Goal: Task Accomplishment & Management: Manage account settings

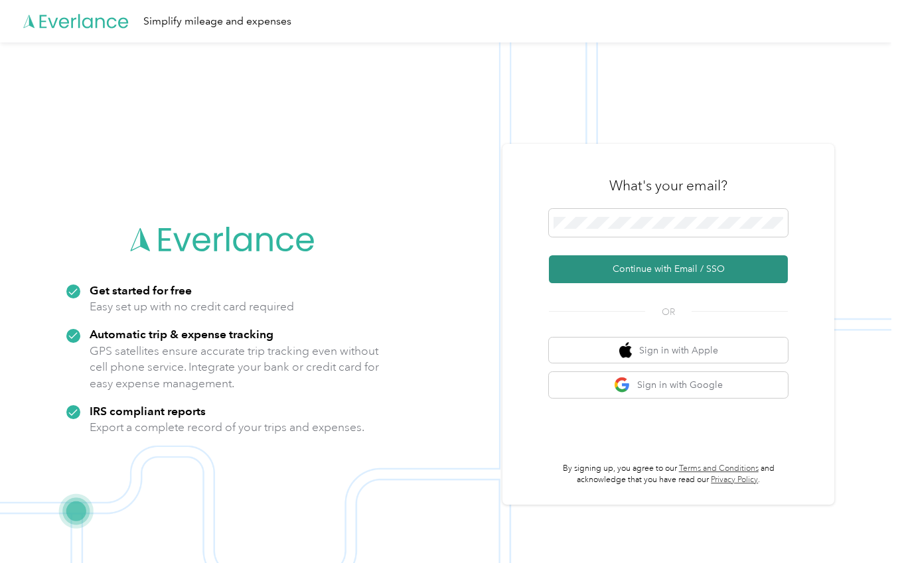
click at [636, 268] on button "Continue with Email / SSO" at bounding box center [668, 269] width 239 height 28
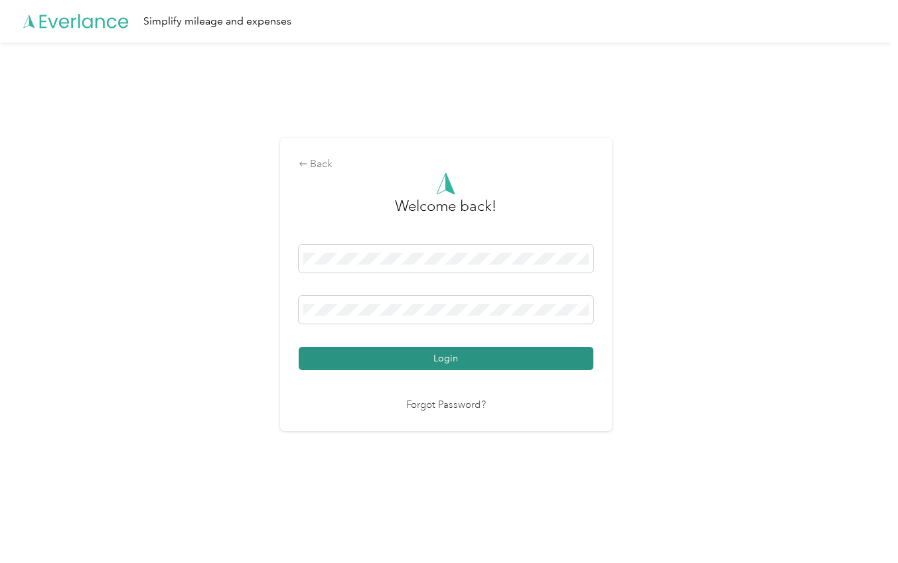
click at [462, 362] on button "Login" at bounding box center [446, 358] width 295 height 23
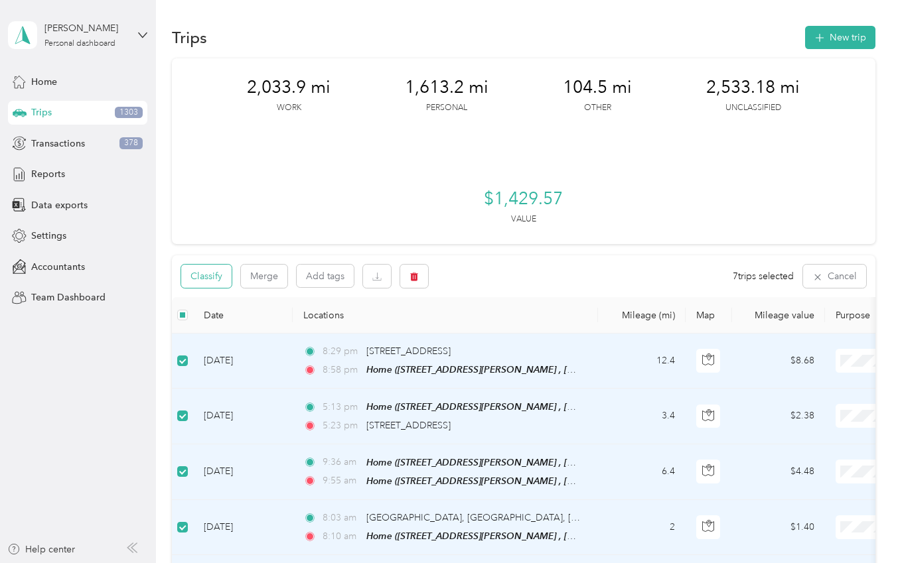
click at [206, 277] on button "Classify" at bounding box center [206, 276] width 50 height 23
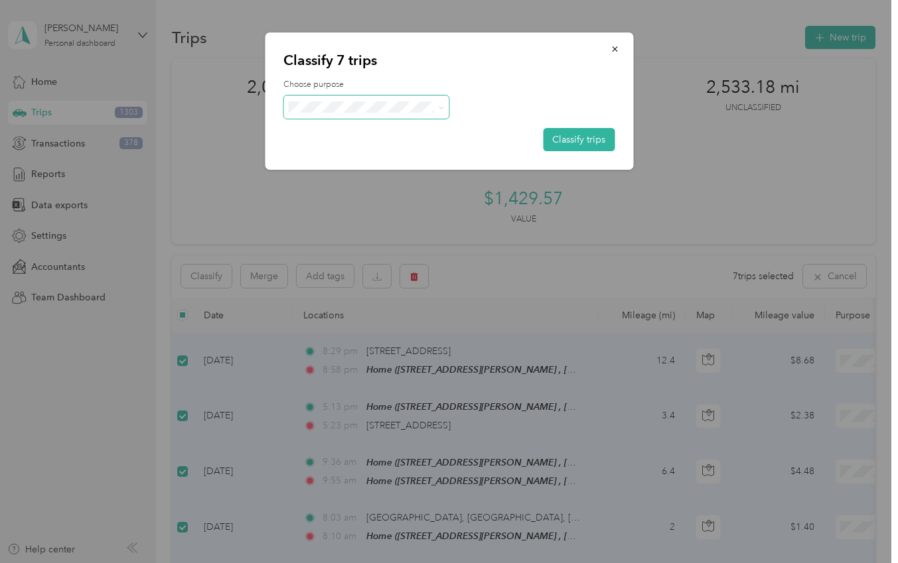
click at [439, 107] on icon at bounding box center [442, 108] width 6 height 6
click at [381, 155] on li "Personal" at bounding box center [366, 154] width 166 height 23
click at [575, 141] on button "Classify trips" at bounding box center [579, 139] width 72 height 23
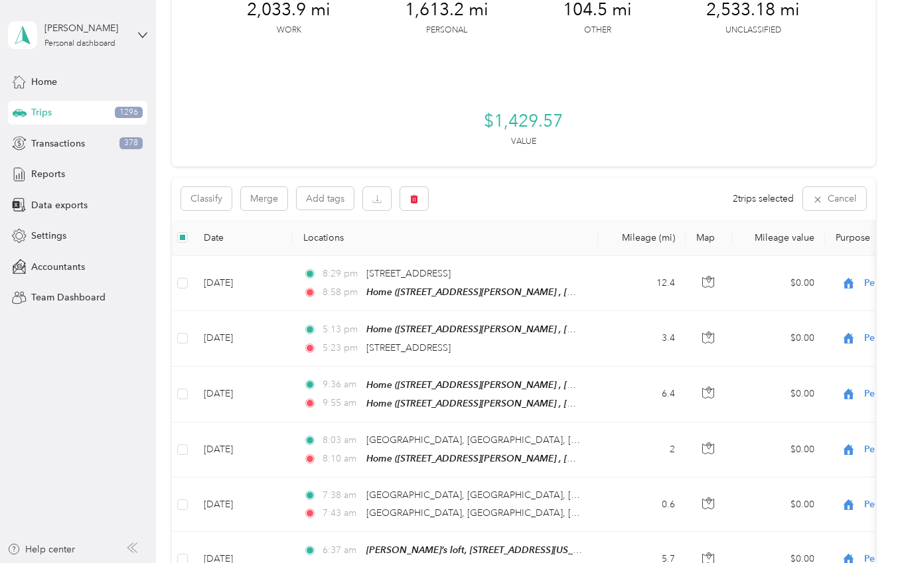
scroll to position [73, 0]
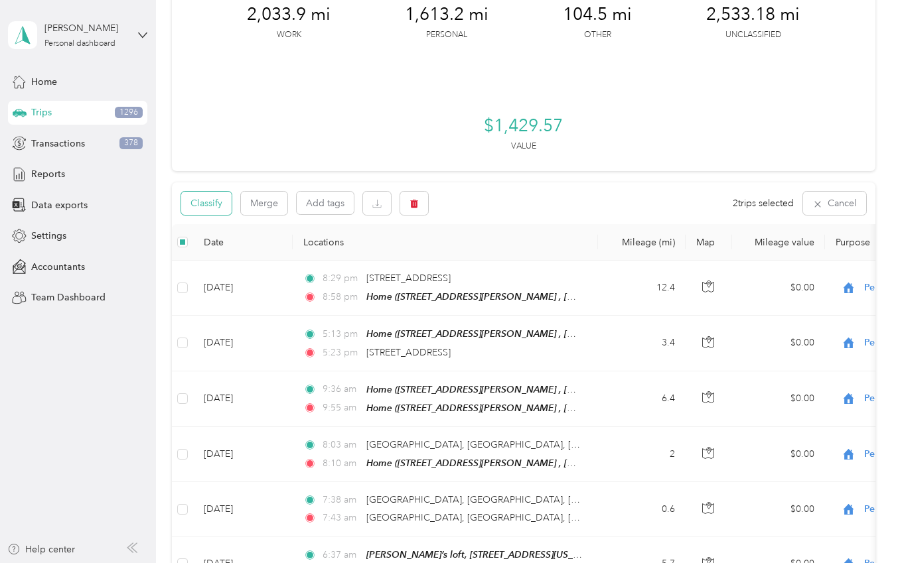
click at [199, 200] on button "Classify" at bounding box center [206, 203] width 50 height 23
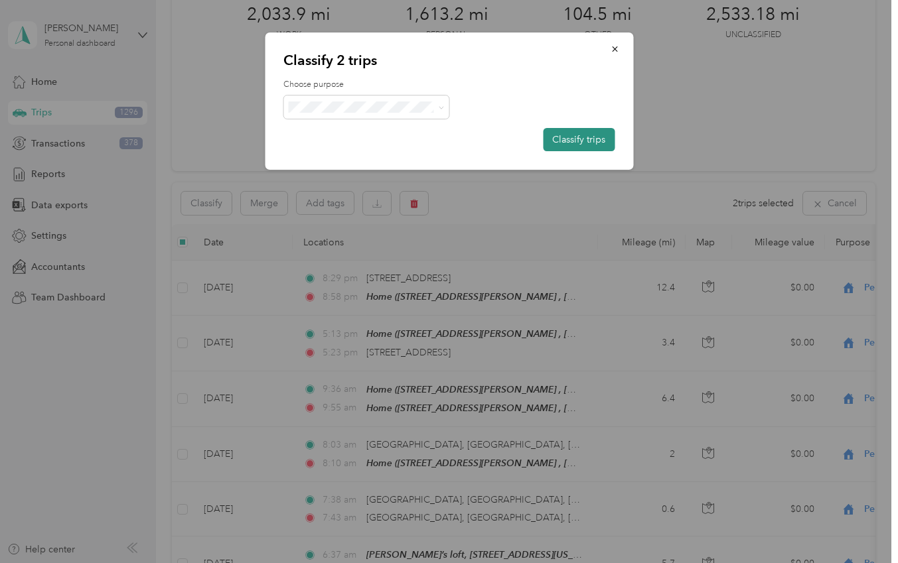
click at [581, 138] on button "Classify trips" at bounding box center [579, 139] width 72 height 23
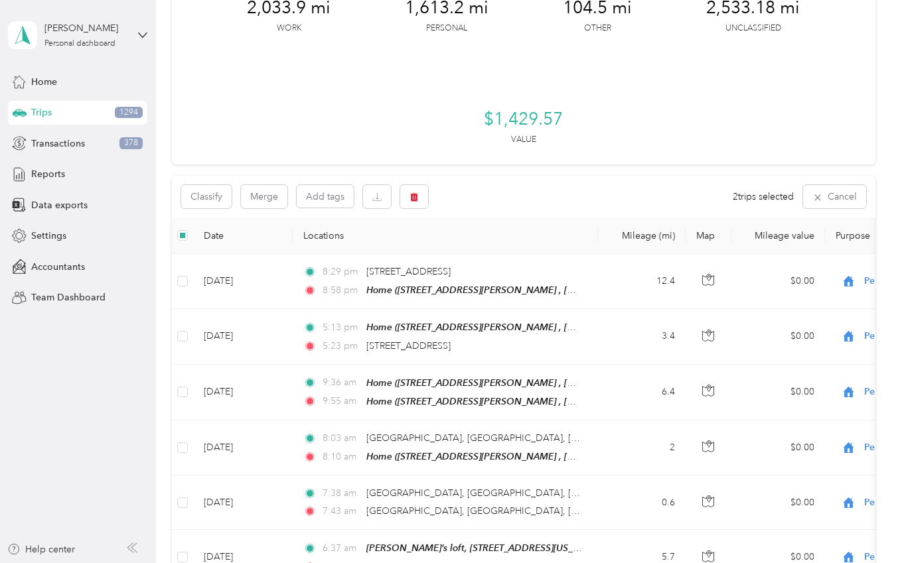
scroll to position [0, 0]
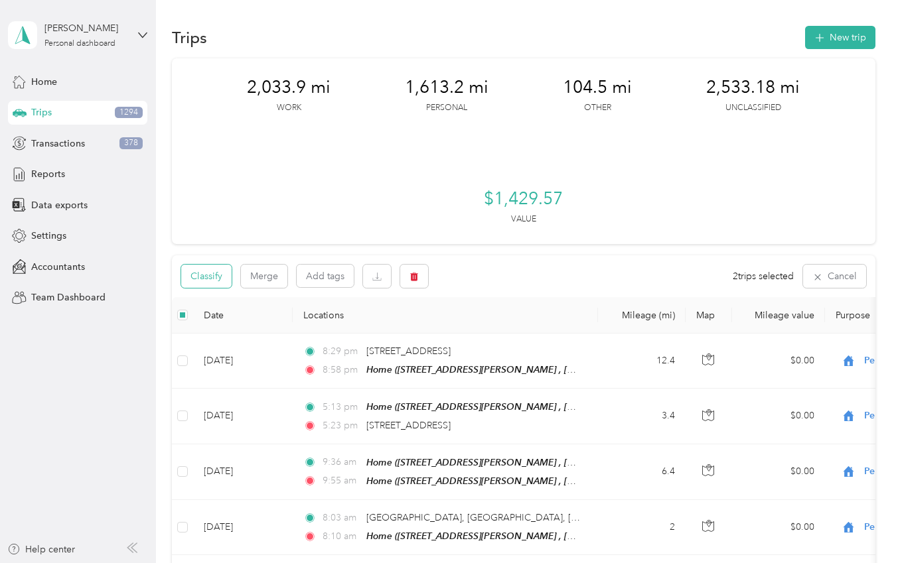
click at [223, 279] on button "Classify" at bounding box center [206, 276] width 50 height 23
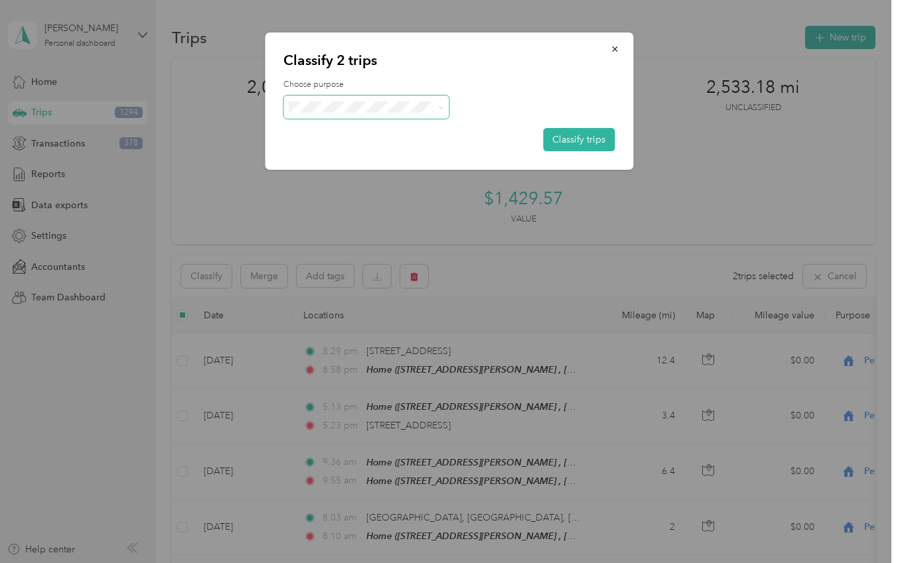
click at [441, 105] on icon at bounding box center [442, 108] width 6 height 6
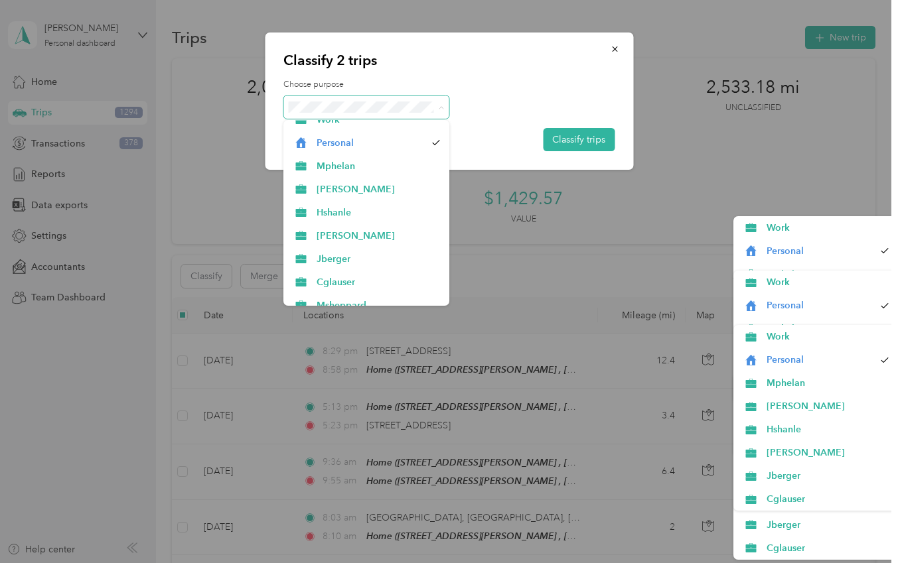
scroll to position [14, 0]
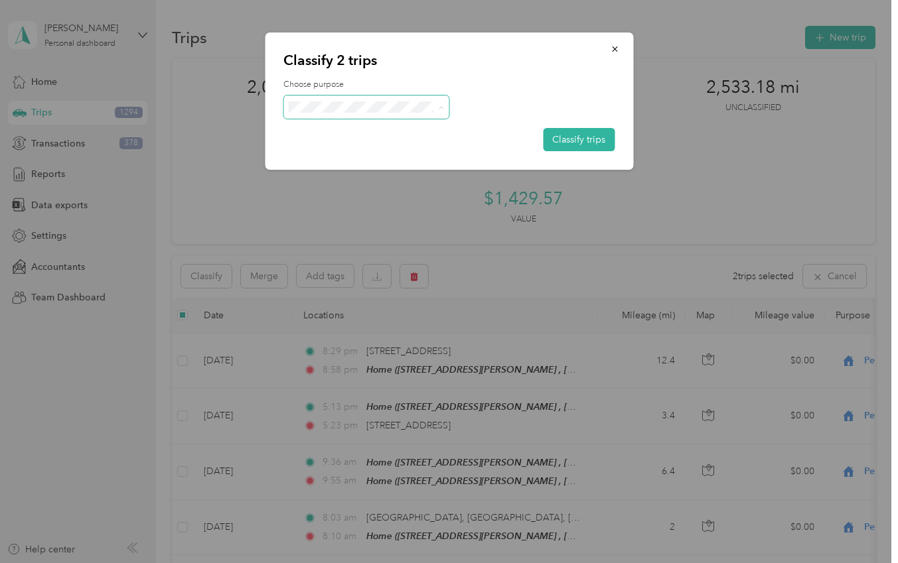
click at [319, 189] on li "[PERSON_NAME]" at bounding box center [366, 187] width 166 height 23
click at [575, 137] on button "Classify trips" at bounding box center [579, 139] width 72 height 23
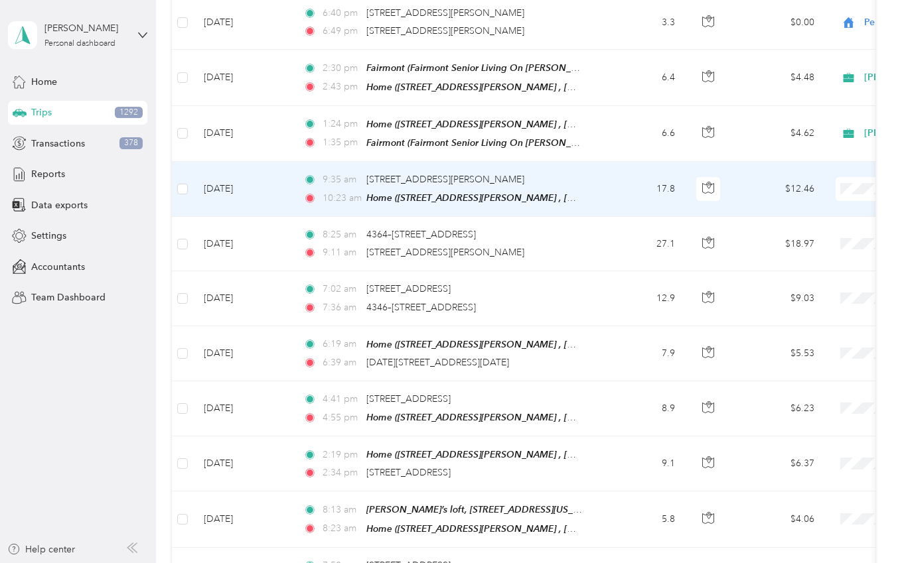
scroll to position [781, 0]
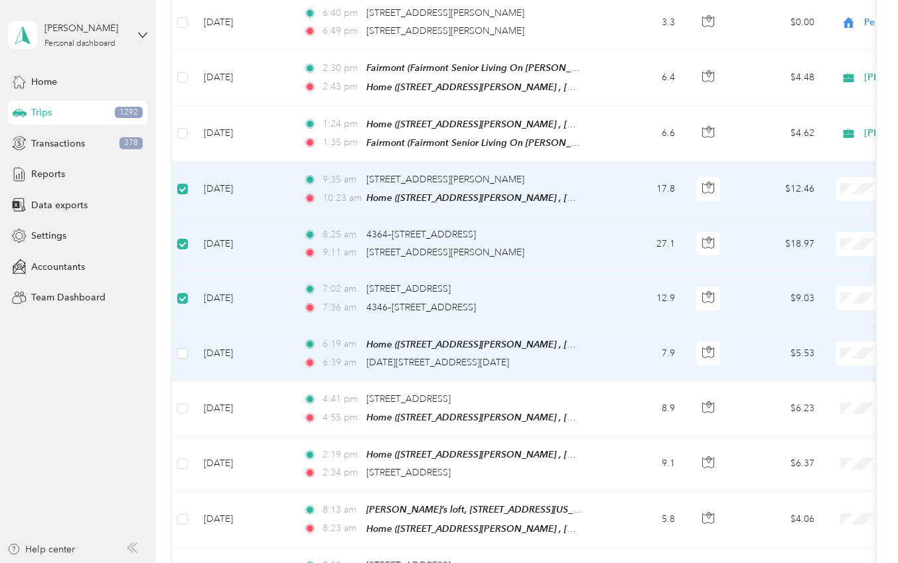
click at [174, 341] on td at bounding box center [182, 353] width 21 height 55
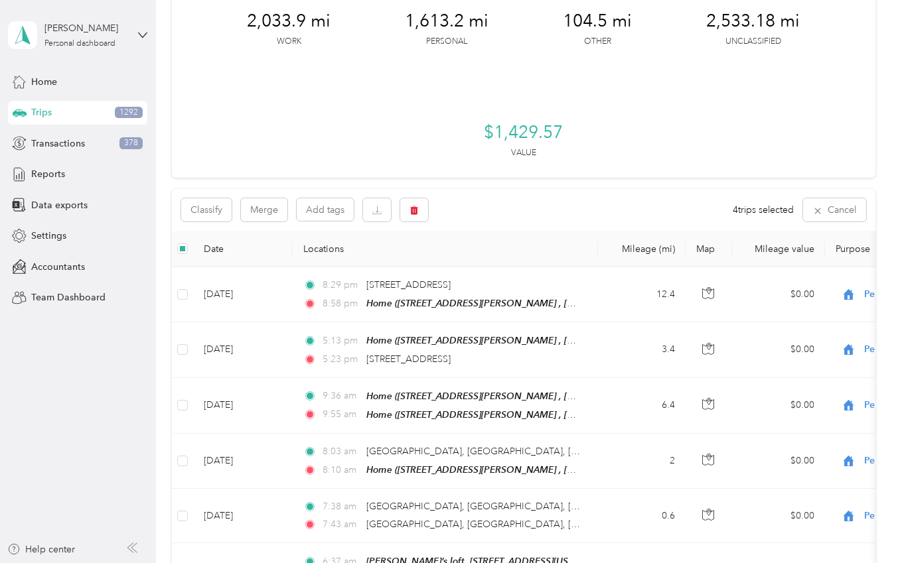
scroll to position [0, 0]
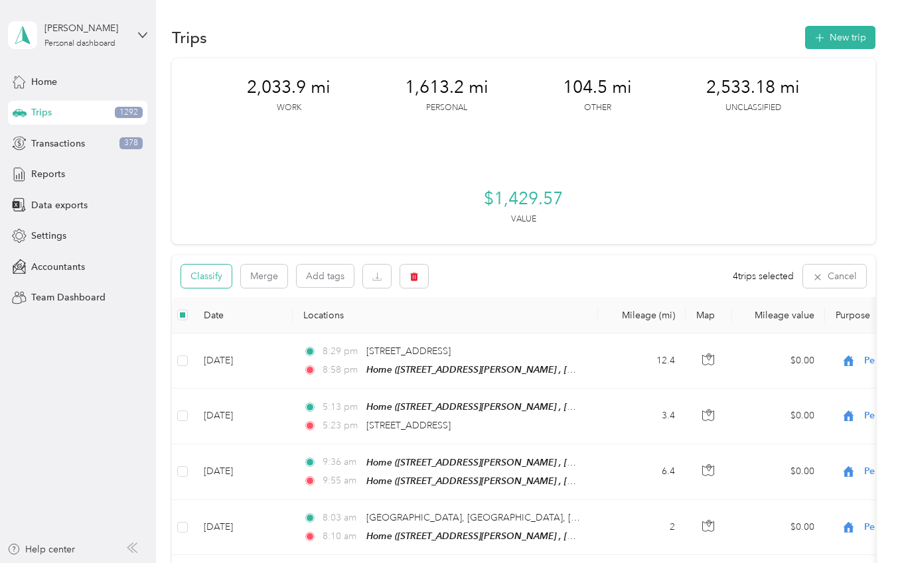
click at [197, 275] on button "Classify" at bounding box center [206, 276] width 50 height 23
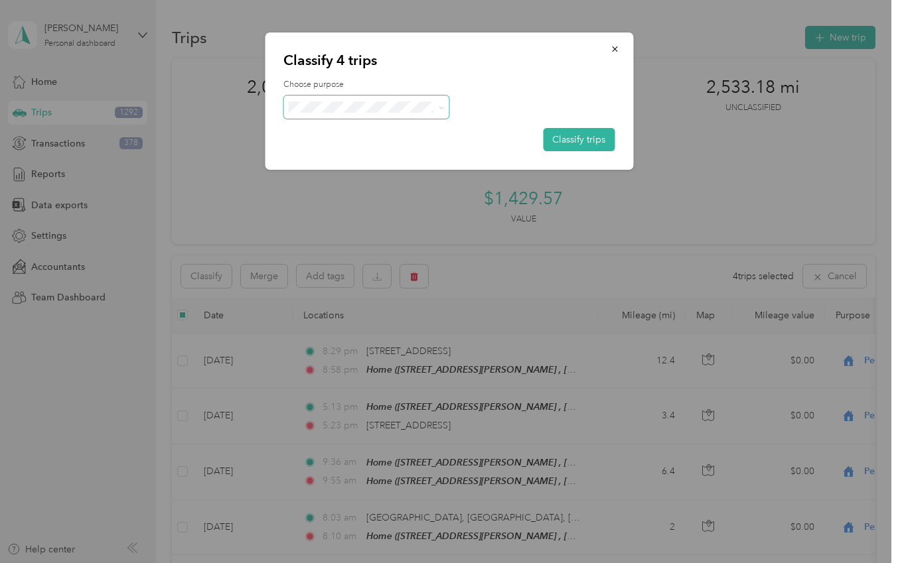
click at [441, 106] on icon at bounding box center [442, 108] width 6 height 6
click at [362, 157] on li "Personal" at bounding box center [366, 154] width 166 height 23
click at [579, 139] on button "Classify trips" at bounding box center [579, 139] width 72 height 23
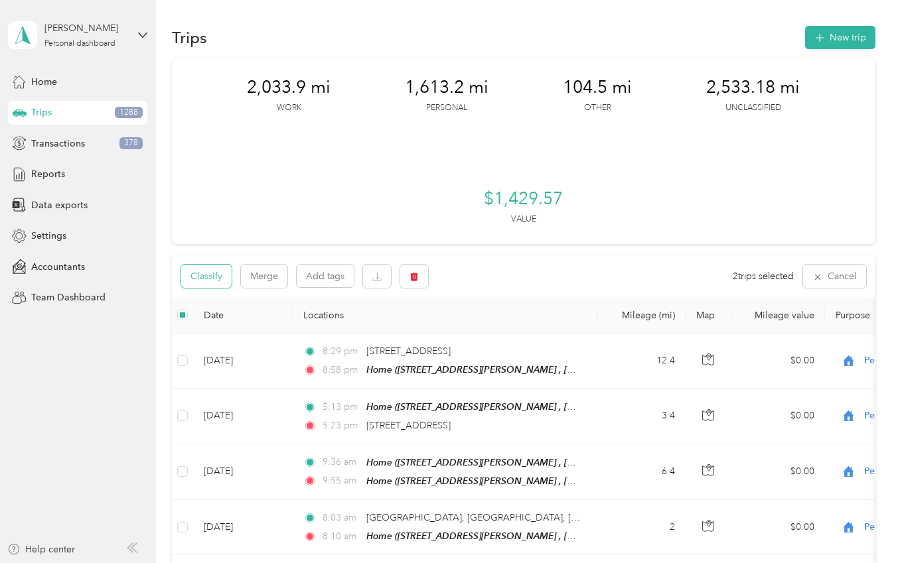
click at [219, 275] on button "Classify" at bounding box center [206, 276] width 50 height 23
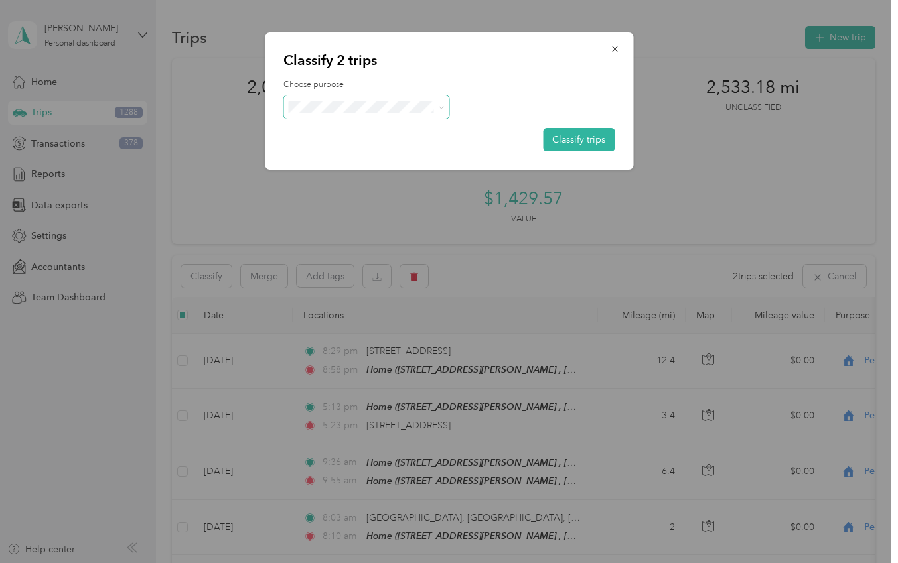
click at [442, 105] on icon at bounding box center [442, 108] width 6 height 6
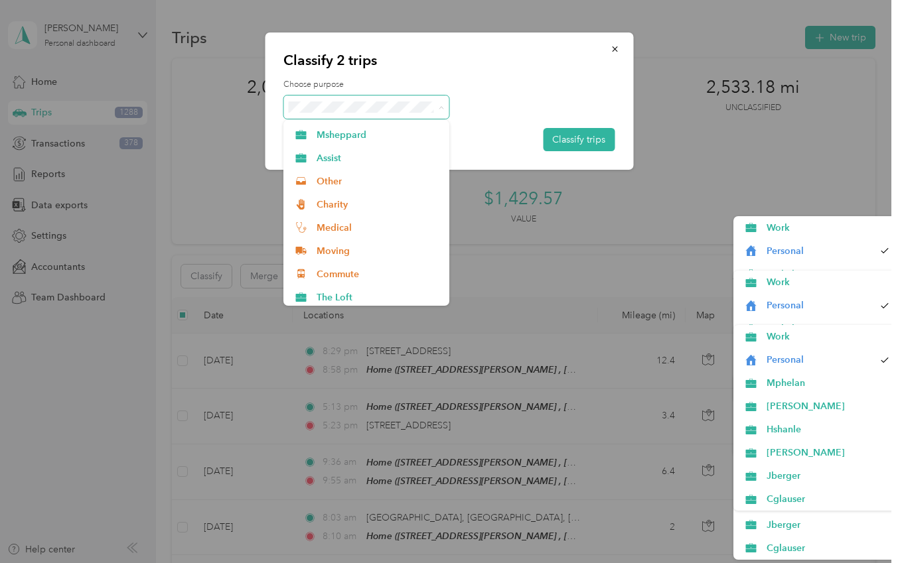
scroll to position [186, 0]
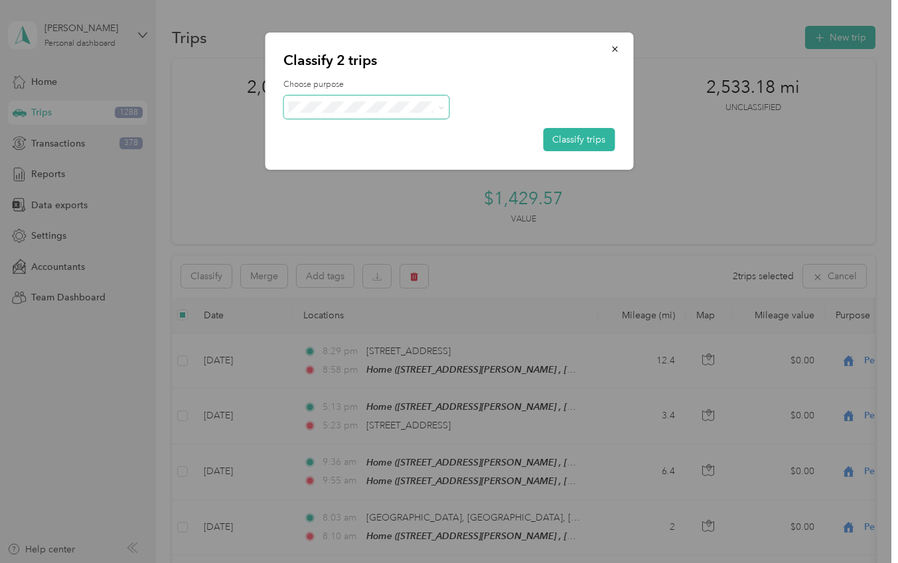
click at [321, 176] on span "Other" at bounding box center [377, 177] width 123 height 14
click at [591, 138] on button "Classify trips" at bounding box center [579, 139] width 72 height 23
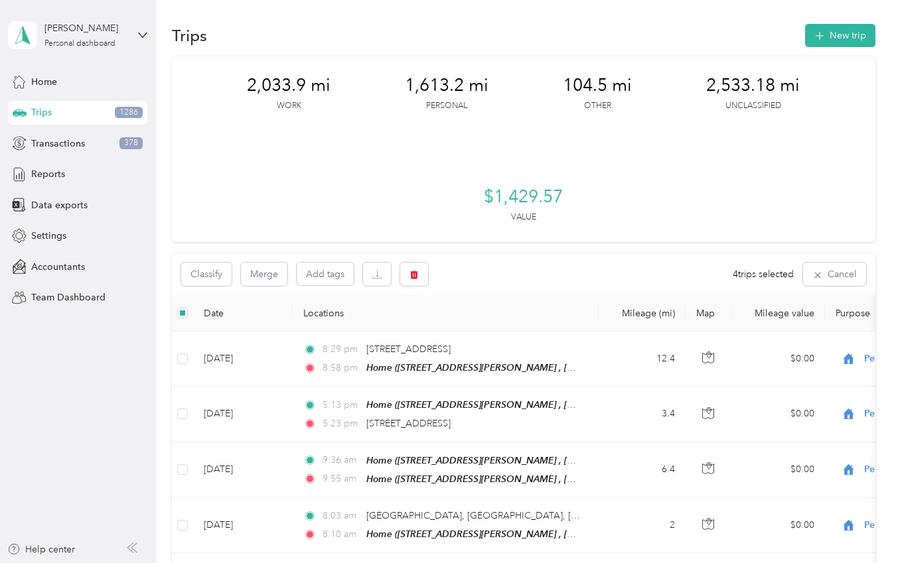
scroll to position [0, 0]
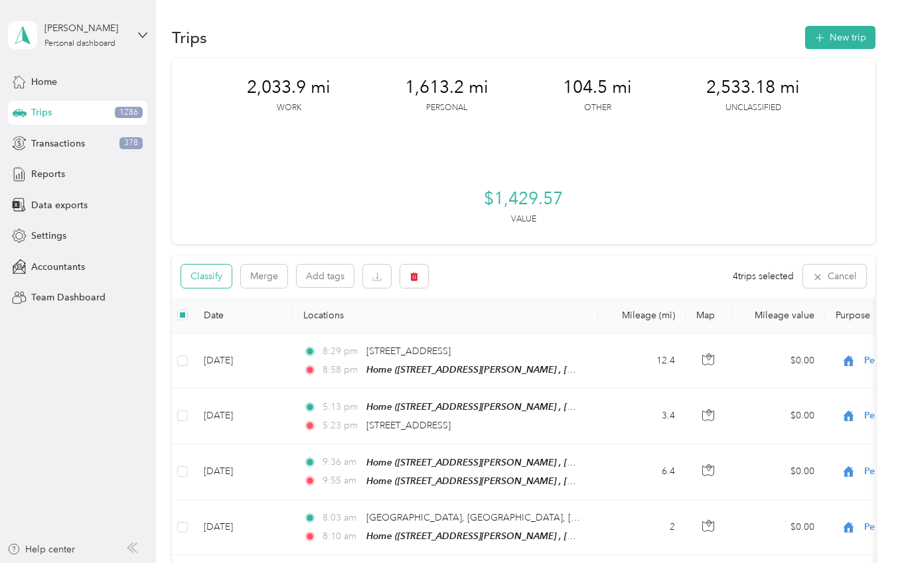
click at [204, 273] on button "Classify" at bounding box center [206, 276] width 50 height 23
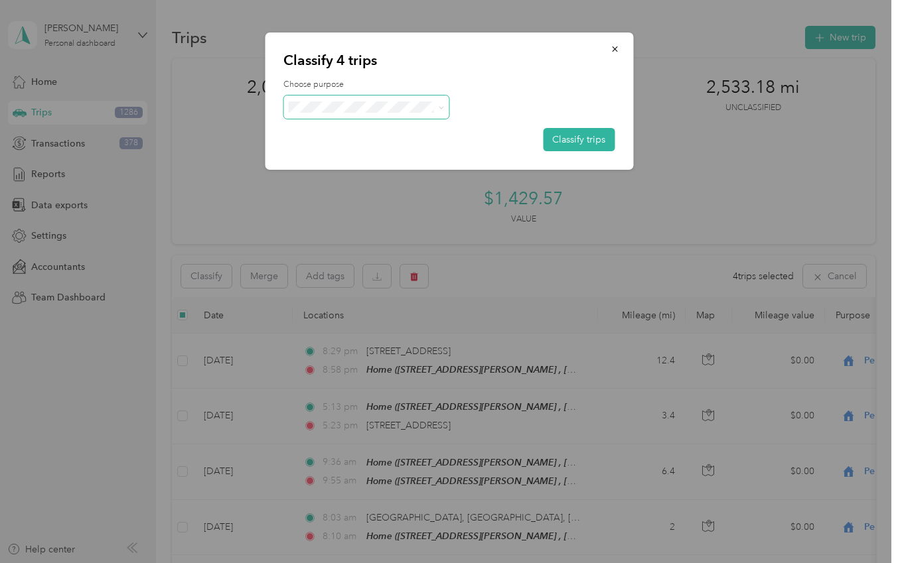
click at [441, 113] on span at bounding box center [439, 107] width 11 height 14
click at [439, 108] on icon at bounding box center [442, 108] width 6 height 6
click at [379, 159] on ol "Work Personal Mphelan [PERSON_NAME] Hshanle [PERSON_NAME] Cglauser Msheppard As…" at bounding box center [366, 213] width 166 height 186
click at [603, 139] on button "Classify trips" at bounding box center [579, 139] width 72 height 23
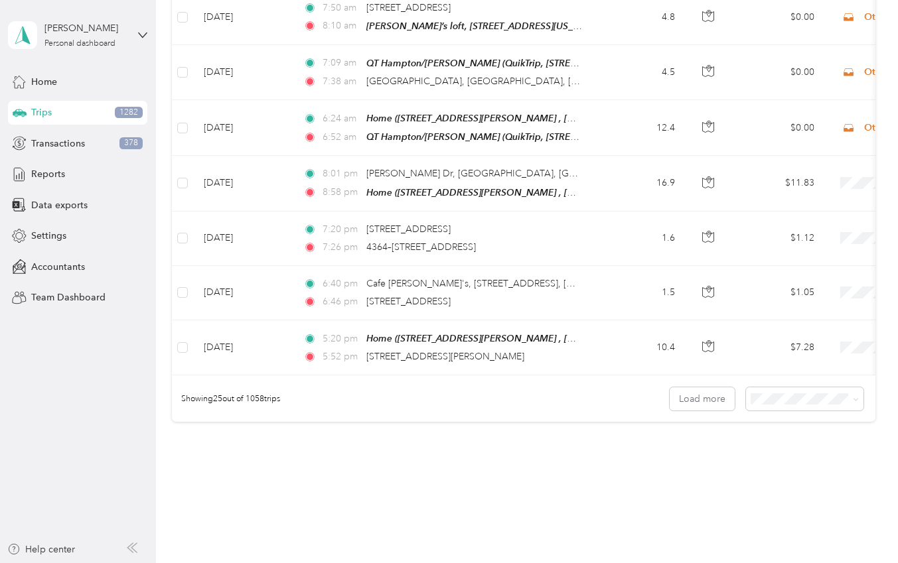
scroll to position [1376, 0]
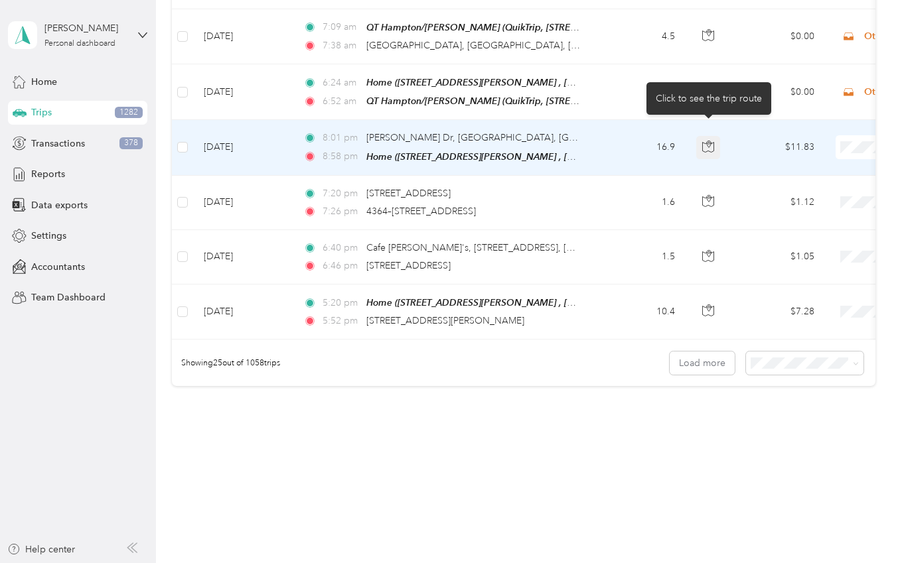
click at [709, 141] on icon "button" at bounding box center [708, 147] width 12 height 12
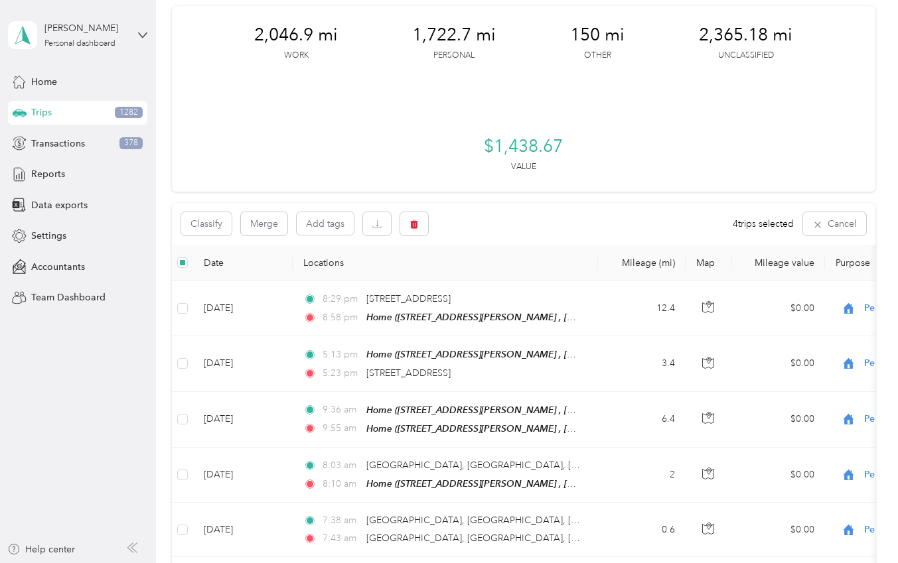
scroll to position [0, 0]
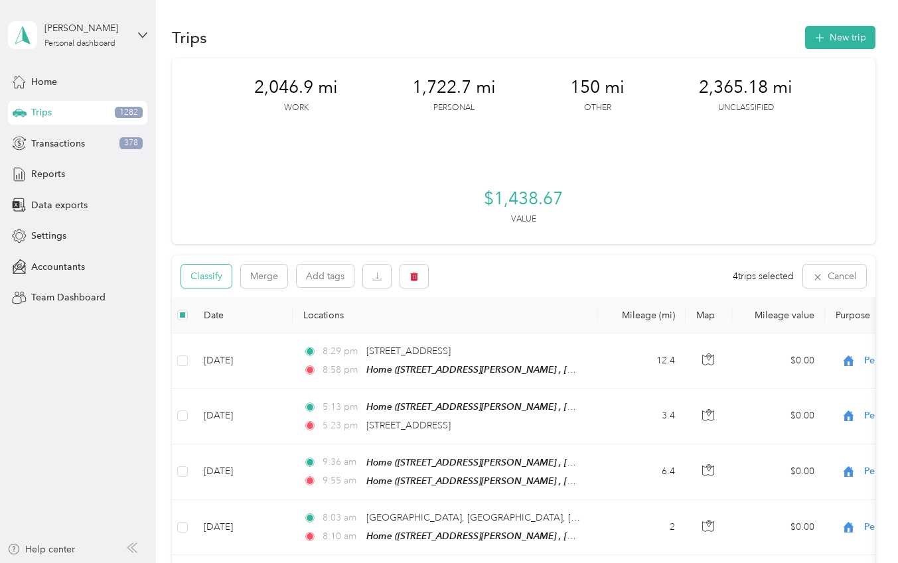
click at [204, 273] on button "Classify" at bounding box center [206, 276] width 50 height 23
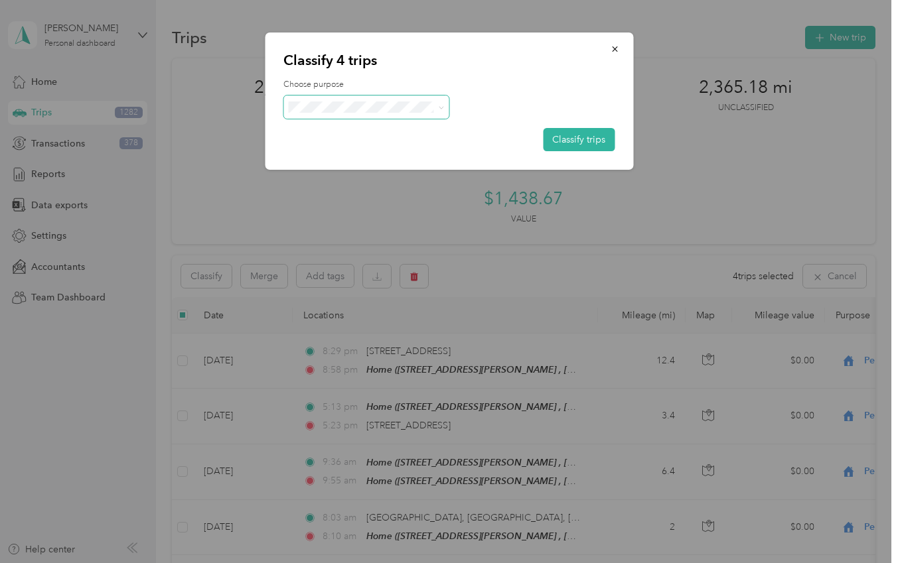
click at [441, 109] on icon at bounding box center [442, 108] width 6 height 6
click at [391, 159] on li "Personal" at bounding box center [366, 152] width 166 height 23
click at [577, 143] on button "Classify trips" at bounding box center [579, 139] width 72 height 23
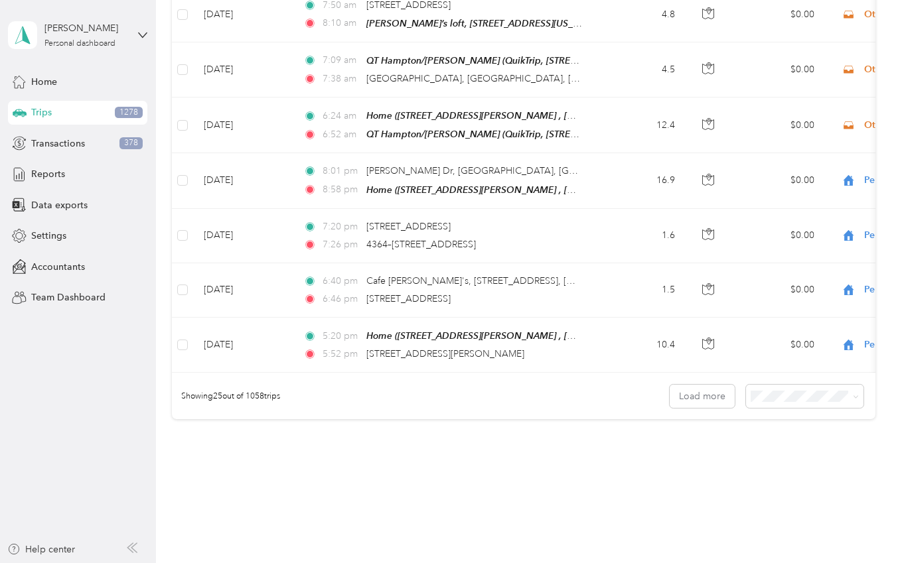
scroll to position [1376, 0]
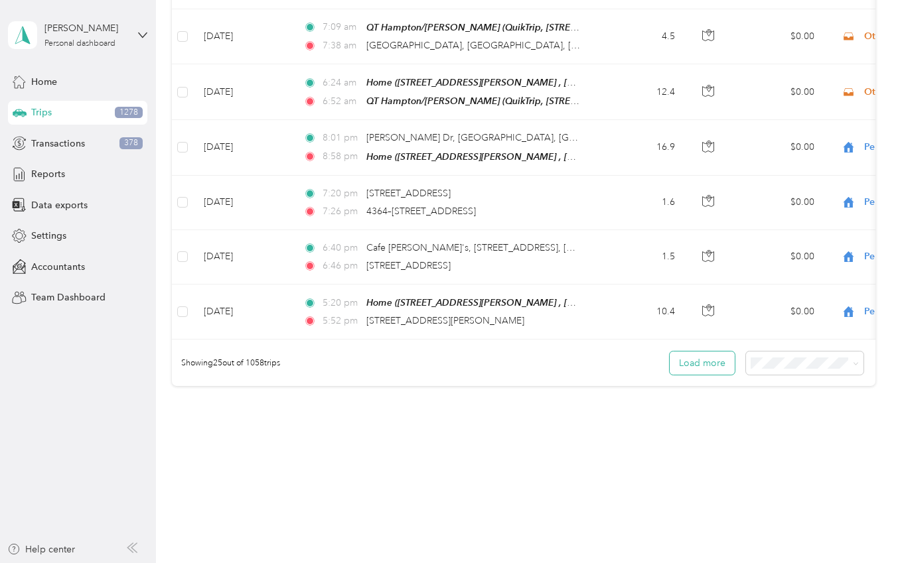
click at [707, 357] on button "Load more" at bounding box center [701, 363] width 65 height 23
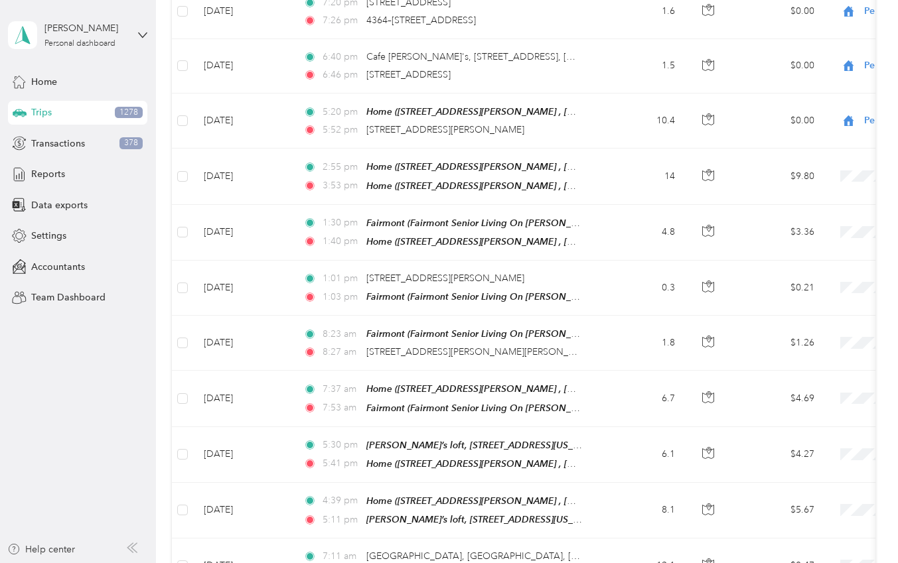
scroll to position [1575, 0]
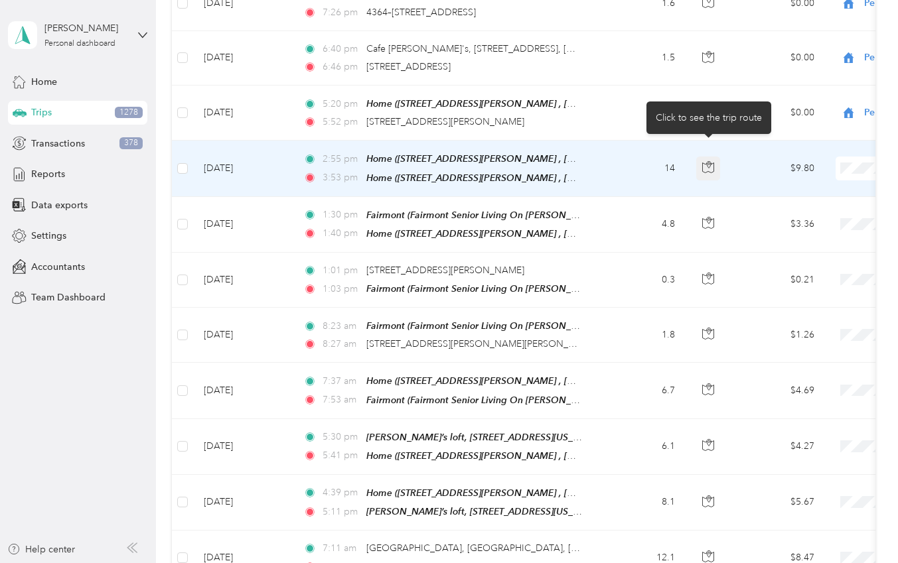
click at [711, 162] on icon "button" at bounding box center [709, 165] width 4 height 7
click at [801, 193] on span "Personal" at bounding box center [827, 199] width 123 height 14
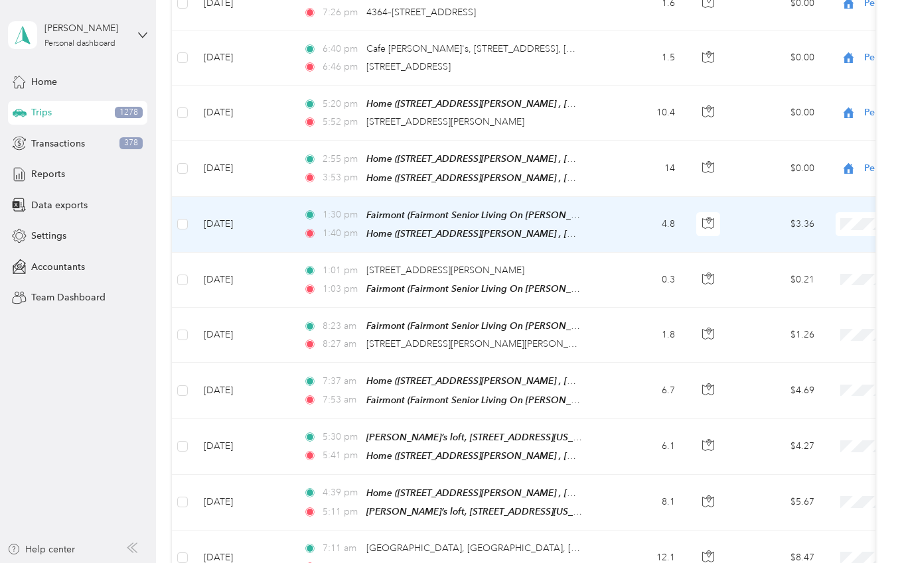
click at [782, 299] on span "[PERSON_NAME]" at bounding box center [827, 300] width 123 height 14
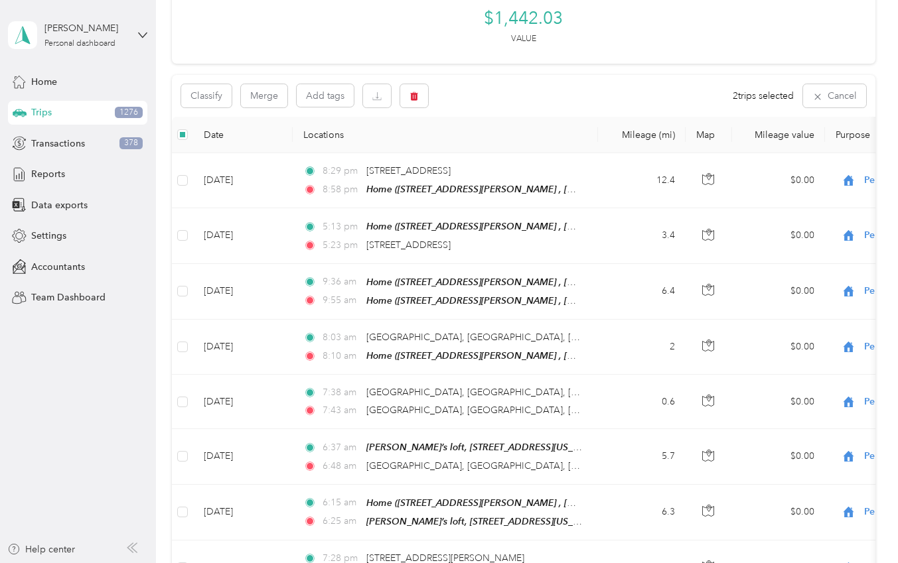
scroll to position [0, 0]
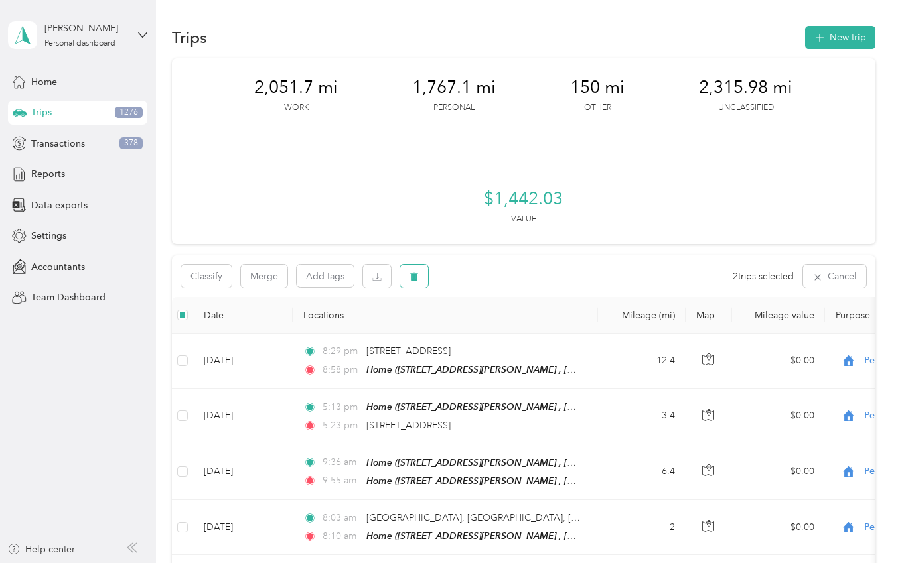
click at [413, 273] on icon "button" at bounding box center [413, 276] width 9 height 9
click at [506, 330] on button "Yes" at bounding box center [513, 331] width 26 height 21
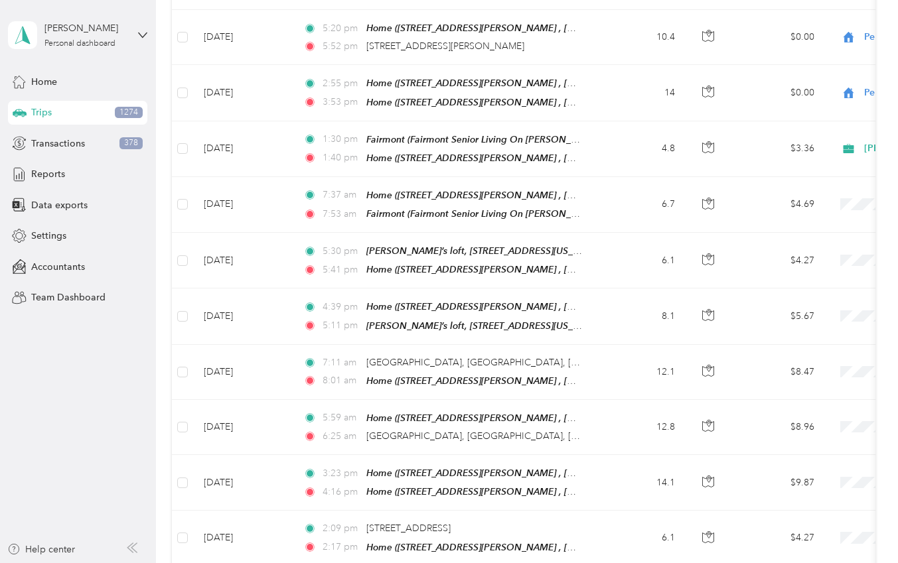
scroll to position [1655, 0]
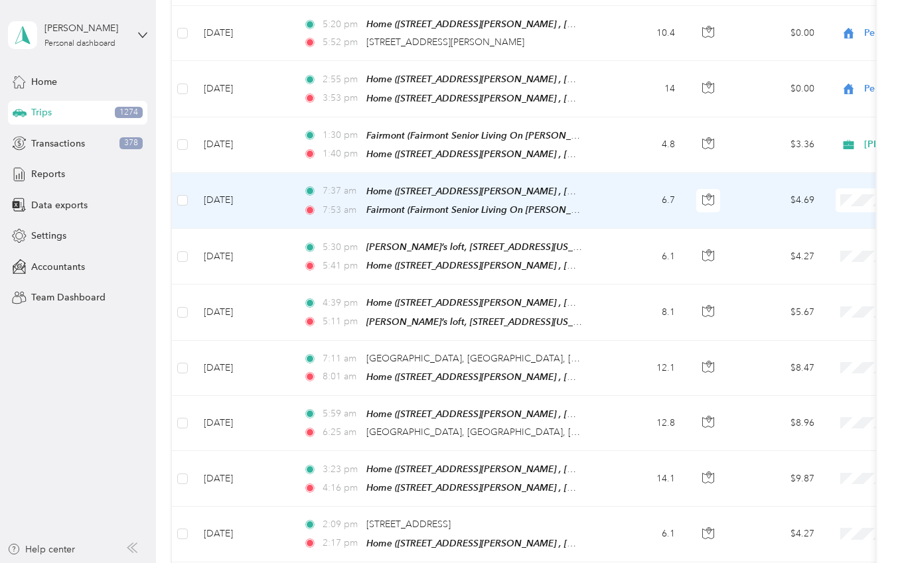
click at [782, 276] on span "[PERSON_NAME]" at bounding box center [827, 275] width 123 height 14
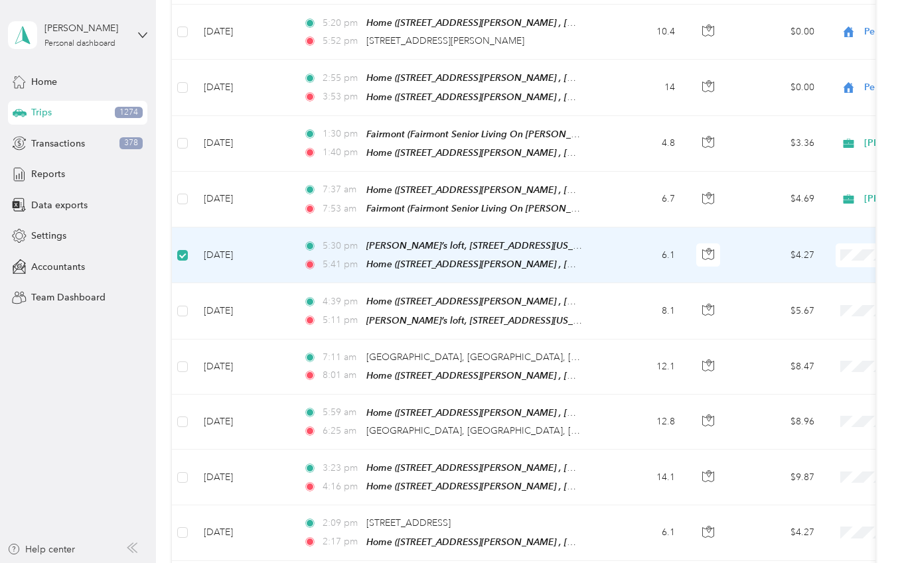
scroll to position [1653, 0]
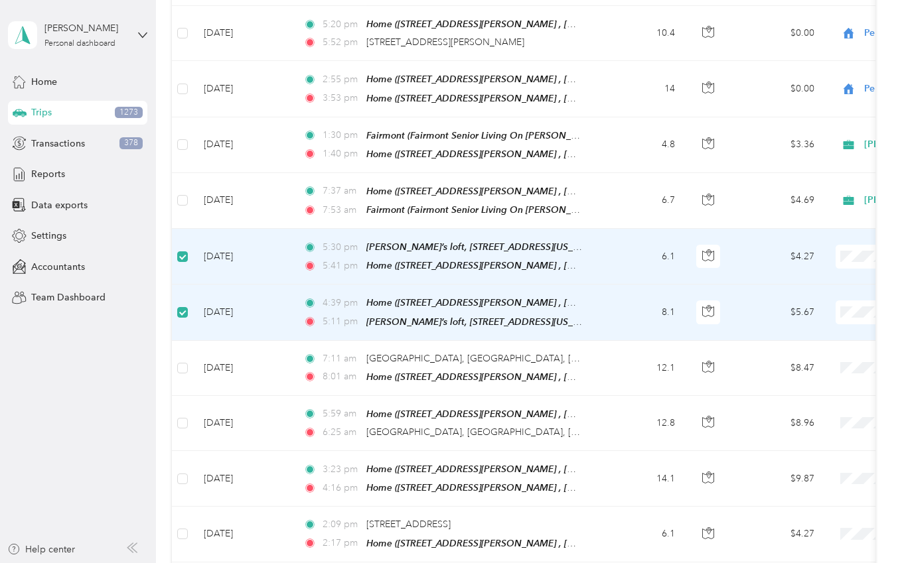
click at [776, 283] on span "Personal" at bounding box center [827, 282] width 123 height 14
click at [770, 338] on span "Personal" at bounding box center [827, 338] width 123 height 14
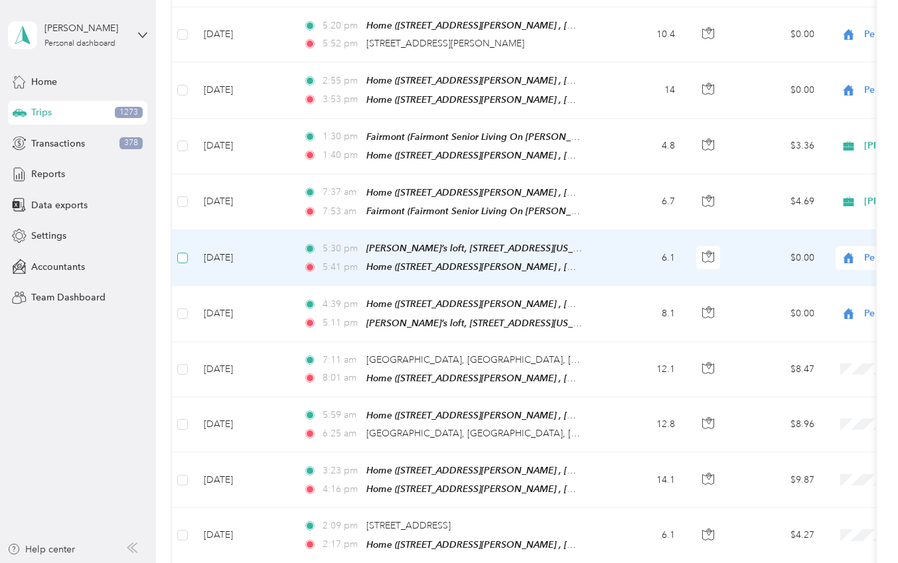
scroll to position [1655, 0]
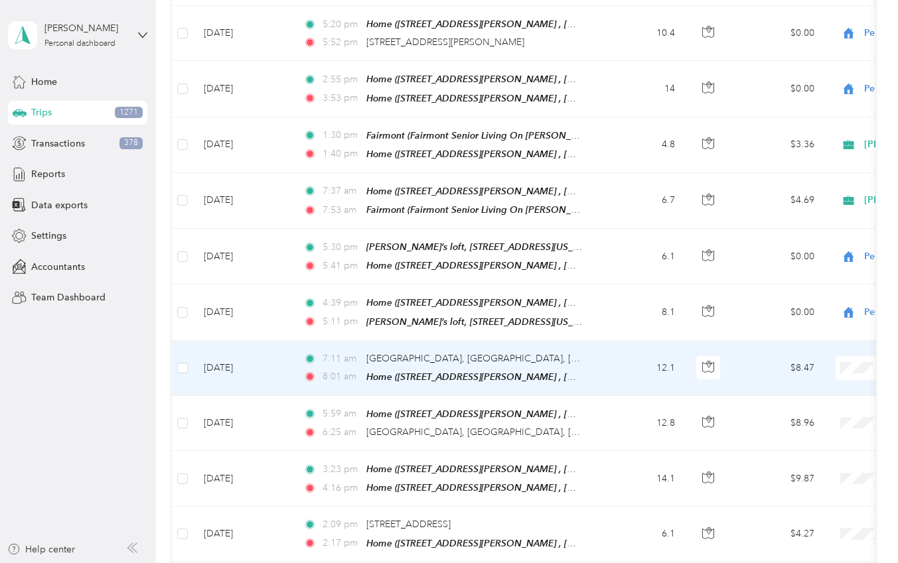
click at [789, 394] on li "Personal" at bounding box center [815, 392] width 165 height 23
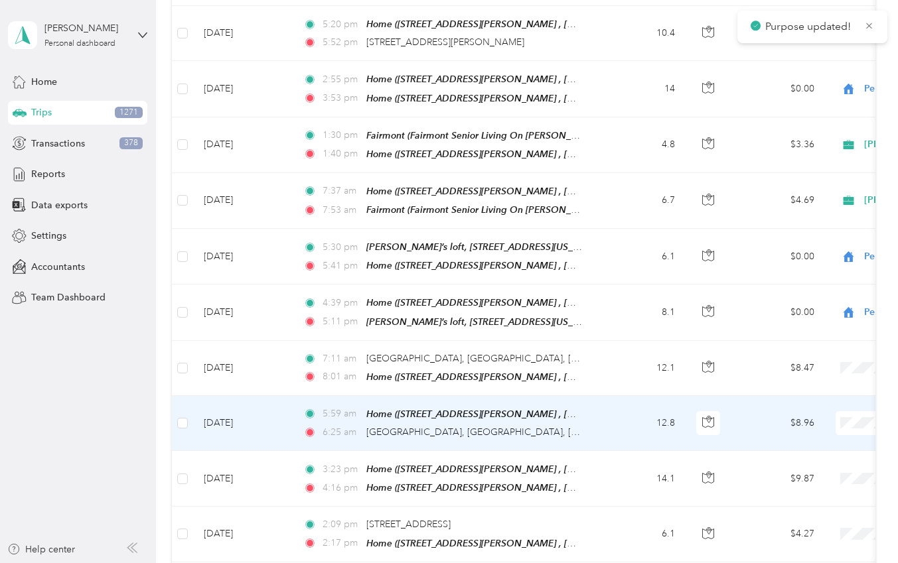
click at [785, 238] on span "Personal" at bounding box center [827, 235] width 123 height 14
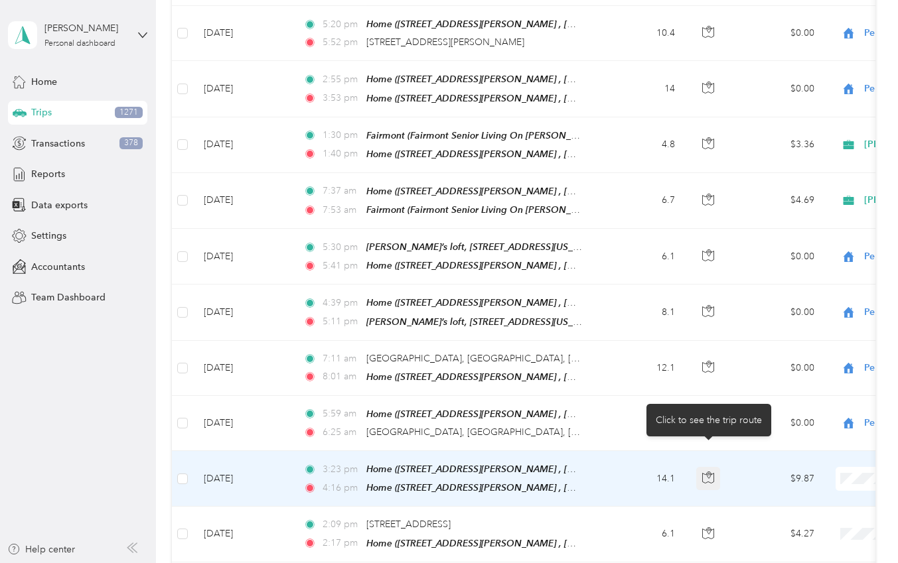
click at [709, 472] on icon "button" at bounding box center [708, 478] width 12 height 12
click at [780, 291] on span "Personal" at bounding box center [827, 290] width 123 height 14
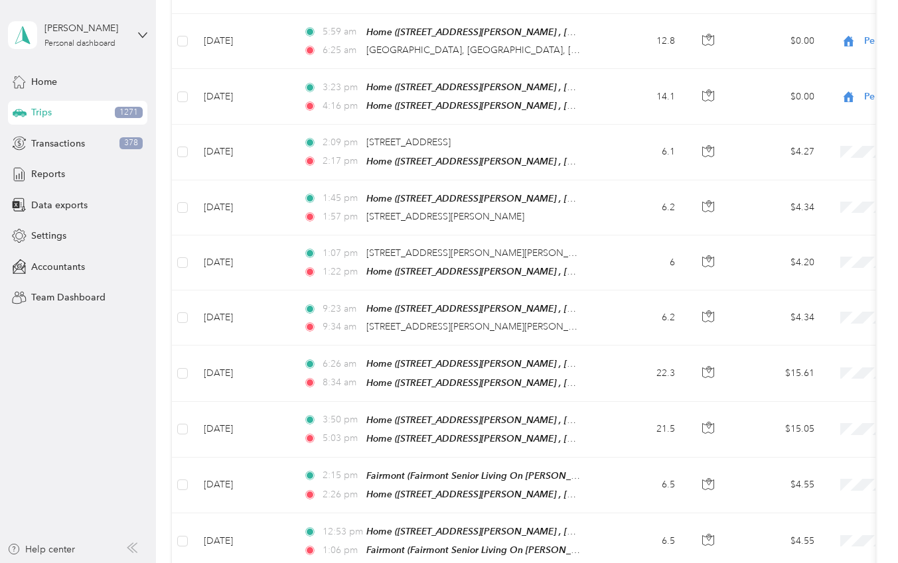
scroll to position [2045, 0]
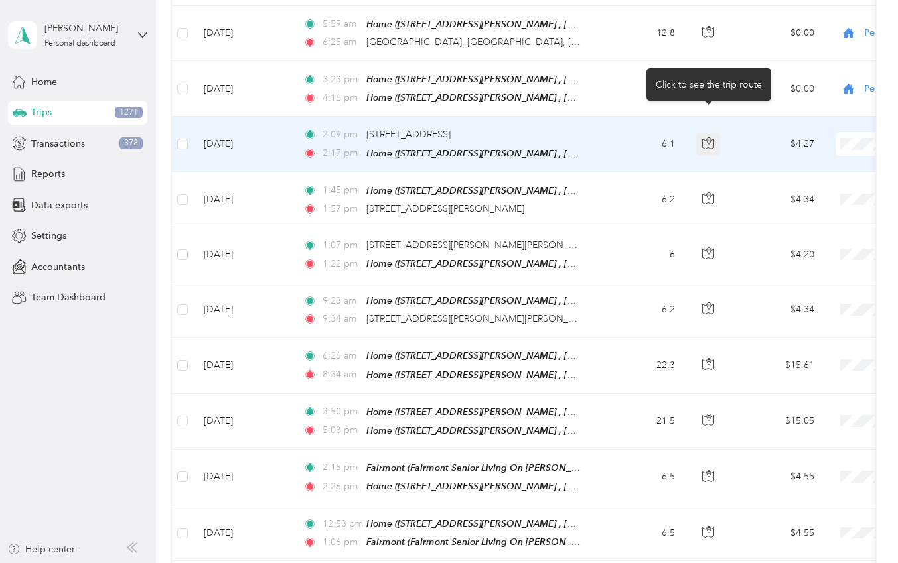
click at [705, 137] on icon "button" at bounding box center [708, 143] width 12 height 12
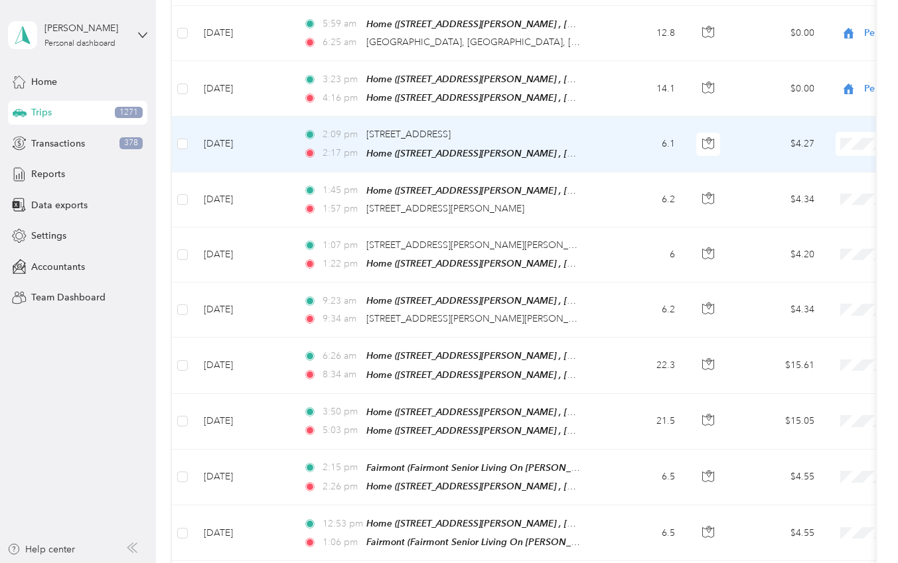
click at [292, 123] on td "[DATE]" at bounding box center [243, 144] width 100 height 55
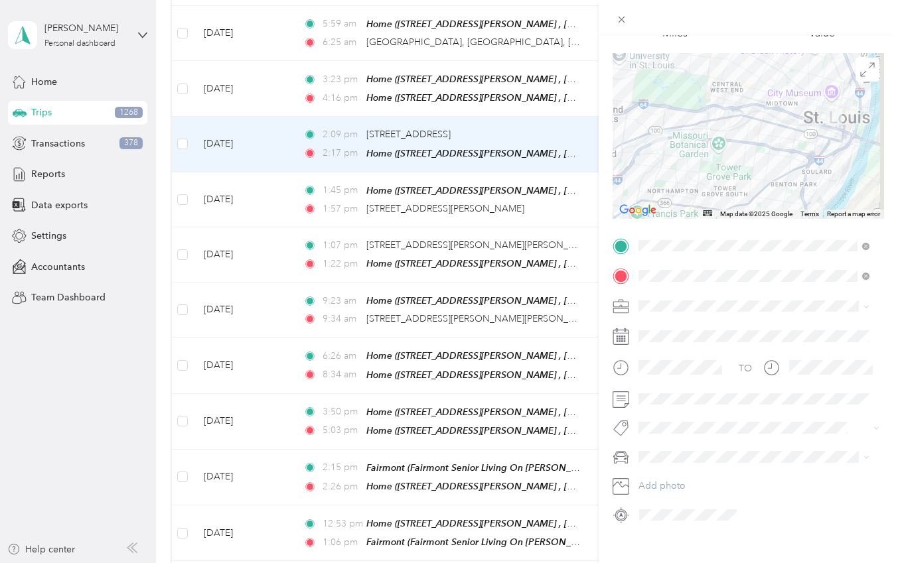
scroll to position [103, 0]
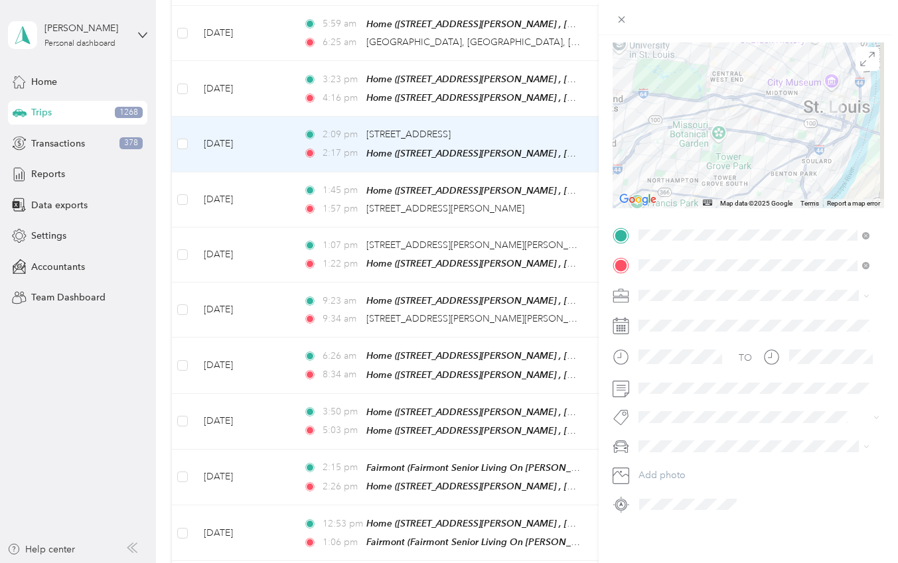
click at [865, 293] on icon at bounding box center [866, 296] width 6 height 6
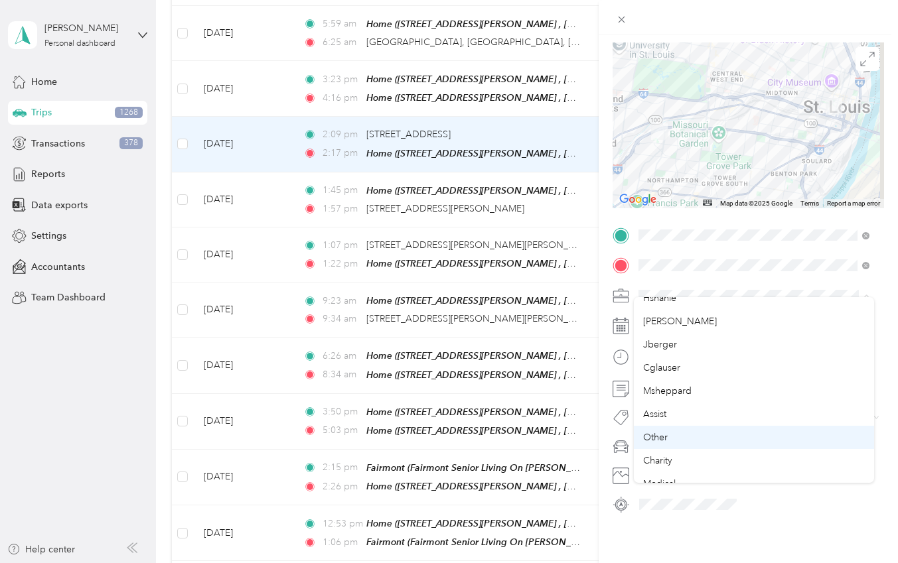
scroll to position [133, 0]
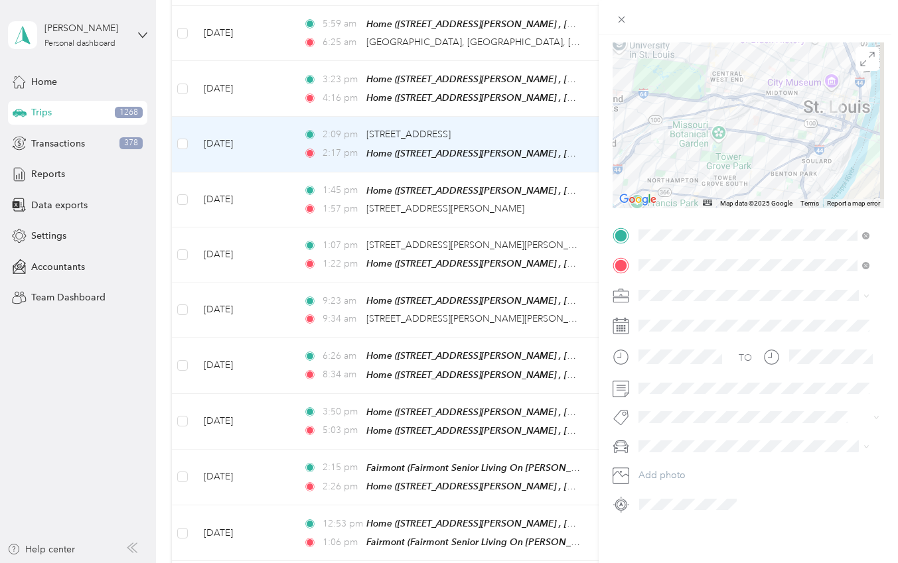
click at [663, 384] on span "Assist" at bounding box center [654, 379] width 23 height 11
click at [618, 19] on icon at bounding box center [621, 19] width 11 height 11
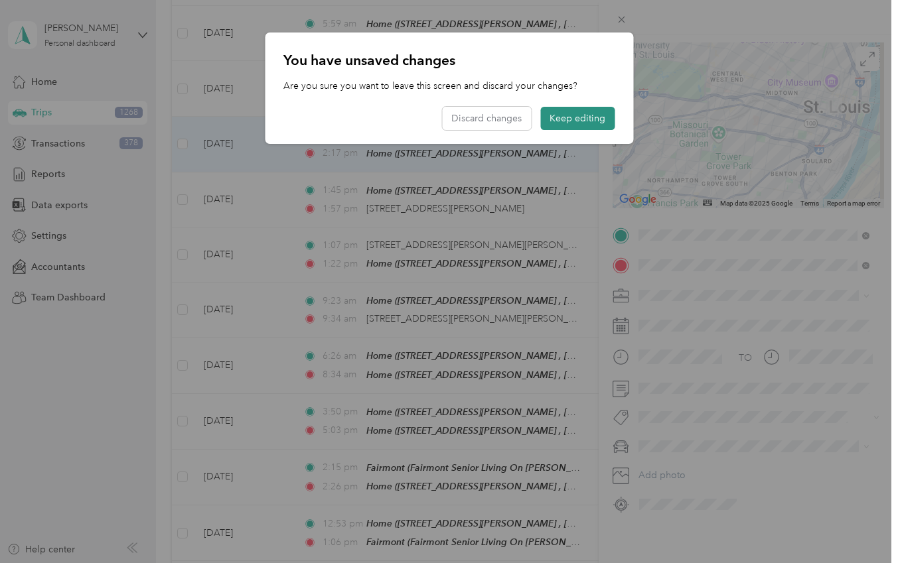
click at [576, 117] on button "Keep editing" at bounding box center [577, 118] width 74 height 23
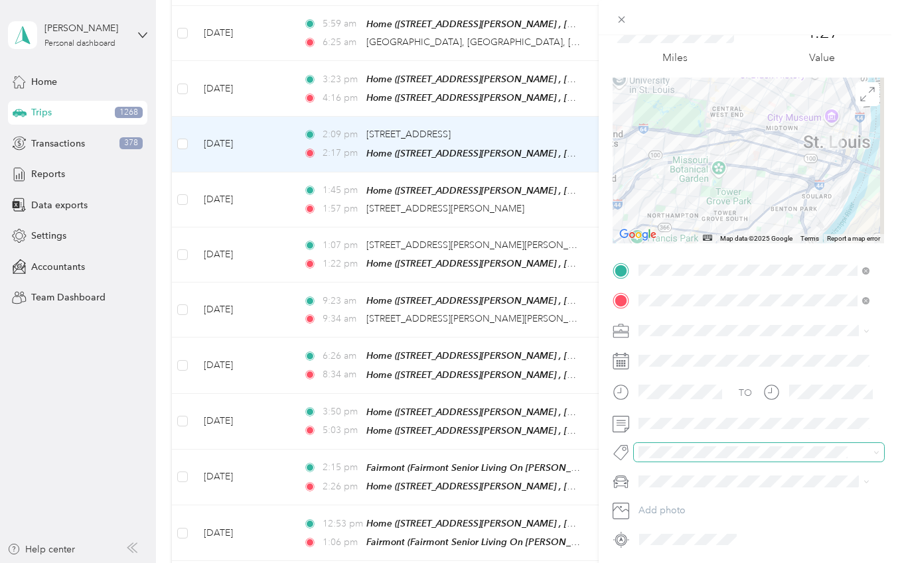
scroll to position [0, 0]
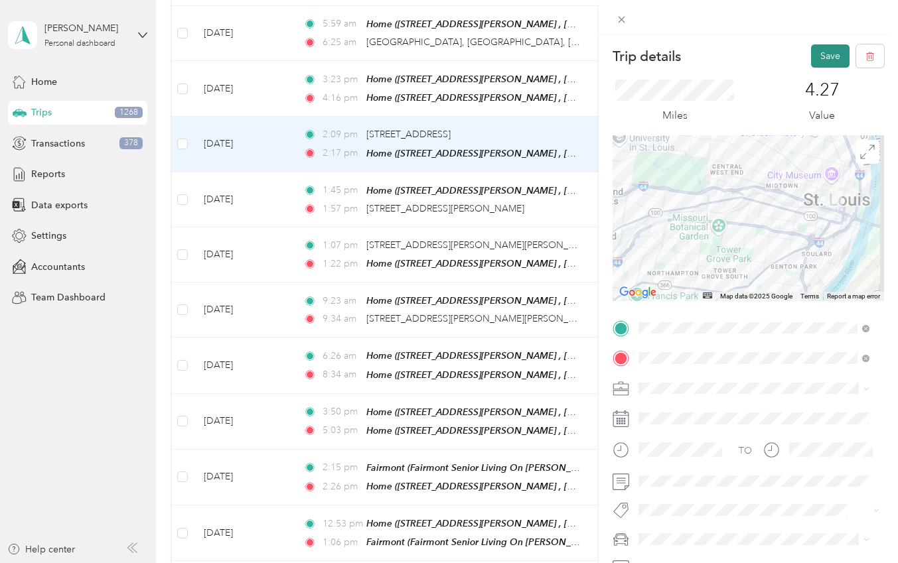
click at [819, 58] on button "Save" at bounding box center [830, 55] width 38 height 23
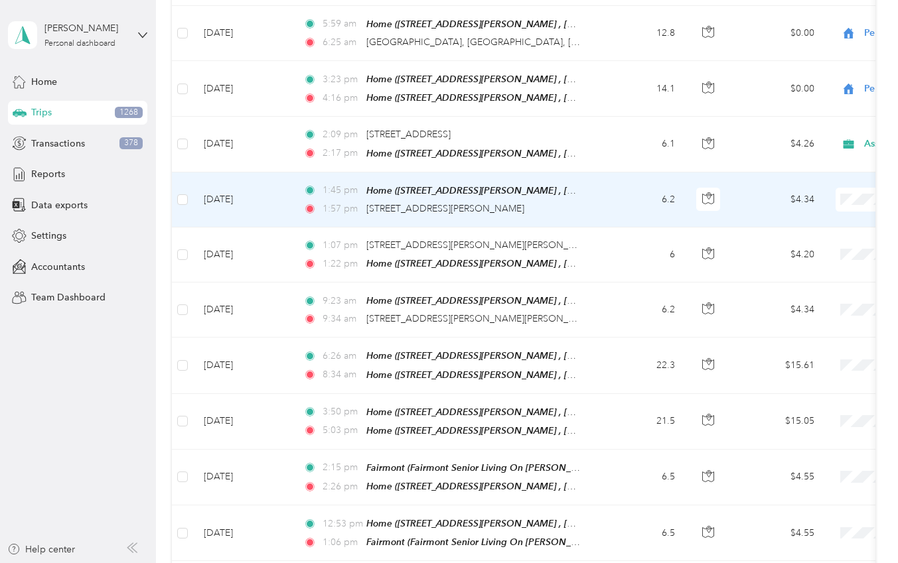
click at [610, 173] on td "6.2" at bounding box center [642, 200] width 88 height 55
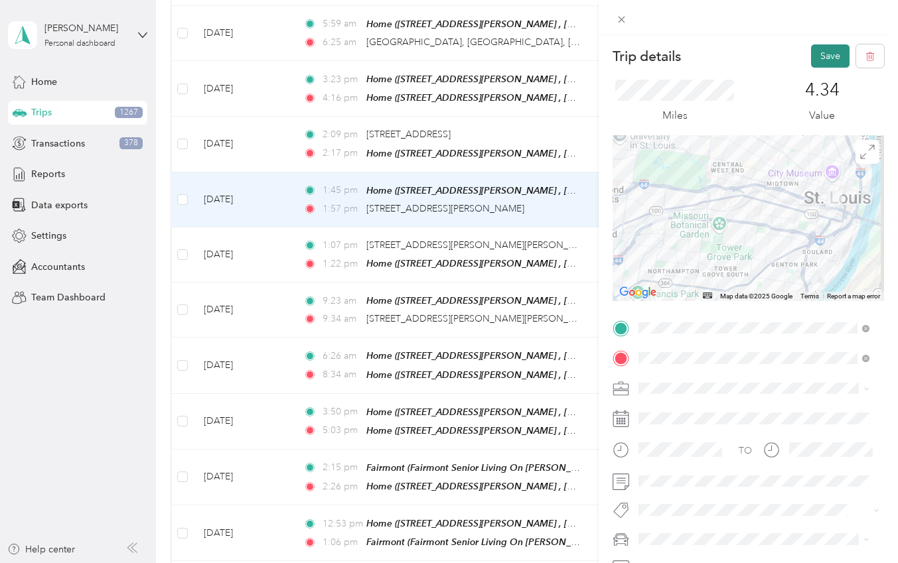
click at [817, 53] on button "Save" at bounding box center [830, 55] width 38 height 23
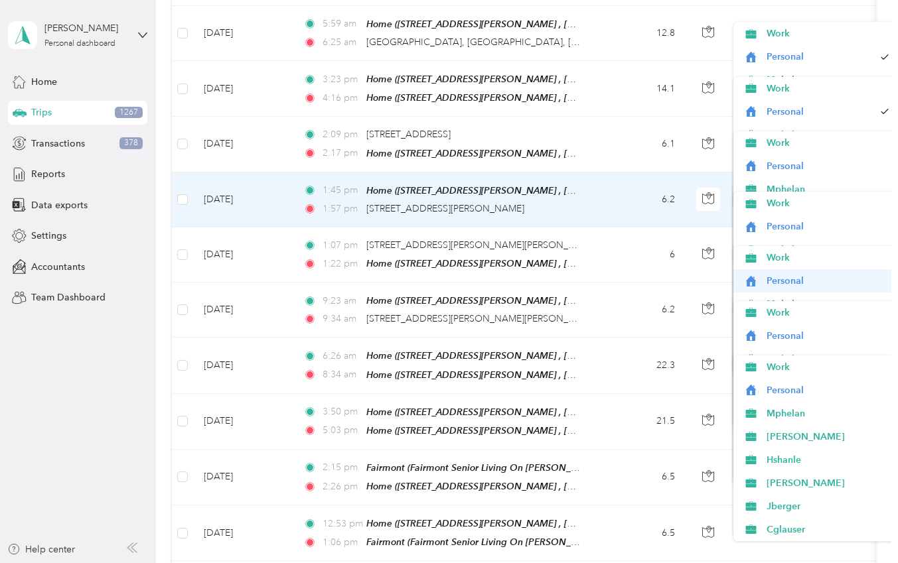
scroll to position [126, 0]
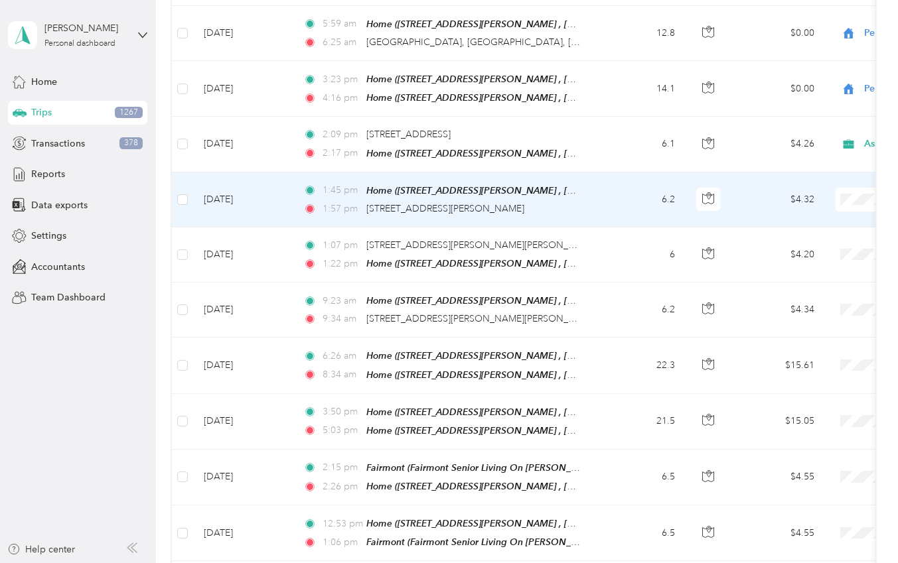
click at [592, 178] on td "1:45 pm Home ([STREET_ADDRESS][PERSON_NAME] , [GEOGRAPHIC_DATA][PERSON_NAME], […" at bounding box center [445, 200] width 305 height 55
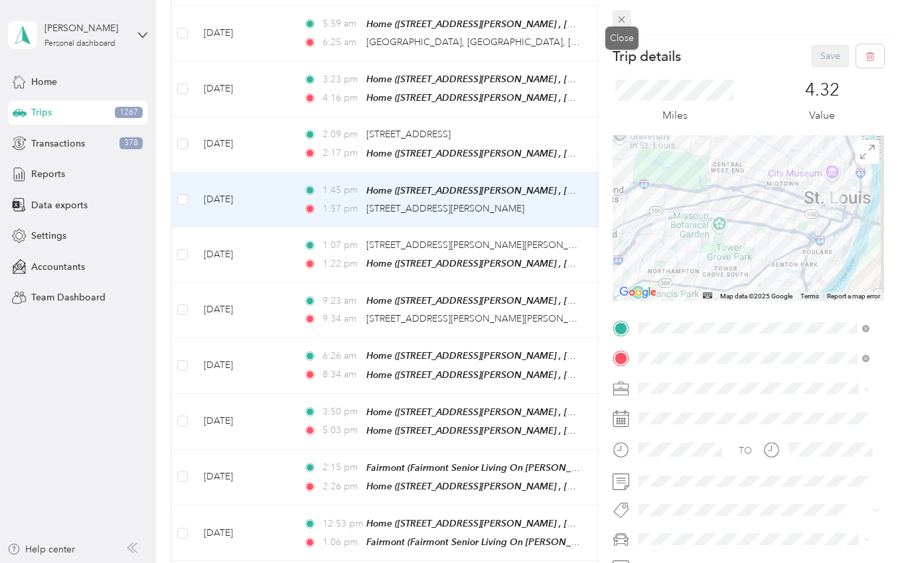
click at [618, 18] on icon at bounding box center [621, 19] width 11 height 11
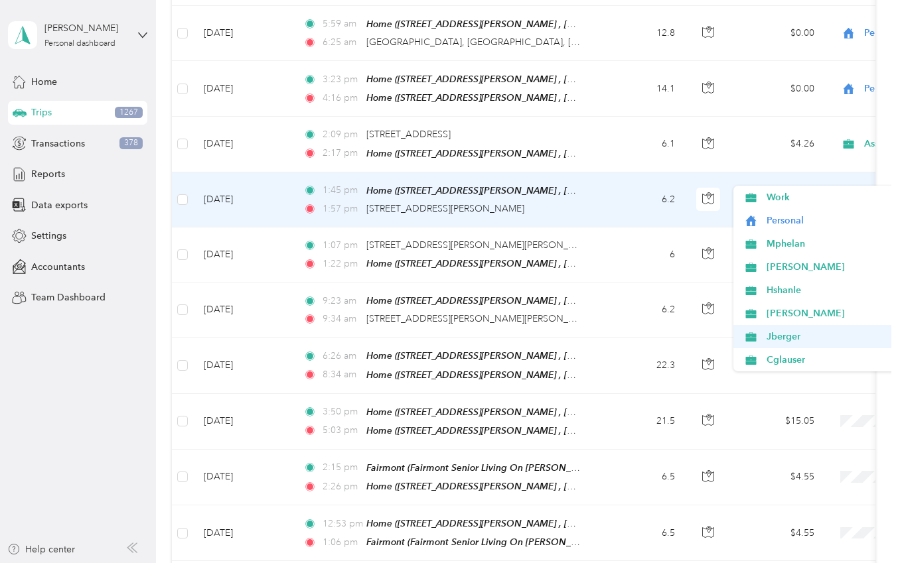
scroll to position [66, 0]
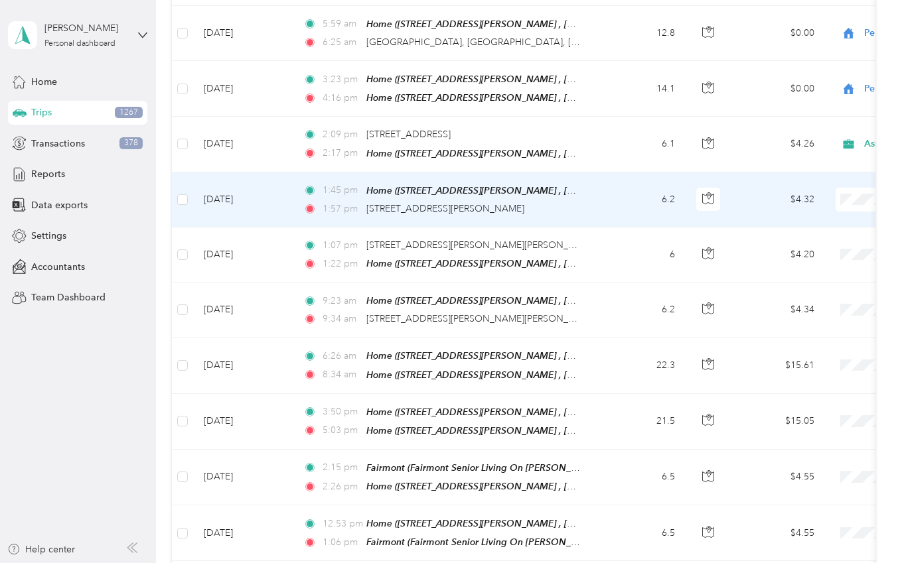
click at [782, 336] on span "Assist" at bounding box center [827, 340] width 123 height 14
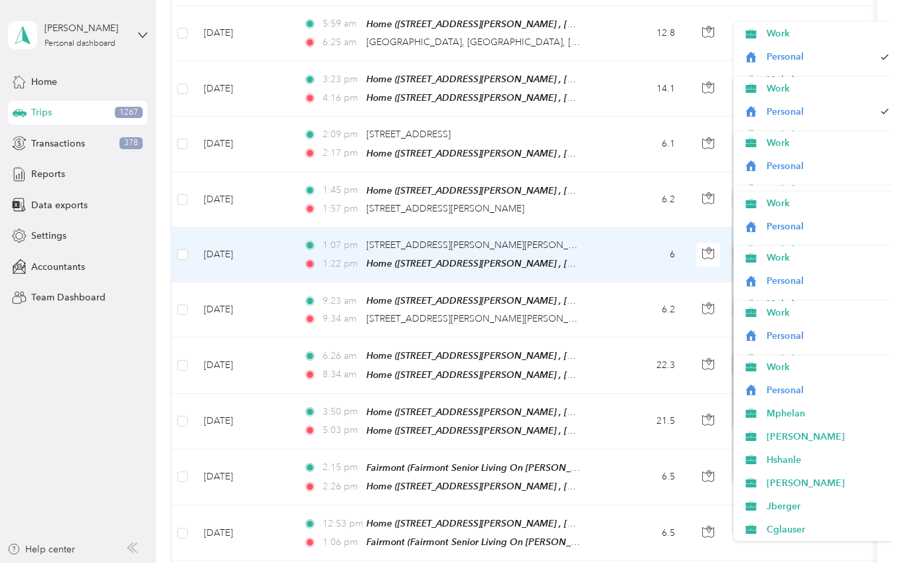
scroll to position [120, 0]
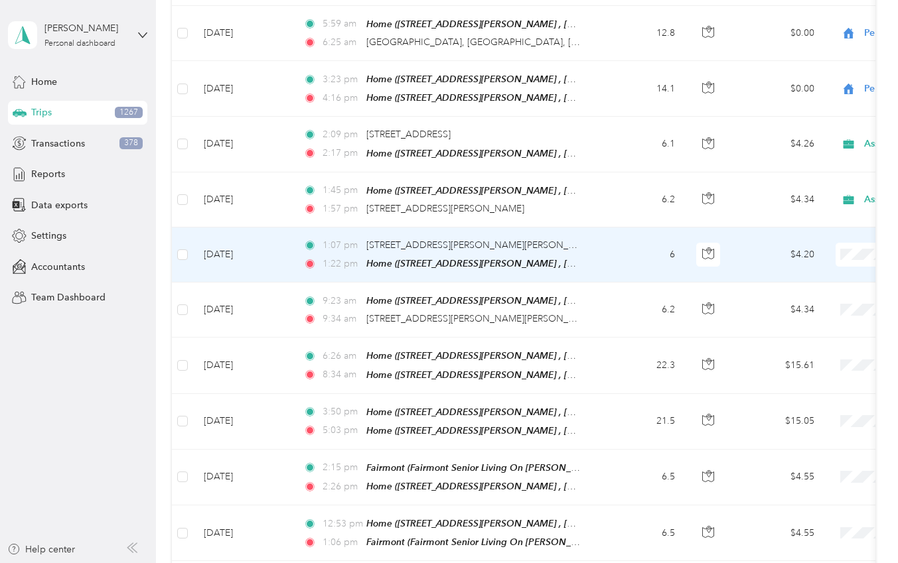
click at [602, 228] on td "6" at bounding box center [642, 255] width 88 height 55
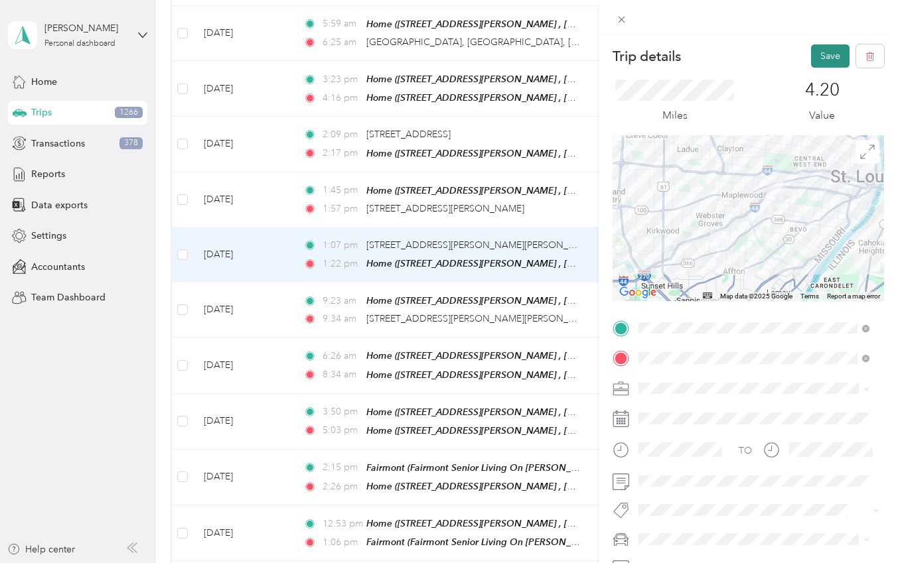
click at [818, 49] on button "Save" at bounding box center [830, 55] width 38 height 23
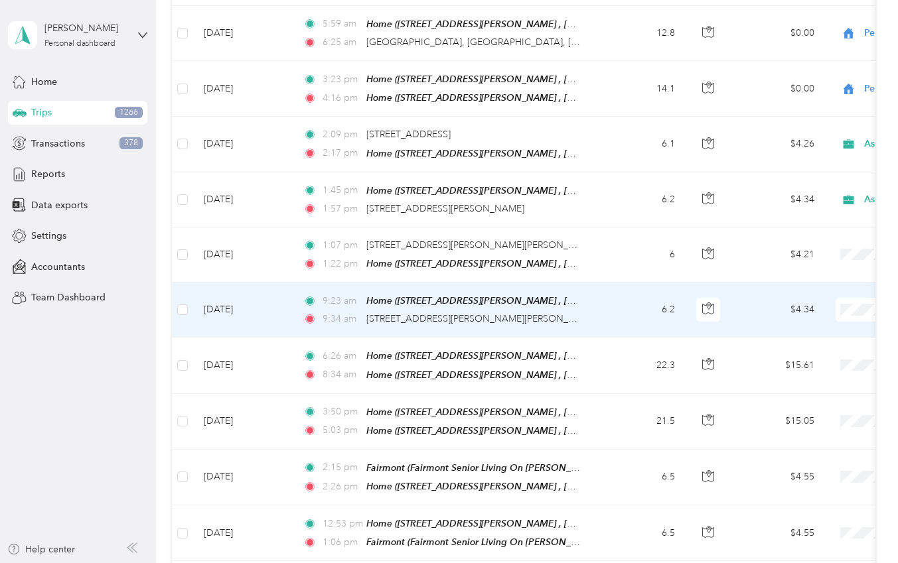
click at [744, 287] on td "$4.34" at bounding box center [778, 310] width 93 height 55
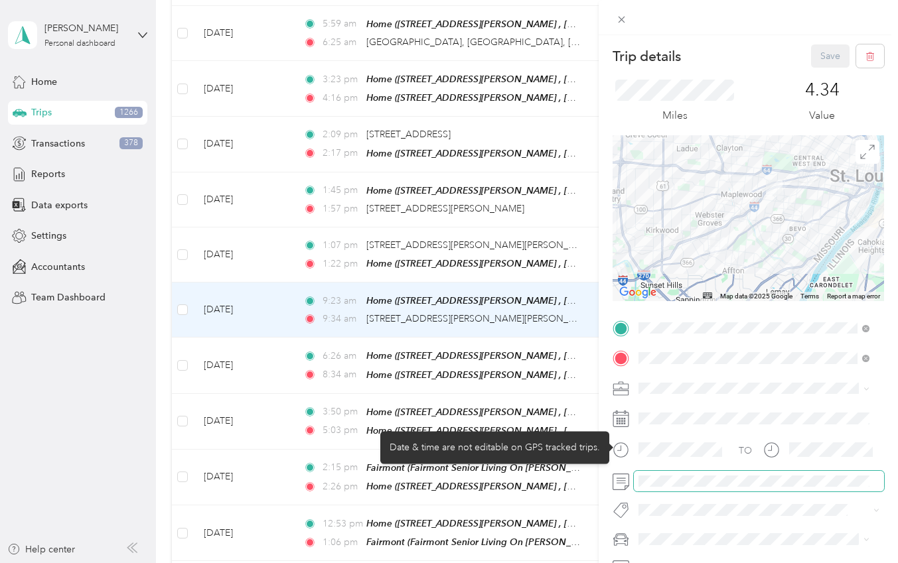
click at [674, 474] on span at bounding box center [759, 481] width 250 height 21
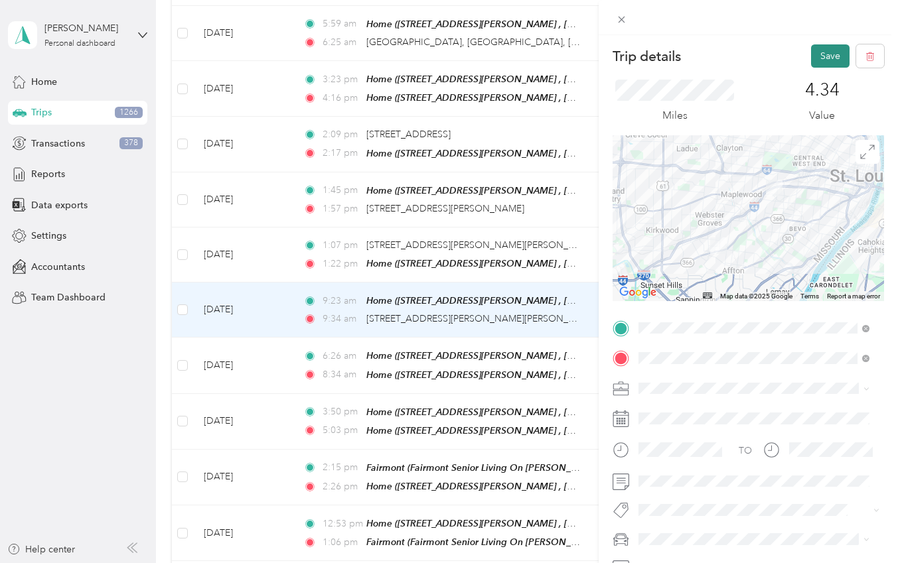
click at [820, 53] on button "Save" at bounding box center [830, 55] width 38 height 23
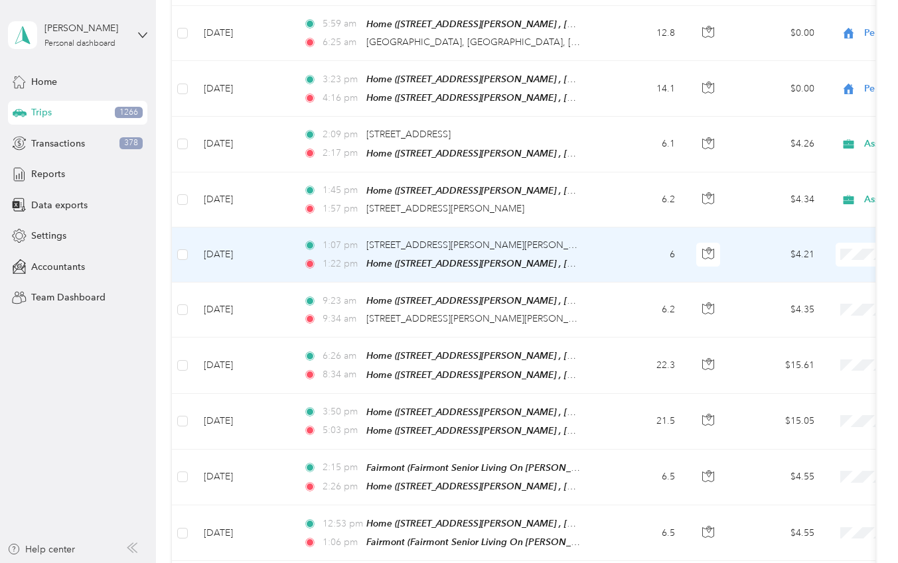
click at [737, 233] on td "$4.21" at bounding box center [778, 255] width 93 height 55
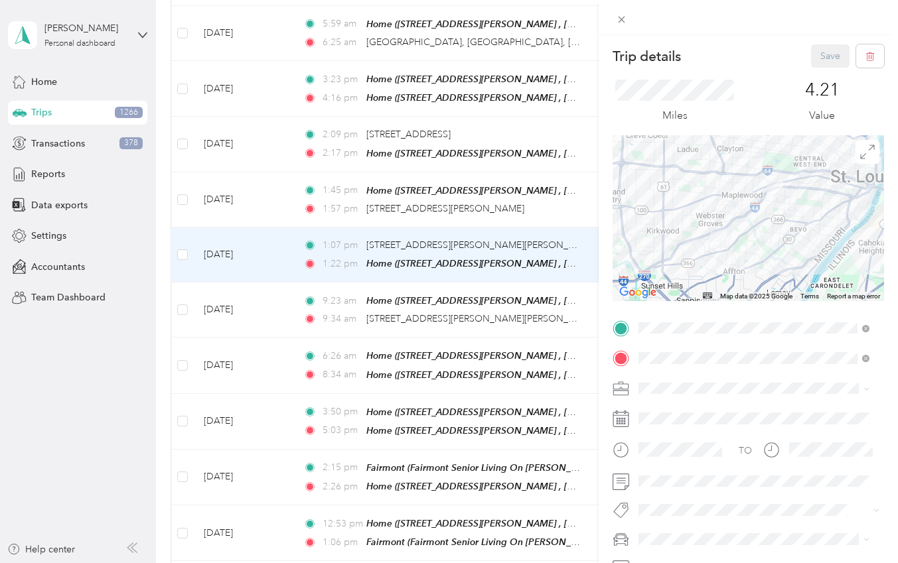
click at [864, 389] on icon at bounding box center [866, 389] width 6 height 6
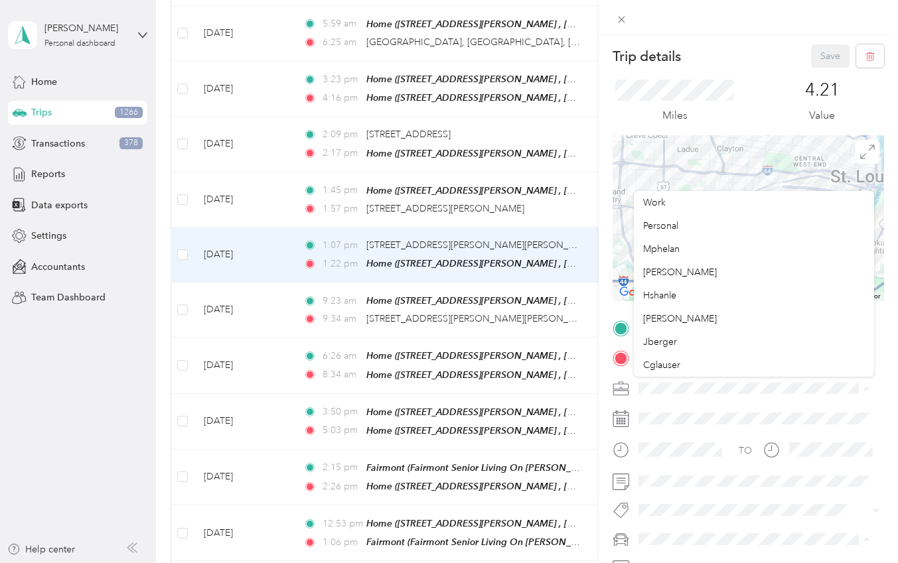
scroll to position [186, 0]
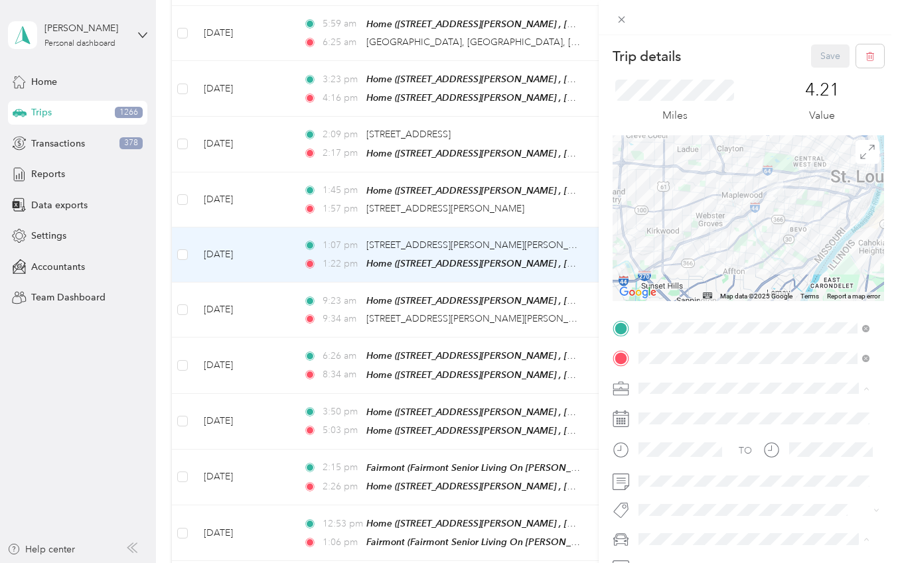
click at [670, 246] on div "Other" at bounding box center [754, 249] width 222 height 14
click at [295, 273] on div "Trip details Save This trip cannot be edited because it is either under review,…" at bounding box center [449, 281] width 898 height 563
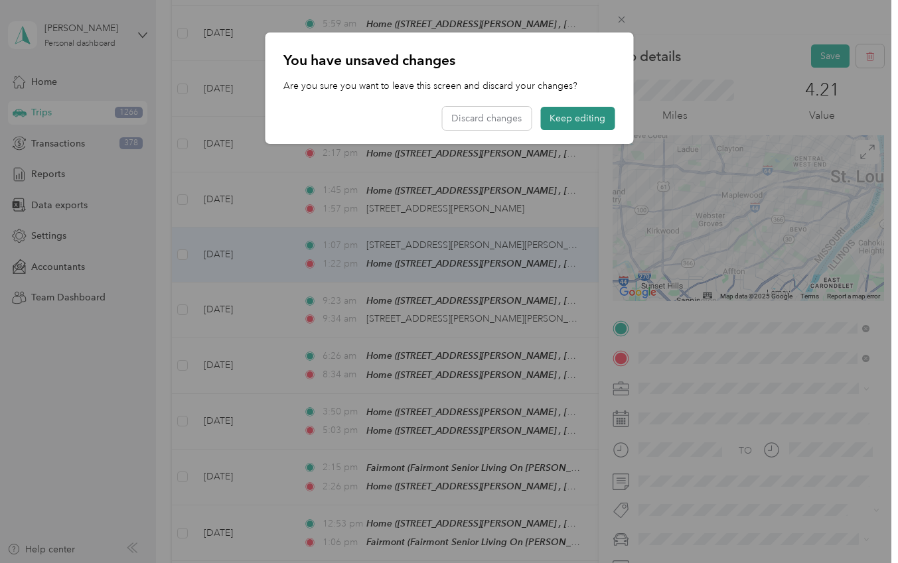
click at [569, 112] on button "Keep editing" at bounding box center [577, 118] width 74 height 23
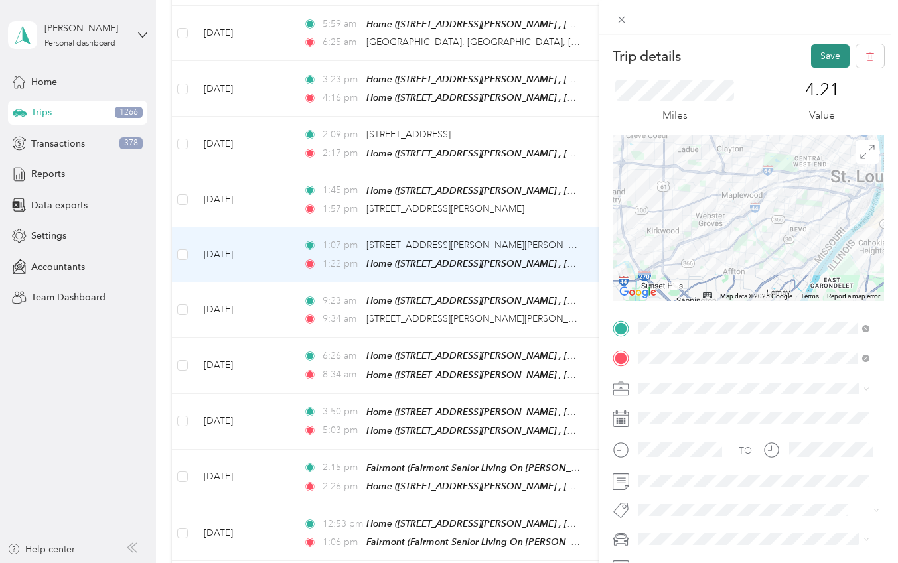
click at [812, 50] on button "Save" at bounding box center [830, 55] width 38 height 23
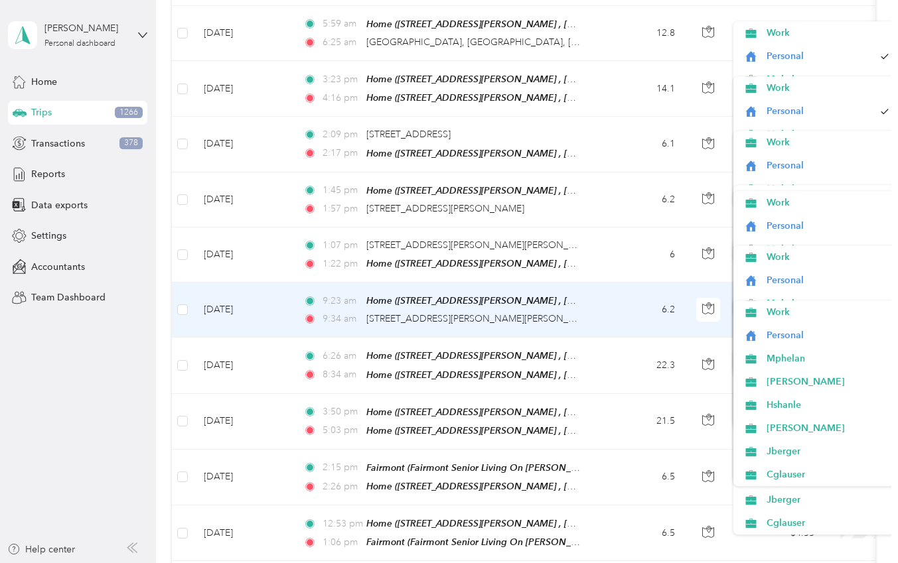
scroll to position [186, 0]
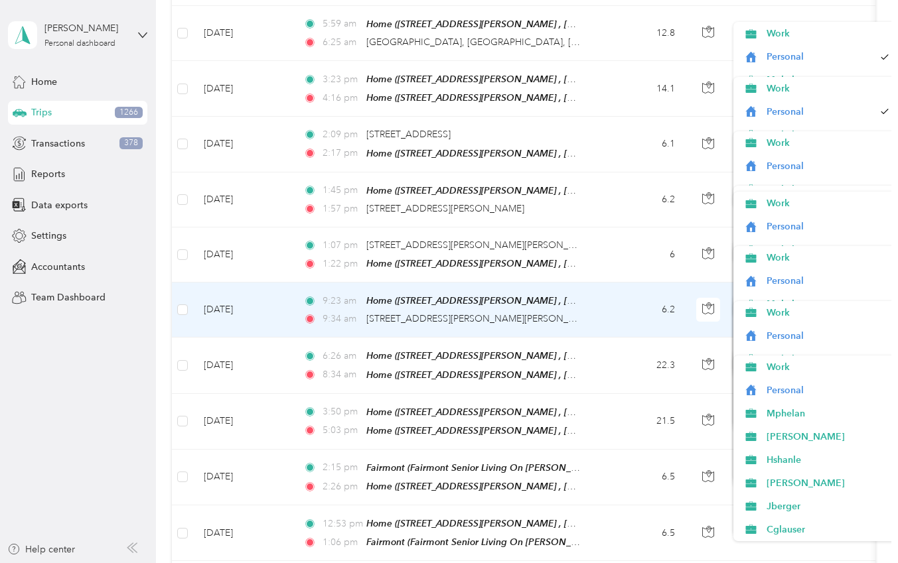
click at [610, 283] on td "6.2" at bounding box center [642, 310] width 88 height 55
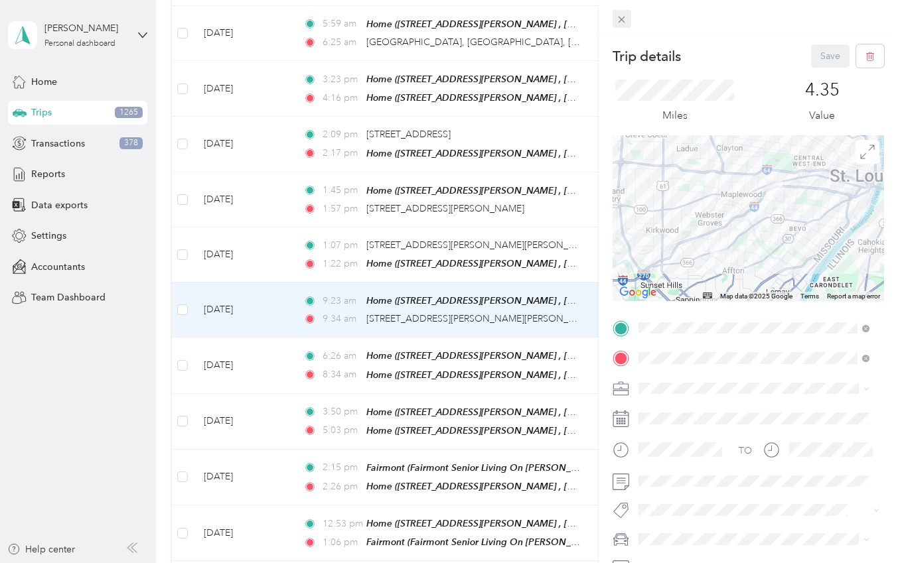
click at [621, 18] on icon at bounding box center [621, 19] width 11 height 11
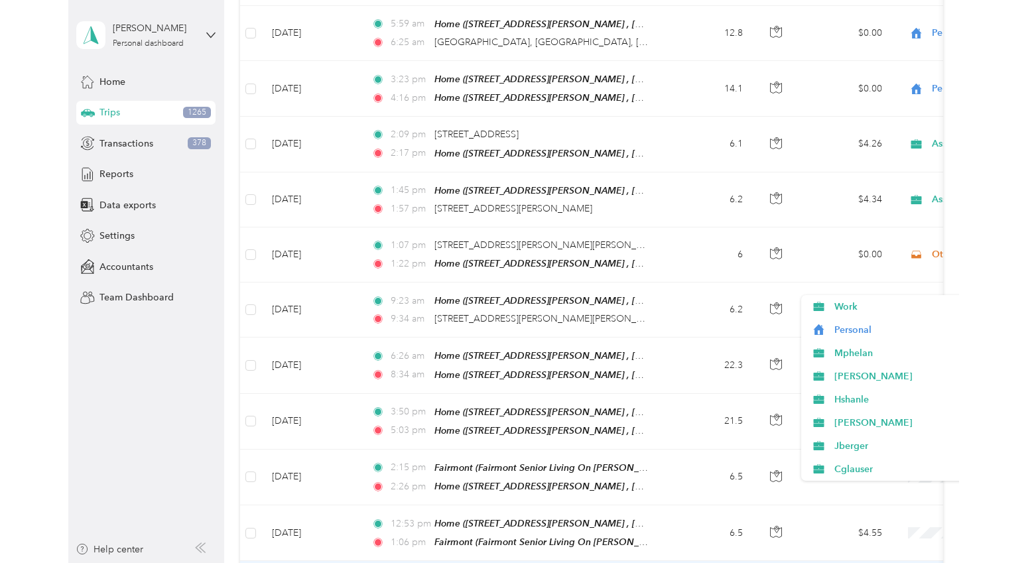
scroll to position [141, 0]
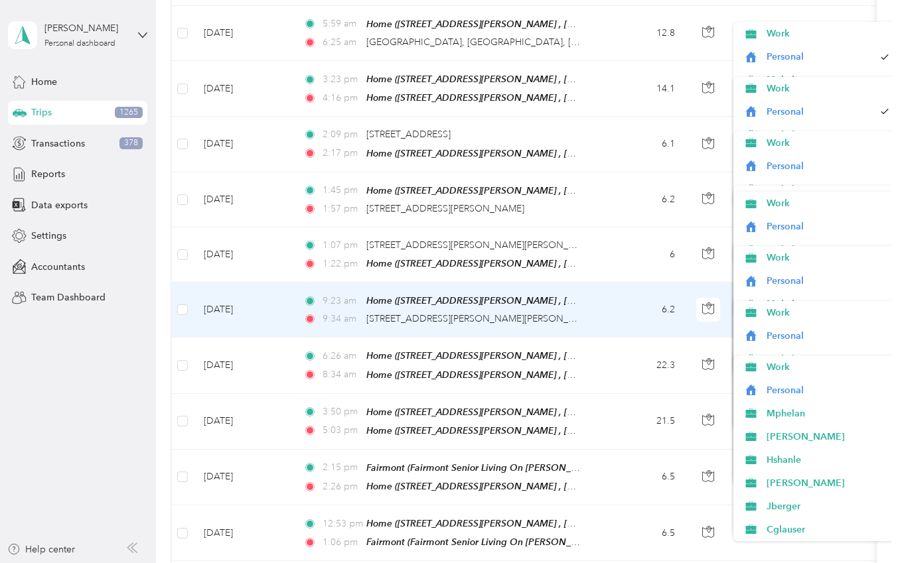
click at [618, 283] on td "6.2" at bounding box center [642, 310] width 88 height 55
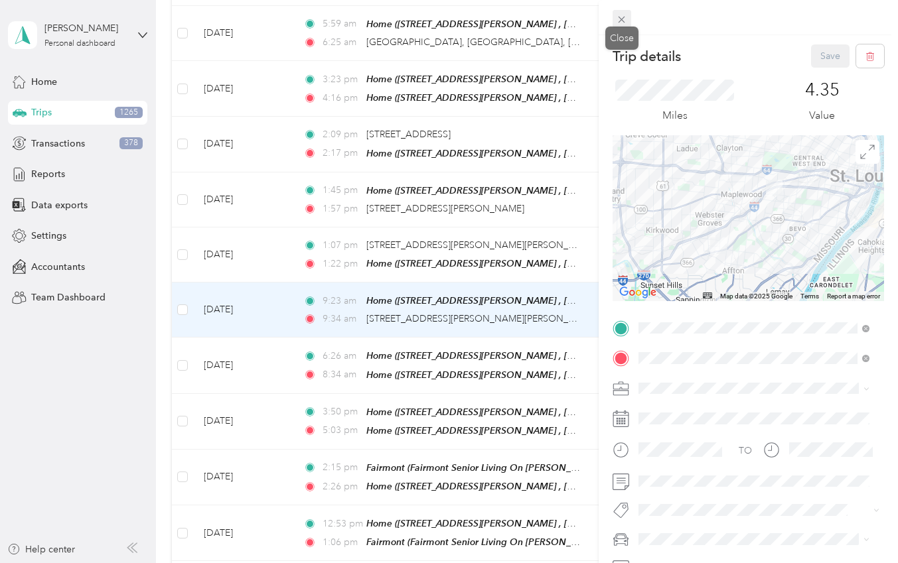
click at [623, 21] on icon at bounding box center [621, 20] width 7 height 7
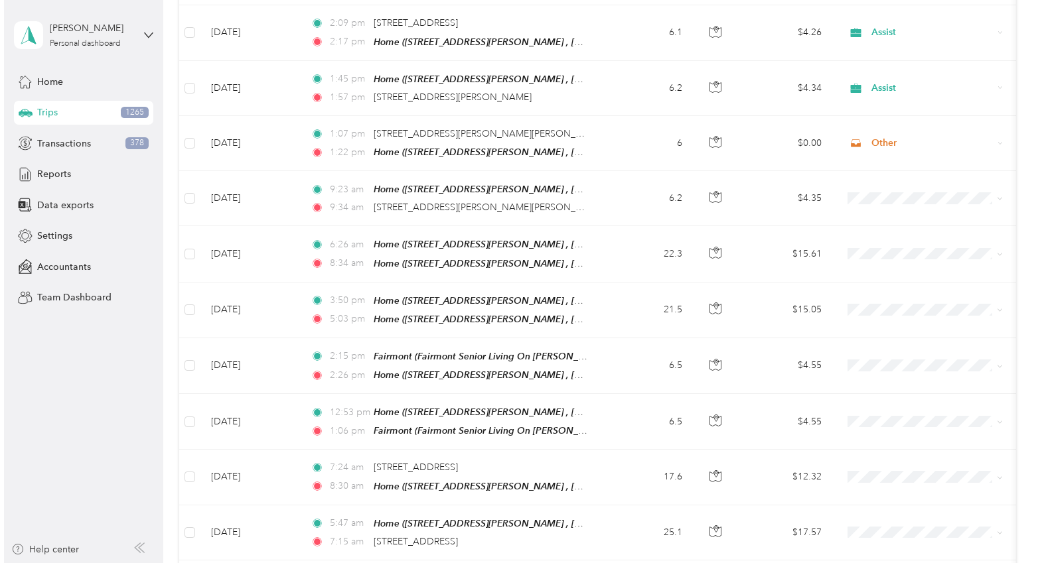
scroll to position [1933, 0]
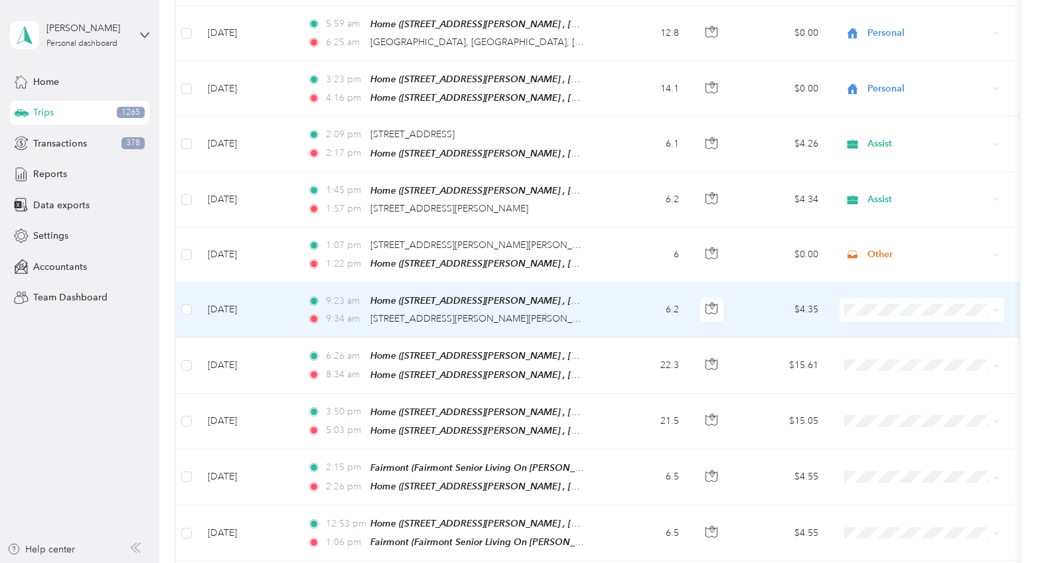
click at [897, 307] on icon at bounding box center [996, 310] width 6 height 6
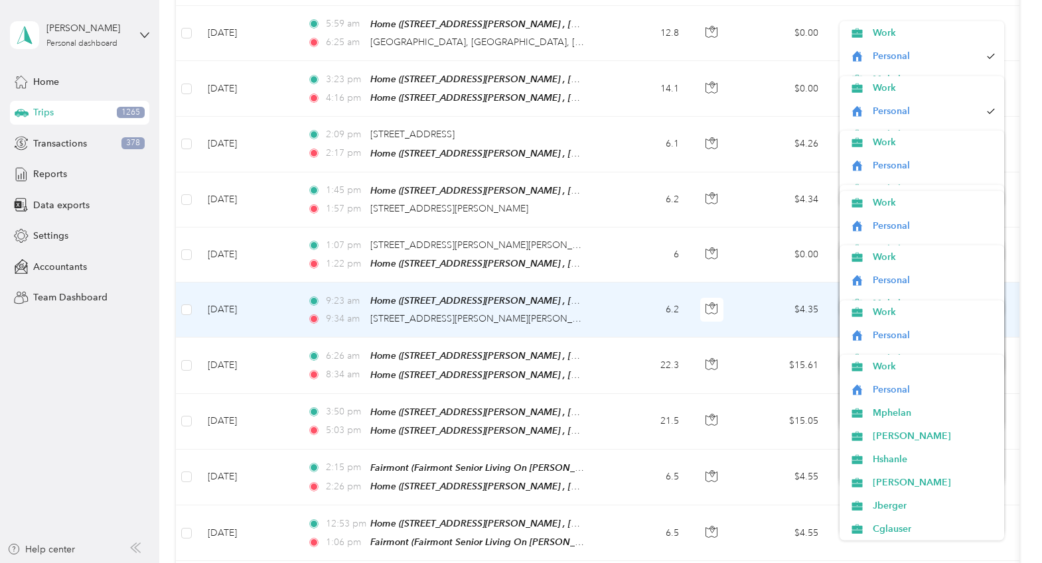
scroll to position [125, 0]
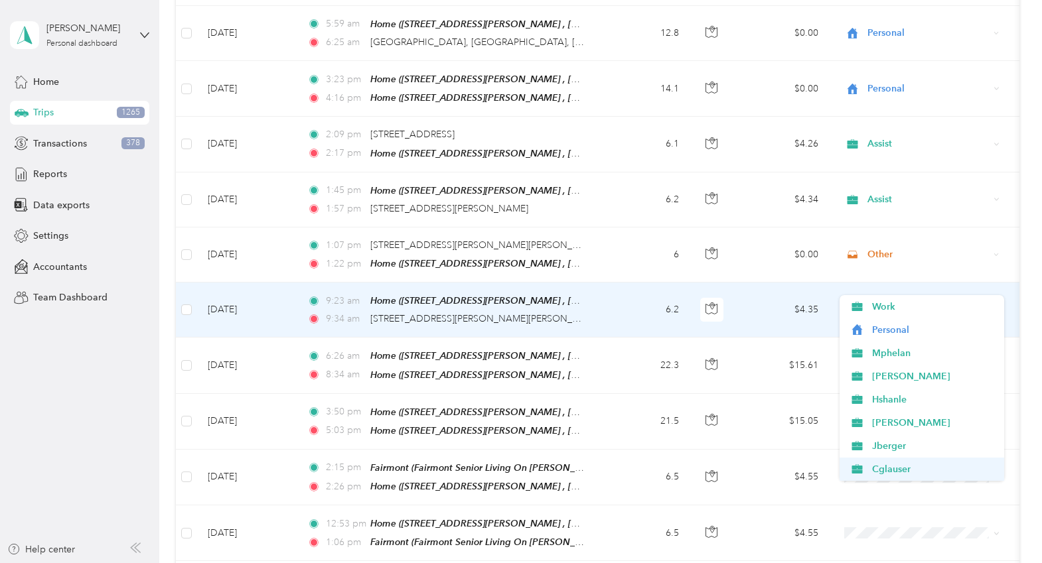
scroll to position [66, 0]
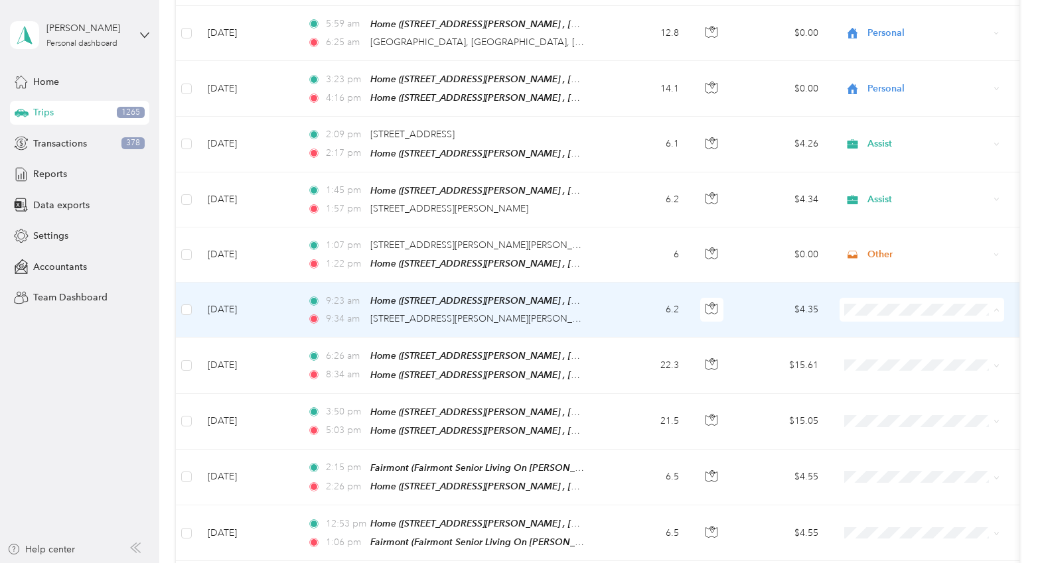
click at [870, 468] on span "Other" at bounding box center [922, 473] width 146 height 14
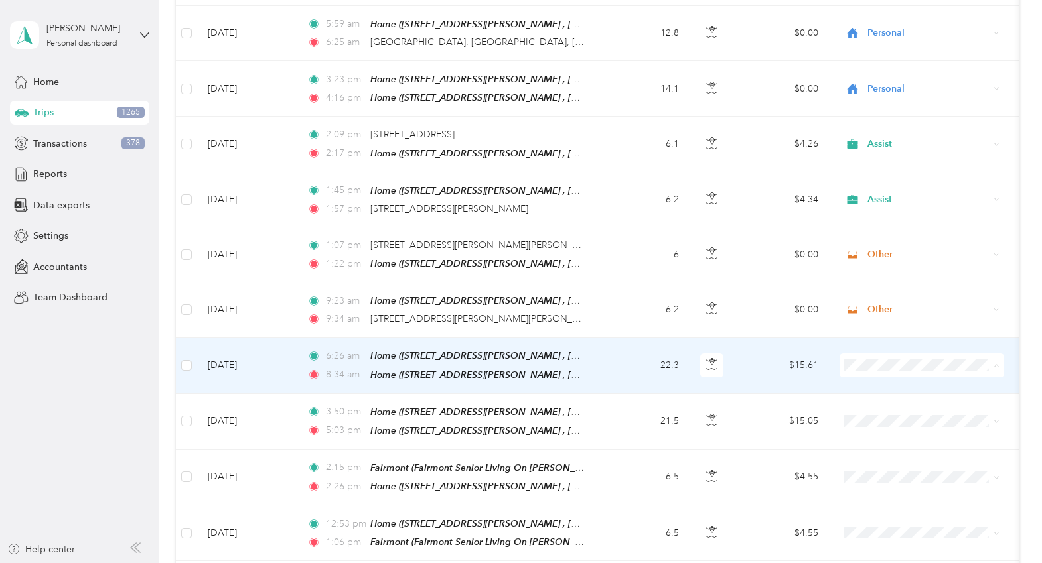
click at [880, 387] on span "Personal" at bounding box center [933, 385] width 123 height 14
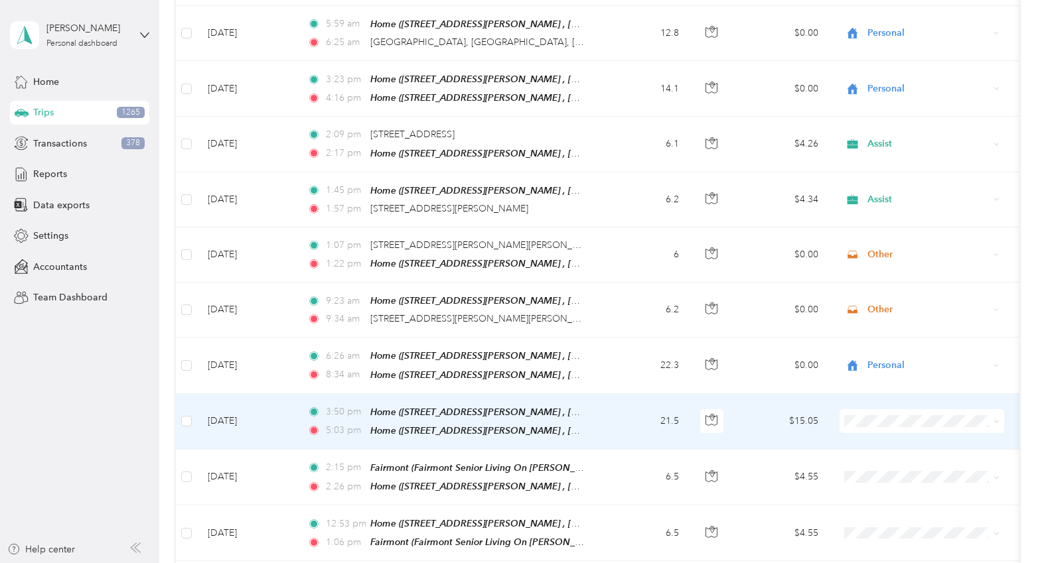
click at [884, 225] on span "Personal" at bounding box center [933, 225] width 123 height 14
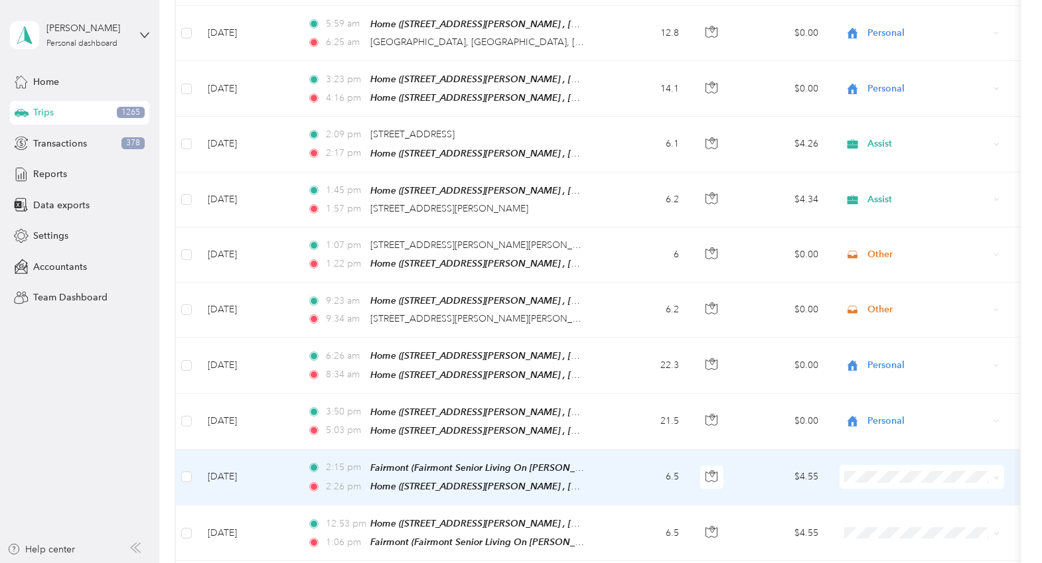
click at [874, 324] on span "[PERSON_NAME]" at bounding box center [933, 324] width 123 height 14
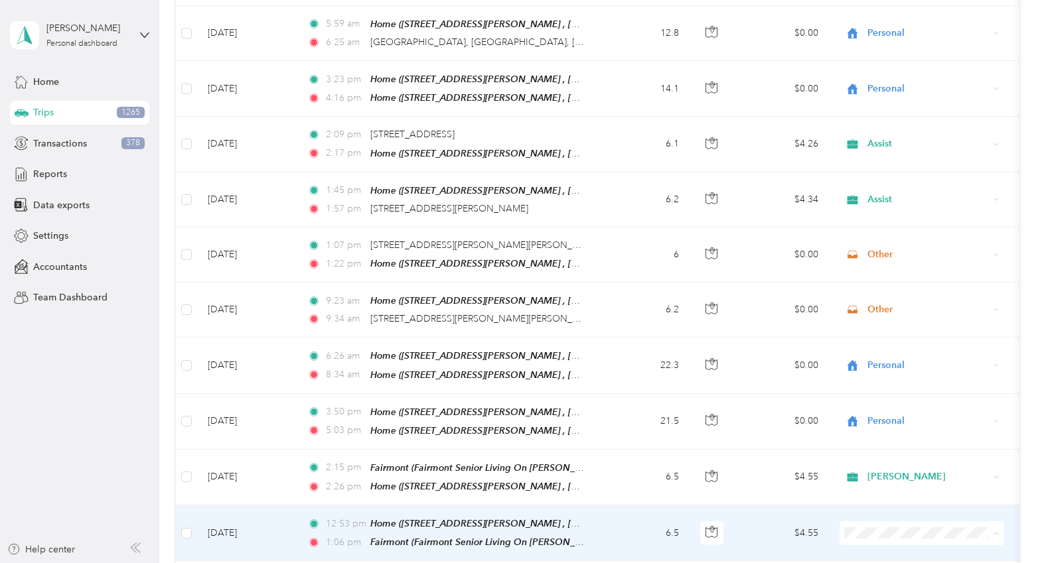
click at [885, 381] on span "[PERSON_NAME]" at bounding box center [933, 383] width 123 height 14
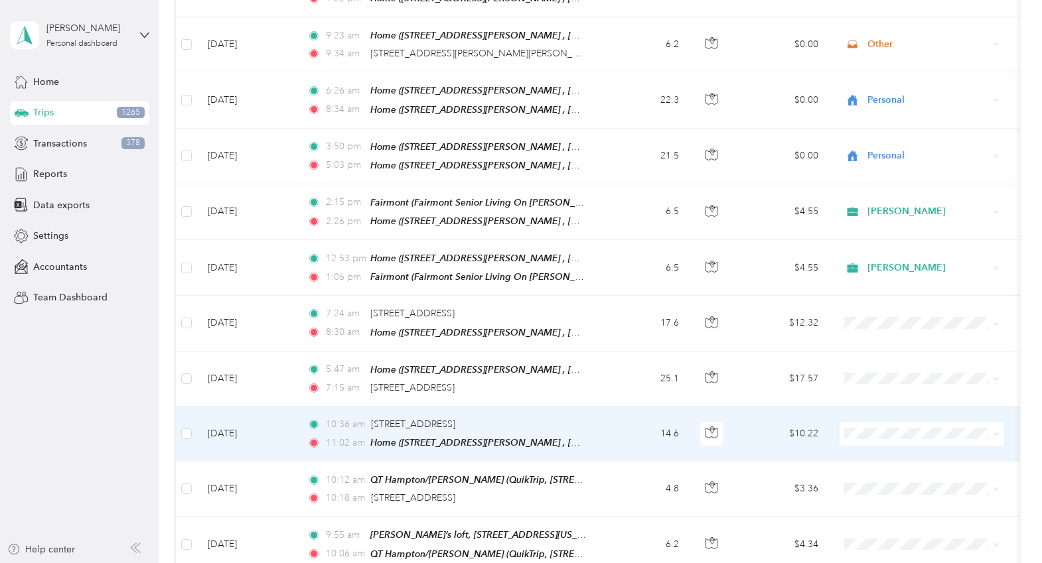
scroll to position [2265, 0]
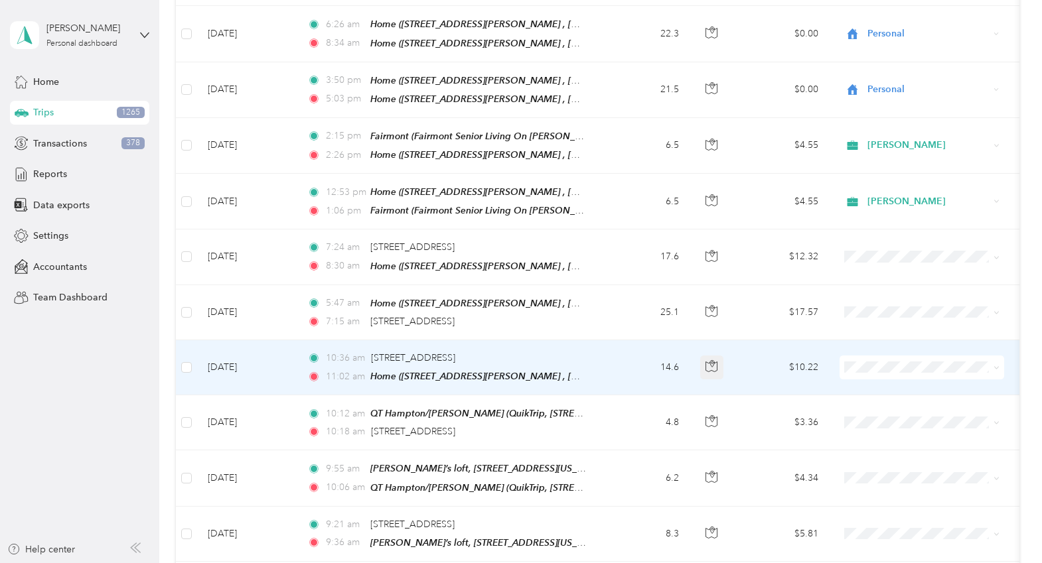
click at [715, 360] on icon "button" at bounding box center [711, 366] width 12 height 12
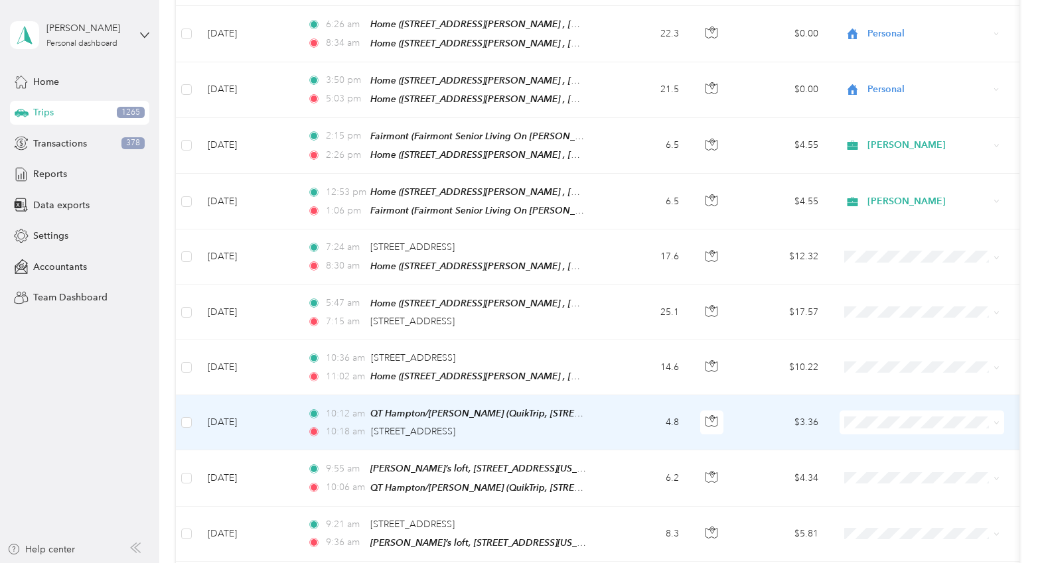
click at [555, 425] on div "10:18 am [STREET_ADDRESS]" at bounding box center [446, 432] width 279 height 15
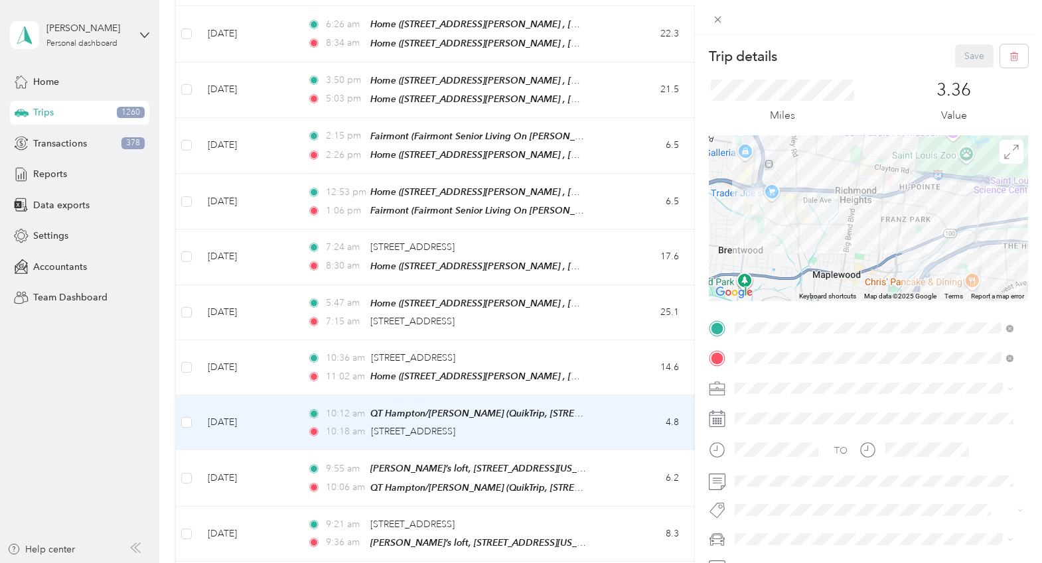
click at [182, 330] on div "Trip details Save This trip cannot be edited because it is either under review,…" at bounding box center [521, 281] width 1042 height 563
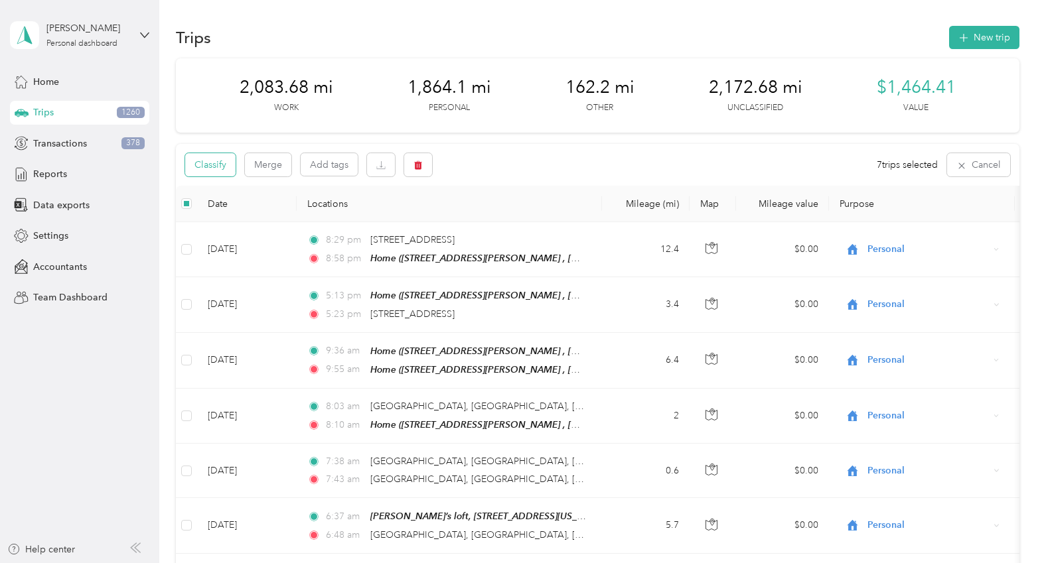
click at [223, 174] on button "Classify" at bounding box center [210, 164] width 50 height 23
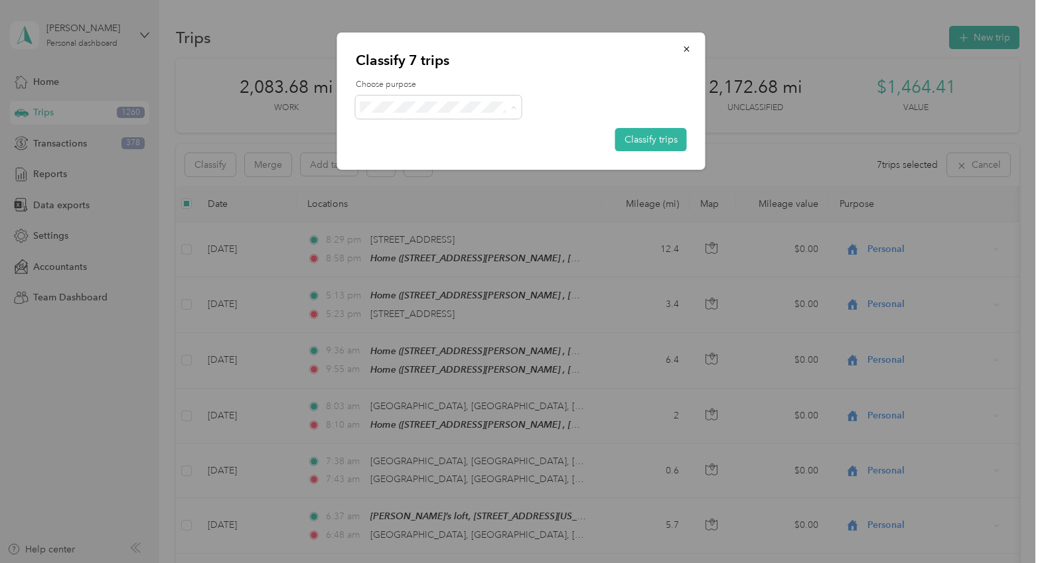
click at [397, 161] on li "Personal" at bounding box center [439, 154] width 166 height 23
click at [654, 142] on button "Classify trips" at bounding box center [651, 139] width 72 height 23
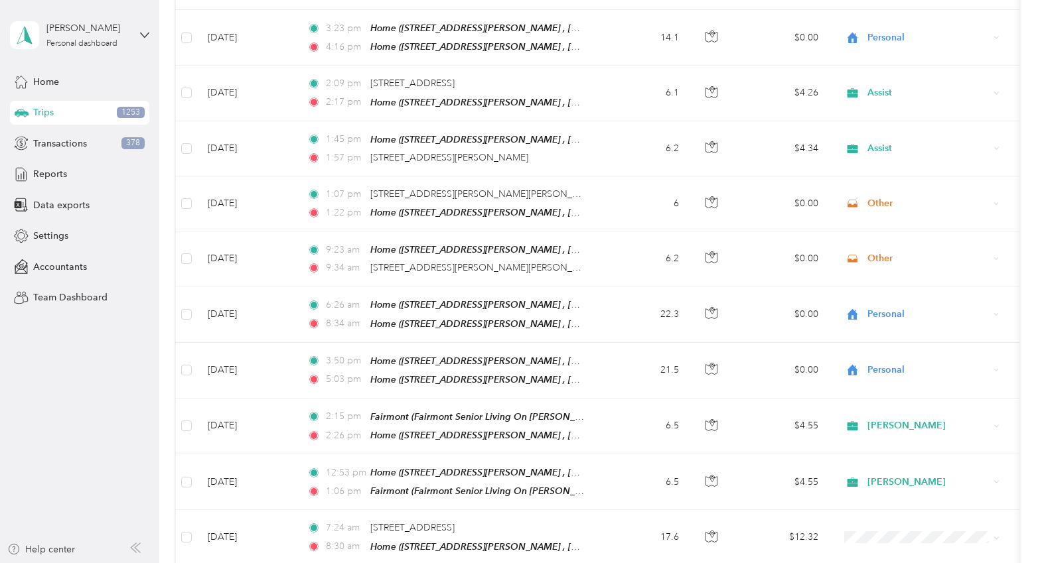
scroll to position [1988, 0]
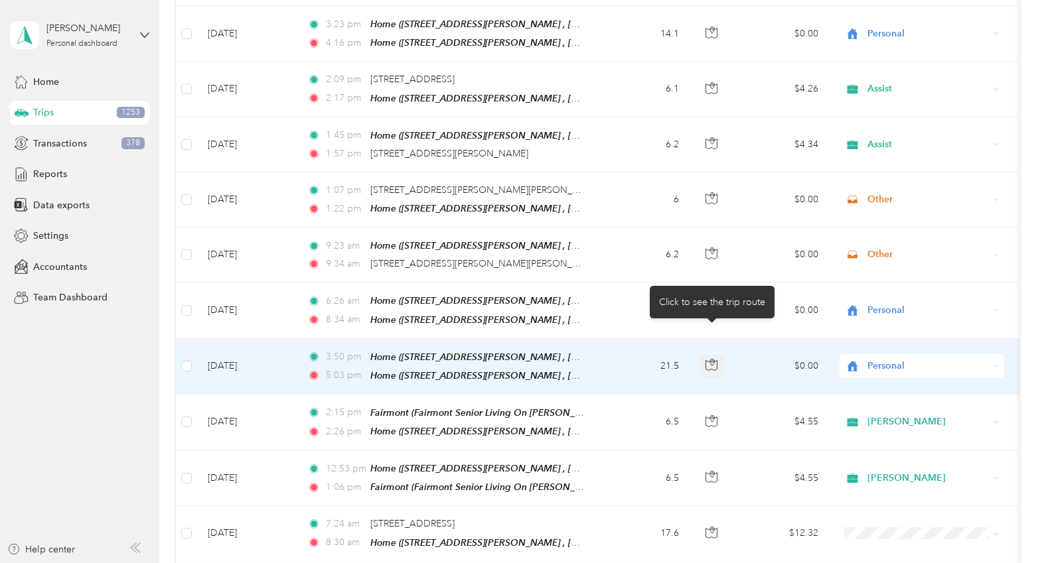
click at [709, 361] on icon "button" at bounding box center [711, 366] width 11 height 10
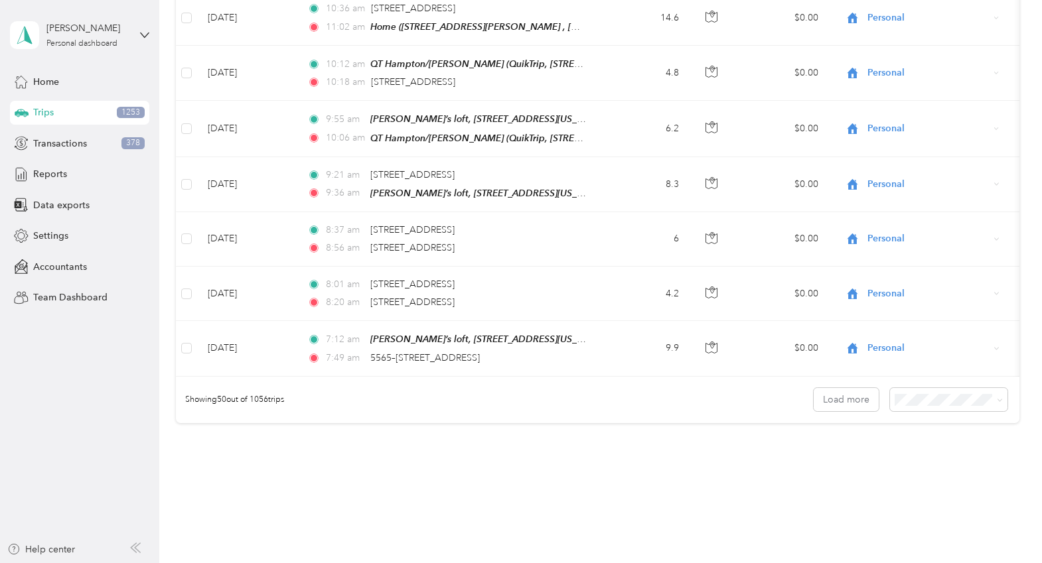
scroll to position [2629, 0]
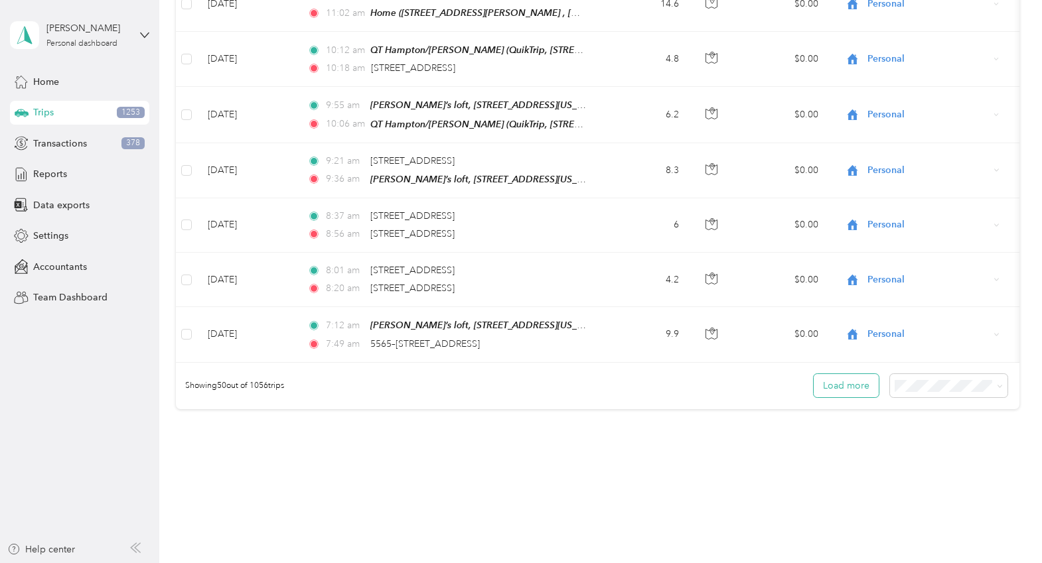
click at [837, 374] on button "Load more" at bounding box center [845, 385] width 65 height 23
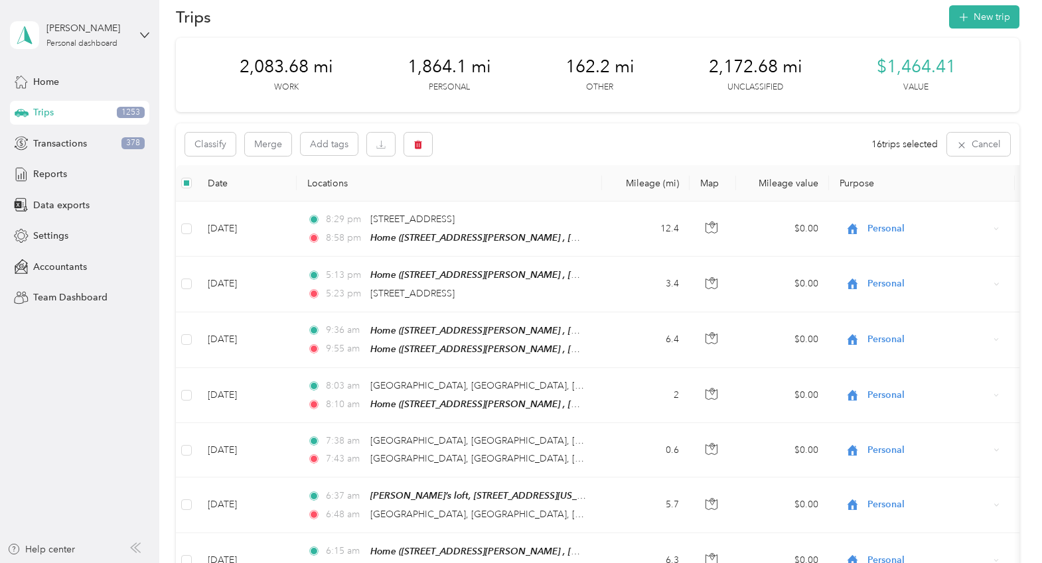
scroll to position [0, 0]
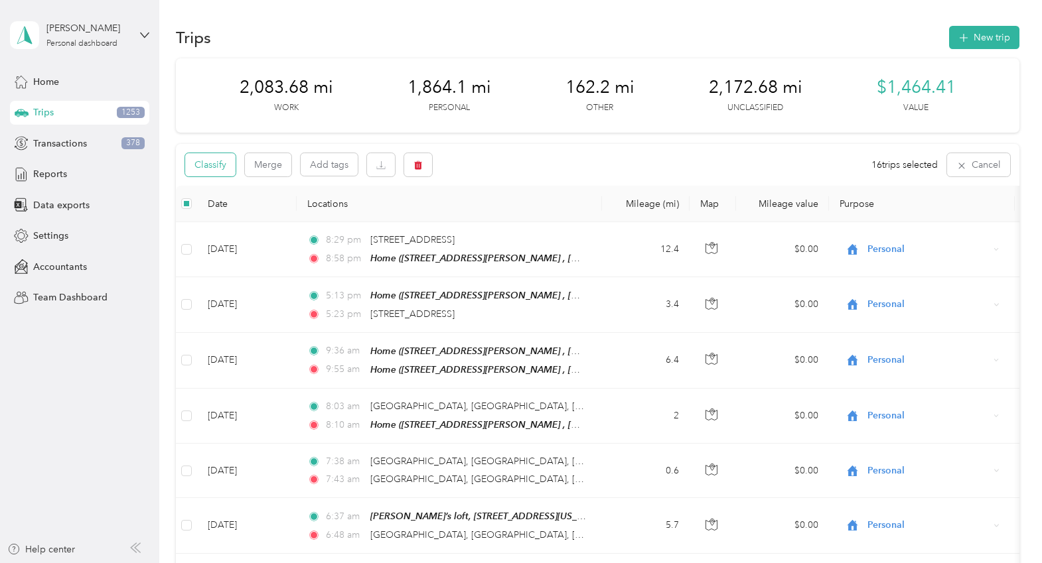
click at [200, 161] on button "Classify" at bounding box center [210, 164] width 50 height 23
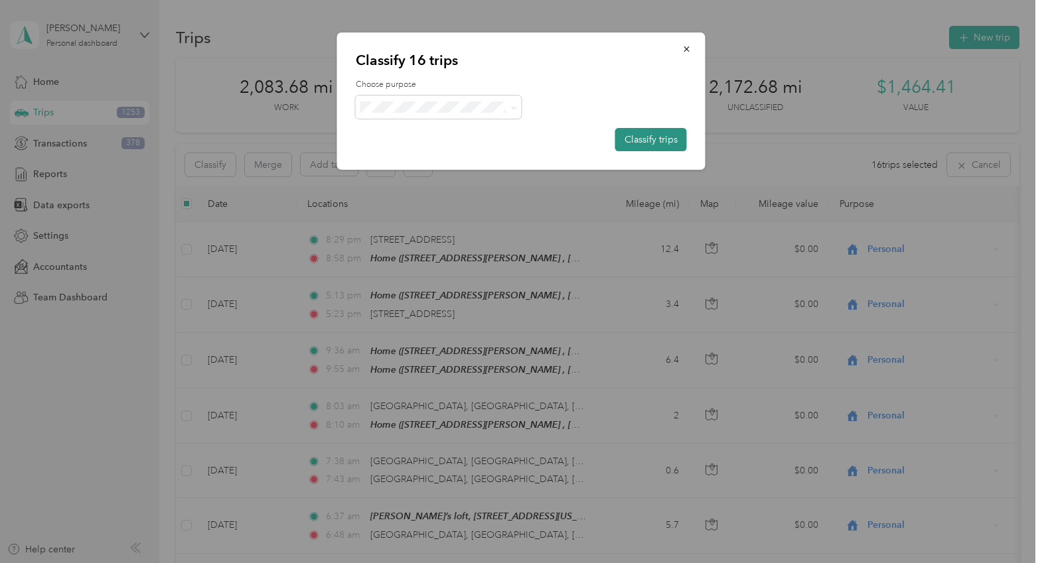
click at [655, 138] on button "Classify trips" at bounding box center [651, 139] width 72 height 23
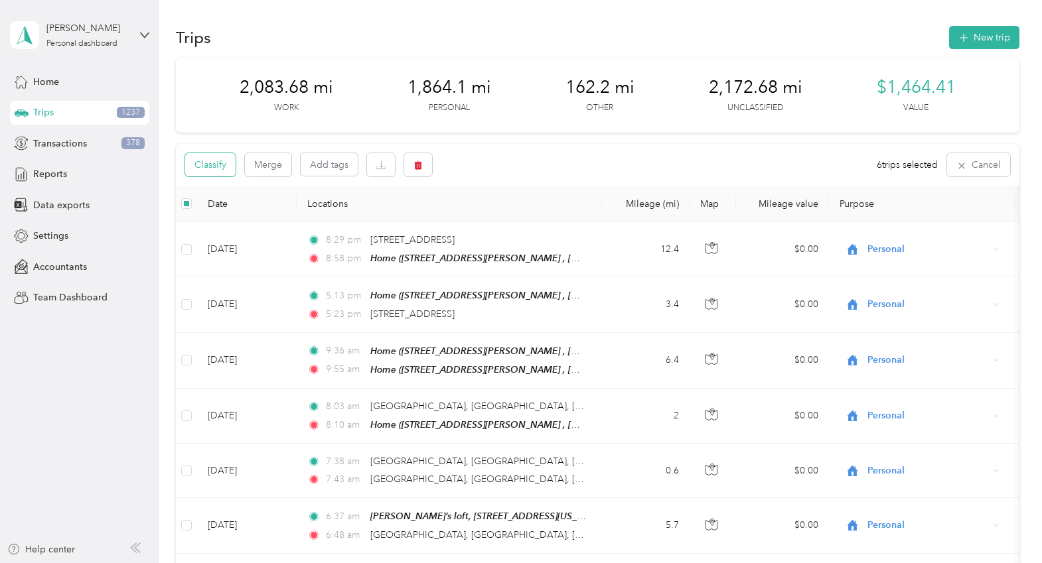
click at [200, 163] on button "Classify" at bounding box center [210, 164] width 50 height 23
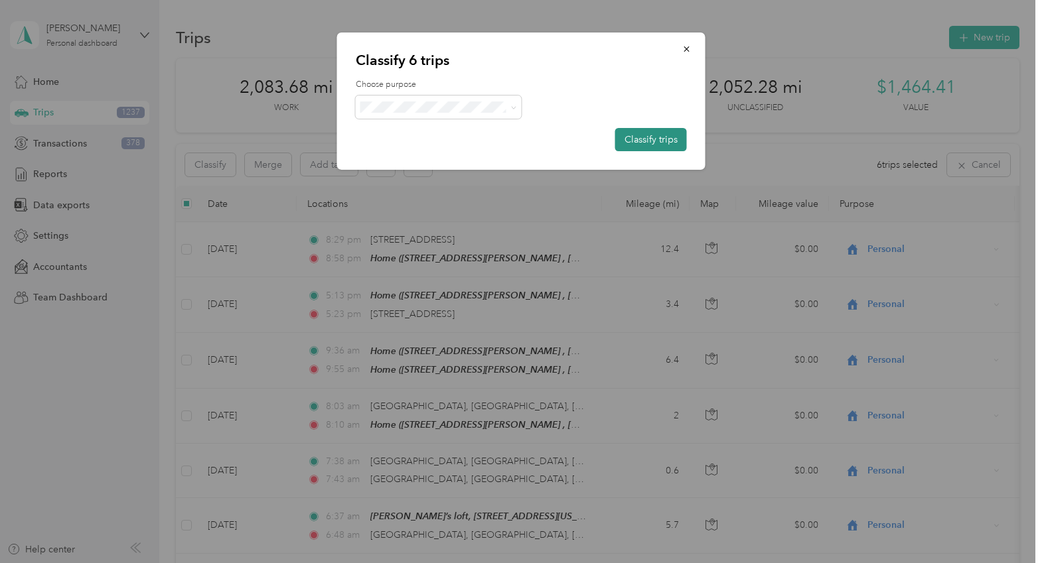
click at [647, 136] on button "Classify trips" at bounding box center [651, 139] width 72 height 23
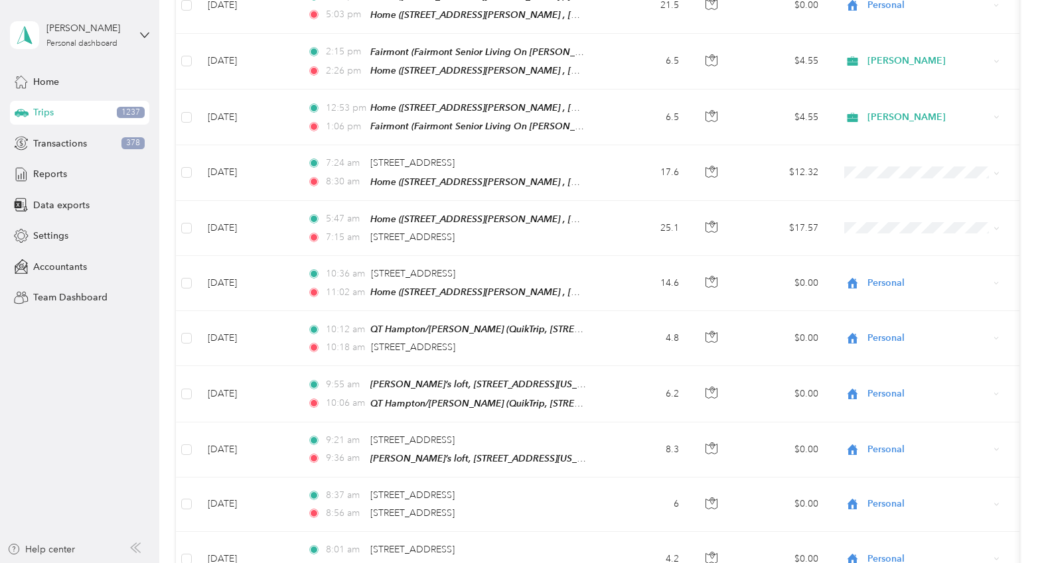
scroll to position [2361, 0]
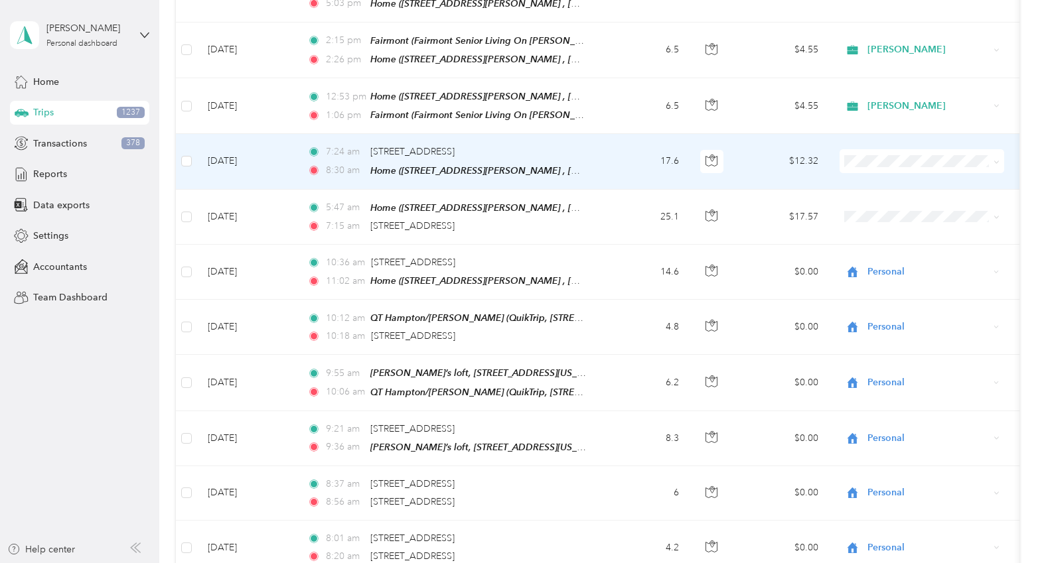
click at [897, 161] on icon at bounding box center [996, 162] width 4 height 3
click at [897, 178] on span "Personal" at bounding box center [933, 175] width 123 height 14
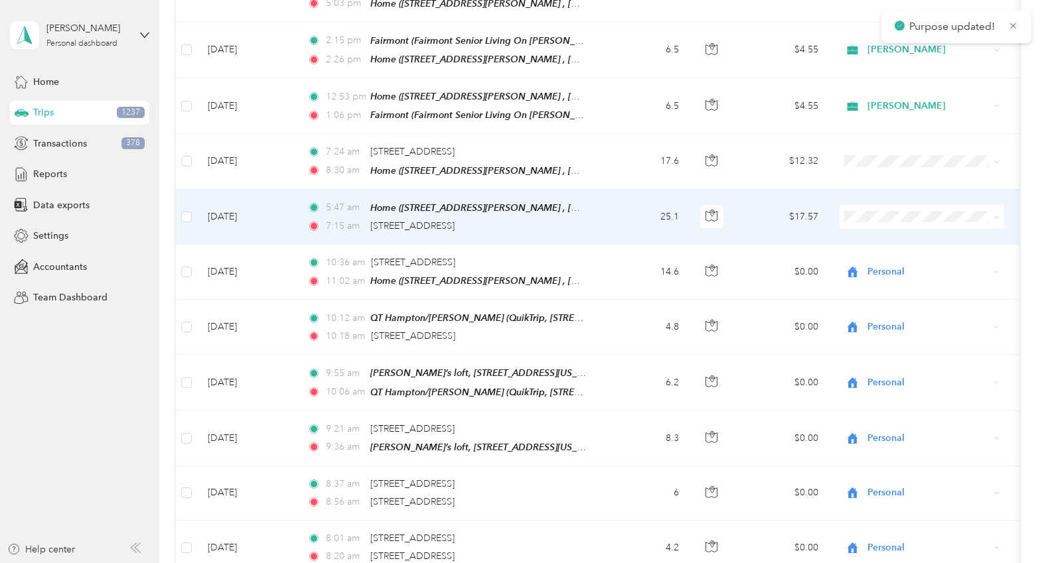
click at [897, 210] on span at bounding box center [994, 217] width 11 height 15
click at [897, 214] on icon at bounding box center [996, 217] width 6 height 6
click at [896, 228] on span "Personal" at bounding box center [925, 227] width 107 height 14
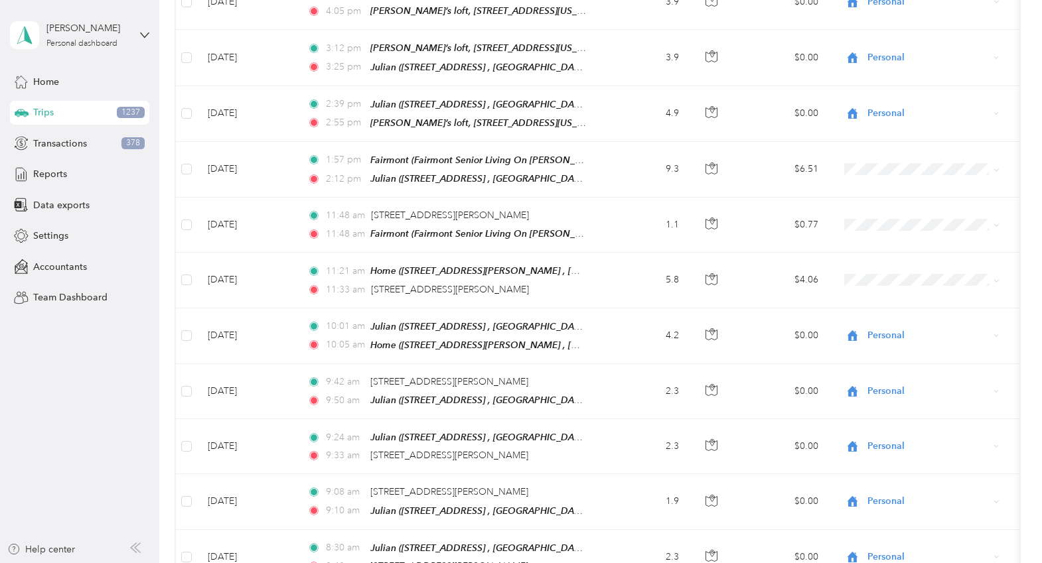
scroll to position [3135, 0]
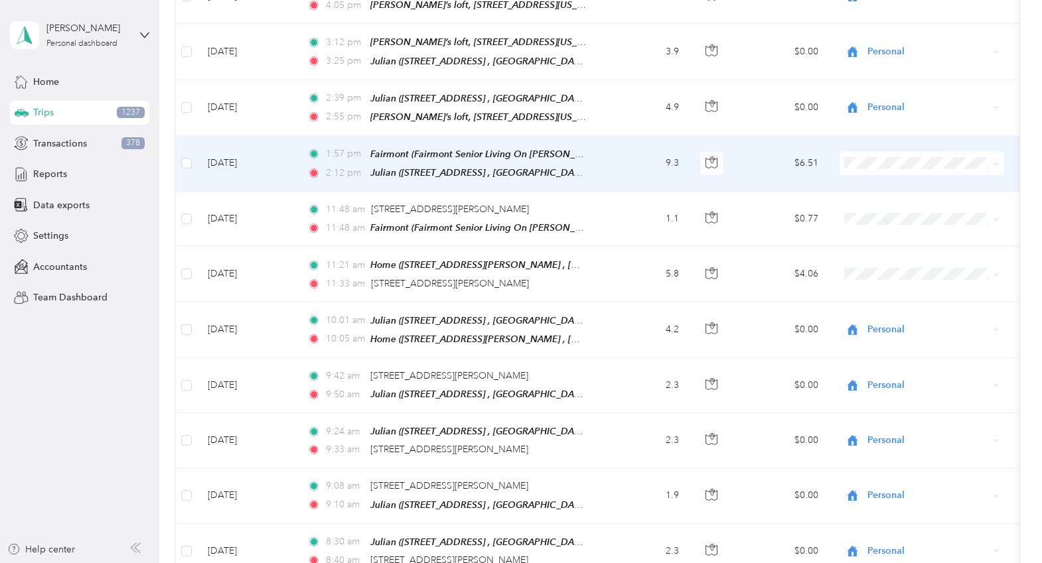
click at [897, 161] on icon at bounding box center [996, 164] width 6 height 6
click at [897, 210] on span "[PERSON_NAME]" at bounding box center [933, 211] width 123 height 14
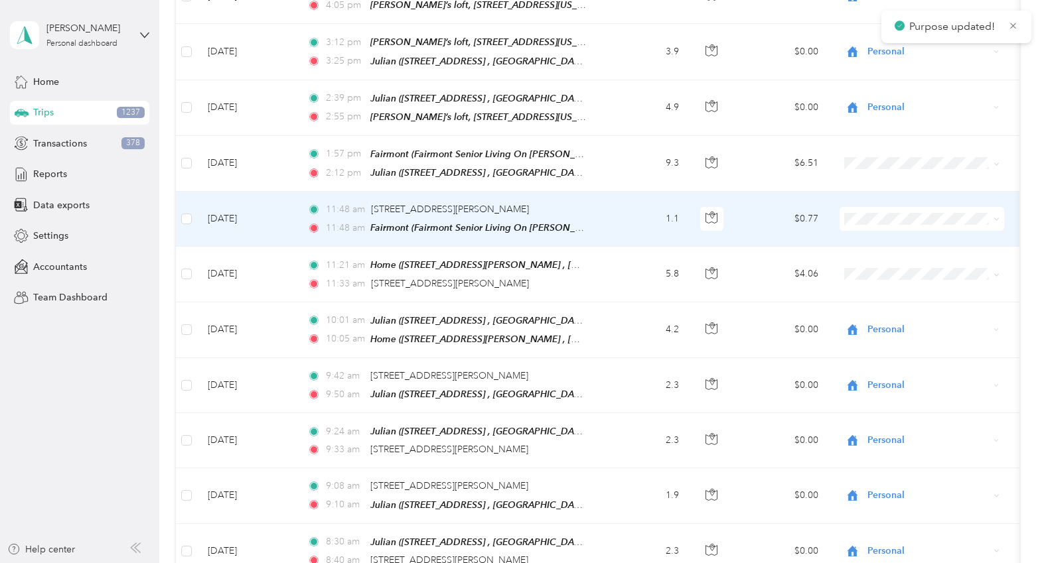
click at [897, 216] on icon at bounding box center [996, 219] width 6 height 6
click at [897, 263] on span "[PERSON_NAME]" at bounding box center [933, 266] width 123 height 14
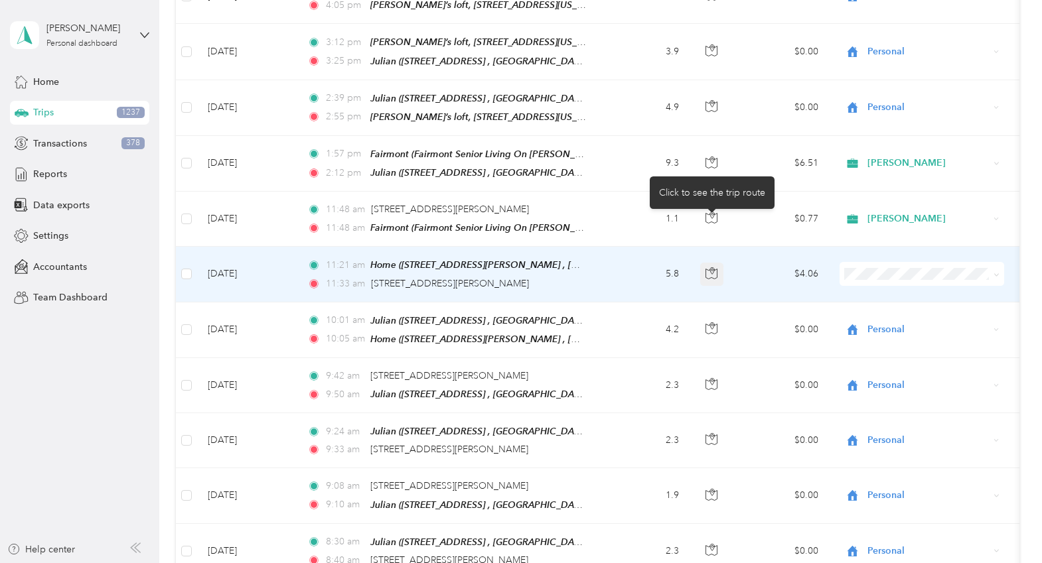
click at [709, 267] on icon "button" at bounding box center [711, 273] width 12 height 12
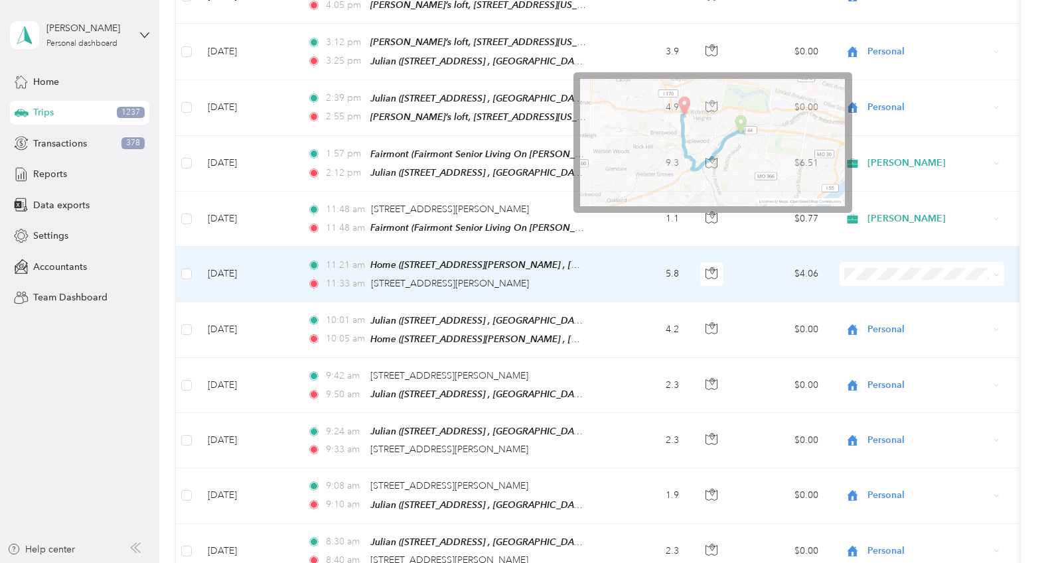
click at [897, 272] on icon at bounding box center [996, 275] width 6 height 6
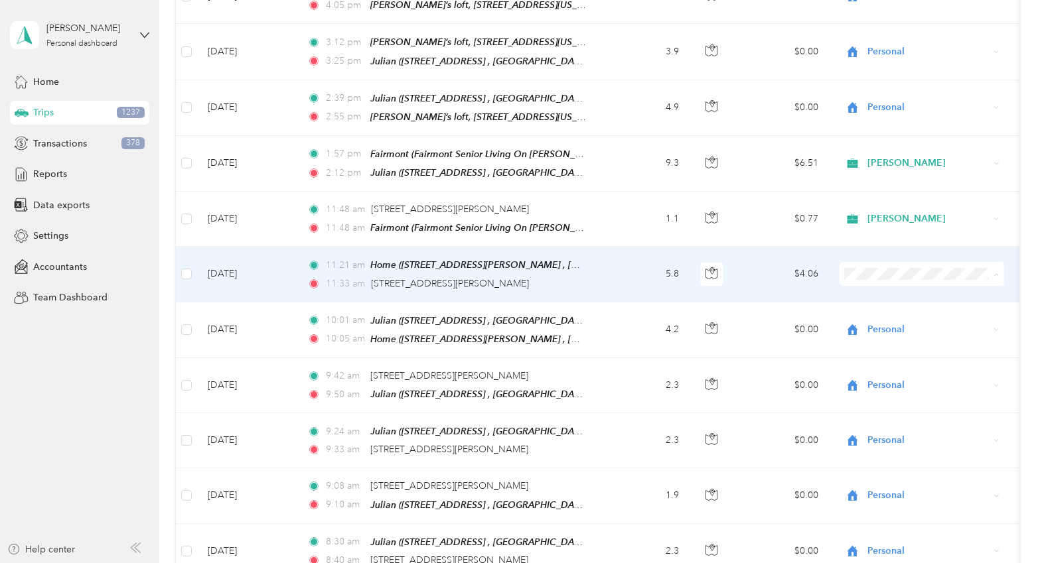
click at [890, 318] on span "[PERSON_NAME]" at bounding box center [933, 321] width 123 height 14
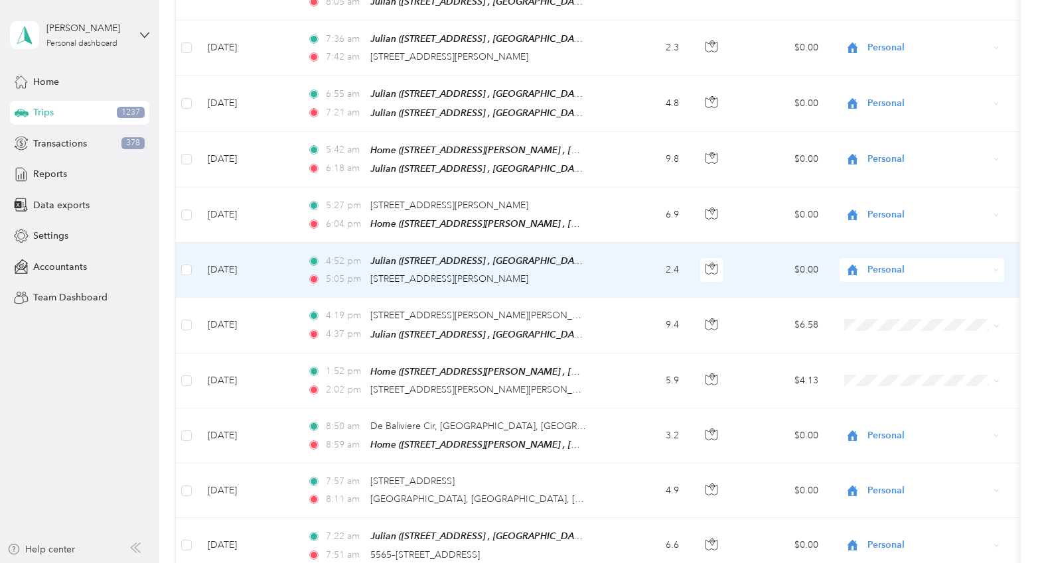
scroll to position [3798, 0]
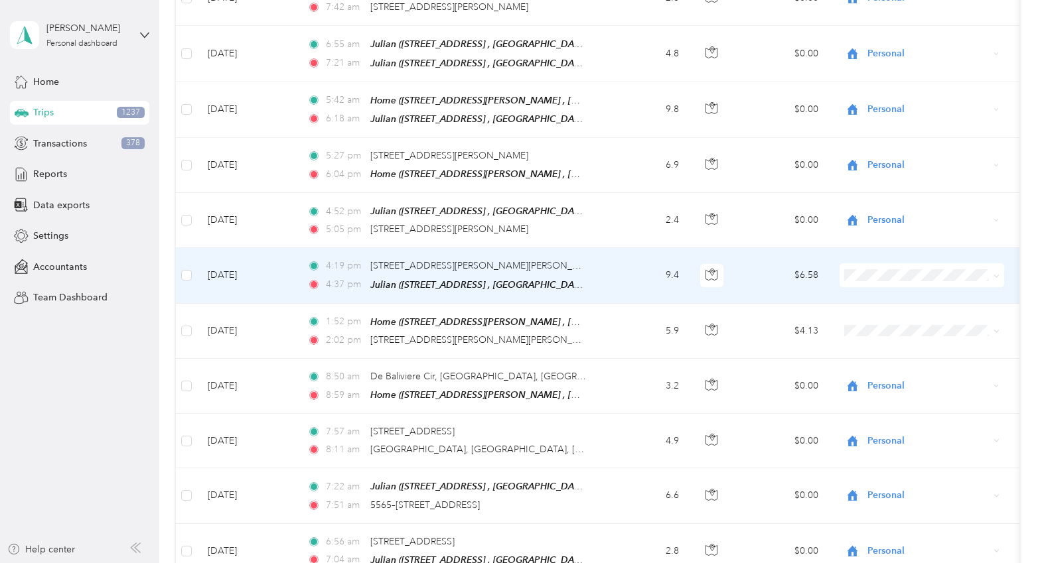
click at [756, 248] on td "$6.58" at bounding box center [782, 275] width 93 height 55
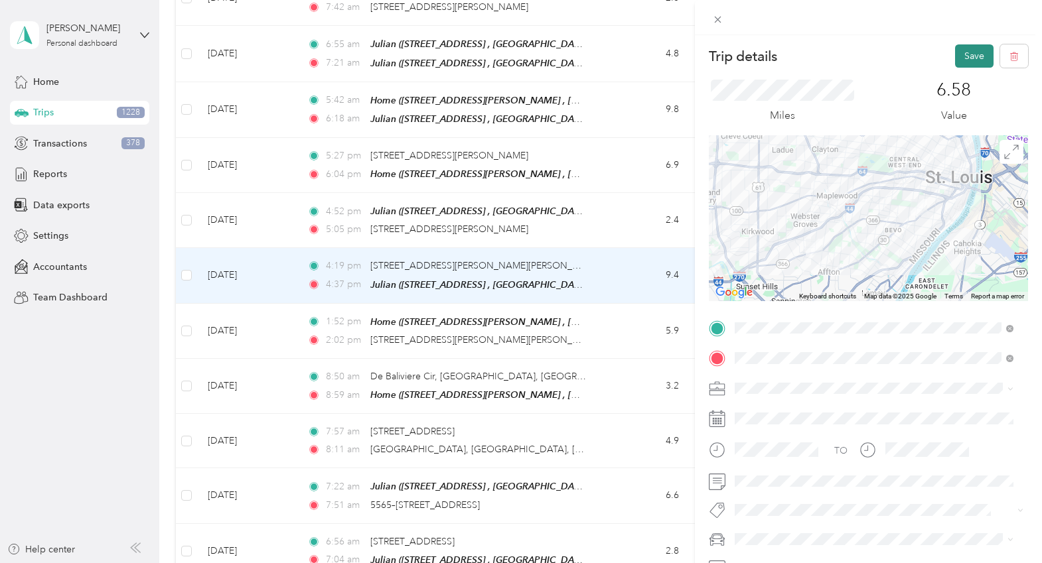
click at [897, 58] on button "Save" at bounding box center [974, 55] width 38 height 23
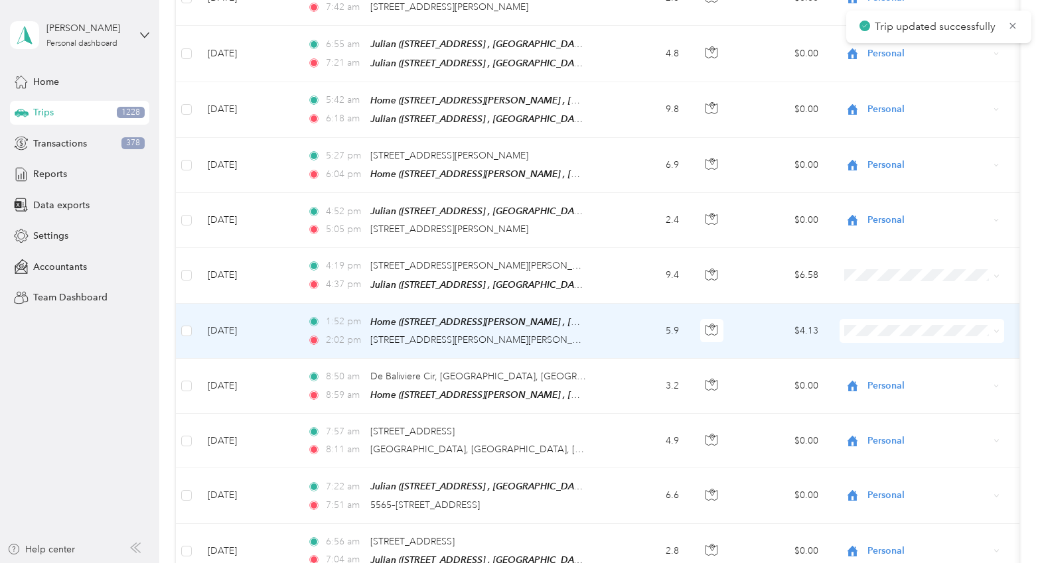
click at [756, 304] on td "$4.13" at bounding box center [782, 331] width 93 height 55
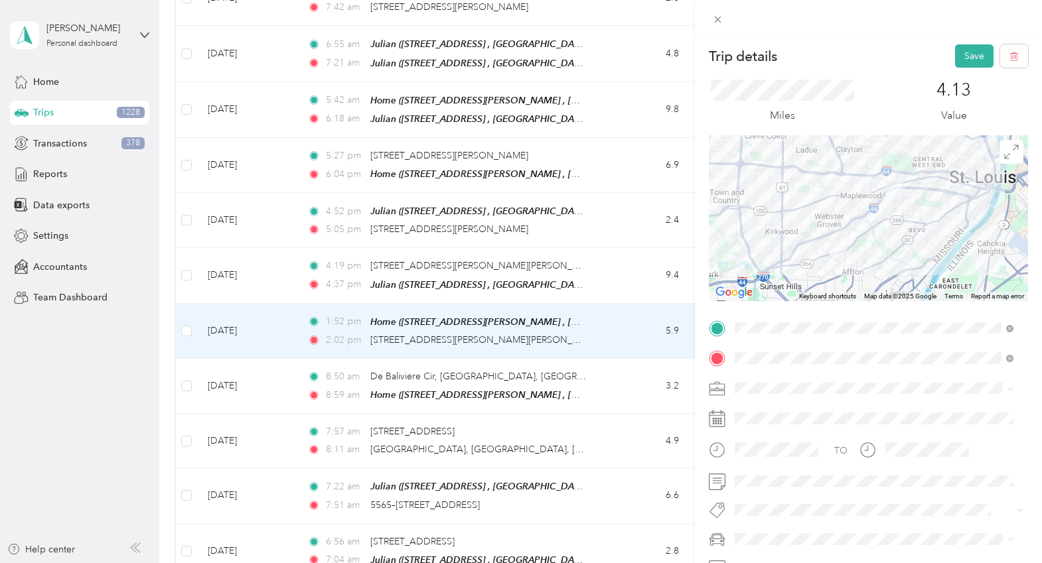
click at [624, 273] on div "Trip details Save This trip cannot be edited because it is either under review,…" at bounding box center [521, 281] width 1042 height 563
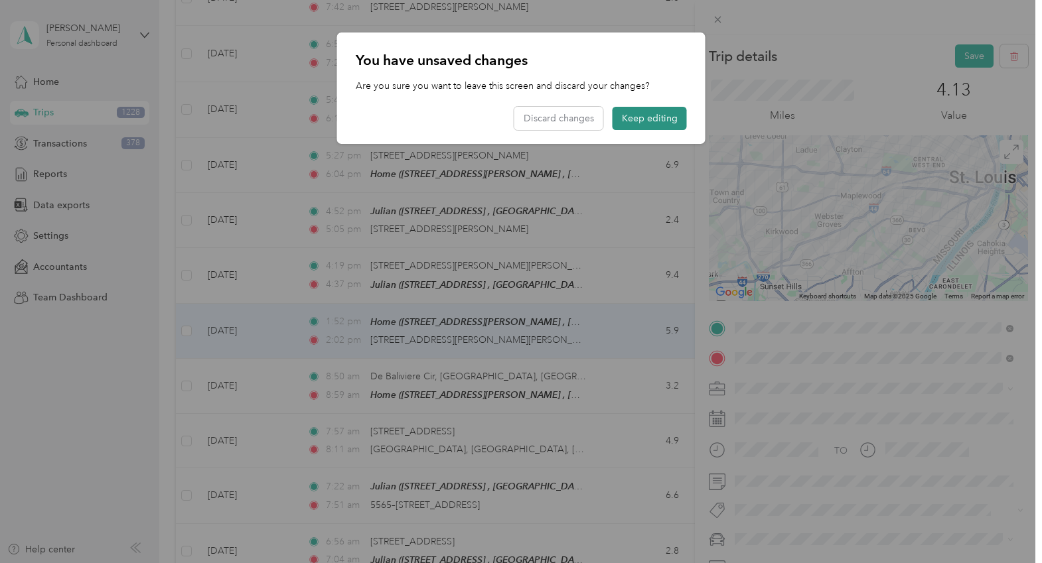
click at [651, 119] on button "Keep editing" at bounding box center [649, 118] width 74 height 23
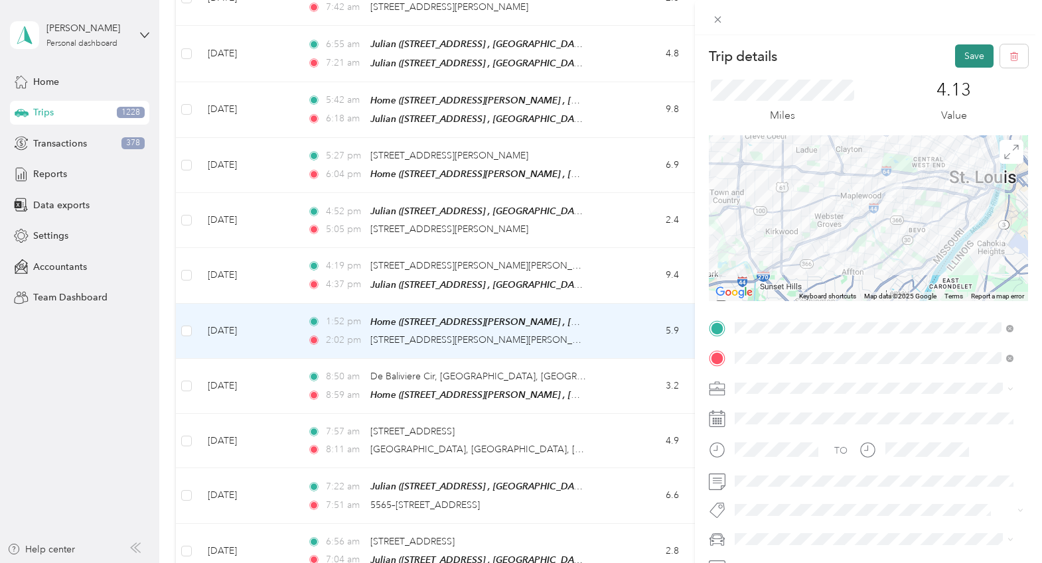
click at [897, 58] on button "Save" at bounding box center [974, 55] width 38 height 23
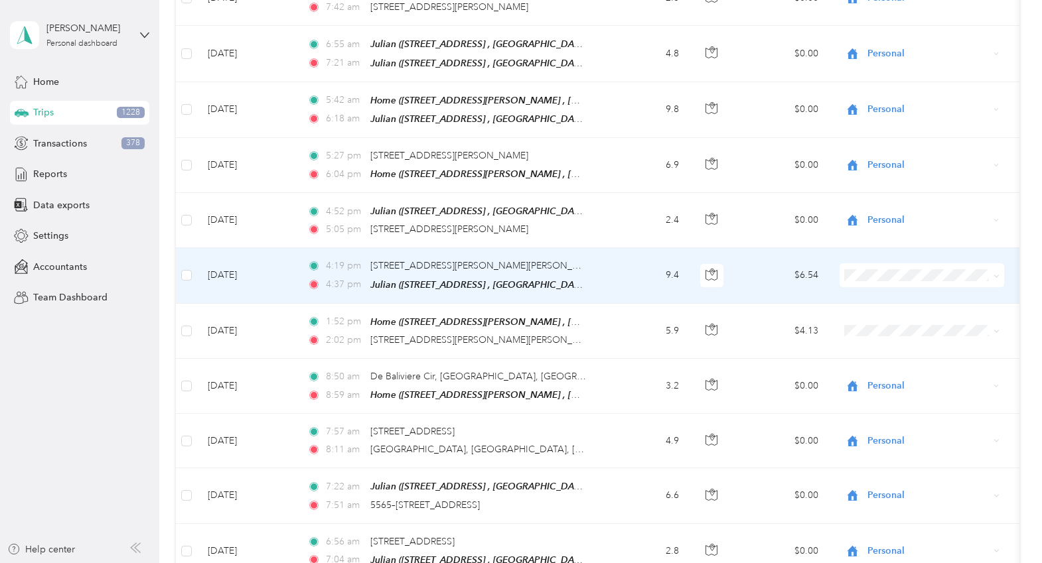
click at [897, 273] on icon at bounding box center [996, 276] width 6 height 6
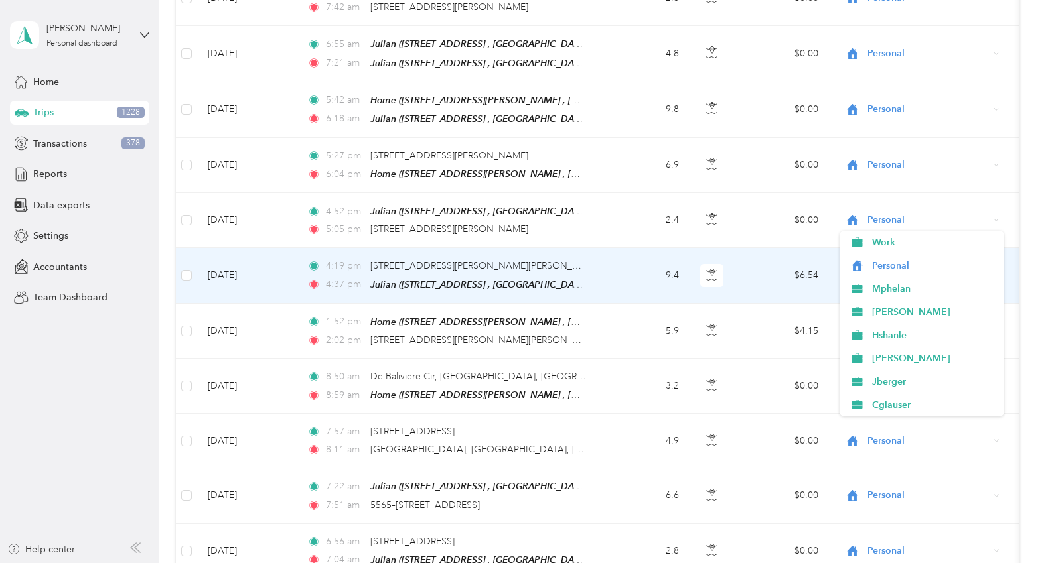
scroll to position [66, 0]
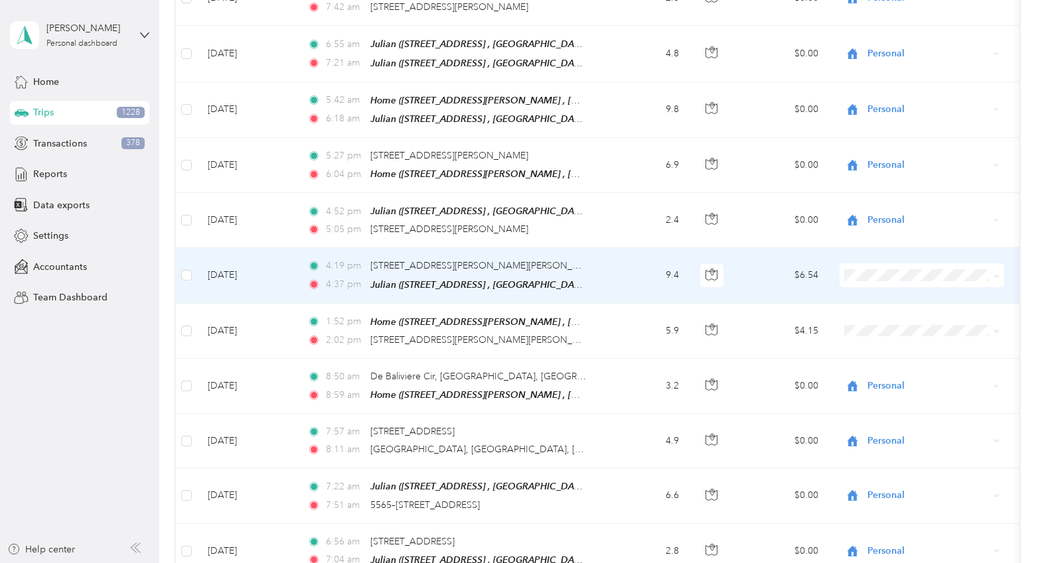
click at [892, 405] on span "Other" at bounding box center [933, 408] width 123 height 14
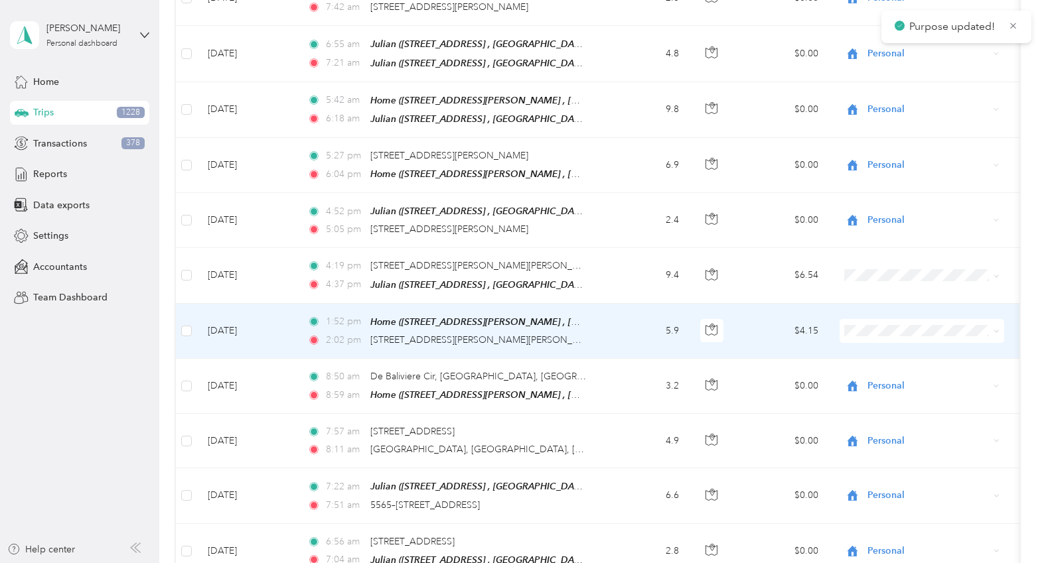
click at [897, 328] on icon at bounding box center [996, 331] width 6 height 6
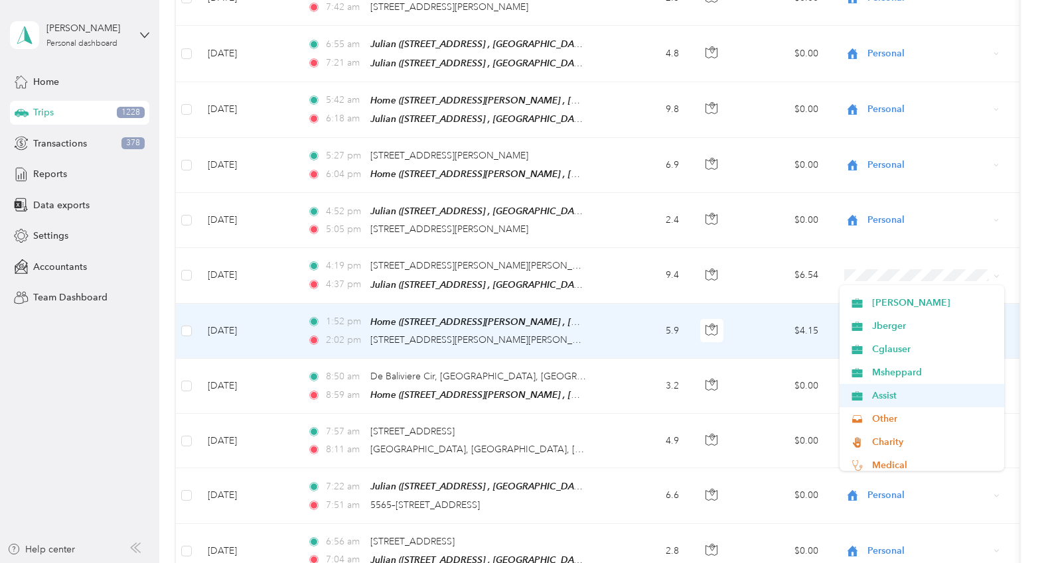
scroll to position [133, 0]
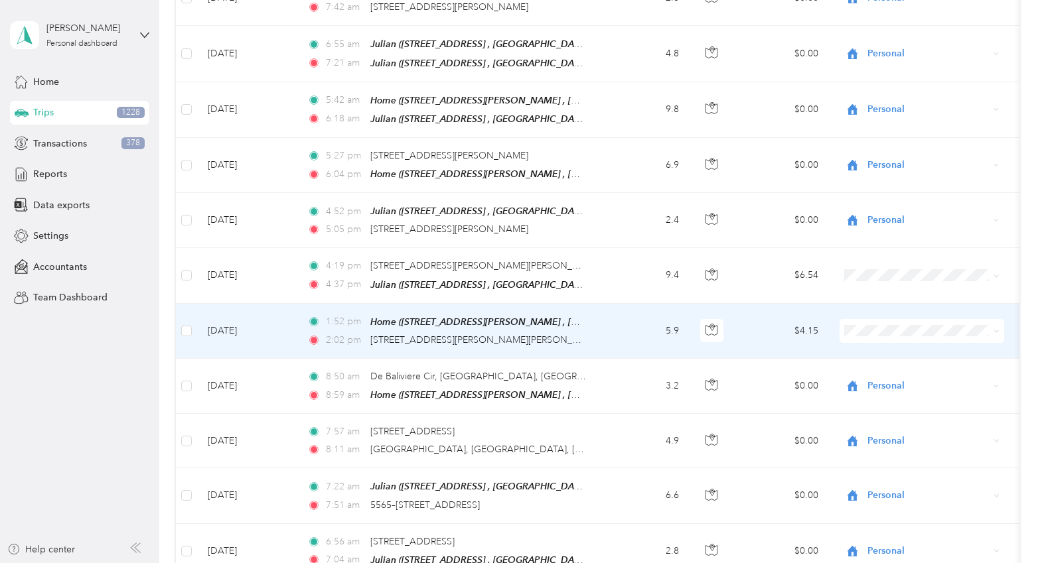
click at [887, 391] on span "Other" at bounding box center [933, 396] width 123 height 14
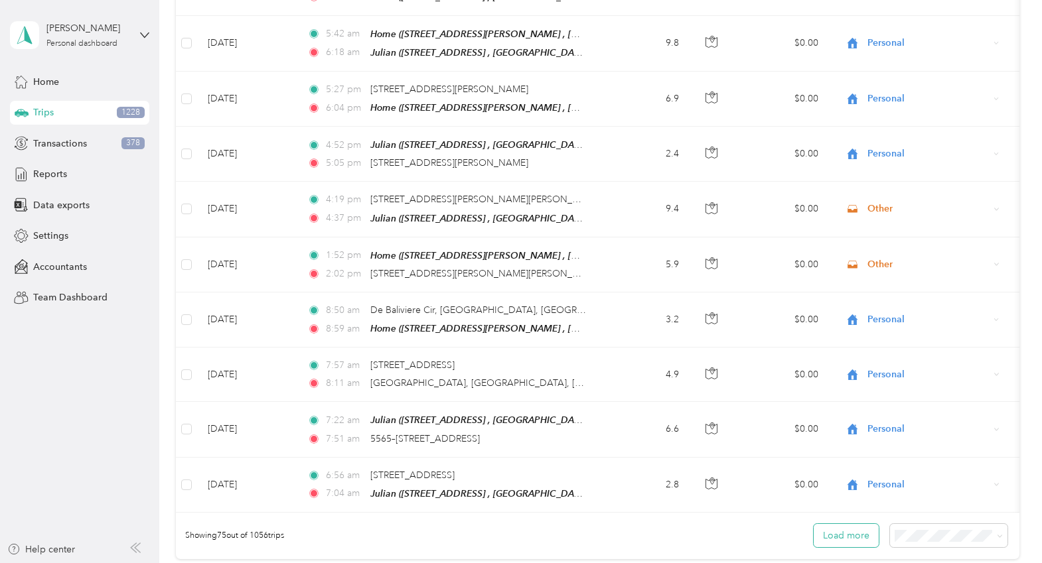
click at [844, 524] on button "Load more" at bounding box center [845, 535] width 65 height 23
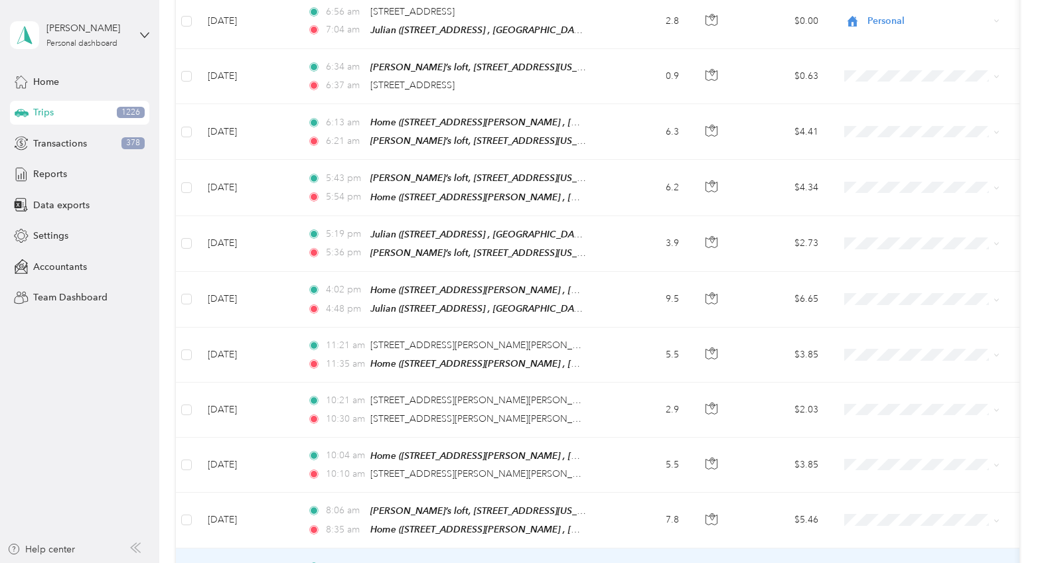
scroll to position [4329, 0]
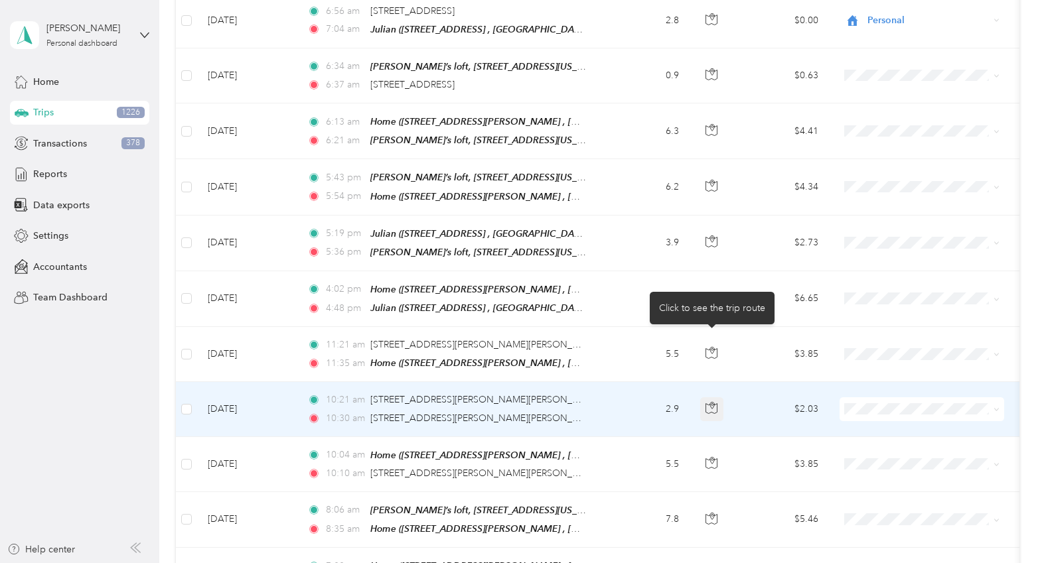
click at [712, 402] on icon "button" at bounding box center [711, 408] width 12 height 12
click at [897, 407] on icon at bounding box center [996, 410] width 6 height 6
click at [897, 389] on span "Personal" at bounding box center [933, 390] width 123 height 14
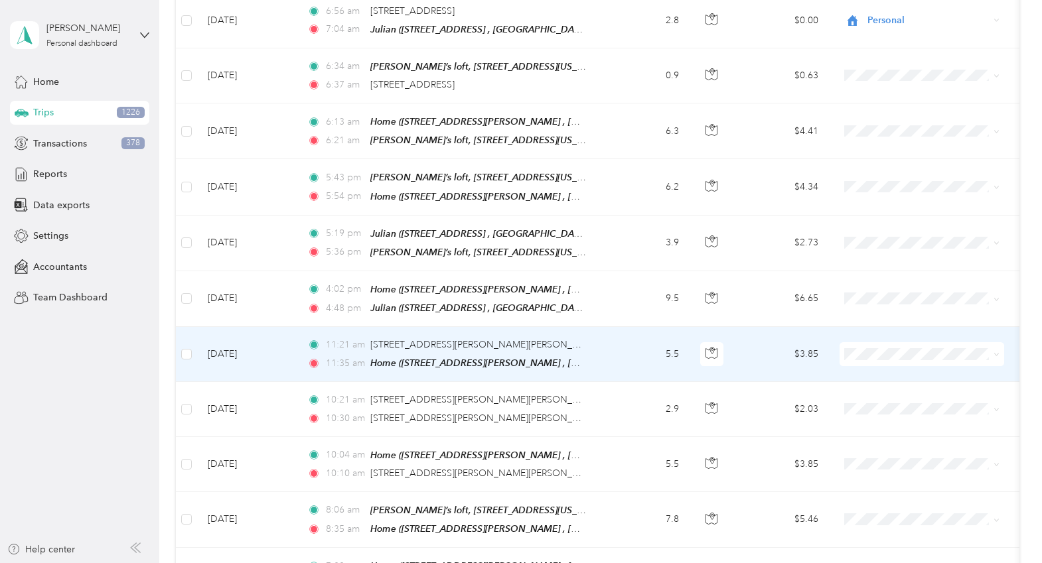
click at [758, 327] on td "$3.85" at bounding box center [782, 354] width 93 height 55
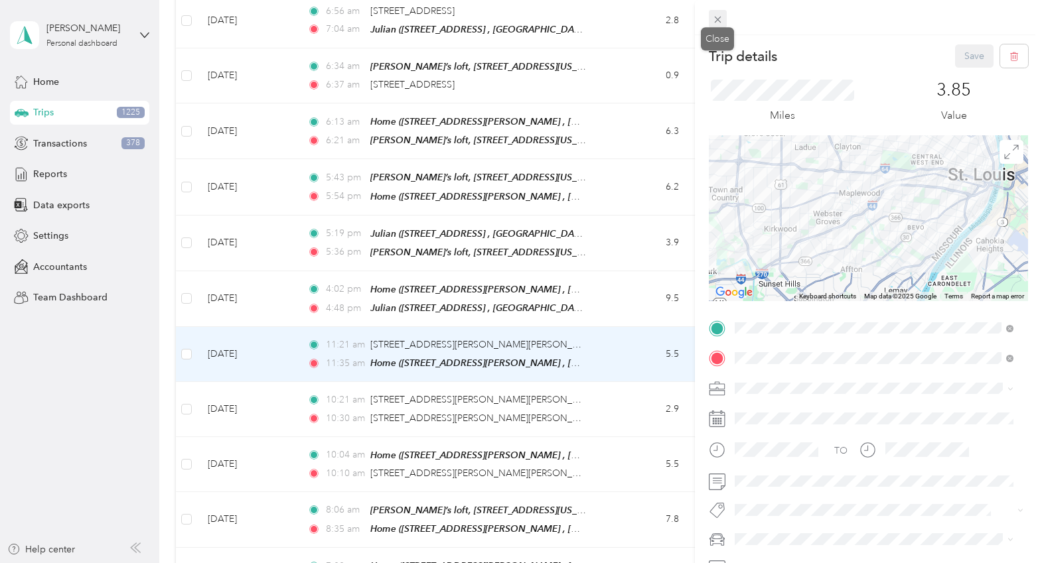
click at [717, 18] on icon at bounding box center [717, 19] width 11 height 11
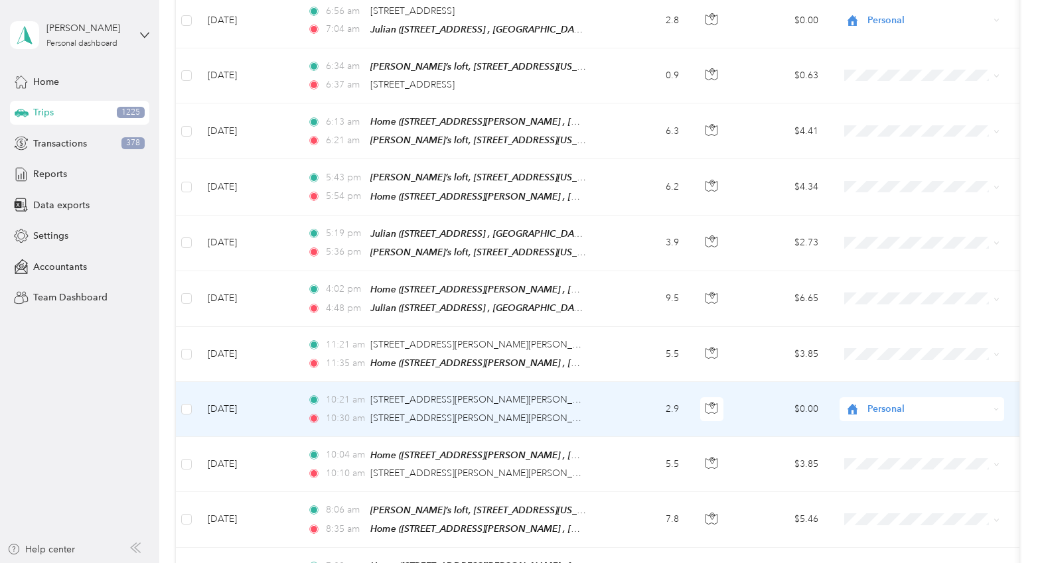
click at [897, 407] on icon at bounding box center [996, 410] width 6 height 6
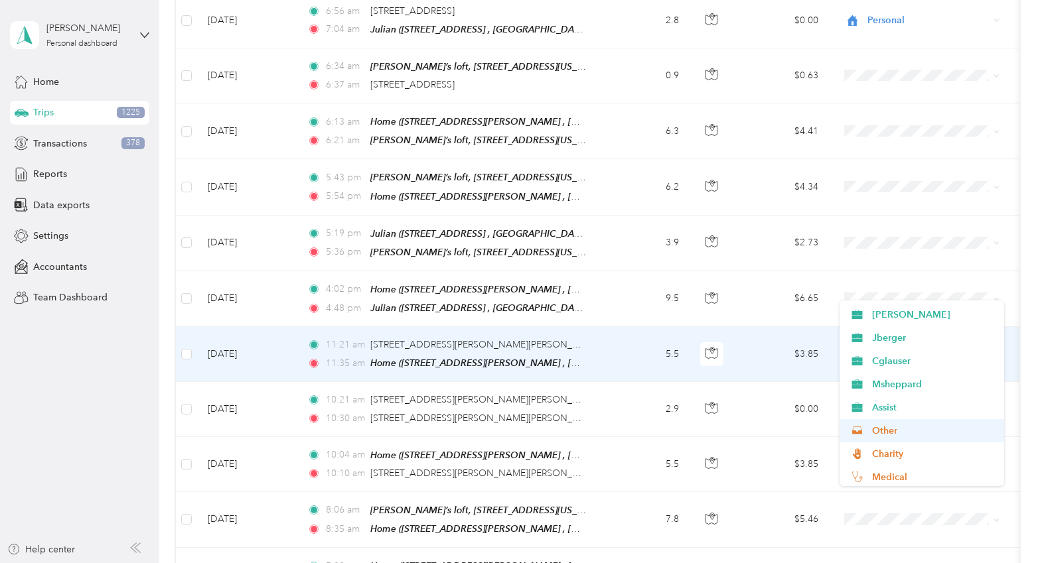
scroll to position [133, 0]
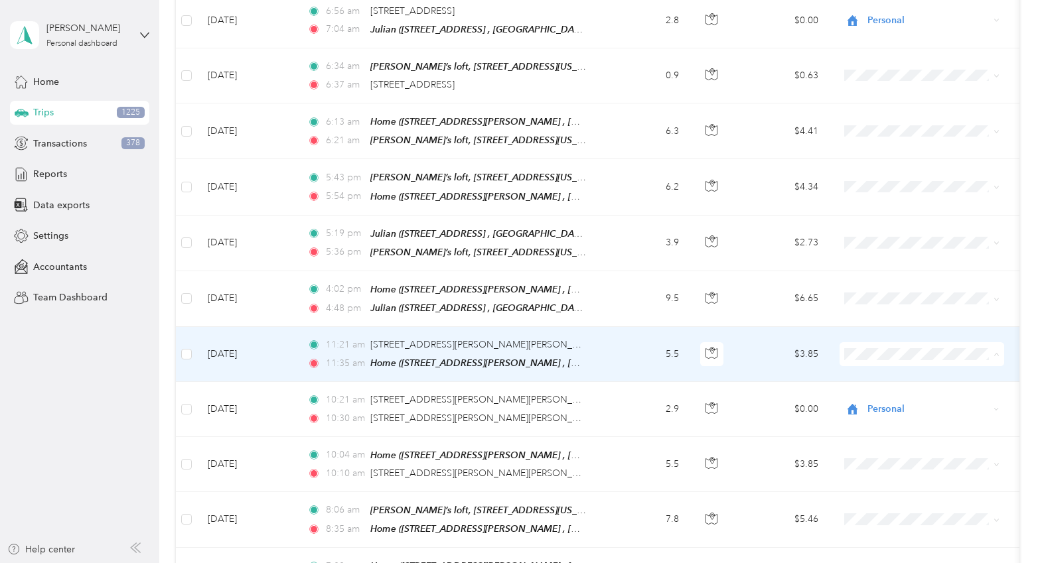
click at [897, 406] on span "Other" at bounding box center [933, 412] width 123 height 14
click at [753, 327] on td "$3.85" at bounding box center [782, 354] width 93 height 55
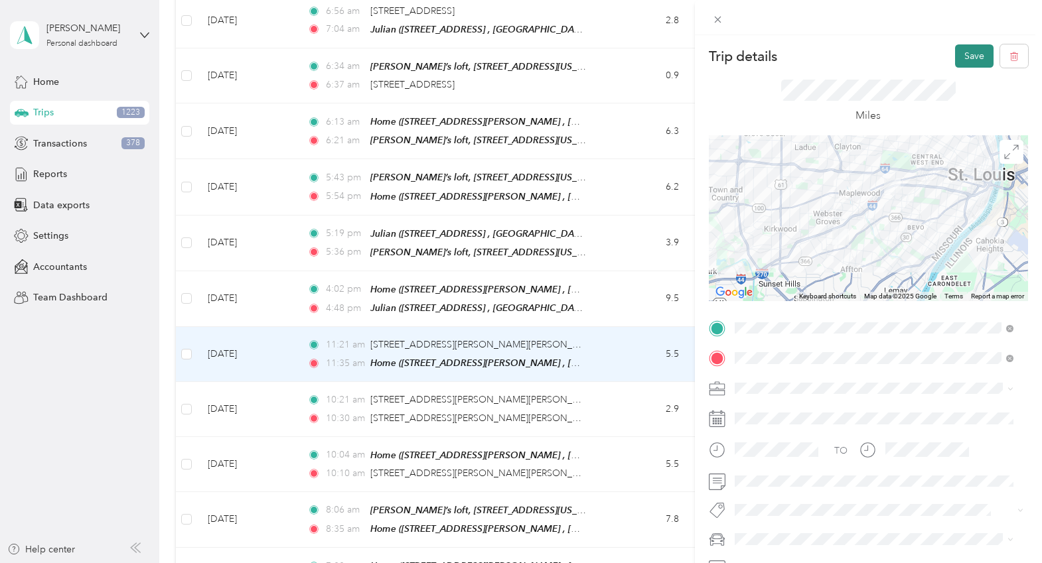
click at [897, 58] on button "Save" at bounding box center [974, 55] width 38 height 23
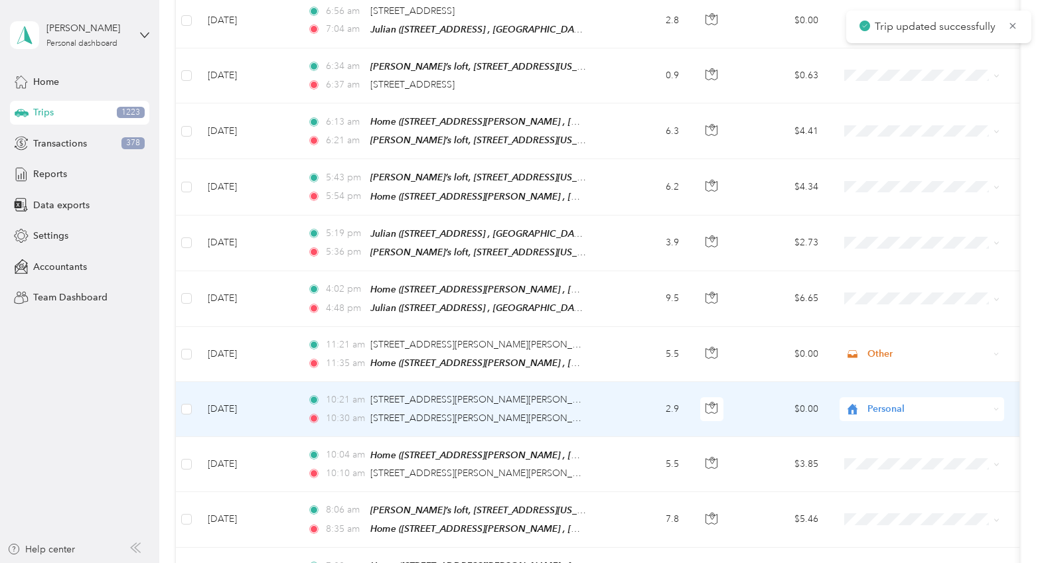
click at [763, 382] on td "$0.00" at bounding box center [782, 409] width 93 height 54
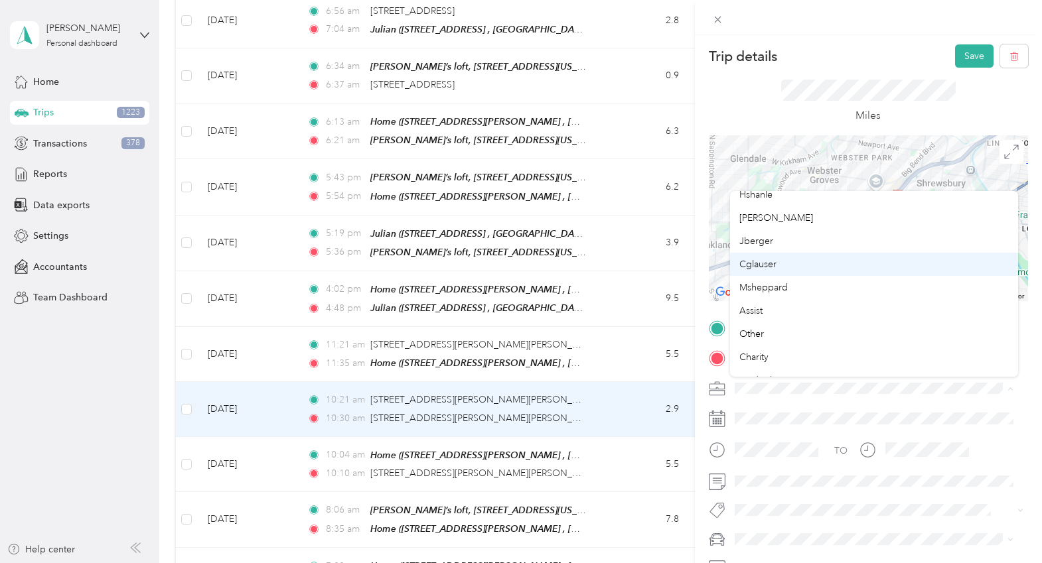
scroll to position [133, 0]
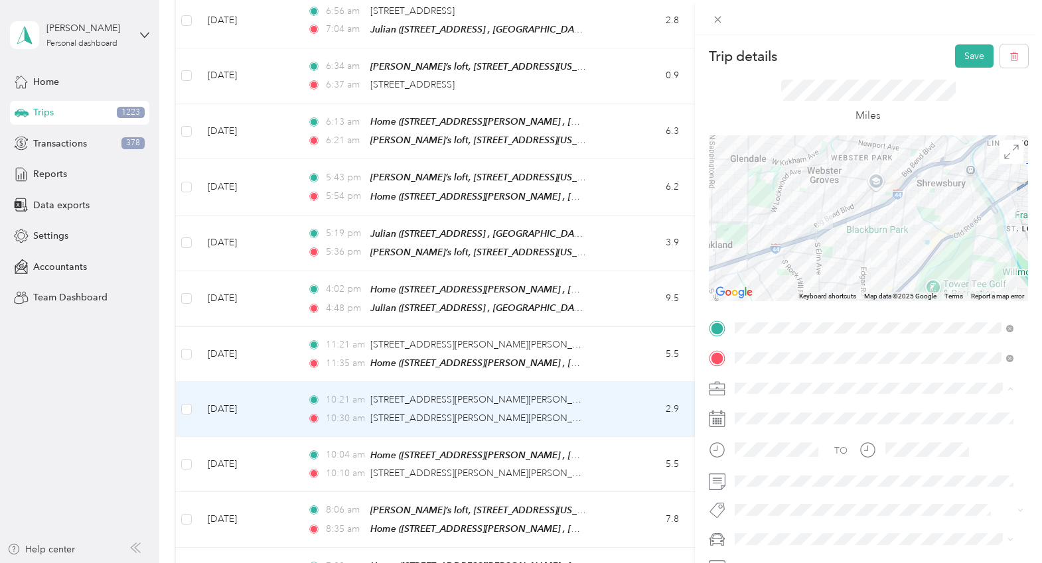
click at [773, 301] on div "Other" at bounding box center [873, 302] width 269 height 14
click at [897, 48] on button "Save" at bounding box center [974, 55] width 38 height 23
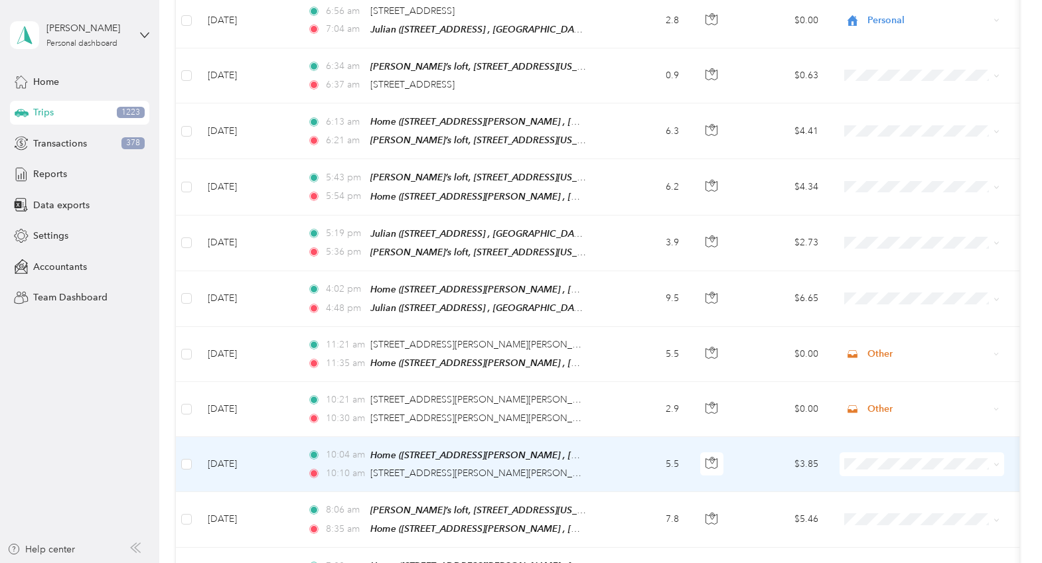
click at [857, 232] on icon at bounding box center [857, 231] width 17 height 11
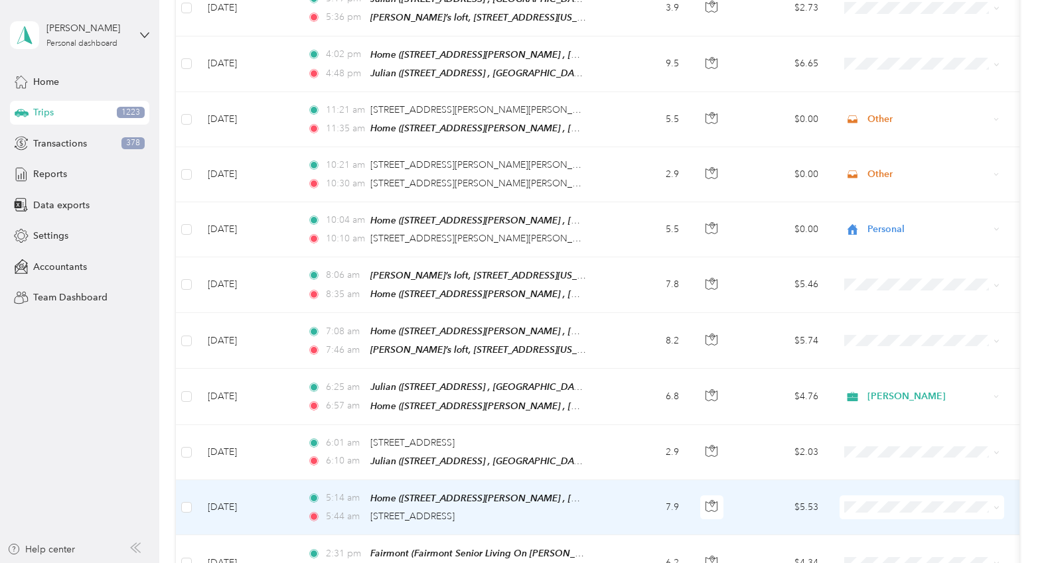
scroll to position [4594, 0]
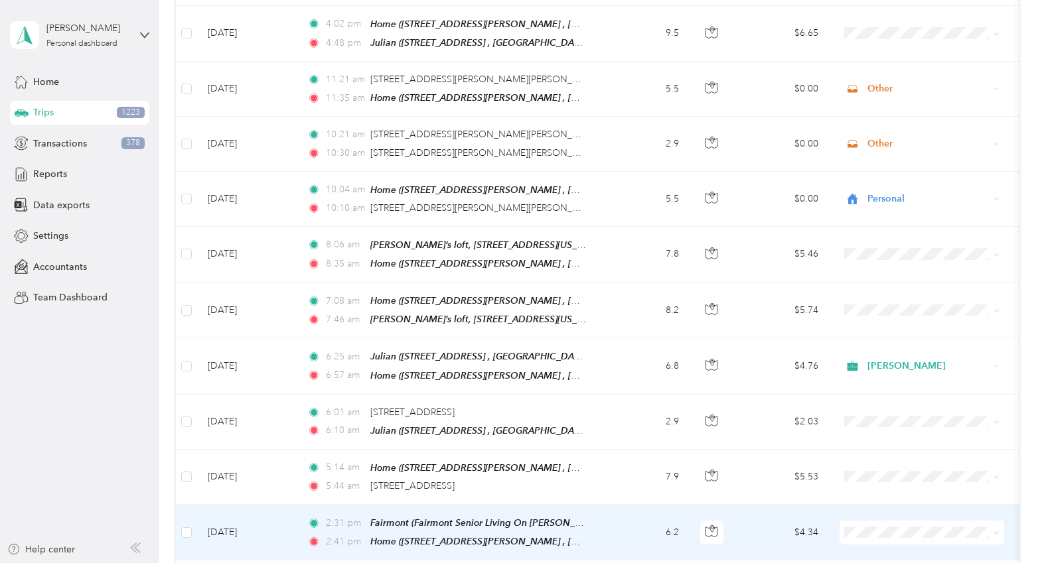
click at [882, 342] on span "[PERSON_NAME]" at bounding box center [933, 340] width 123 height 14
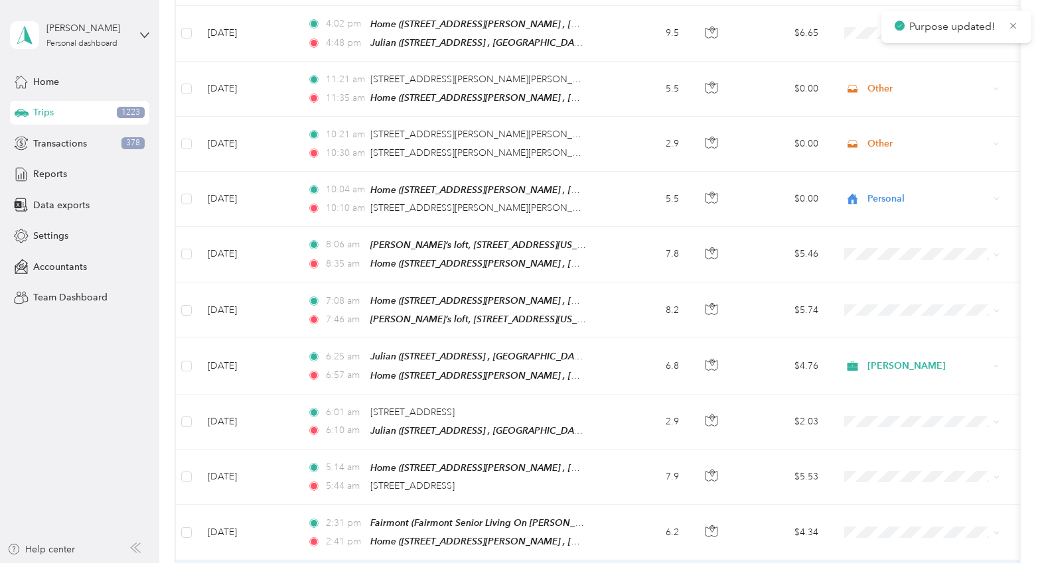
click at [878, 397] on li "[PERSON_NAME]" at bounding box center [921, 394] width 165 height 23
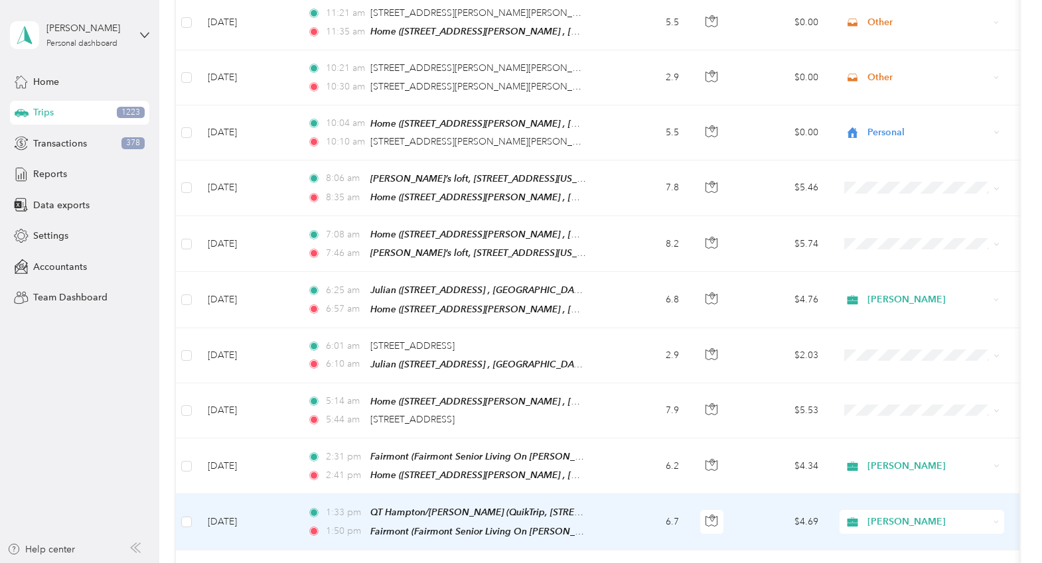
scroll to position [4727, 0]
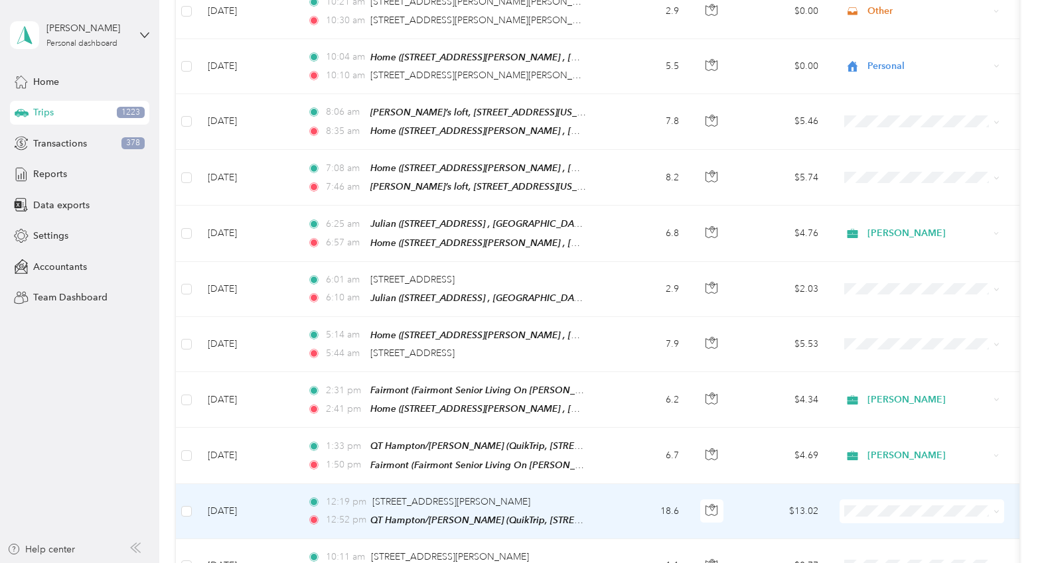
click at [756, 484] on td "$13.02" at bounding box center [782, 511] width 93 height 55
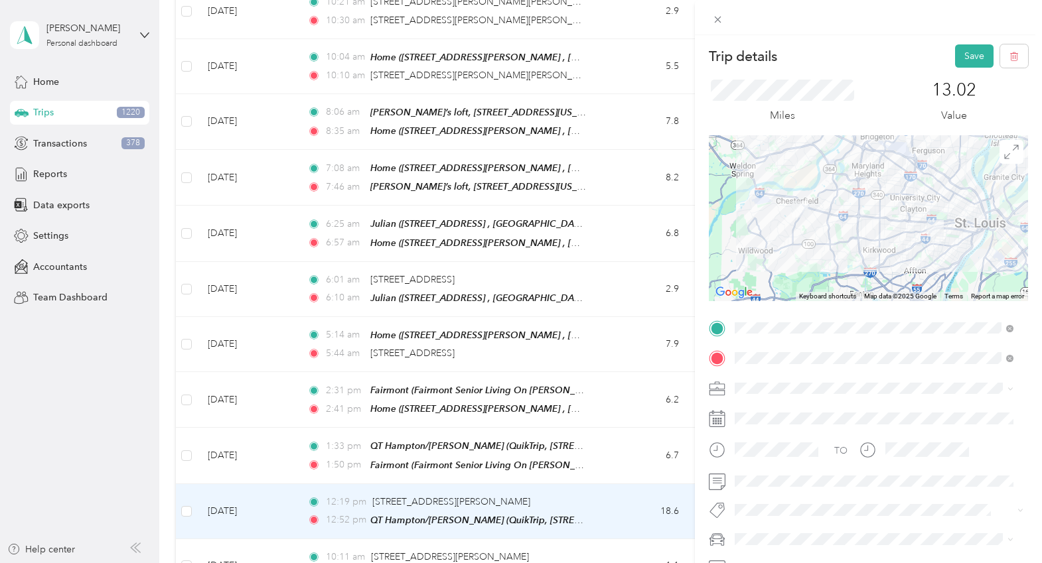
click at [897, 391] on icon at bounding box center [1010, 389] width 6 height 6
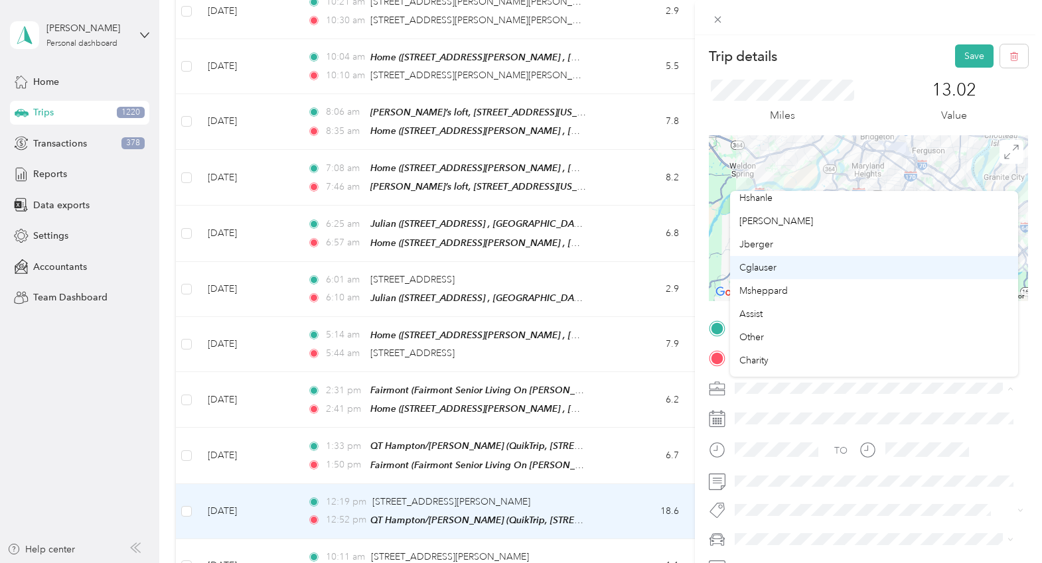
scroll to position [133, 0]
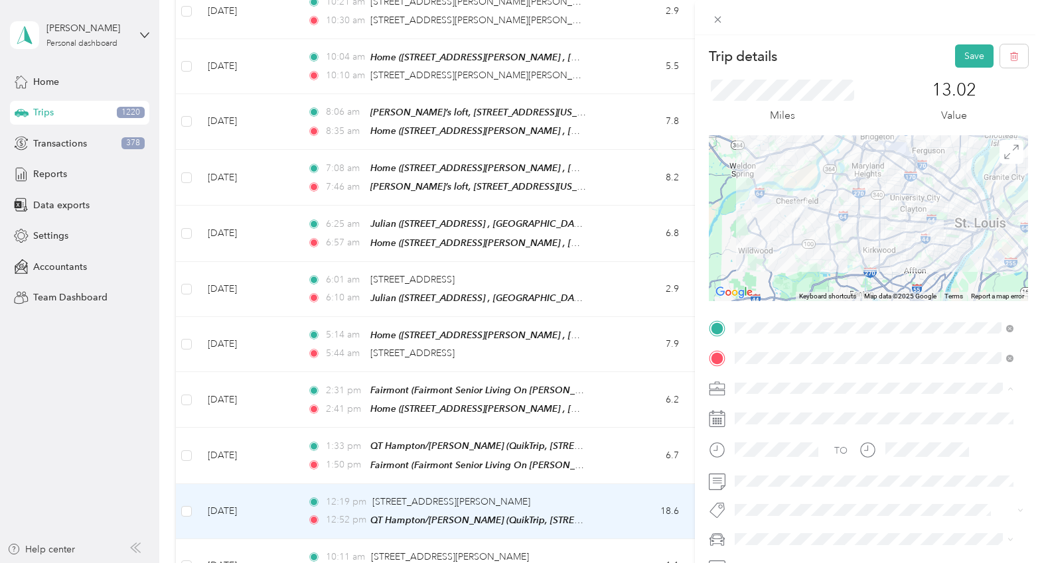
click at [771, 301] on div "Other" at bounding box center [873, 302] width 269 height 14
click at [897, 52] on button "Save" at bounding box center [974, 55] width 38 height 23
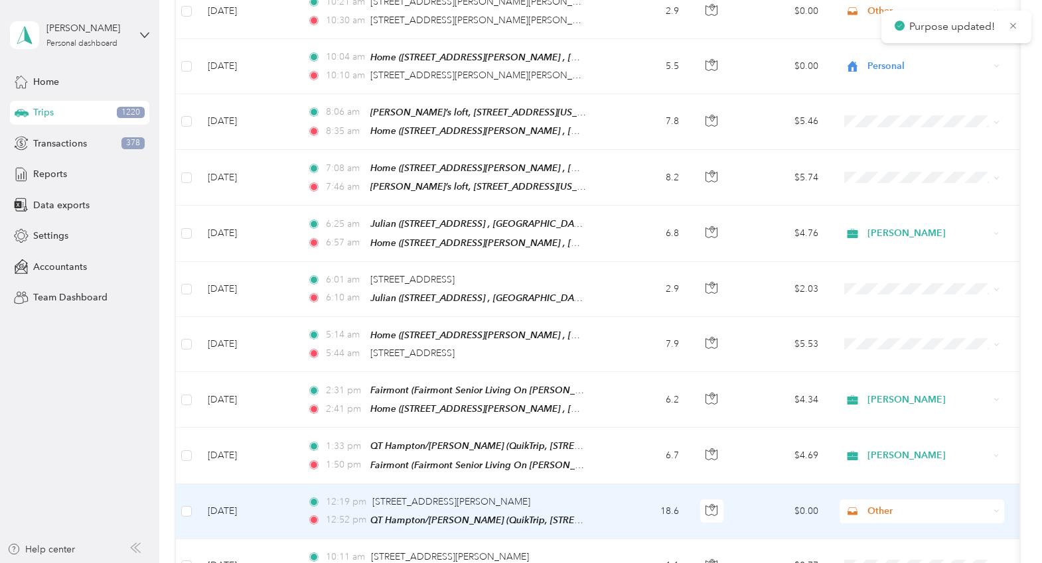
click at [736, 484] on td "$0.00" at bounding box center [782, 511] width 93 height 55
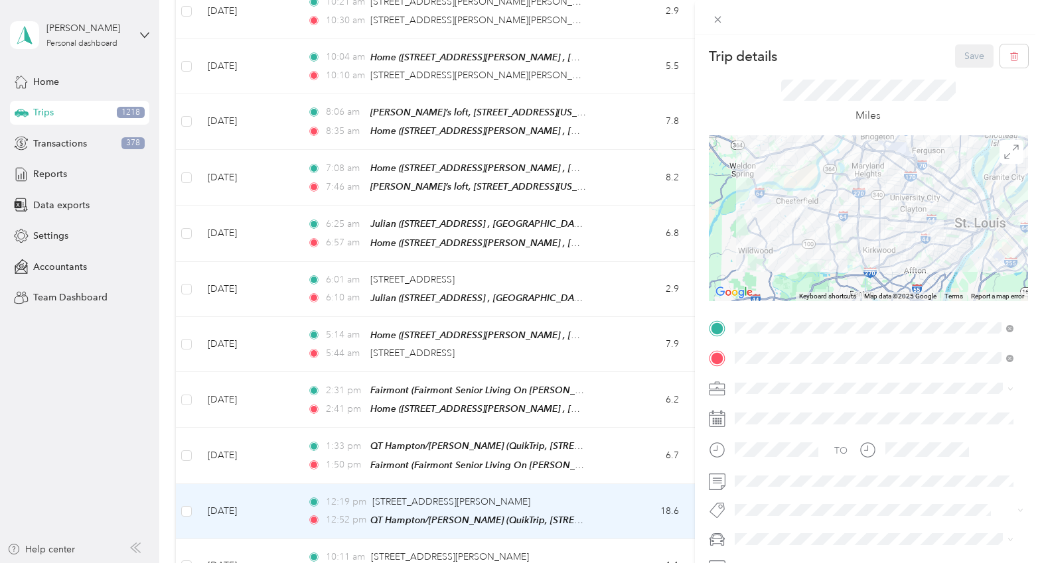
click at [596, 417] on div "Trip details Save This trip cannot be edited because it is either under review,…" at bounding box center [521, 281] width 1042 height 563
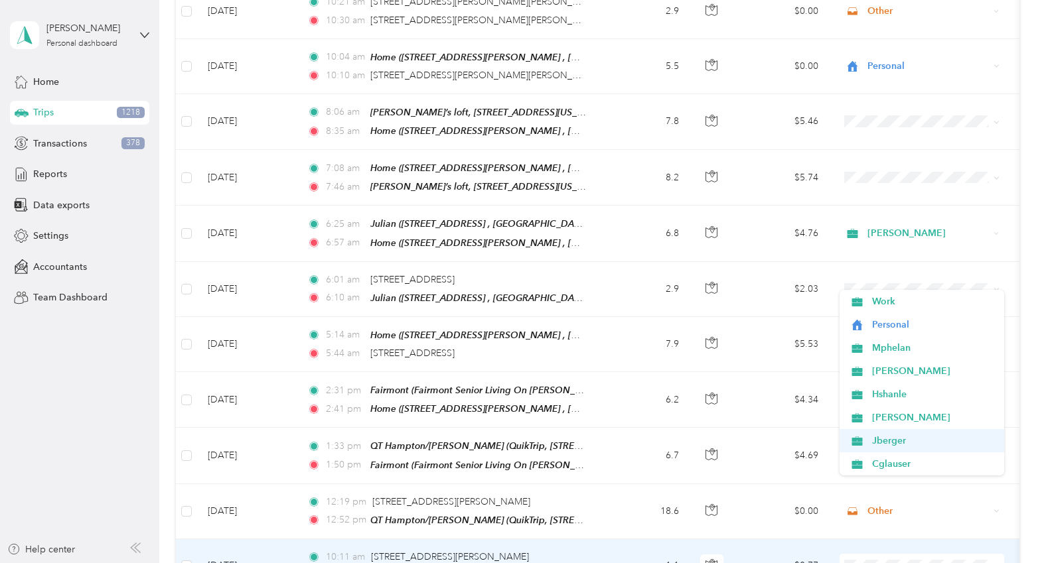
scroll to position [66, 0]
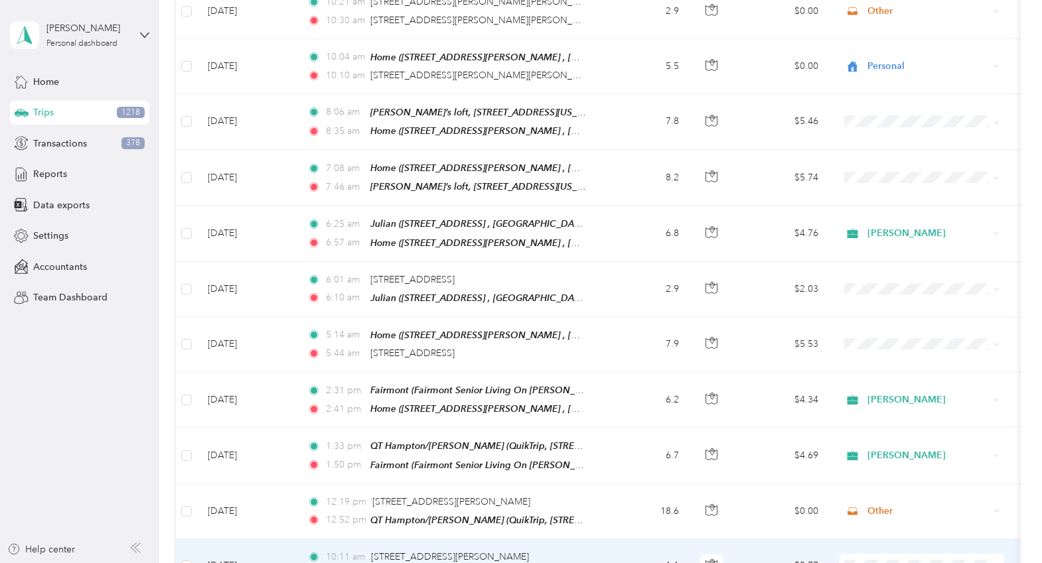
click at [886, 467] on span "Other" at bounding box center [933, 467] width 123 height 14
click at [761, 539] on td "$0.77" at bounding box center [782, 566] width 93 height 54
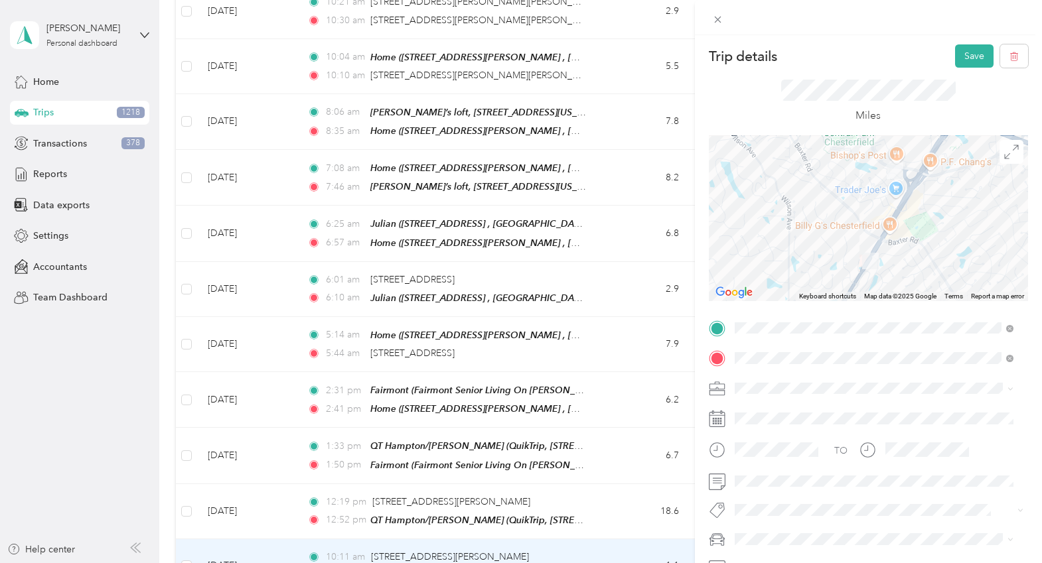
click at [636, 492] on div "Trip details Save This trip cannot be edited because it is either under review,…" at bounding box center [521, 281] width 1042 height 563
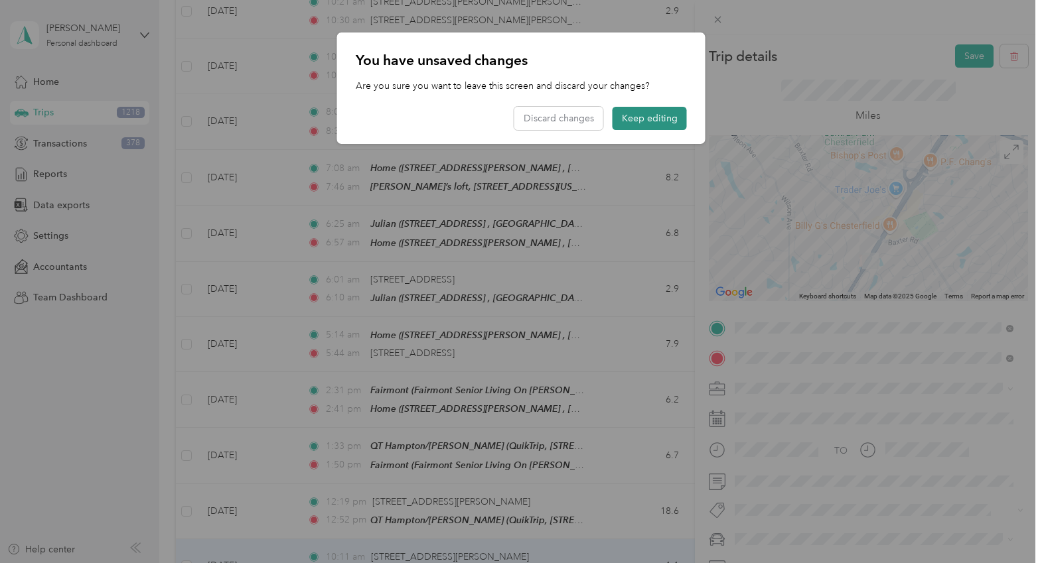
click at [658, 117] on button "Keep editing" at bounding box center [649, 118] width 74 height 23
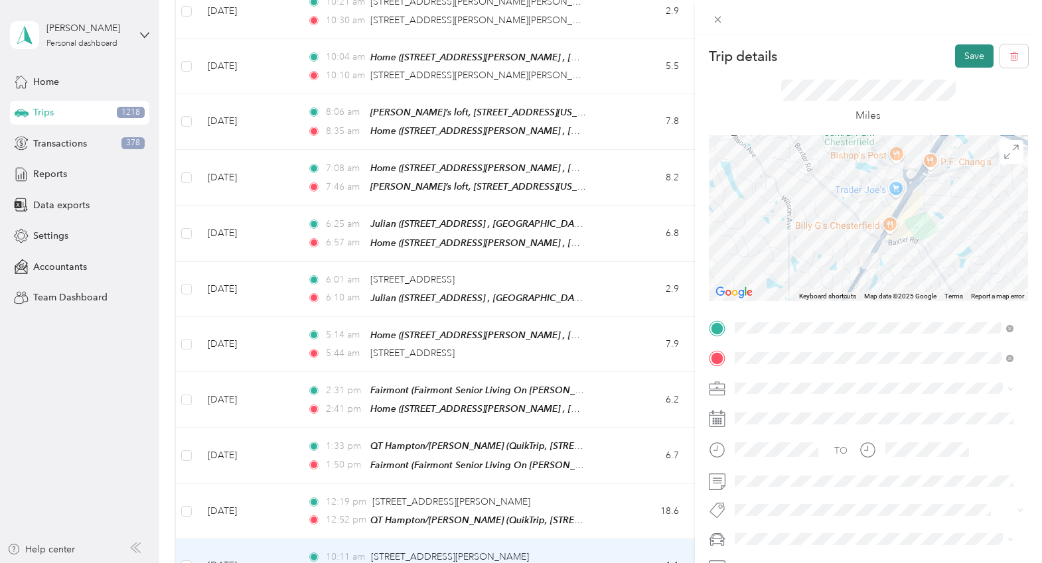
click at [897, 48] on button "Save" at bounding box center [974, 55] width 38 height 23
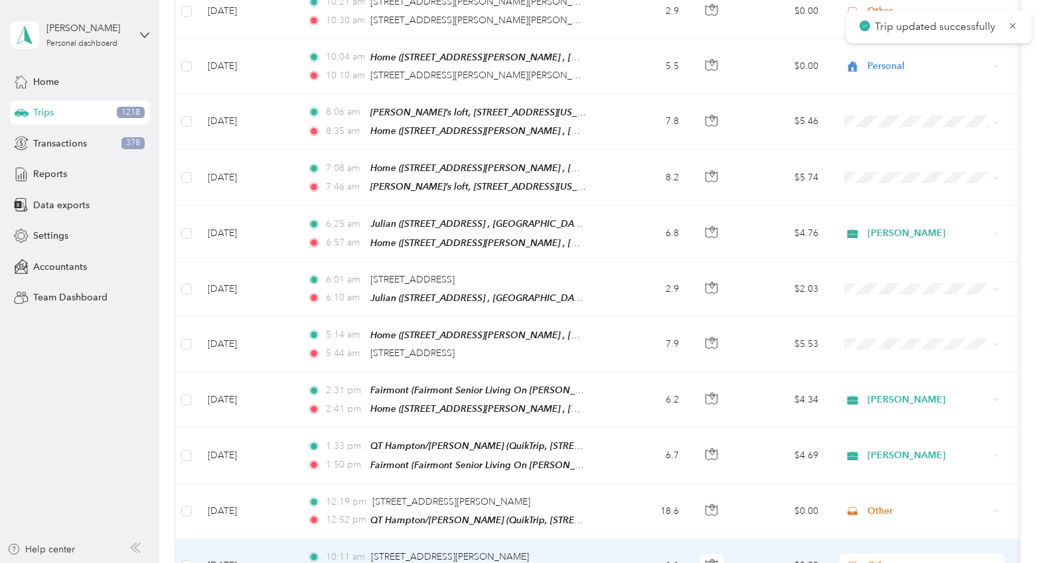
scroll to position [4794, 0]
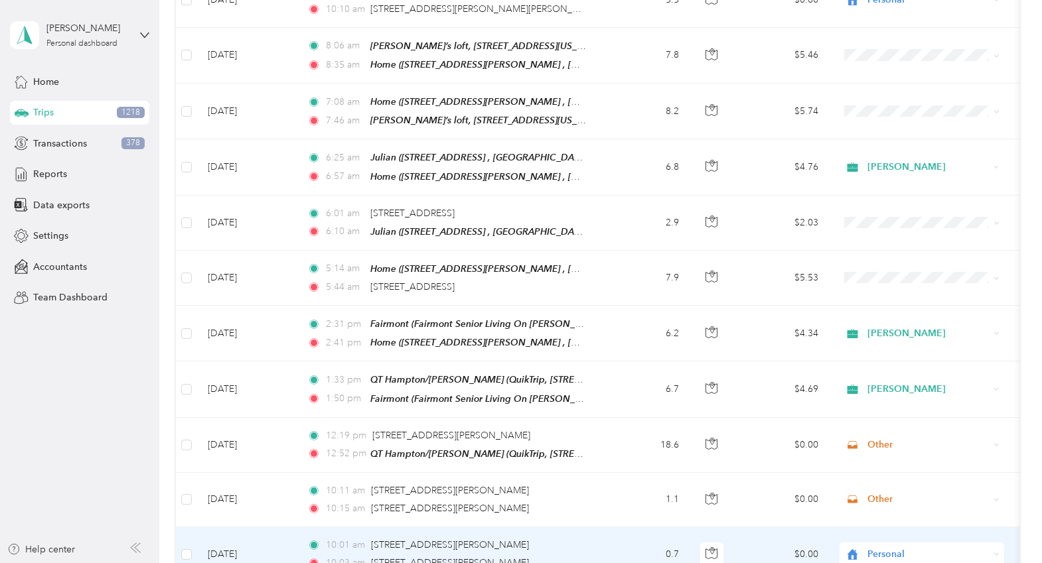
click at [864, 547] on span "Personal" at bounding box center [916, 554] width 145 height 15
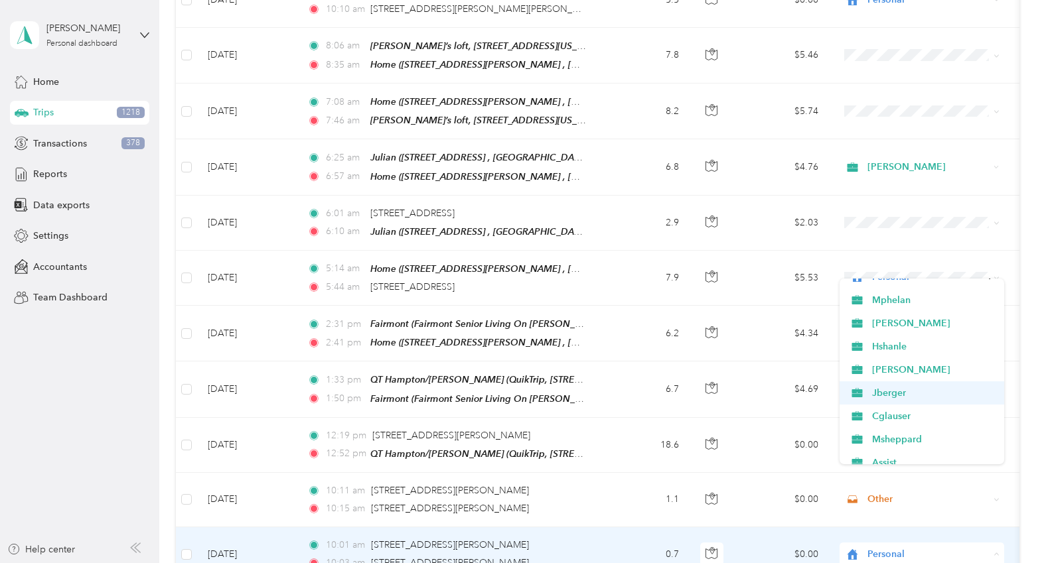
scroll to position [66, 0]
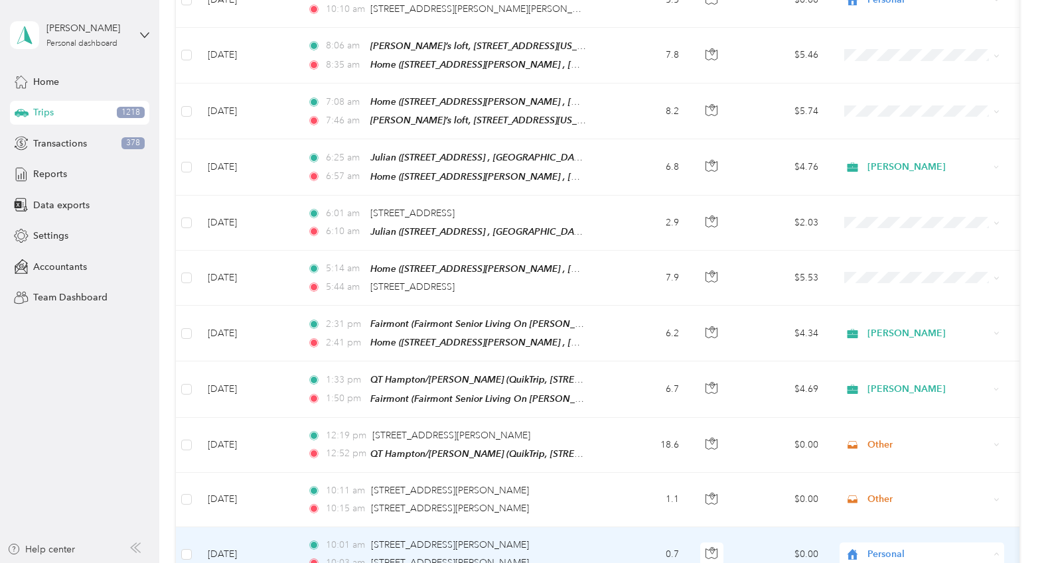
click at [894, 453] on span "Other" at bounding box center [933, 456] width 123 height 14
click at [772, 527] on td "$0.00" at bounding box center [782, 554] width 93 height 54
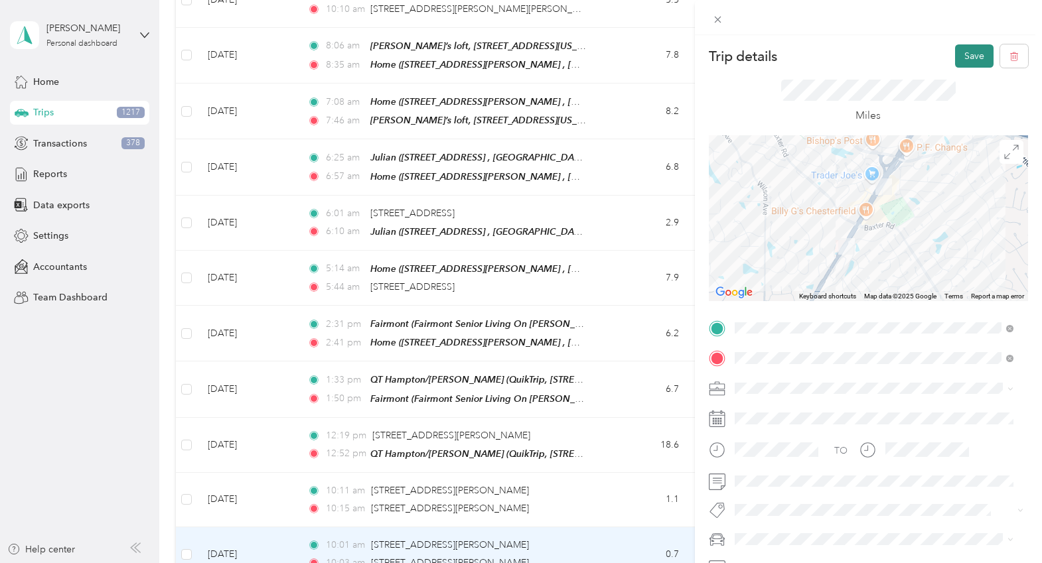
click at [897, 58] on button "Save" at bounding box center [974, 55] width 38 height 23
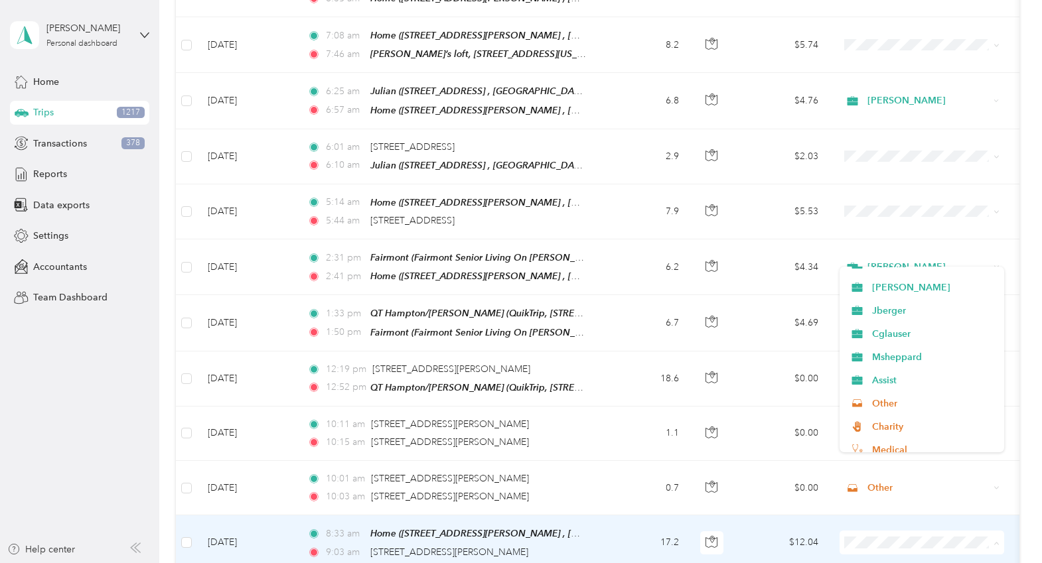
scroll to position [133, 0]
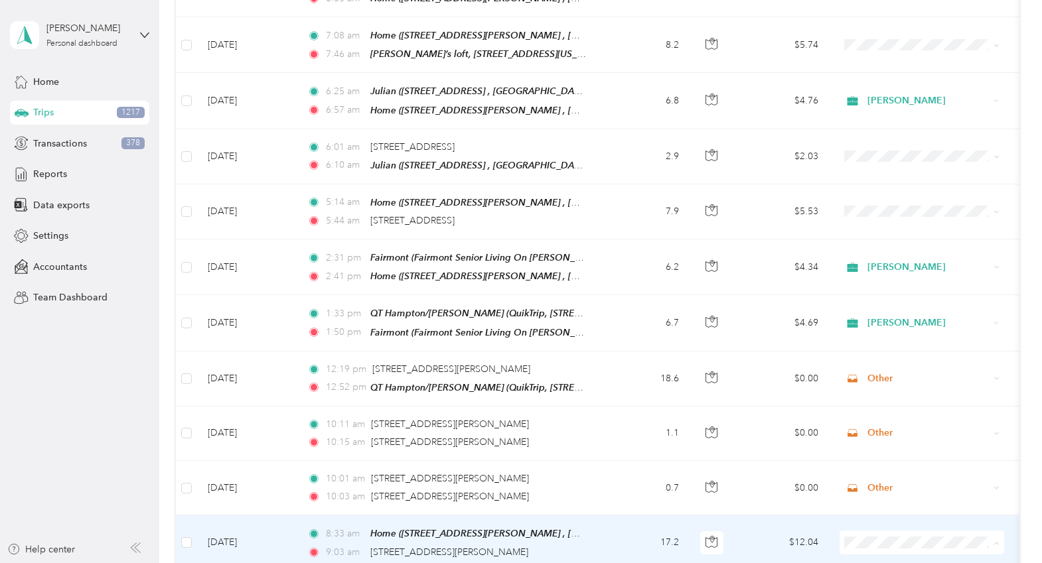
click at [888, 378] on span "Other" at bounding box center [933, 378] width 123 height 14
click at [745, 516] on td "$12.04" at bounding box center [782, 543] width 93 height 55
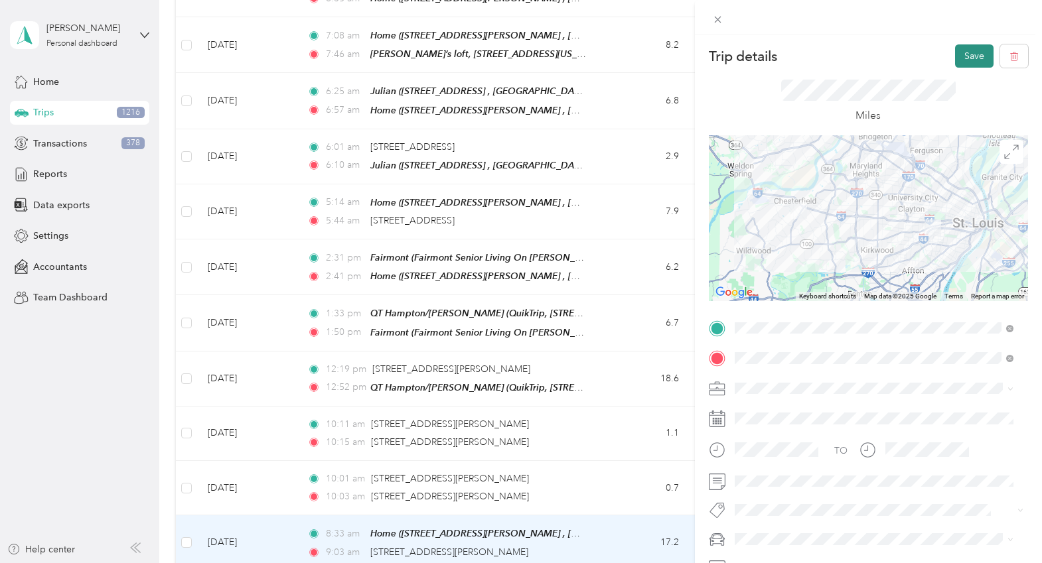
click at [897, 56] on button "Save" at bounding box center [974, 55] width 38 height 23
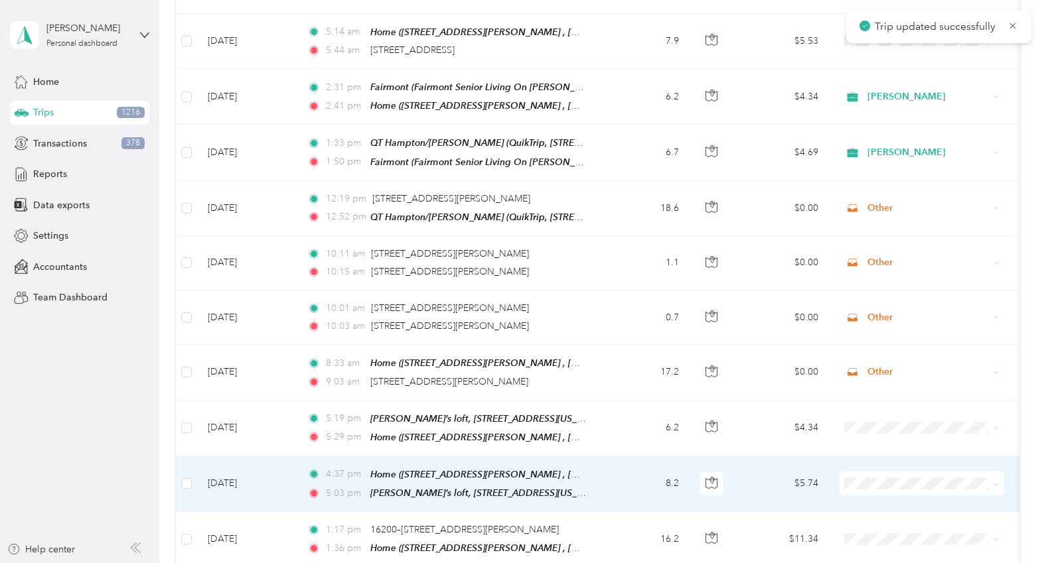
scroll to position [5059, 0]
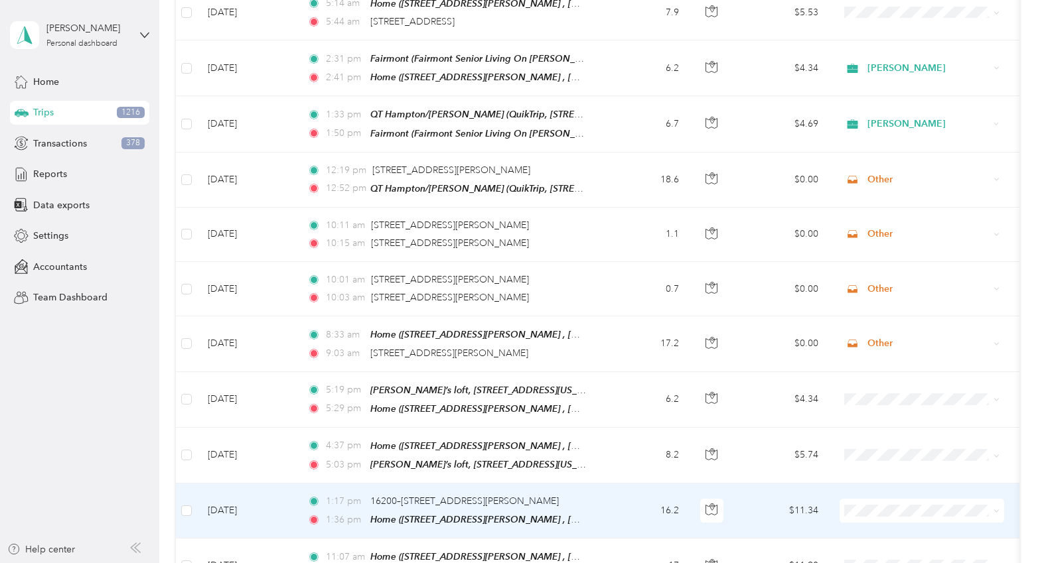
click at [617, 484] on td "16.2" at bounding box center [646, 511] width 88 height 55
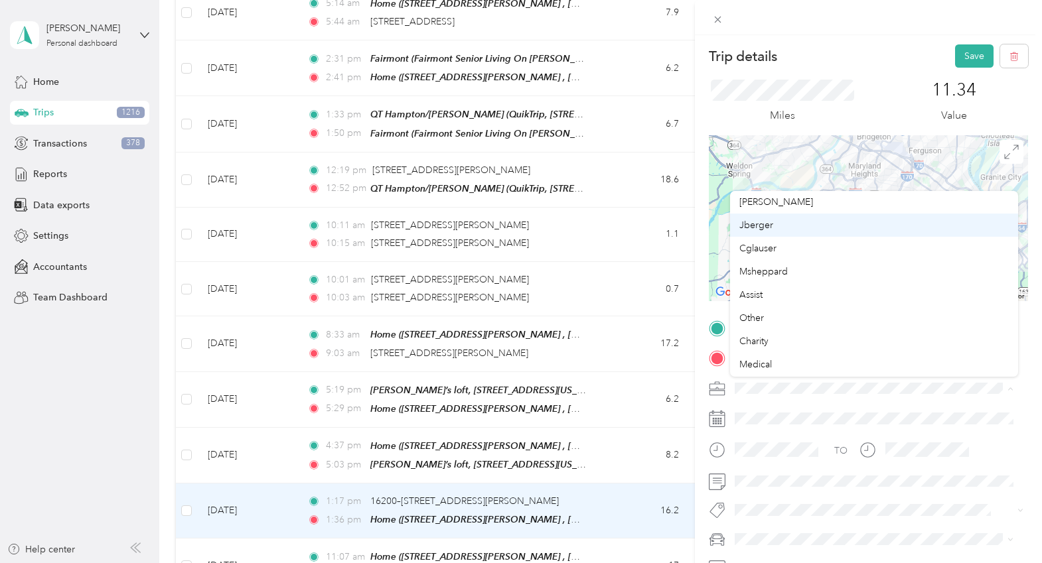
scroll to position [133, 0]
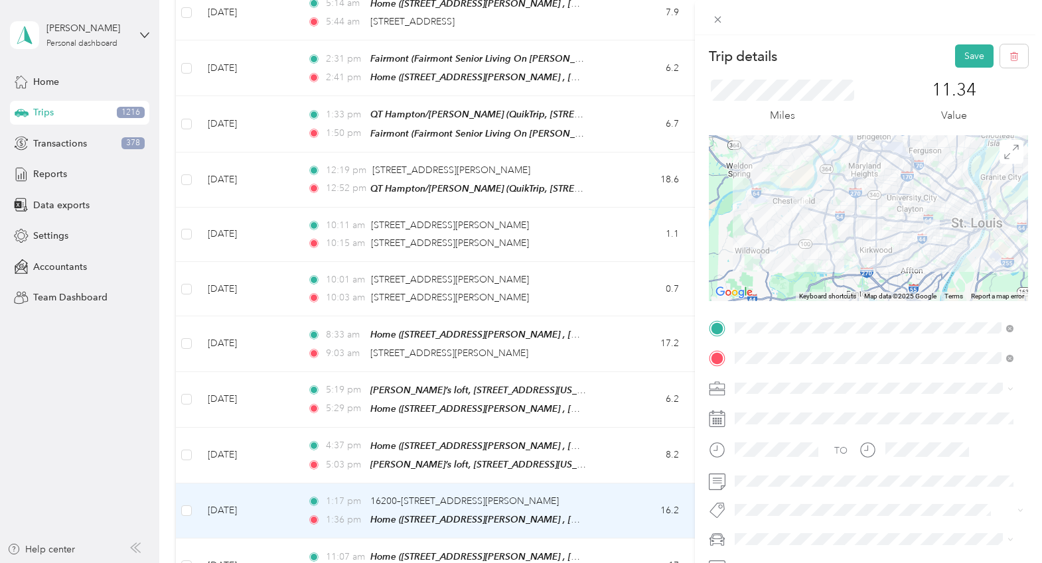
click at [750, 301] on span "Other" at bounding box center [751, 301] width 25 height 11
click at [897, 53] on button "Save" at bounding box center [974, 55] width 38 height 23
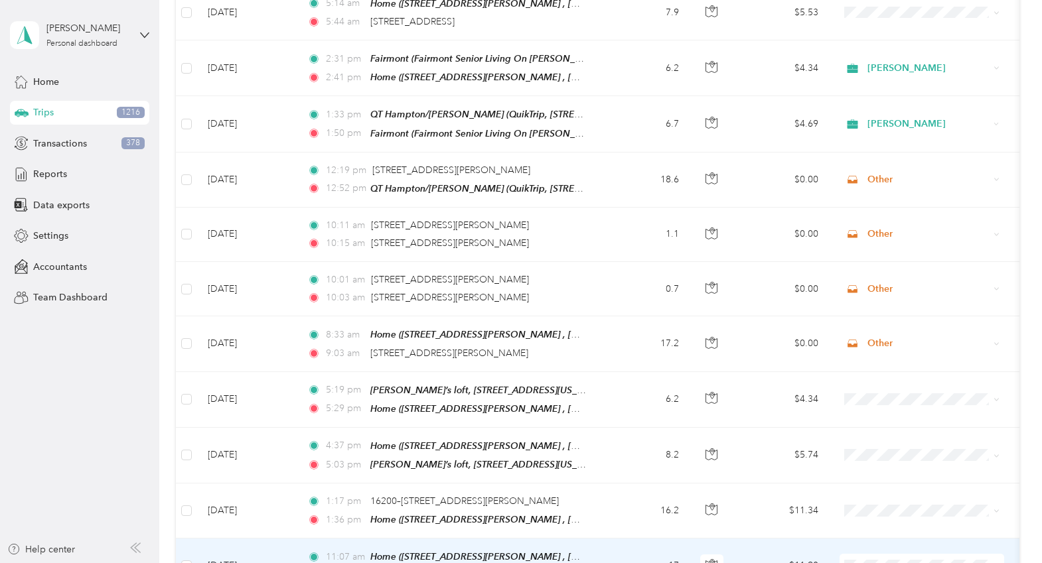
click at [759, 539] on td "$11.90" at bounding box center [782, 566] width 93 height 55
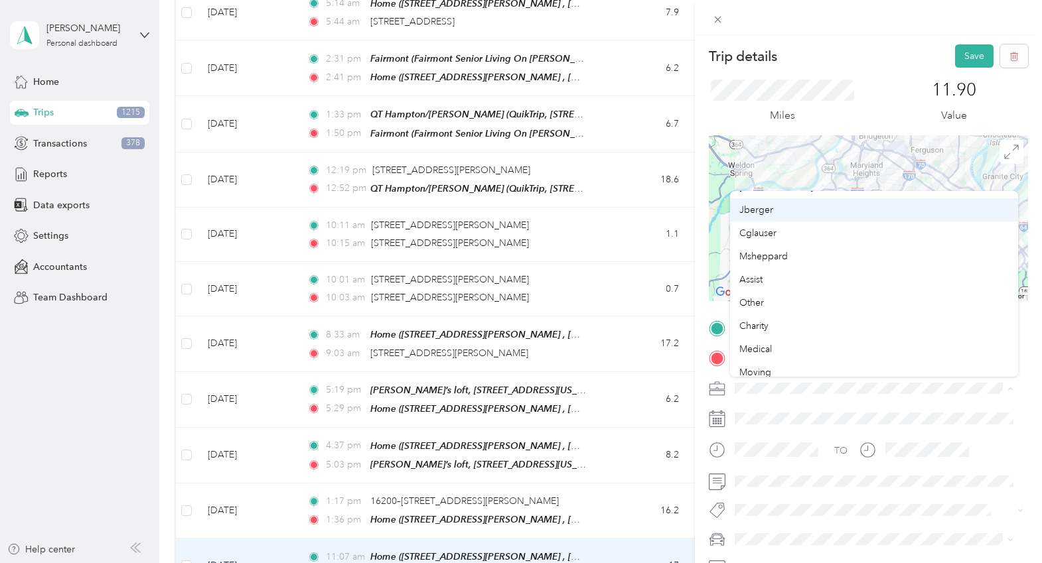
scroll to position [133, 0]
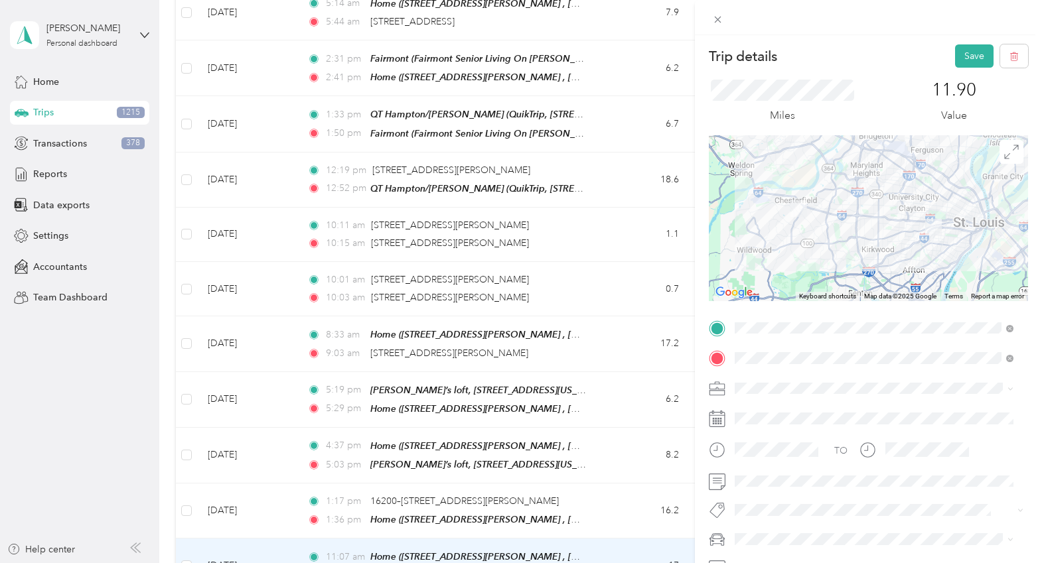
click at [755, 302] on span "Other" at bounding box center [751, 300] width 25 height 11
click at [897, 54] on button "Save" at bounding box center [974, 55] width 38 height 23
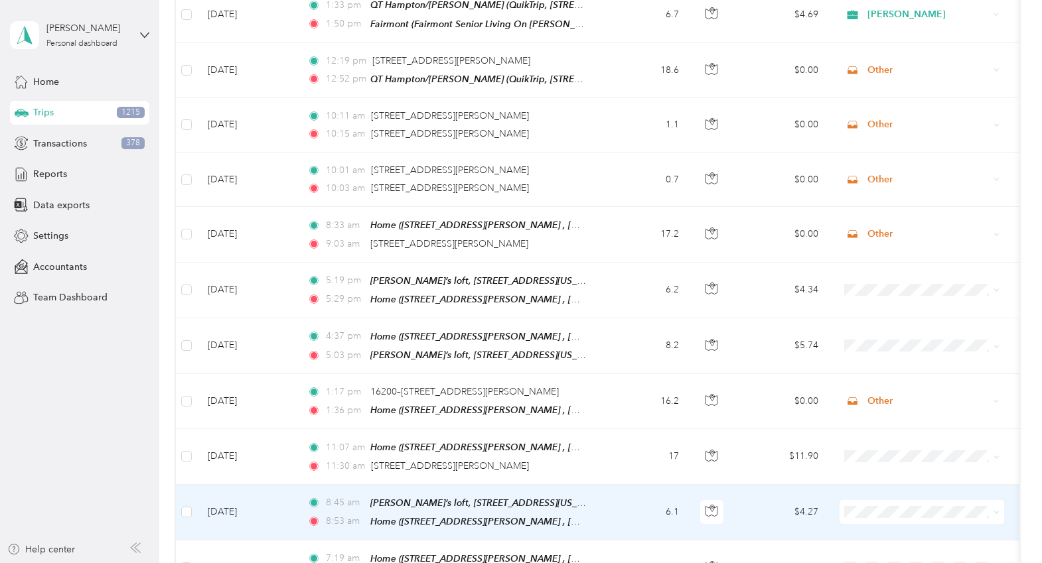
scroll to position [5192, 0]
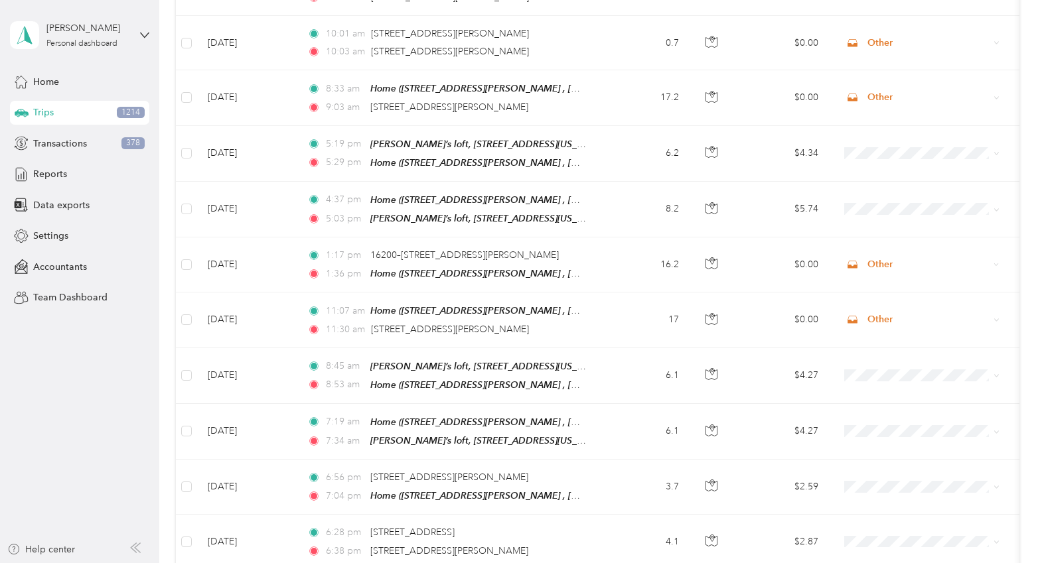
scroll to position [5324, 0]
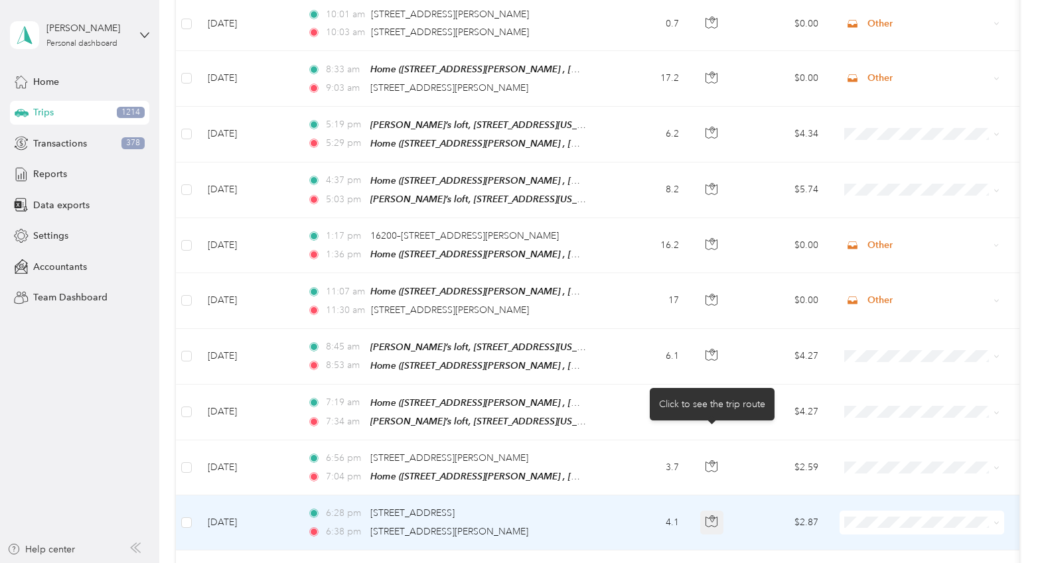
click at [709, 516] on icon "button" at bounding box center [711, 522] width 12 height 12
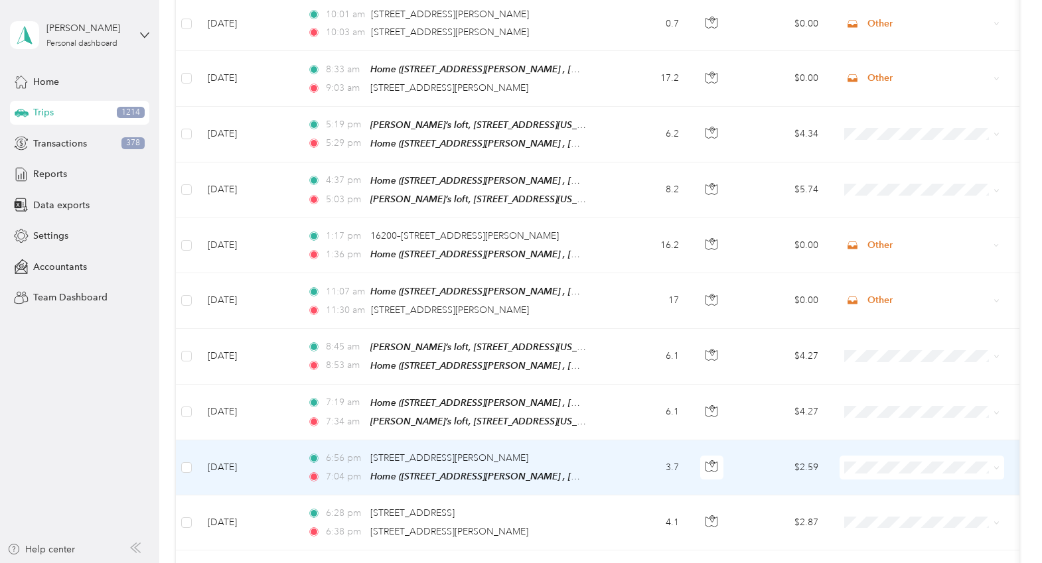
click at [544, 451] on div "6:56 pm [STREET_ADDRESS][PERSON_NAME]" at bounding box center [446, 458] width 279 height 15
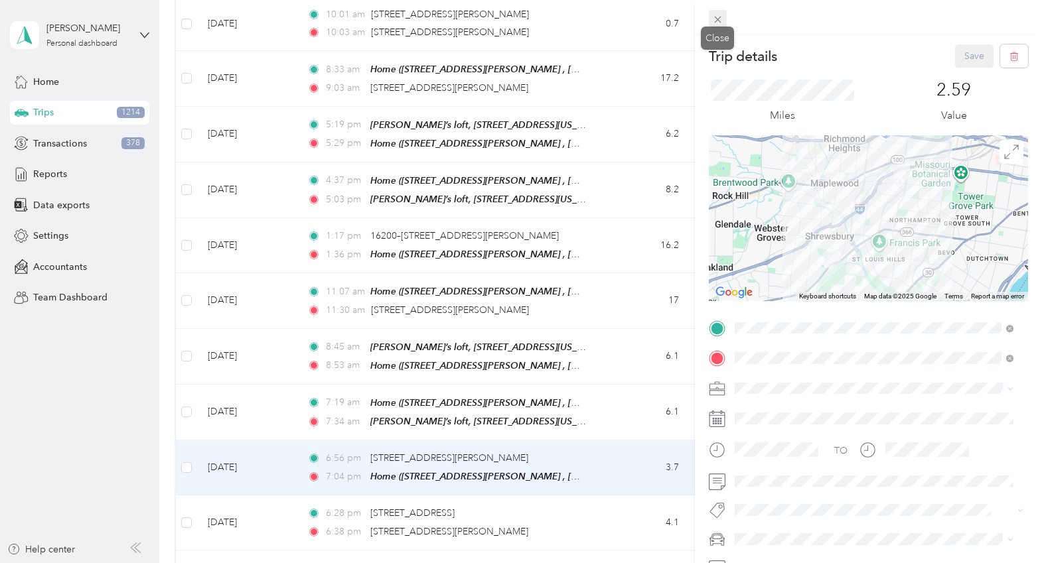
click at [721, 23] on icon at bounding box center [717, 19] width 11 height 11
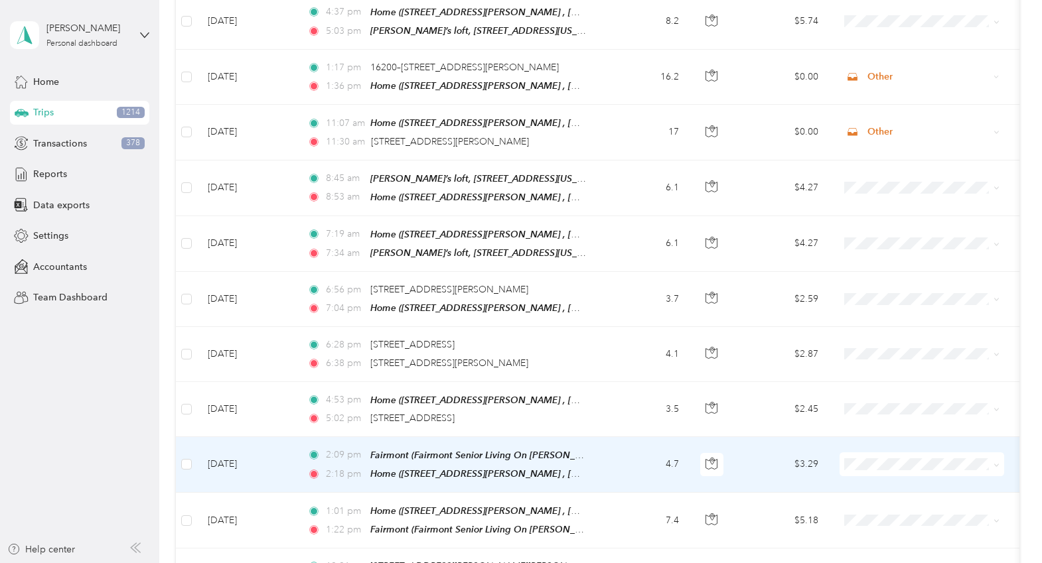
scroll to position [5523, 0]
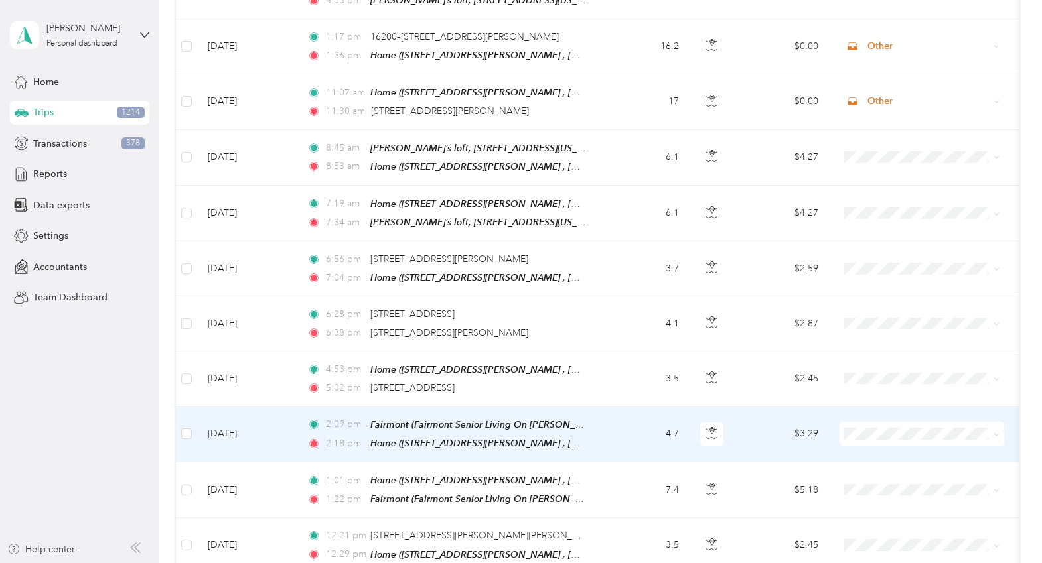
click at [897, 432] on icon at bounding box center [996, 435] width 6 height 6
click at [897, 441] on span "[PERSON_NAME]" at bounding box center [933, 442] width 123 height 14
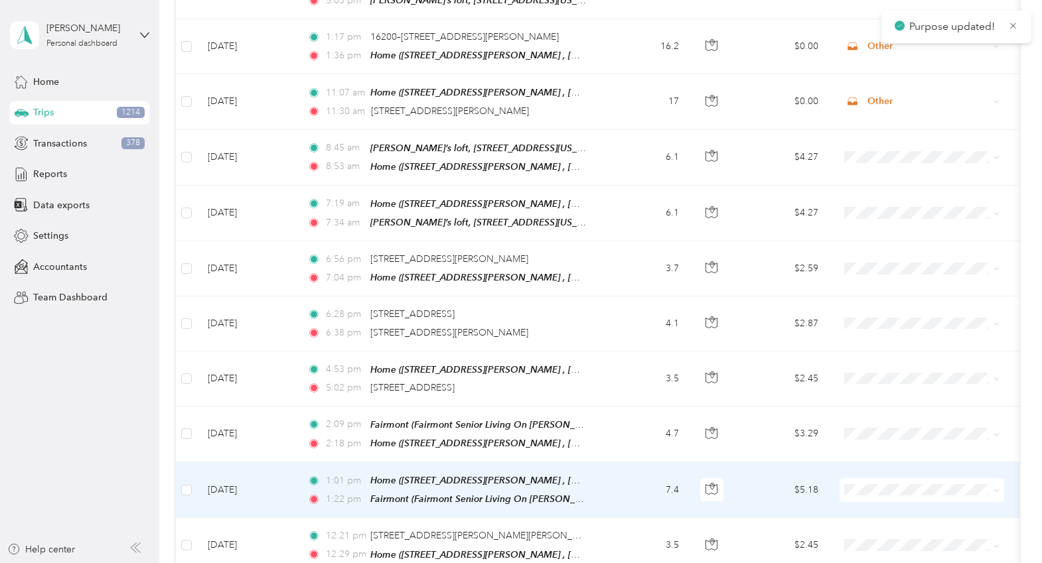
click at [897, 488] on icon at bounding box center [996, 491] width 6 height 6
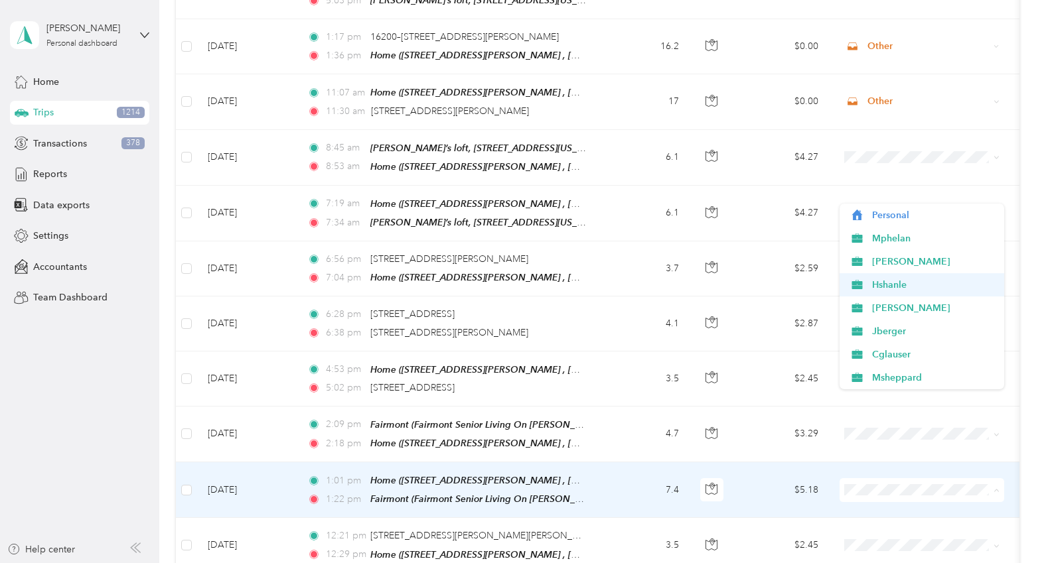
scroll to position [0, 0]
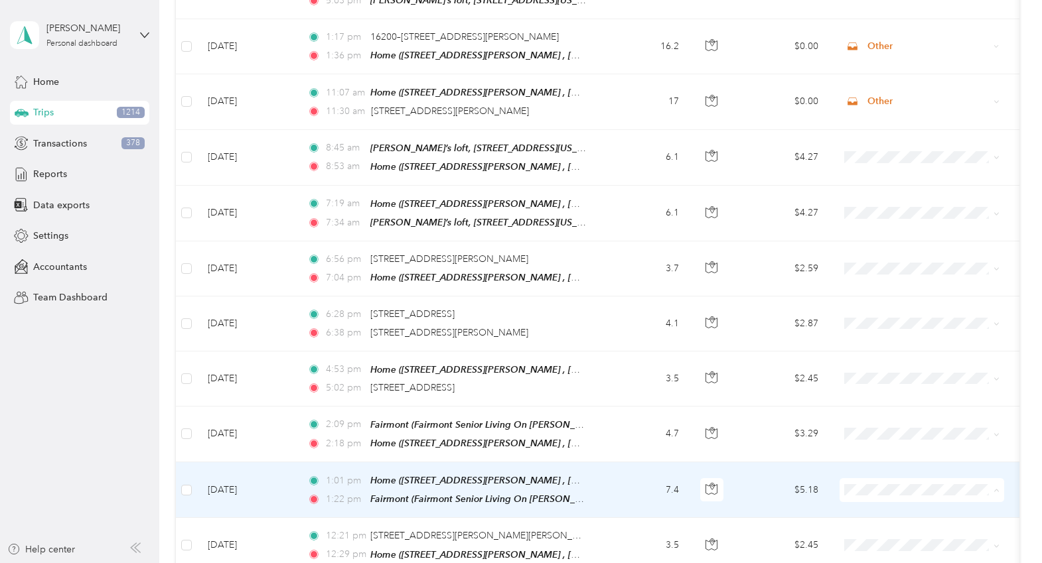
click at [886, 286] on span "[PERSON_NAME]" at bounding box center [933, 285] width 123 height 14
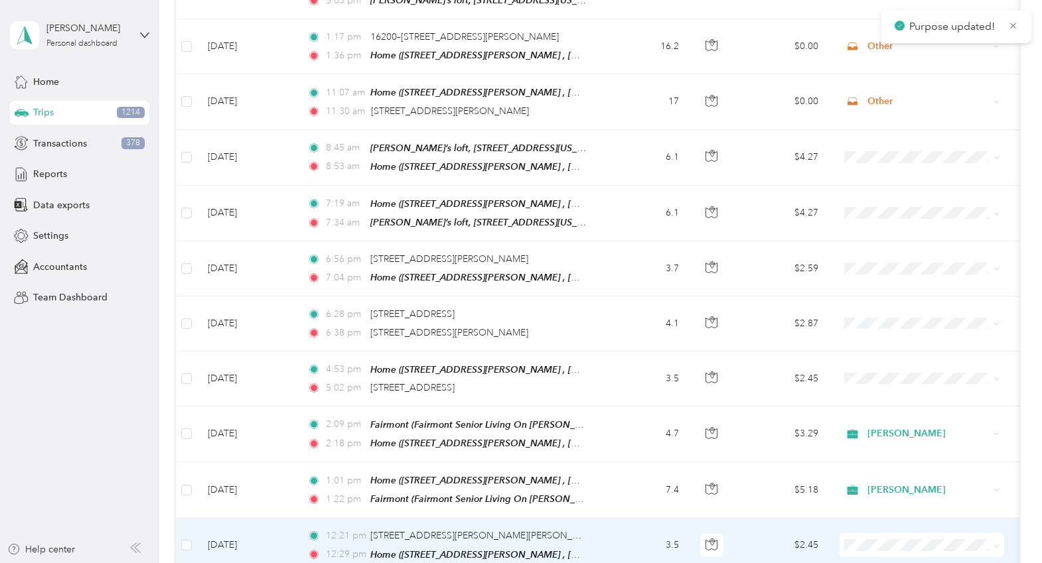
click at [622, 518] on td "3.5" at bounding box center [646, 545] width 88 height 55
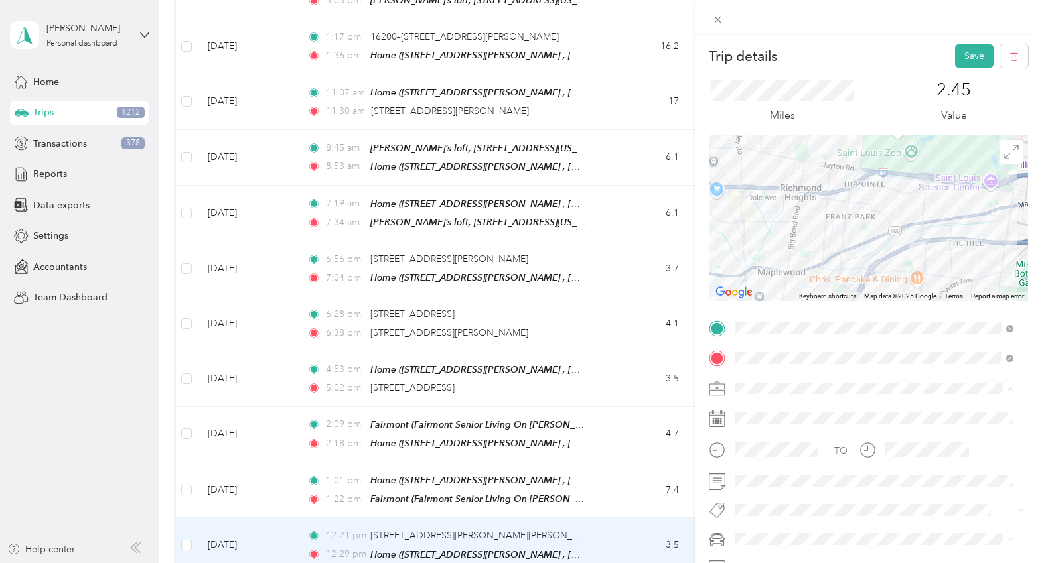
click at [776, 271] on span "[PERSON_NAME]" at bounding box center [776, 272] width 74 height 11
click at [897, 50] on button "Save" at bounding box center [974, 55] width 38 height 23
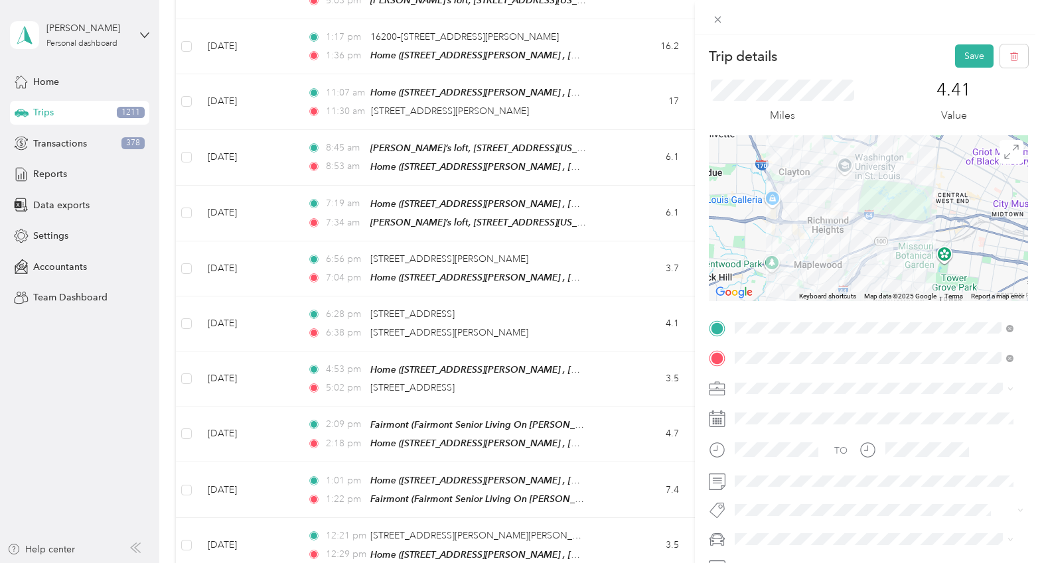
click at [766, 268] on span "[PERSON_NAME]" at bounding box center [776, 270] width 74 height 11
click at [897, 56] on button "Save" at bounding box center [974, 55] width 38 height 23
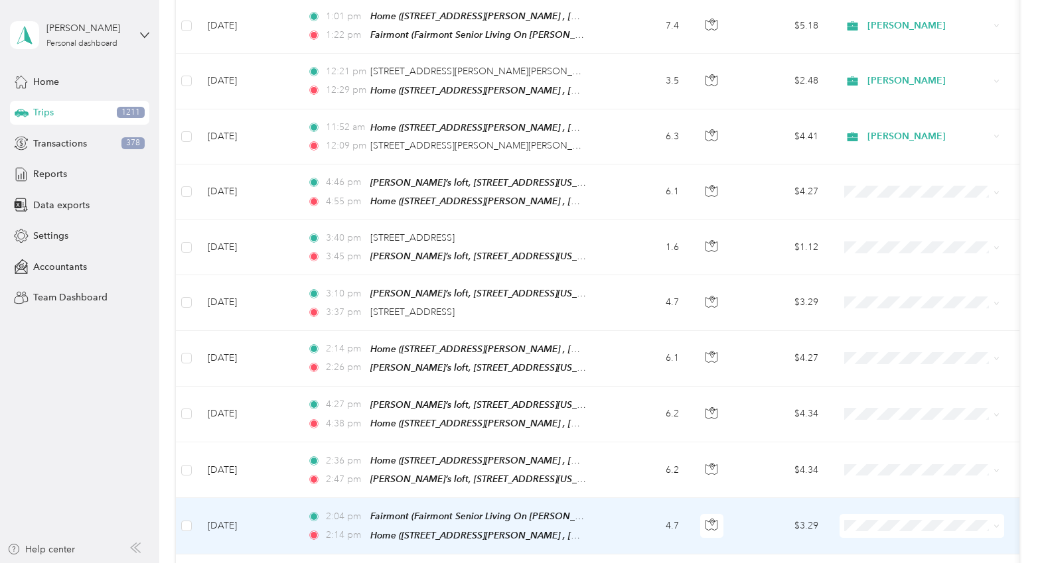
scroll to position [6054, 0]
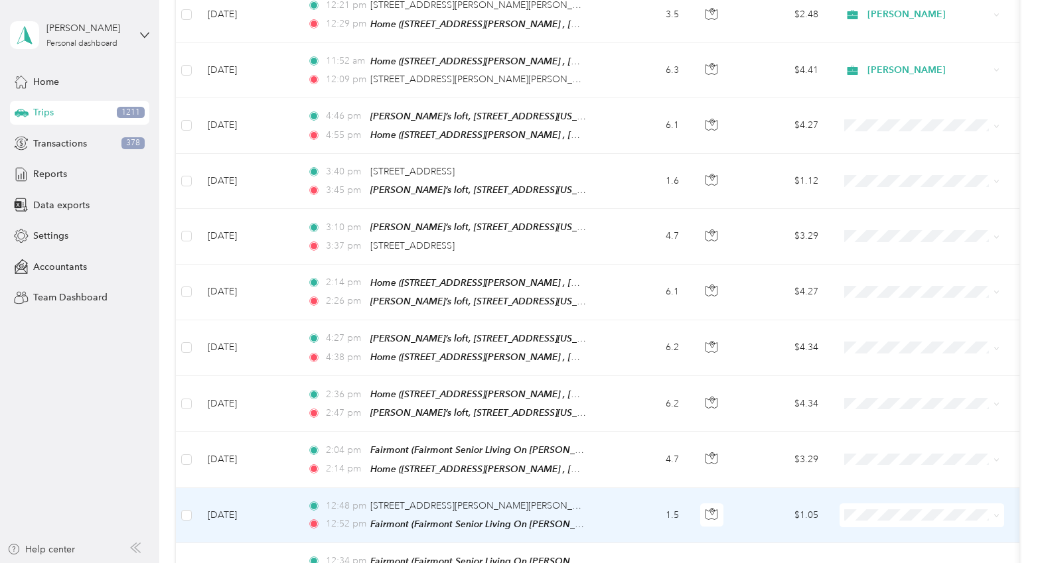
click at [624, 488] on td "1.5" at bounding box center [646, 515] width 88 height 55
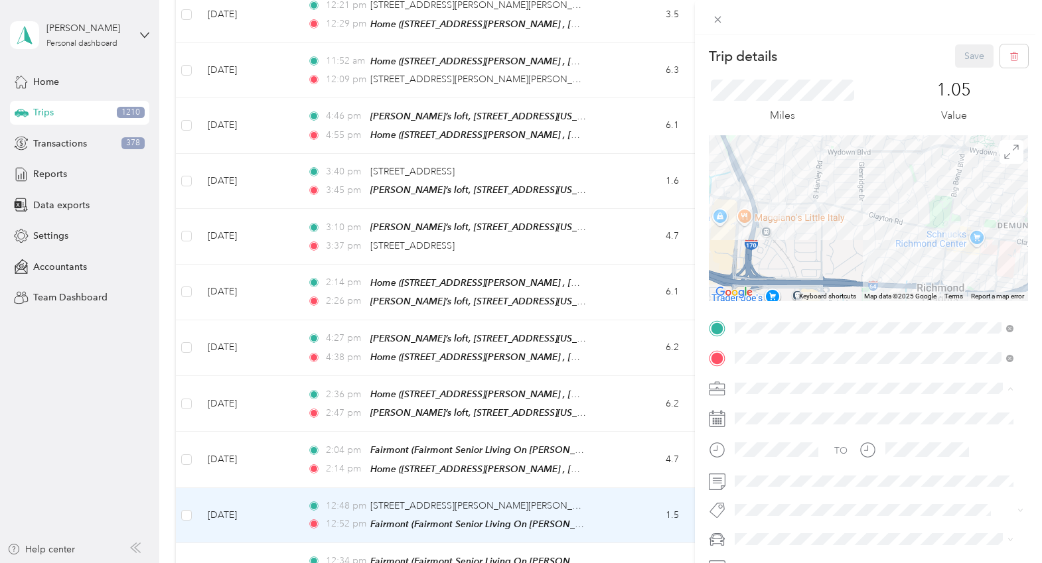
click at [760, 271] on span "[PERSON_NAME]" at bounding box center [776, 272] width 74 height 11
click at [897, 55] on button "Save" at bounding box center [974, 55] width 38 height 23
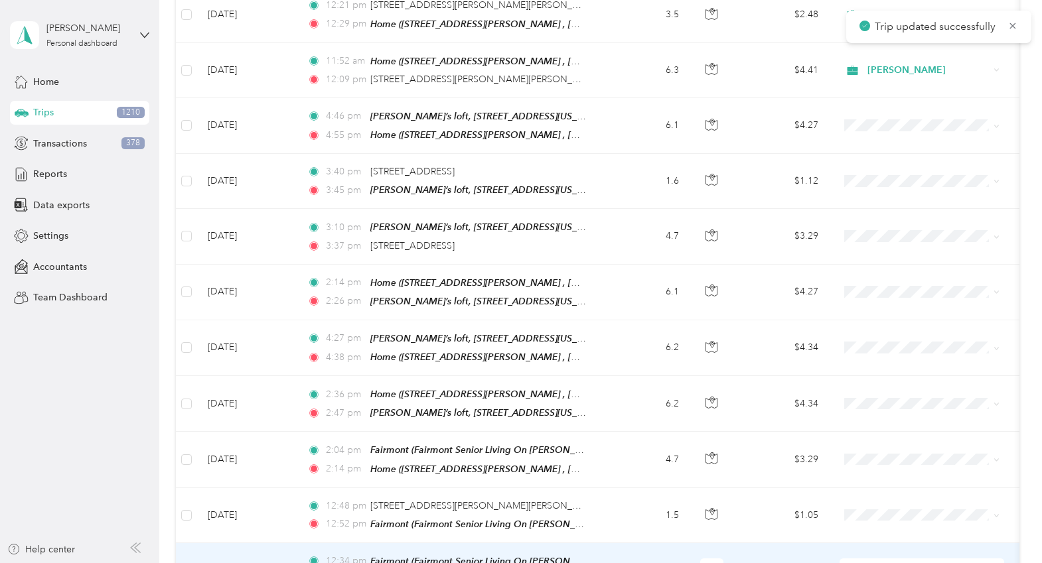
click at [884, 355] on span "[PERSON_NAME]" at bounding box center [933, 354] width 123 height 14
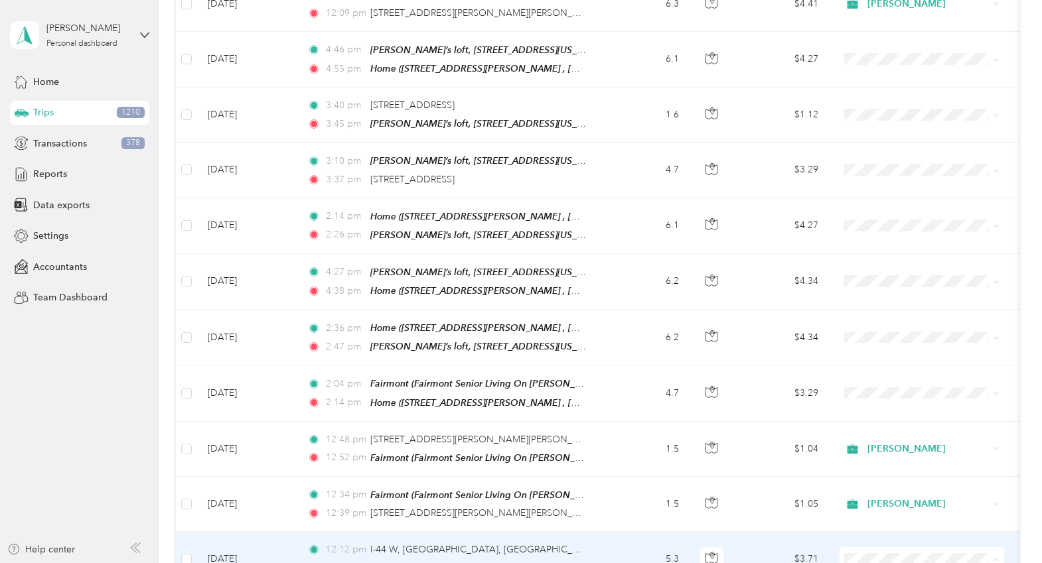
click at [890, 339] on span "[PERSON_NAME]" at bounding box center [933, 343] width 123 height 14
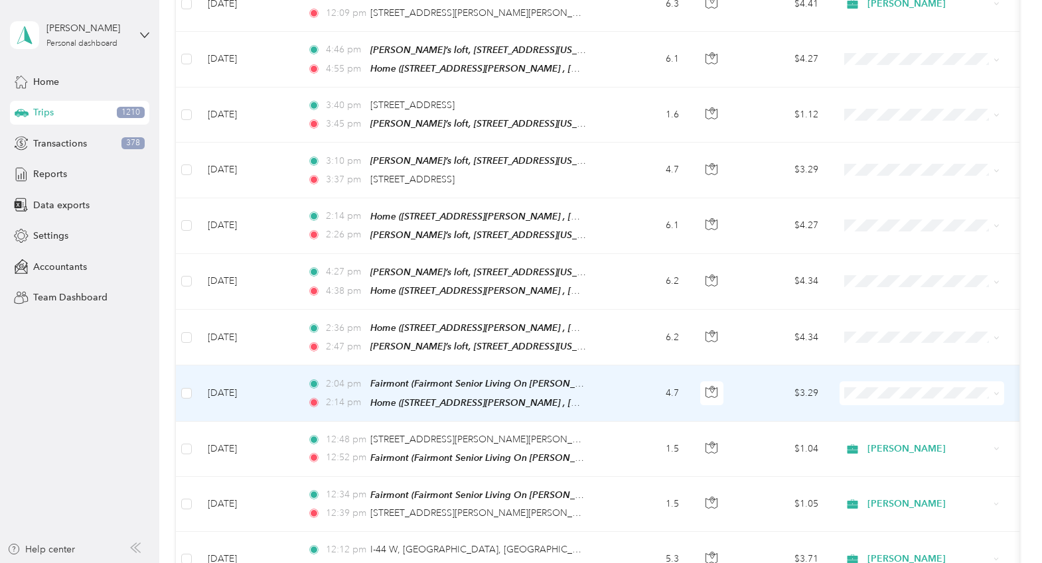
click at [859, 381] on span at bounding box center [921, 393] width 165 height 24
click at [877, 385] on span "[PERSON_NAME]" at bounding box center [933, 387] width 123 height 14
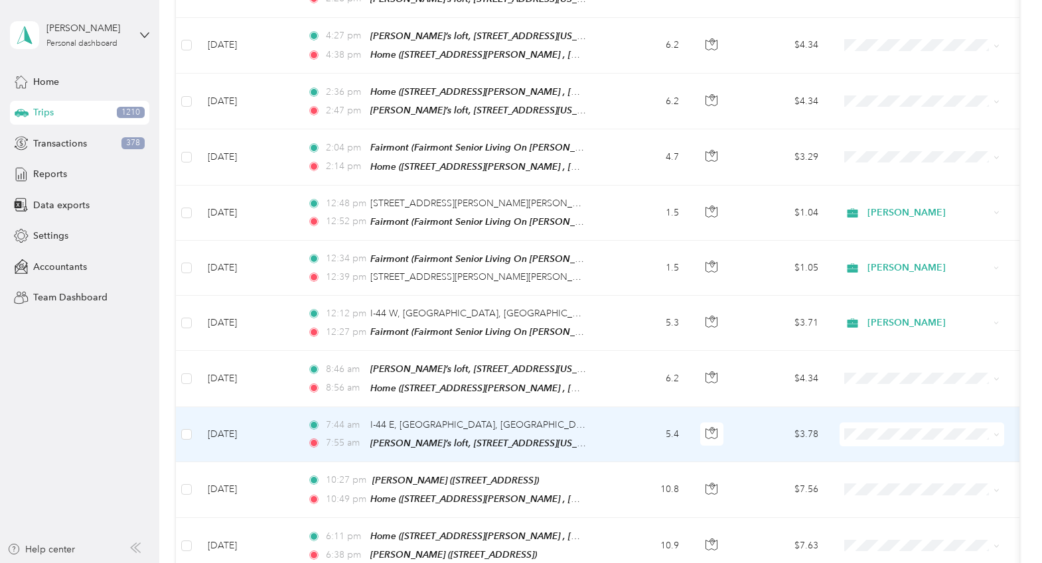
scroll to position [6386, 0]
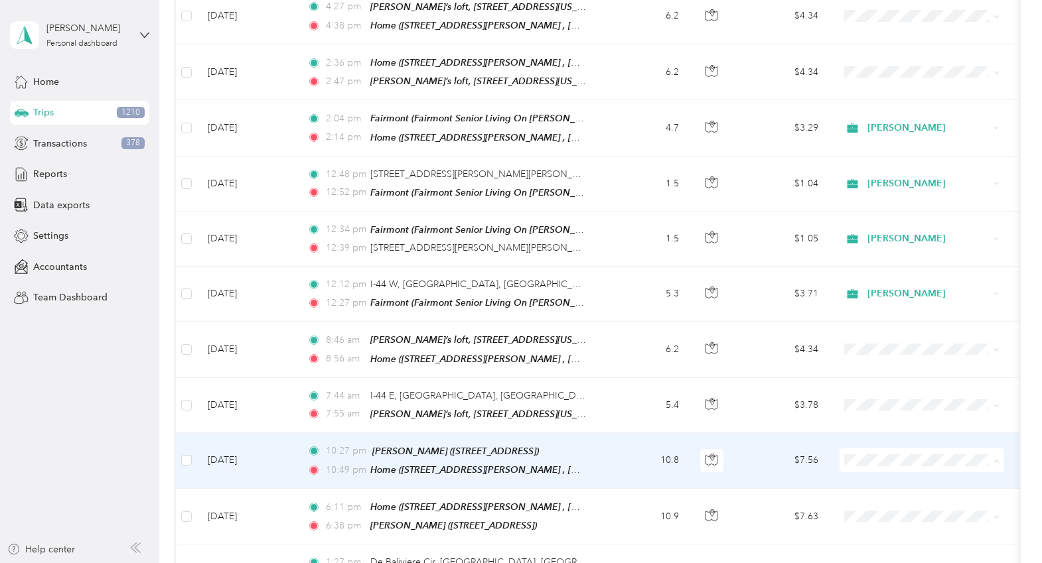
click at [882, 545] on span "Cglauser" at bounding box center [933, 546] width 123 height 14
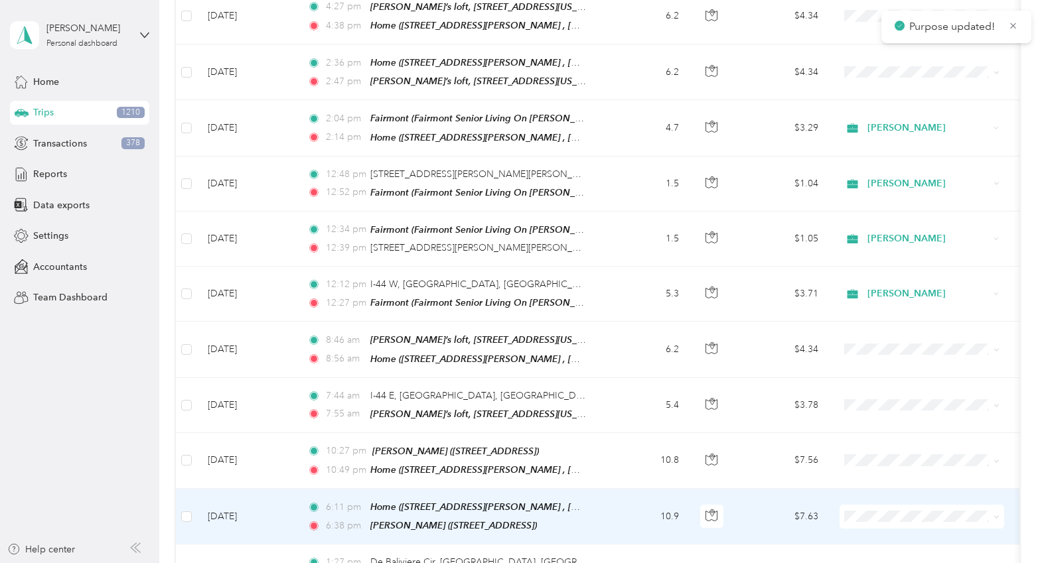
click at [889, 390] on span "Cglauser" at bounding box center [933, 388] width 123 height 14
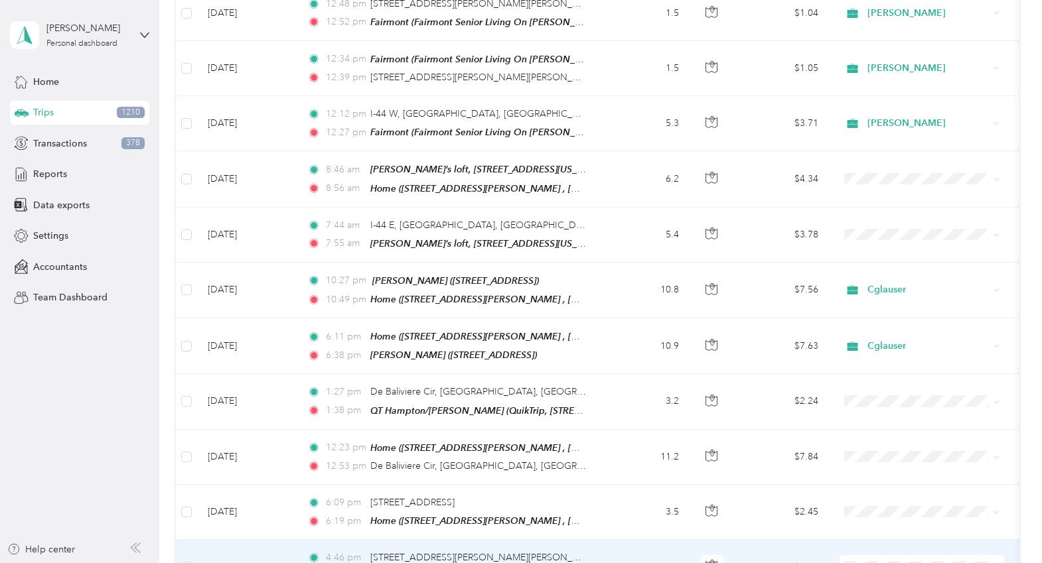
scroll to position [6585, 0]
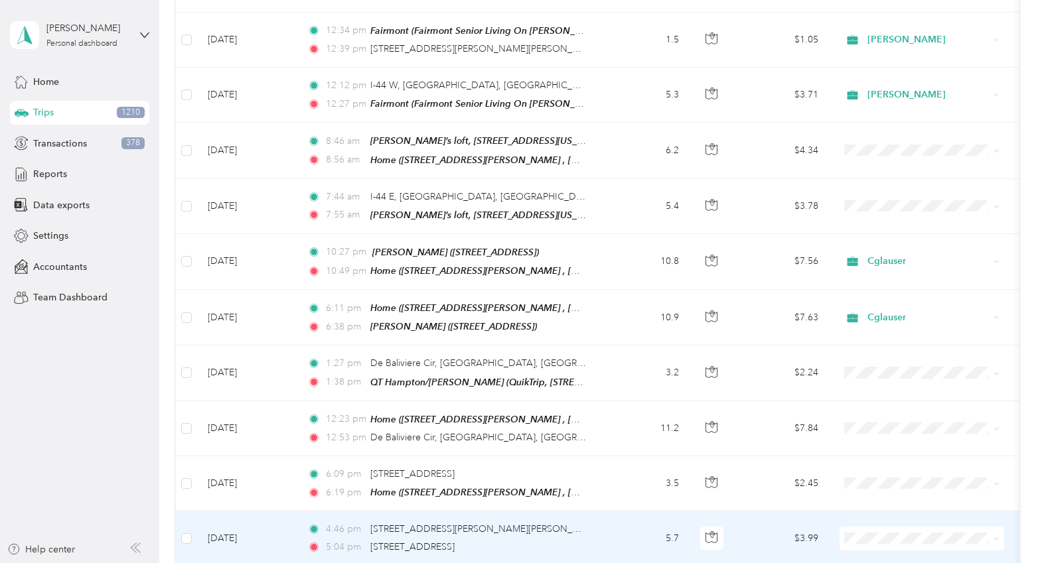
click at [758, 512] on td "$3.99" at bounding box center [782, 539] width 93 height 54
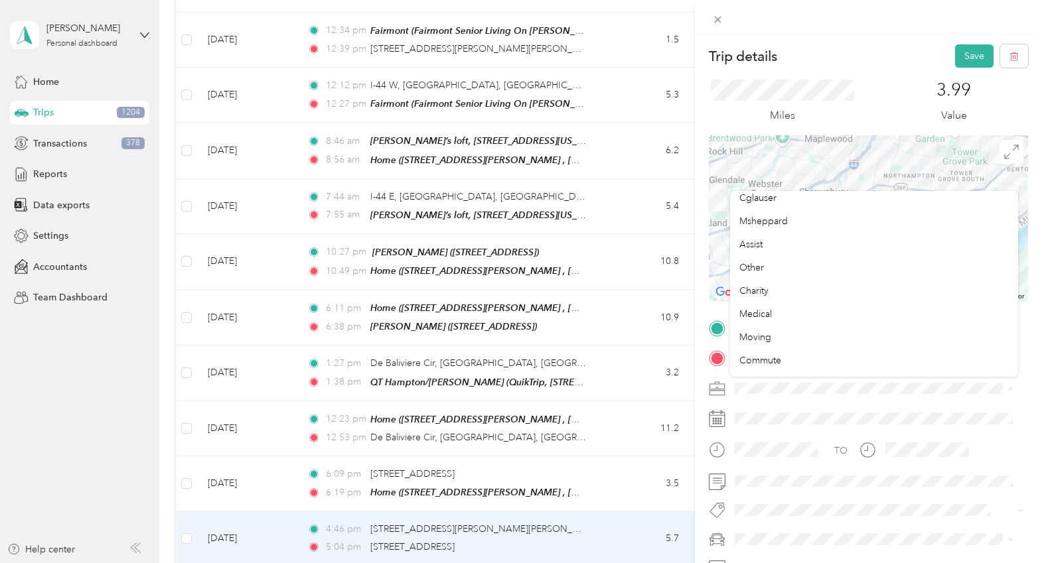
scroll to position [186, 0]
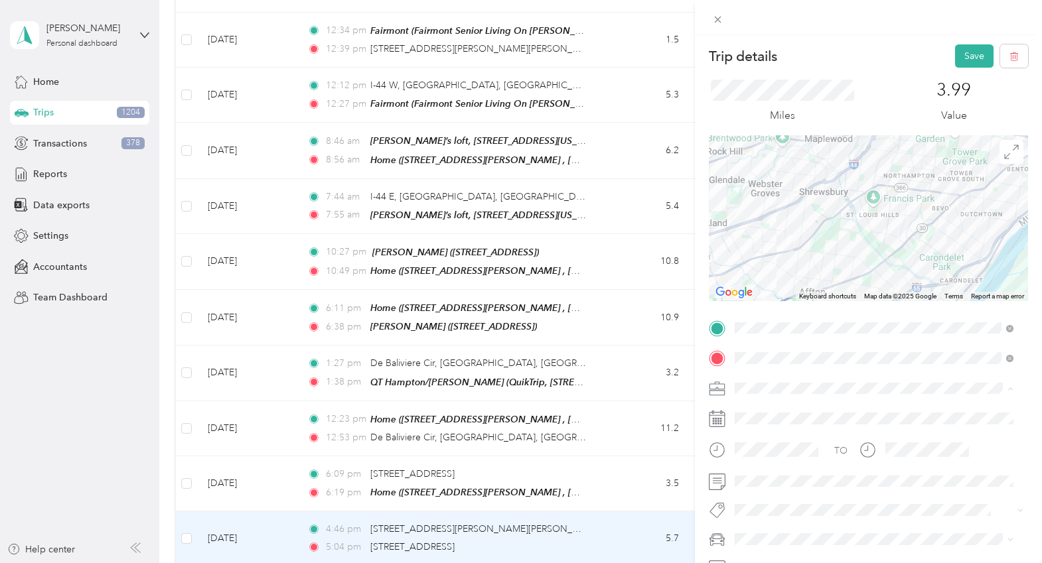
click at [760, 251] on span "Other" at bounding box center [751, 248] width 25 height 11
click at [897, 52] on button "Save" at bounding box center [974, 55] width 38 height 23
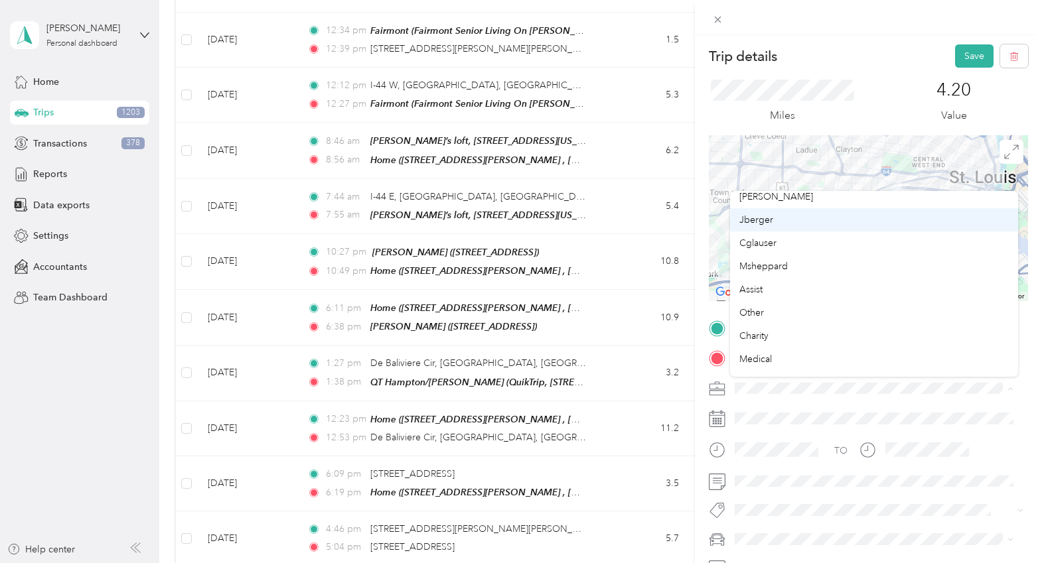
scroll to position [133, 0]
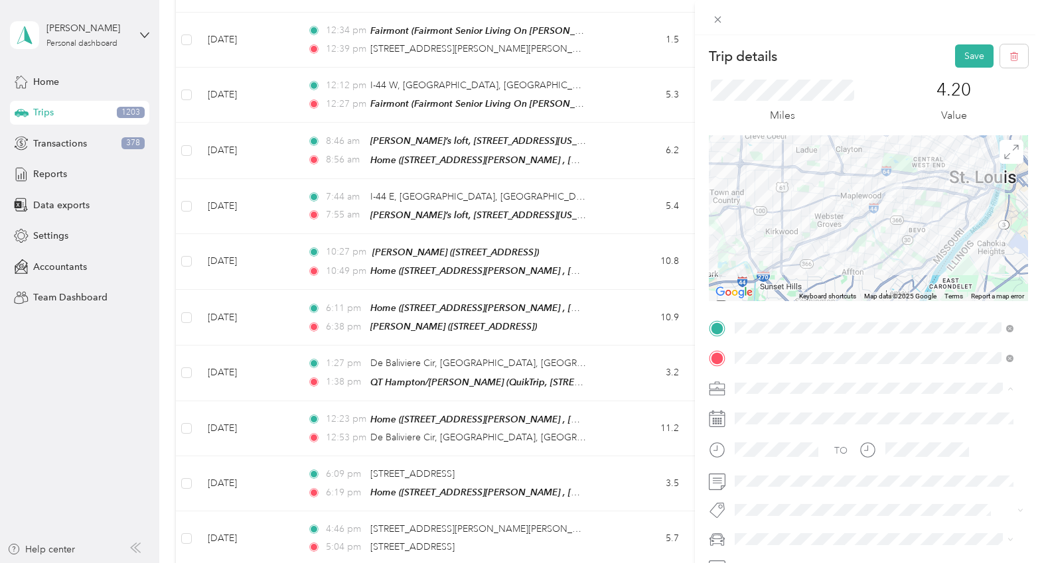
click at [752, 300] on span "Other" at bounding box center [751, 302] width 25 height 11
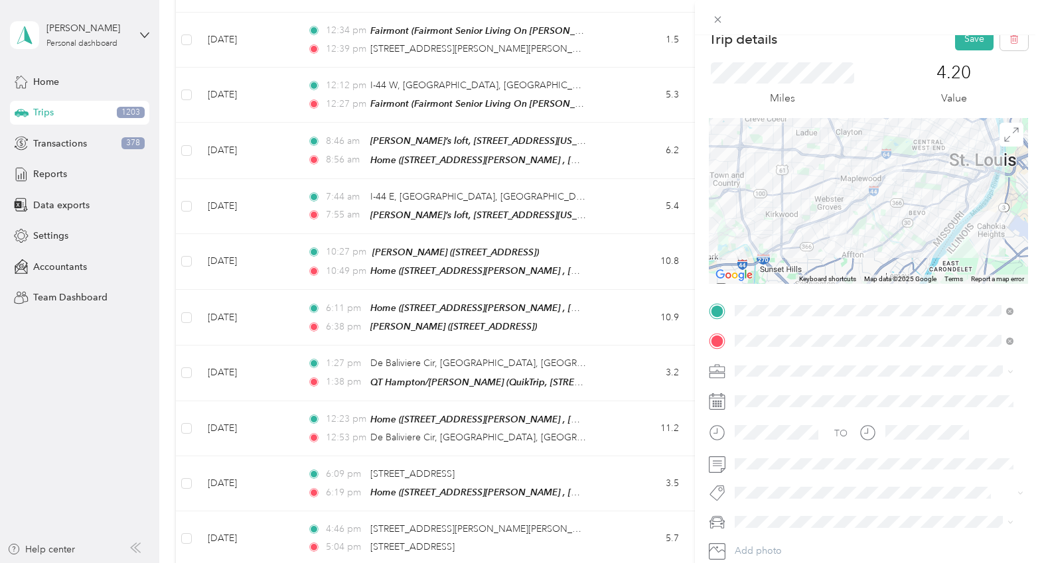
scroll to position [21, 0]
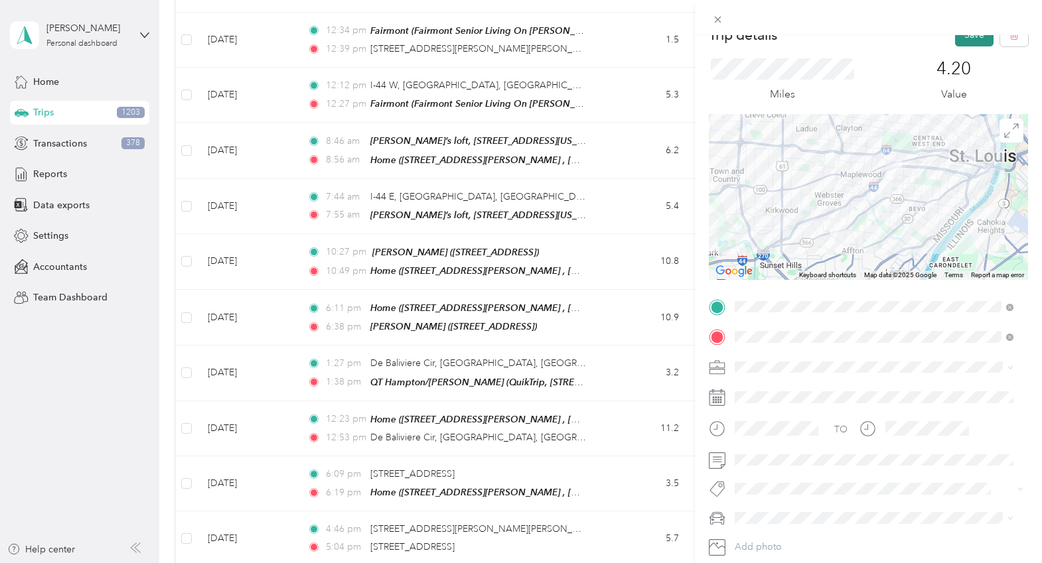
click at [897, 39] on button "Save" at bounding box center [974, 34] width 38 height 23
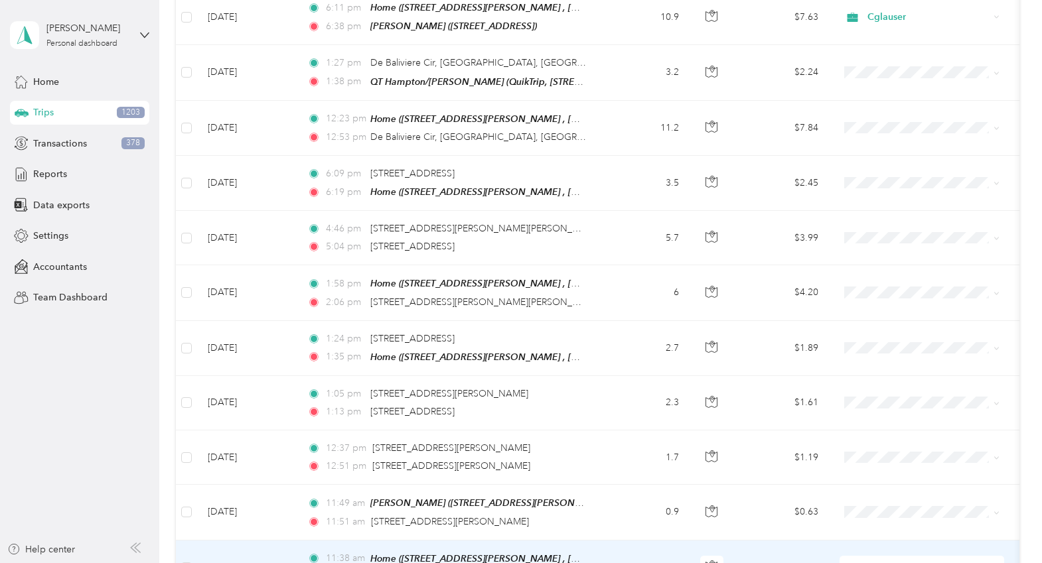
scroll to position [6917, 0]
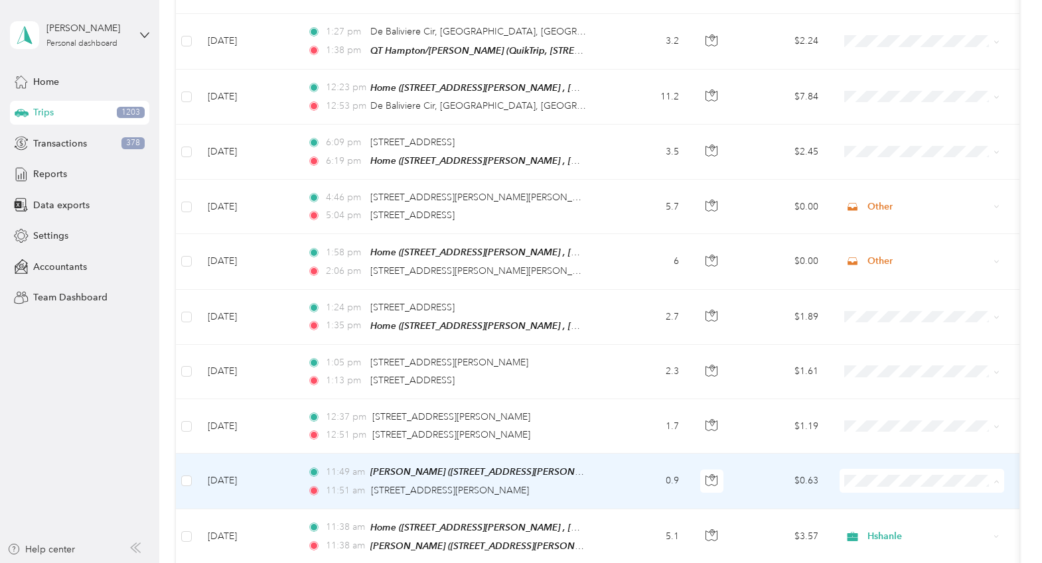
click at [866, 282] on span "Hshanle" at bounding box center [922, 279] width 146 height 14
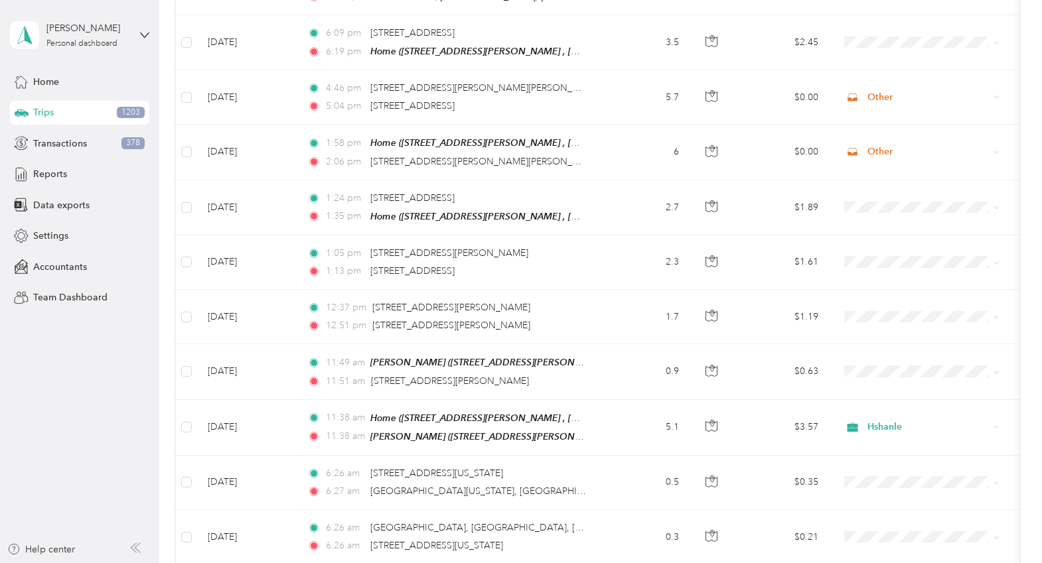
scroll to position [7049, 0]
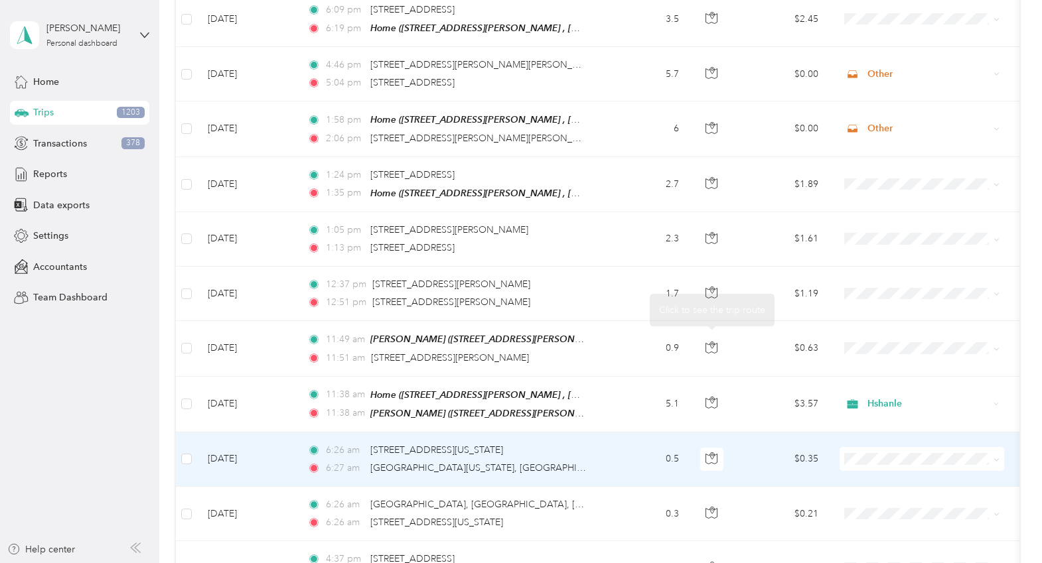
click at [617, 433] on td "0.5" at bounding box center [646, 460] width 88 height 54
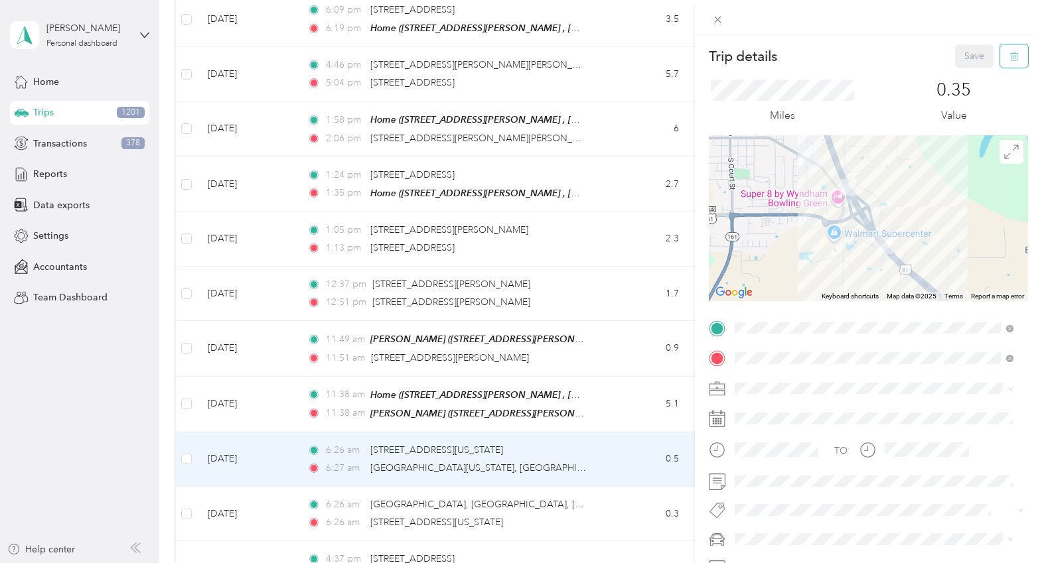
click at [897, 54] on icon "button" at bounding box center [1013, 56] width 9 height 9
click at [897, 73] on button "Yes" at bounding box center [965, 72] width 26 height 21
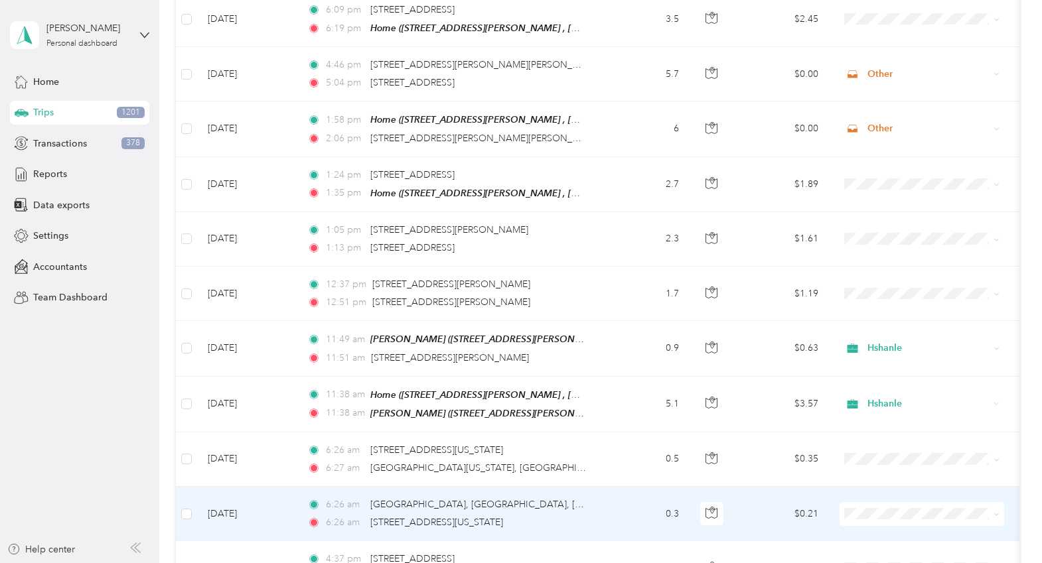
click at [752, 487] on td "$0.21" at bounding box center [782, 514] width 93 height 54
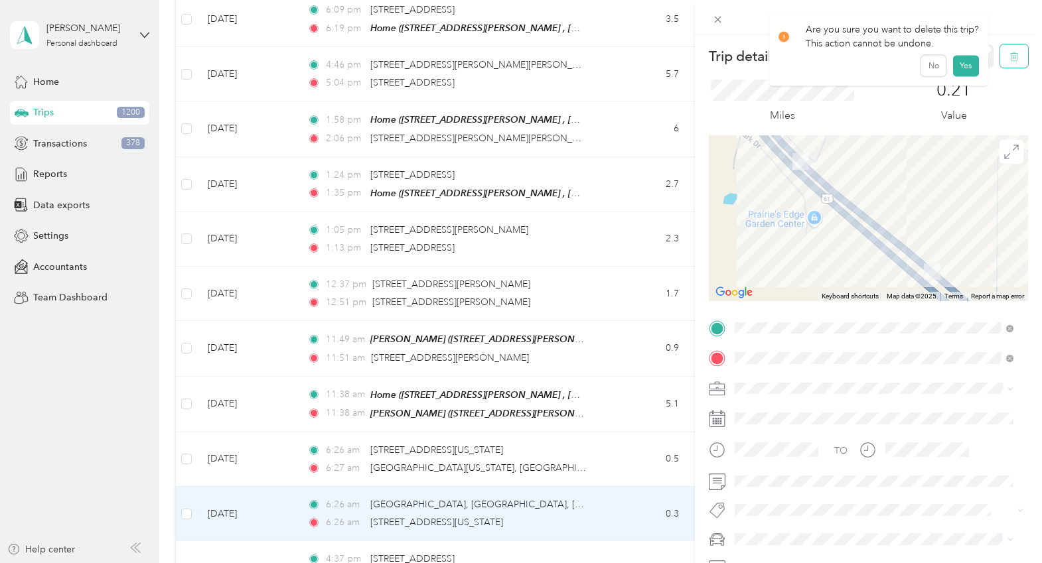
click at [897, 58] on icon "button" at bounding box center [1013, 56] width 9 height 9
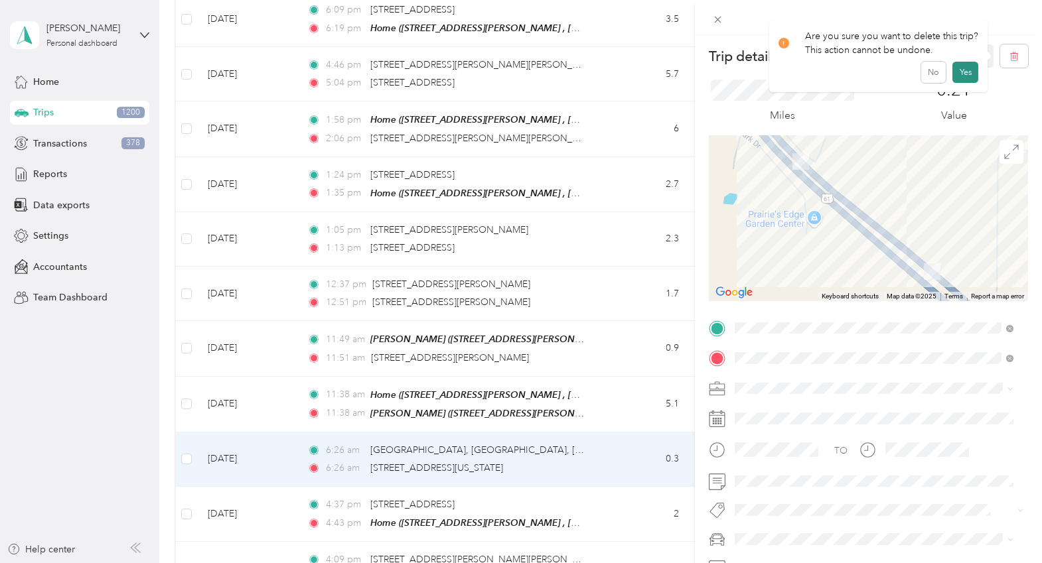
click at [897, 72] on button "Yes" at bounding box center [965, 72] width 26 height 21
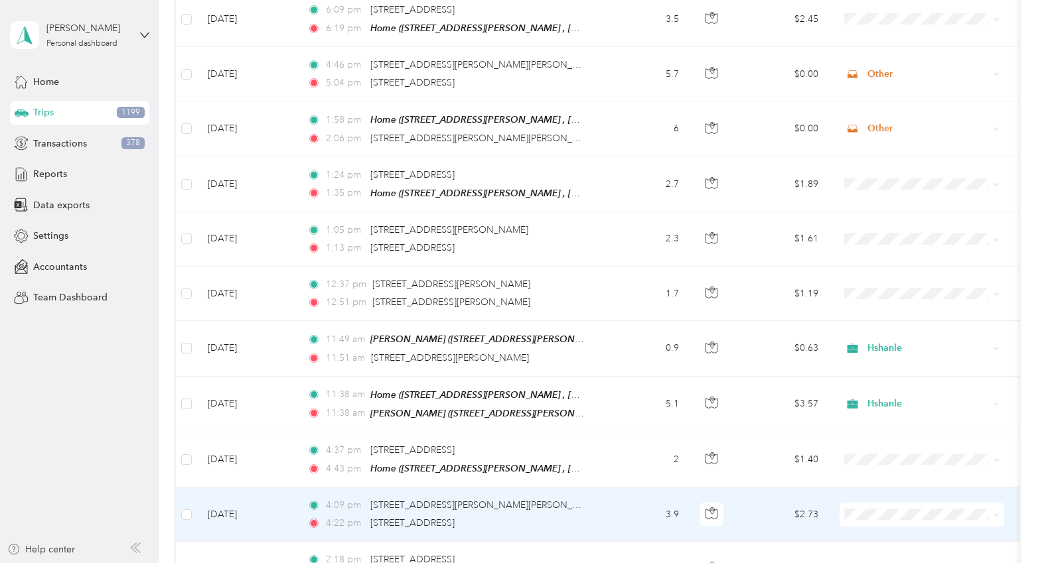
click at [606, 488] on td "3.9" at bounding box center [646, 515] width 88 height 54
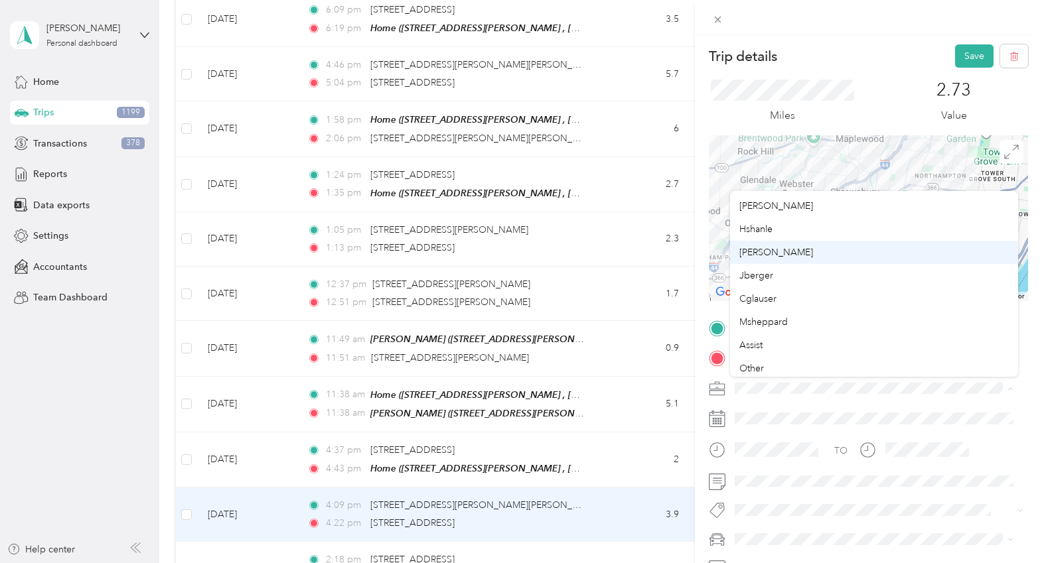
scroll to position [133, 0]
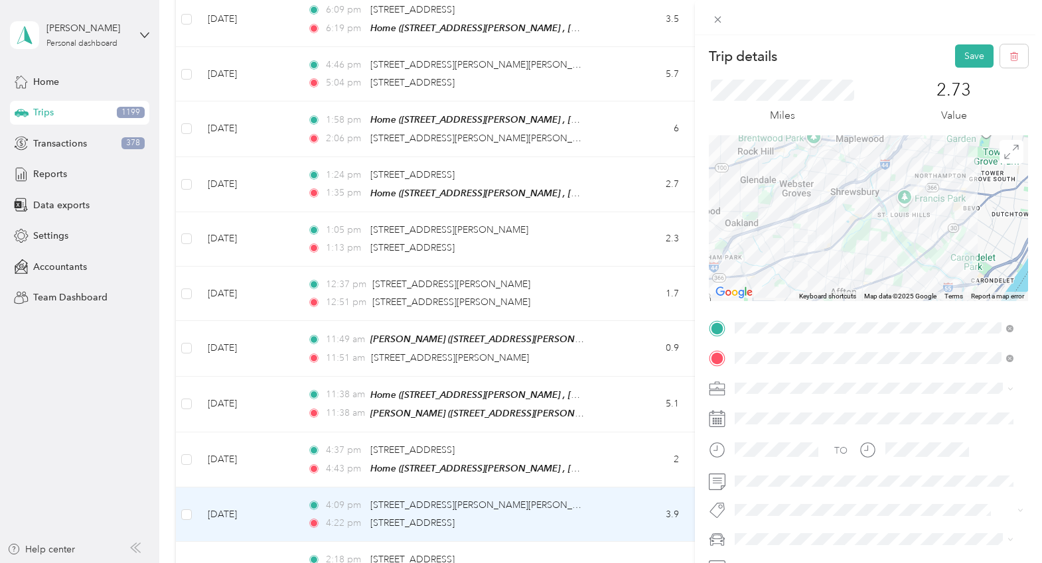
click at [772, 302] on div "Other" at bounding box center [873, 300] width 269 height 14
click at [897, 50] on button "Save" at bounding box center [974, 55] width 38 height 23
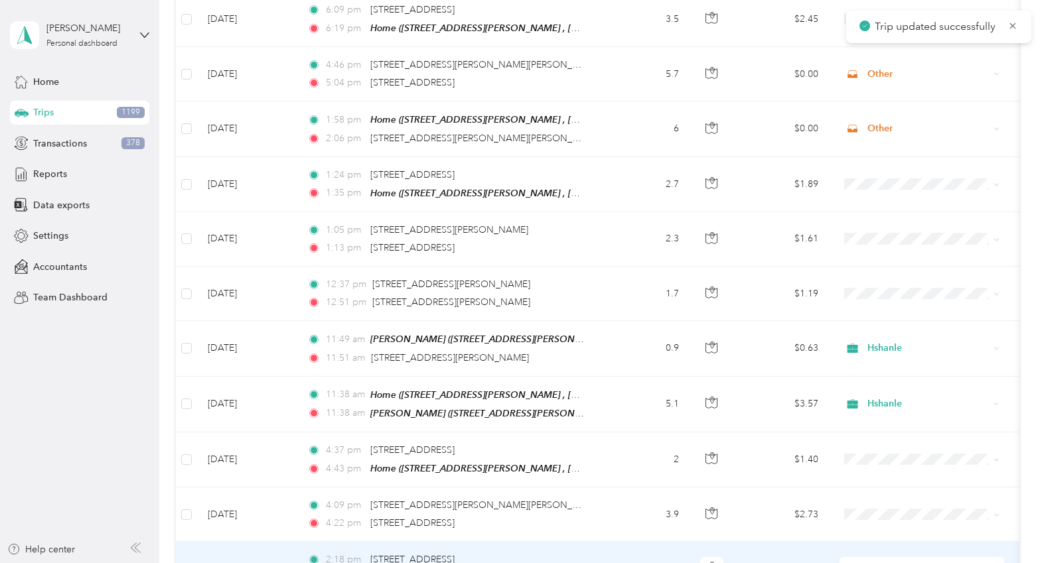
click at [598, 542] on td "2:18 pm [STREET_ADDRESS][PERSON_NAME] 2:44 pm [STREET_ADDRESS][PERSON_NAME][PER…" at bounding box center [449, 569] width 305 height 54
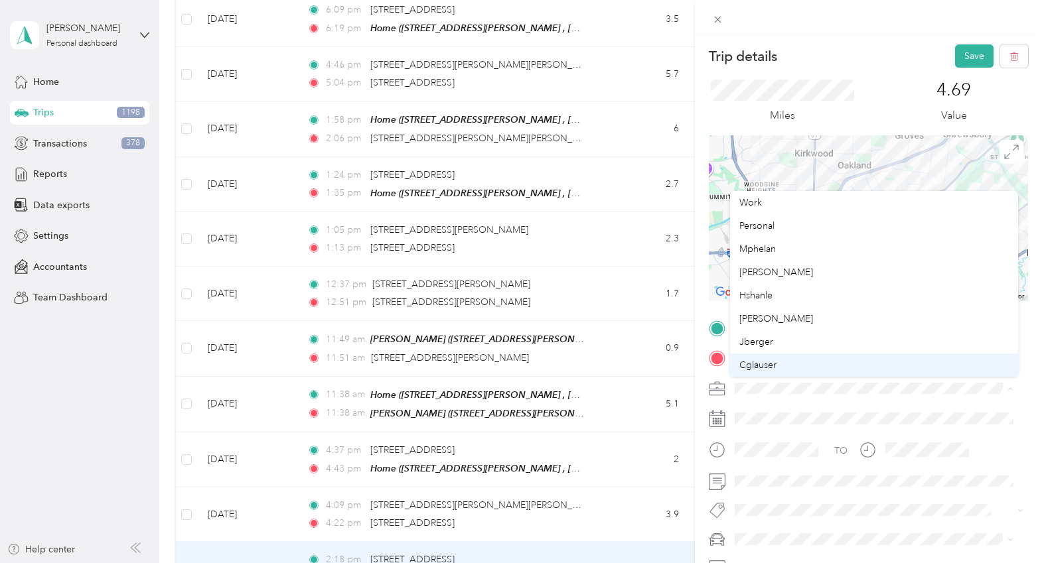
scroll to position [66, 0]
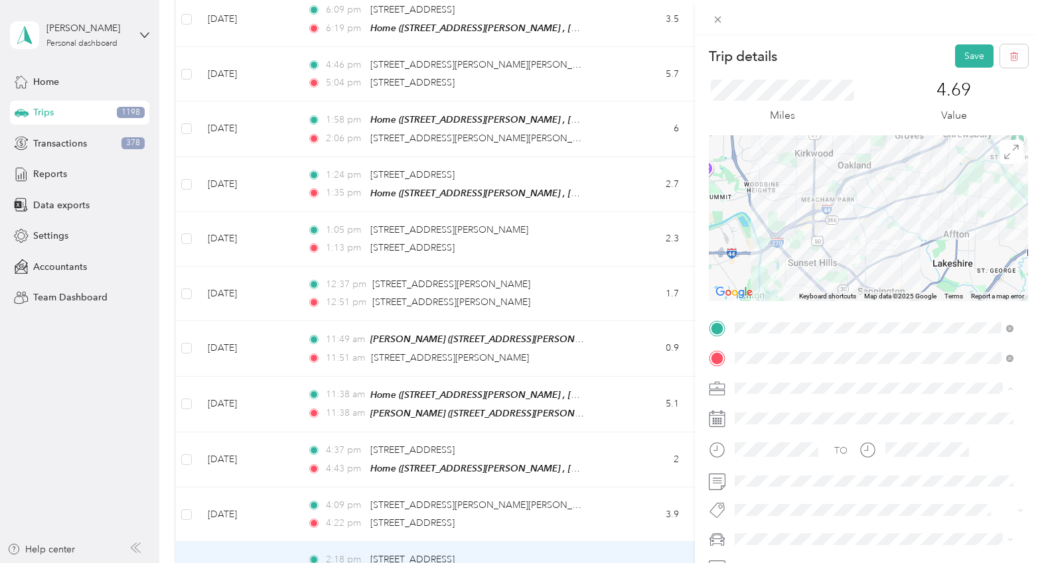
click at [762, 367] on div "Other" at bounding box center [873, 369] width 269 height 14
click at [897, 56] on button "Save" at bounding box center [974, 55] width 38 height 23
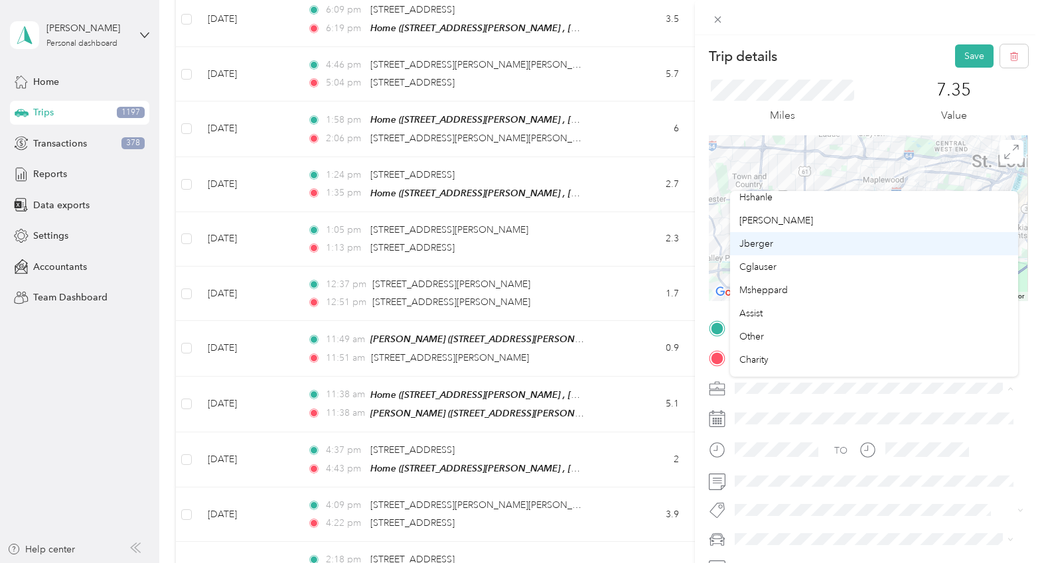
scroll to position [133, 0]
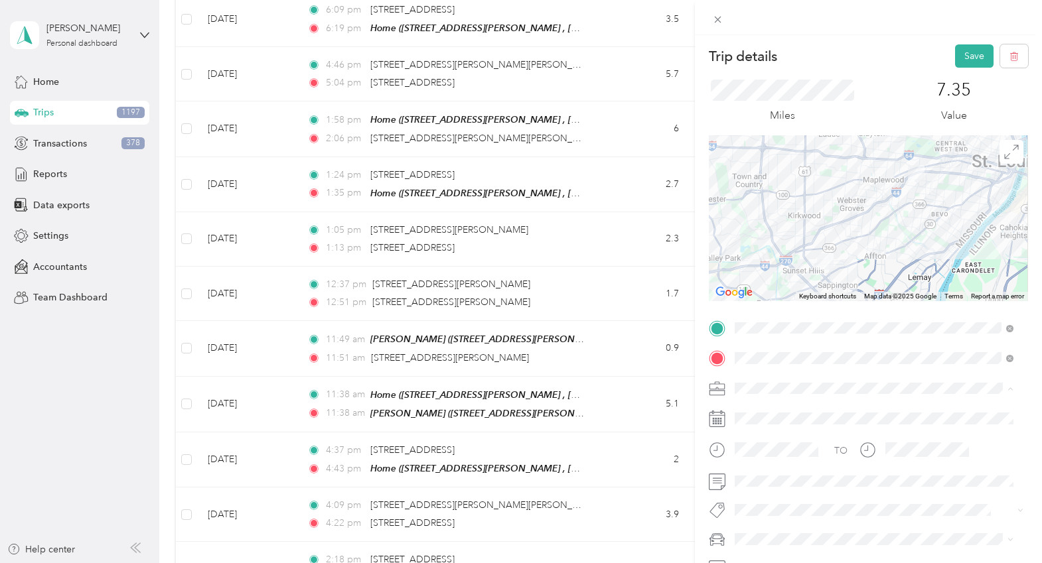
click at [775, 301] on div "Other" at bounding box center [873, 302] width 269 height 14
click at [897, 62] on button "Save" at bounding box center [974, 55] width 38 height 23
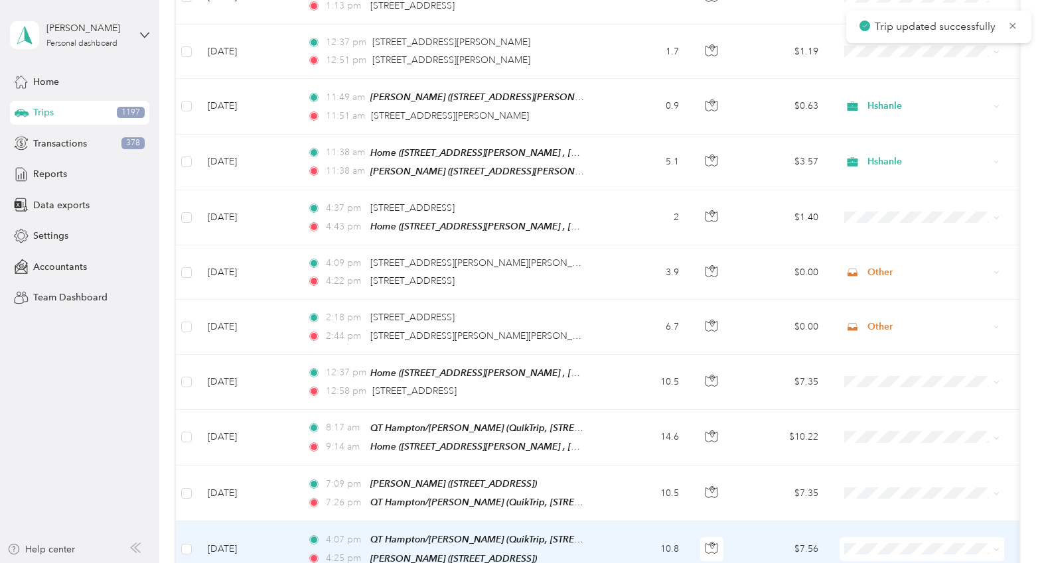
scroll to position [7315, 0]
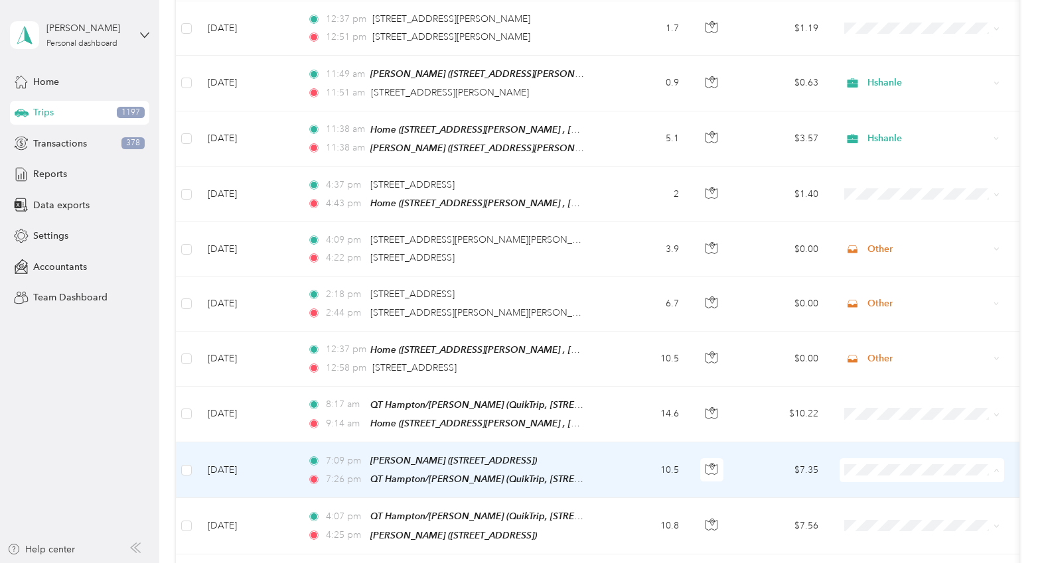
click at [872, 545] on span "Cglauser" at bounding box center [933, 545] width 123 height 14
click at [872, 547] on span "Cglauser" at bounding box center [933, 545] width 123 height 14
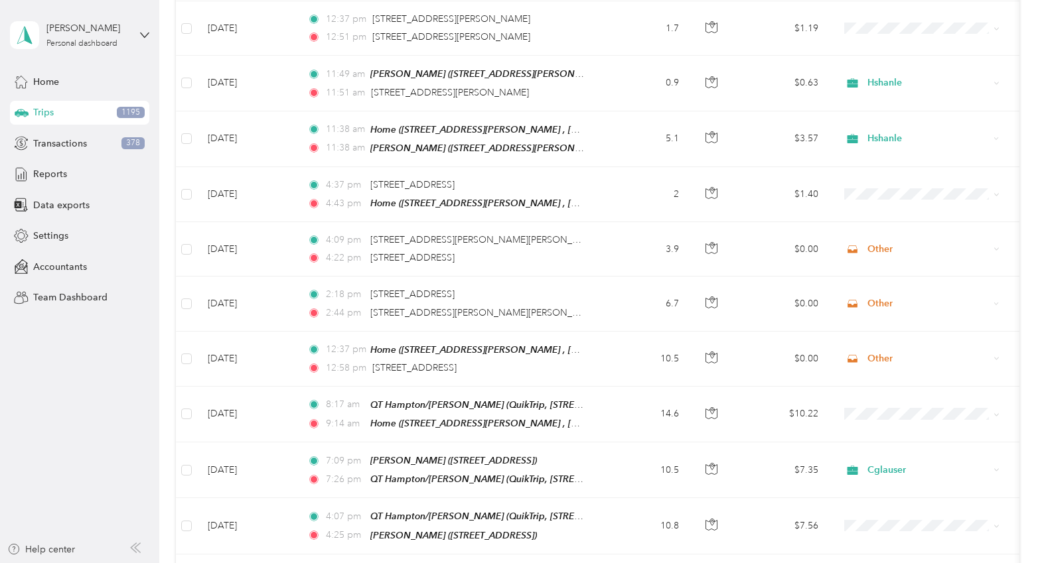
click at [125, 355] on aside "[PERSON_NAME] Personal dashboard Home Trips 1195 Transactions 378 Reports Data …" at bounding box center [79, 281] width 159 height 563
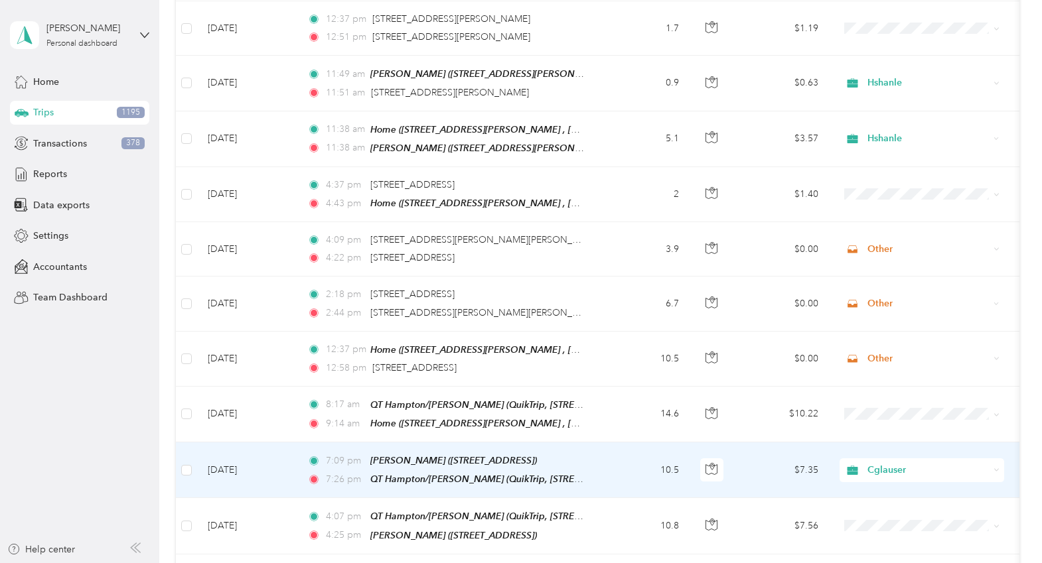
click at [897, 463] on span "Cglauser" at bounding box center [927, 470] width 121 height 15
click at [897, 404] on span "Personal" at bounding box center [933, 404] width 123 height 14
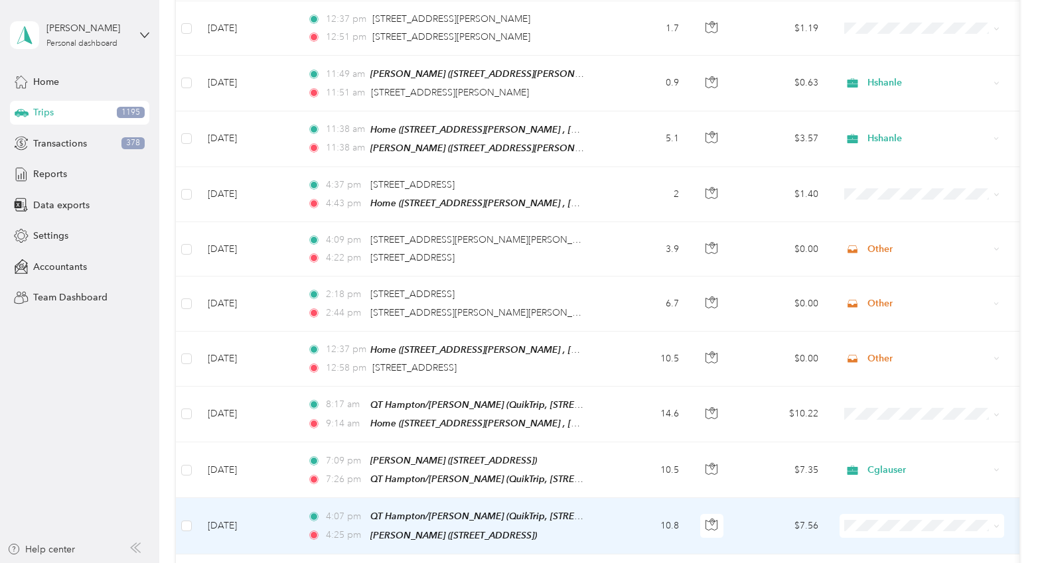
click at [894, 243] on span "Personal" at bounding box center [933, 245] width 123 height 14
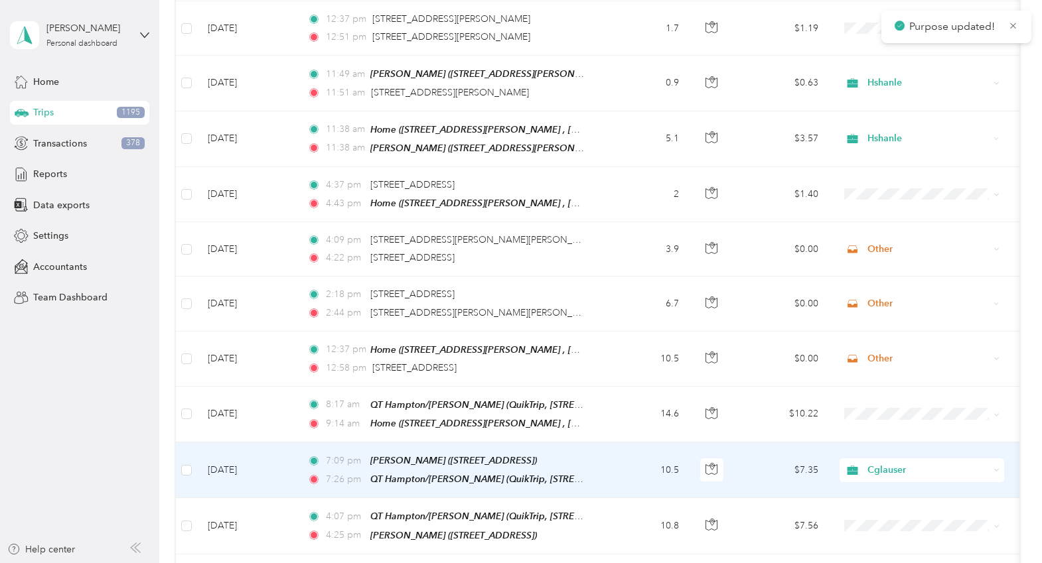
click at [746, 443] on td "$7.35" at bounding box center [782, 471] width 93 height 56
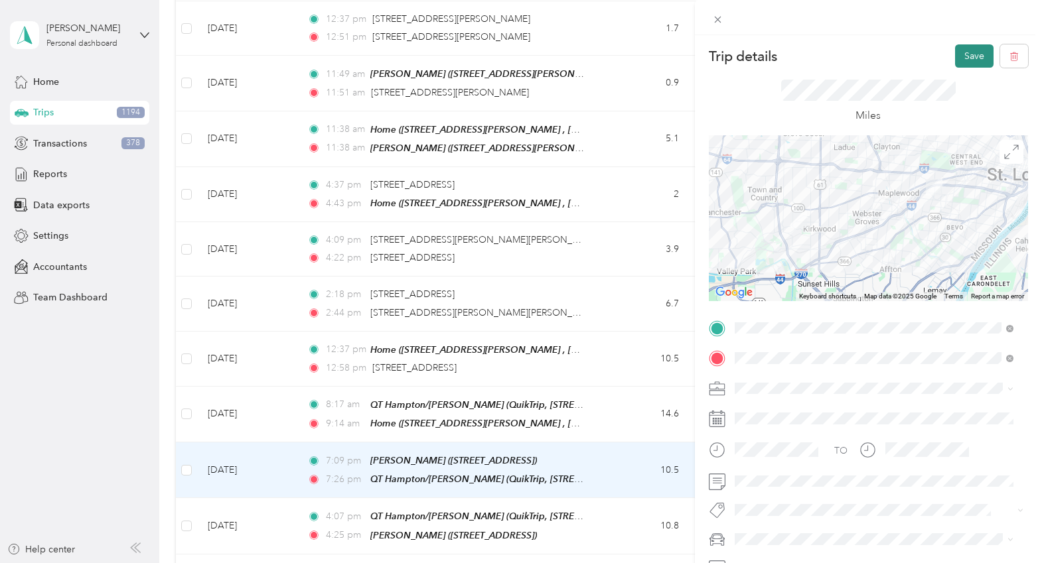
click at [897, 48] on button "Save" at bounding box center [974, 55] width 38 height 23
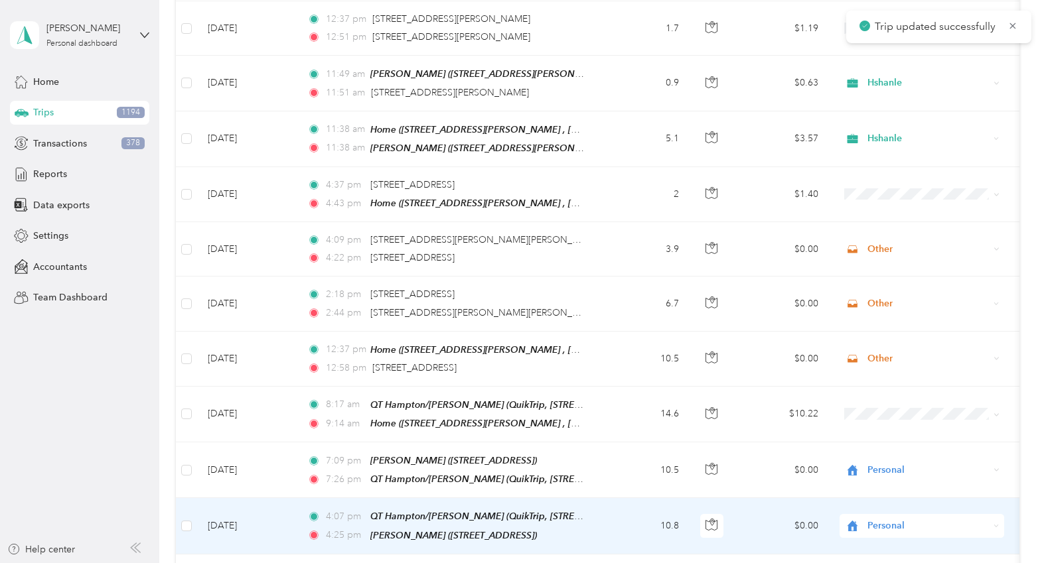
click at [605, 498] on td "10.8" at bounding box center [646, 526] width 88 height 56
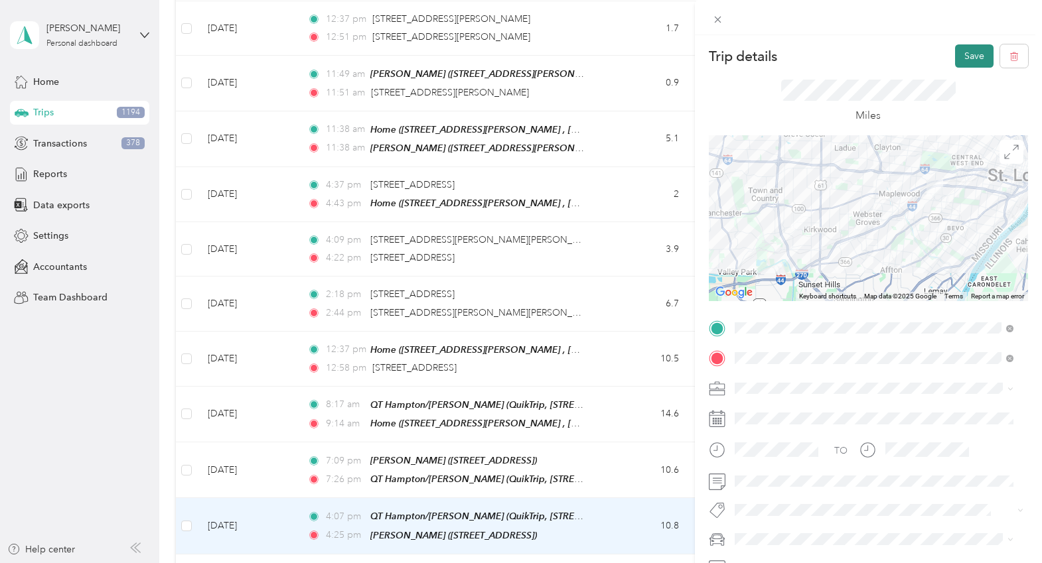
click at [897, 53] on button "Save" at bounding box center [974, 55] width 38 height 23
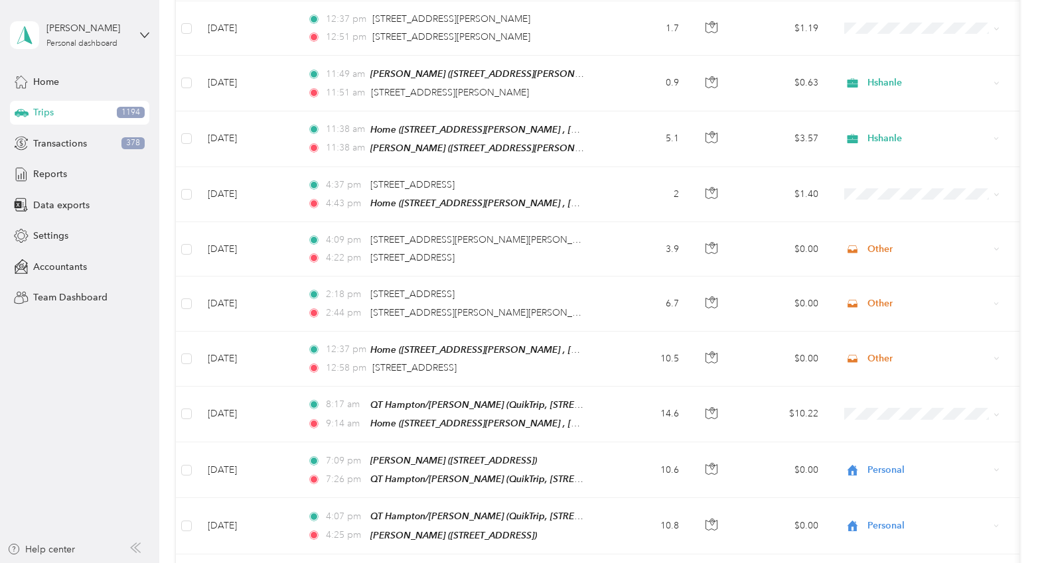
drag, startPoint x: 70, startPoint y: 417, endPoint x: 405, endPoint y: 319, distance: 348.5
click at [70, 417] on aside "[PERSON_NAME] Personal dashboard Home Trips 1194 Transactions 378 Reports Data …" at bounding box center [79, 281] width 159 height 563
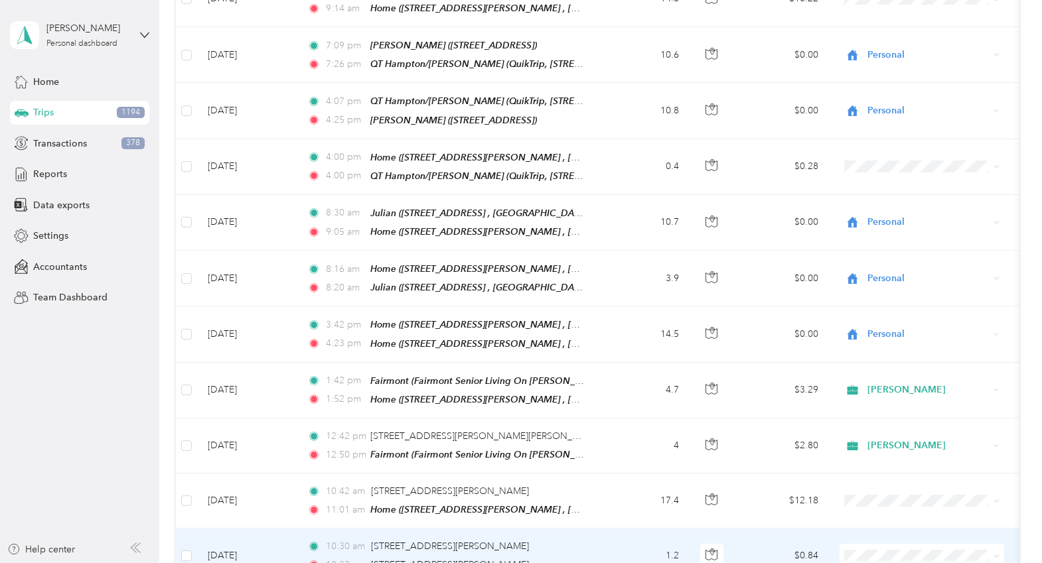
scroll to position [7779, 0]
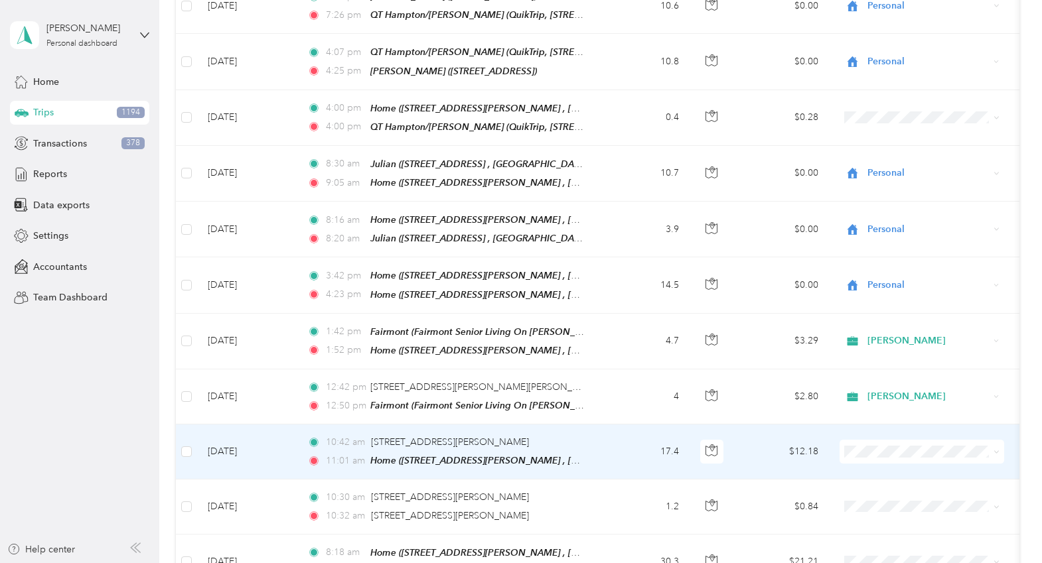
click at [756, 425] on td "$12.18" at bounding box center [782, 452] width 93 height 55
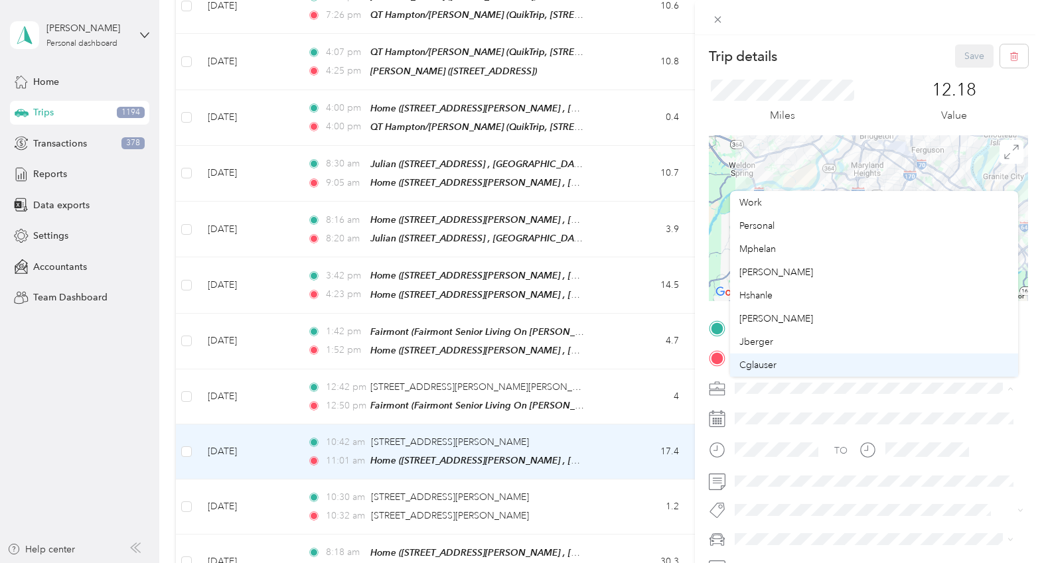
scroll to position [66, 0]
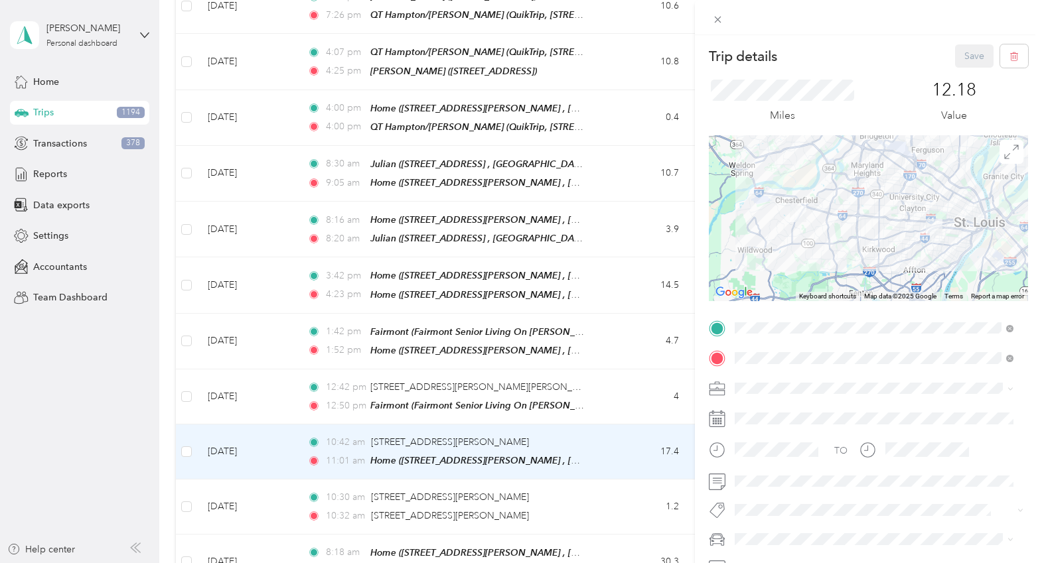
click at [772, 363] on div "Other" at bounding box center [873, 367] width 269 height 14
click at [897, 46] on button "Save" at bounding box center [974, 55] width 38 height 23
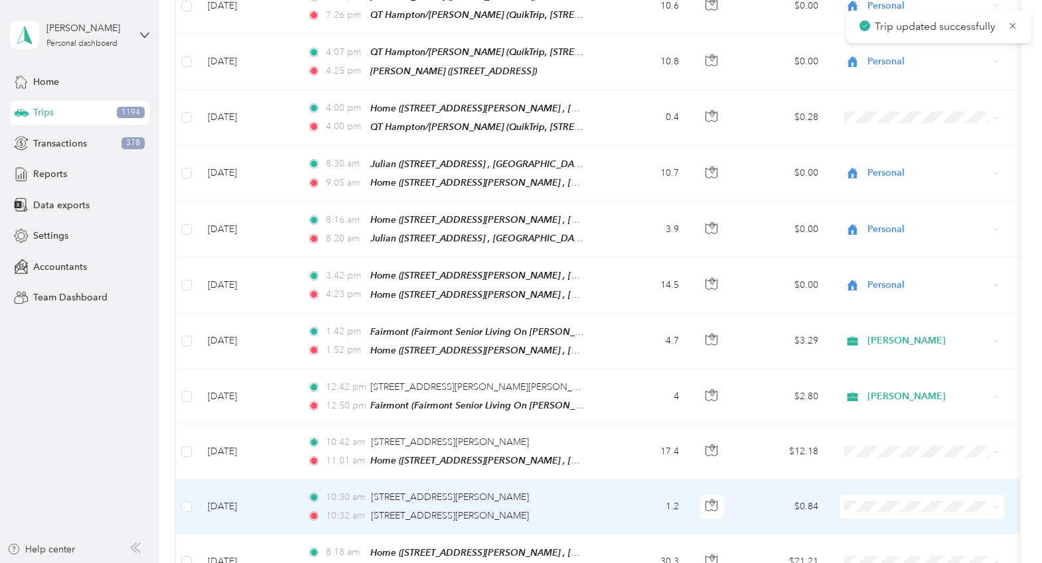
click at [614, 480] on td "1.2" at bounding box center [646, 507] width 88 height 54
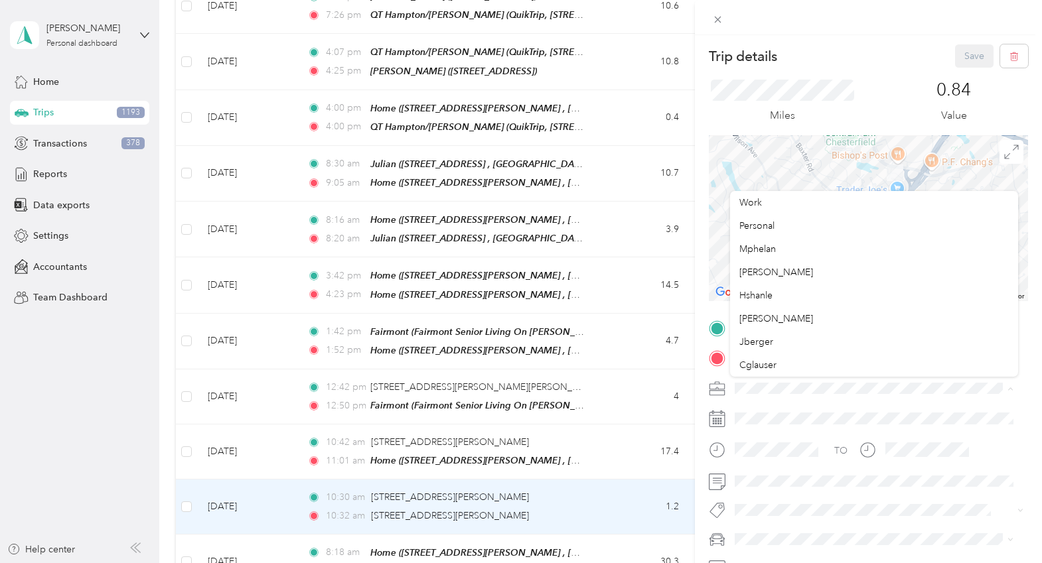
scroll to position [66, 0]
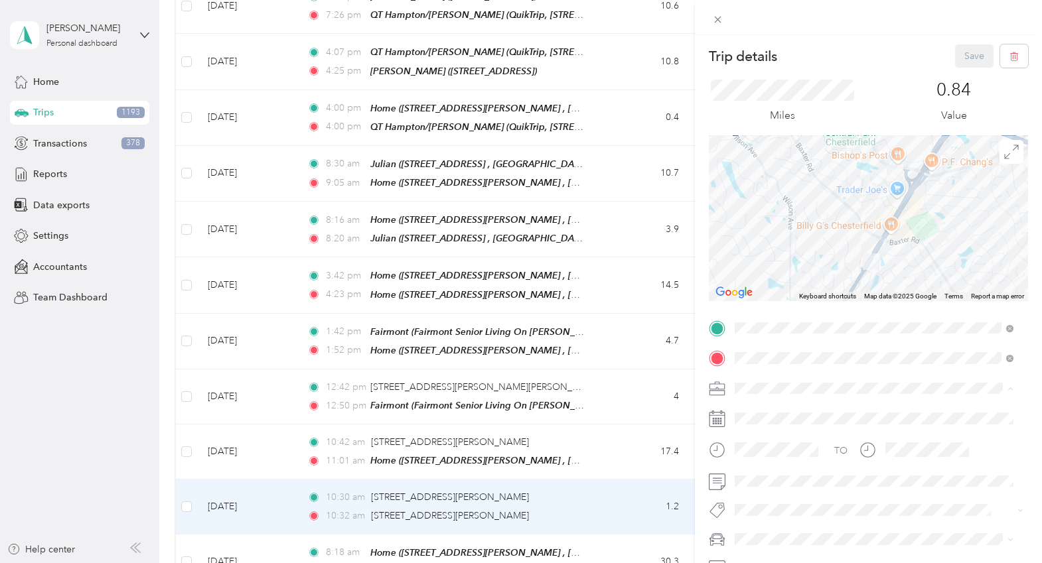
click at [758, 364] on span "Other" at bounding box center [751, 368] width 25 height 11
click at [610, 456] on div "Trip details Save This trip cannot be edited because it is either under review,…" at bounding box center [521, 281] width 1042 height 563
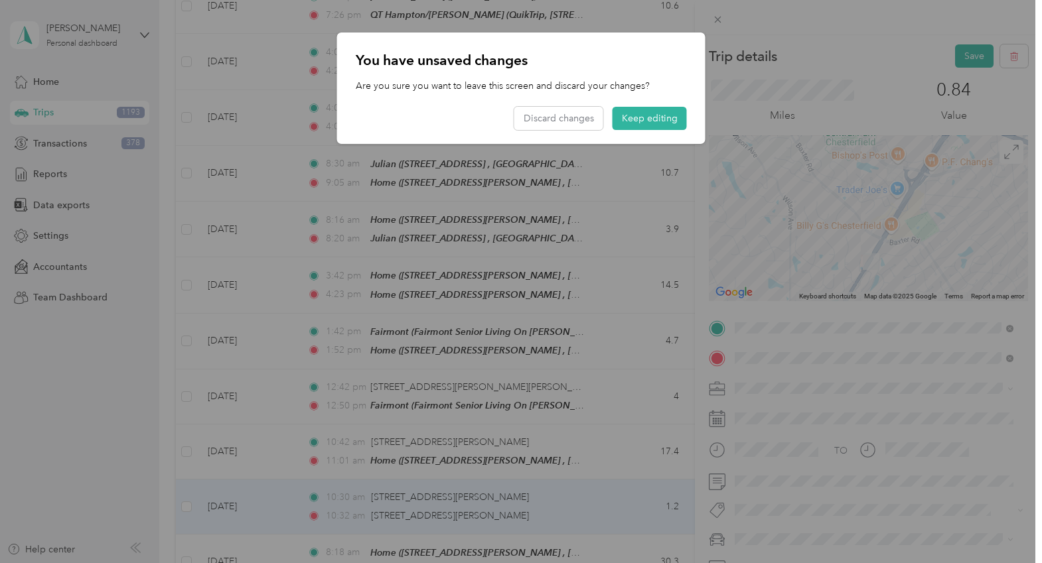
click at [673, 118] on button "Keep editing" at bounding box center [649, 118] width 74 height 23
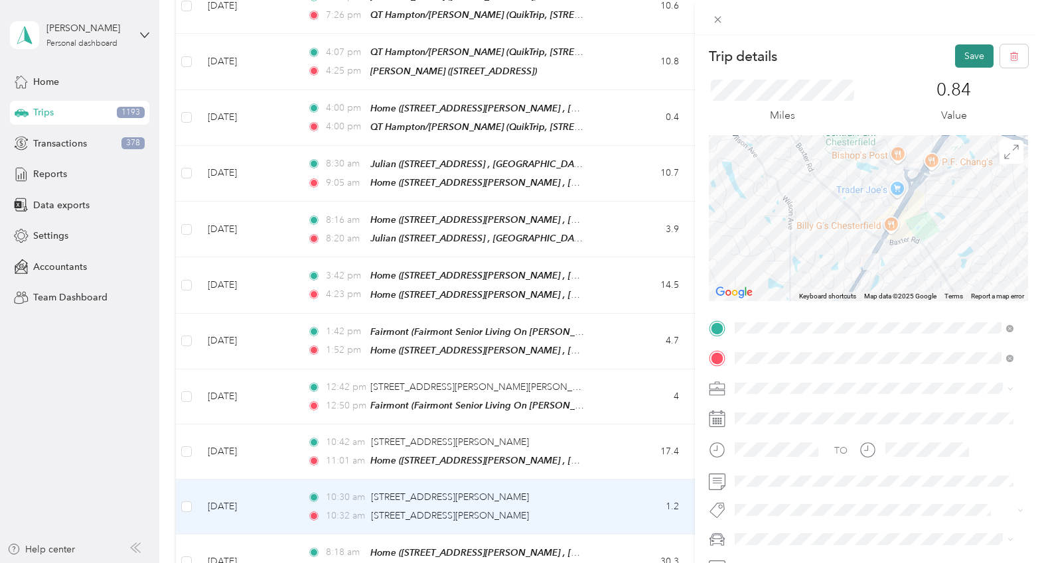
click at [897, 52] on button "Save" at bounding box center [974, 55] width 38 height 23
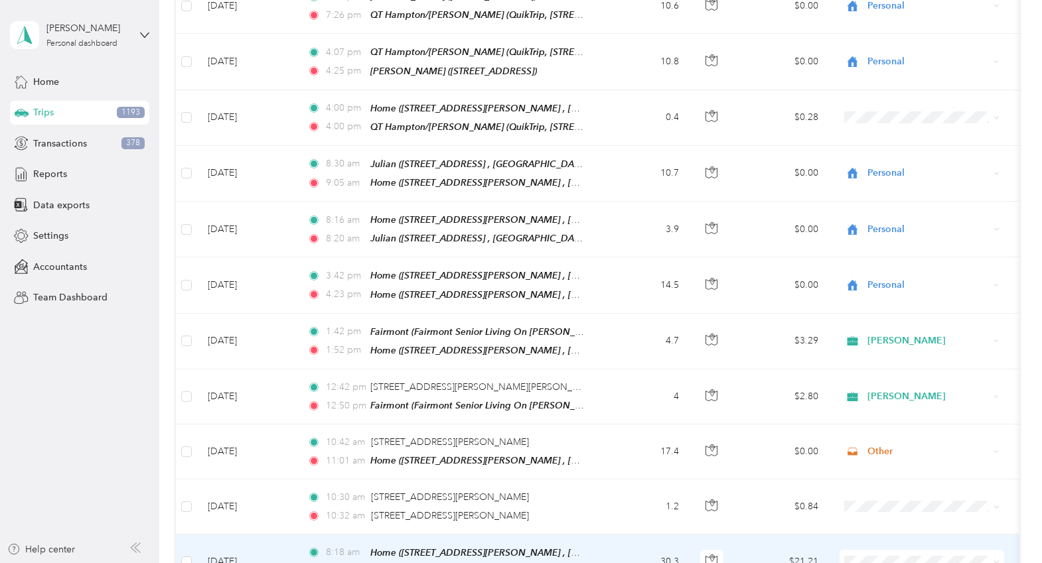
click at [630, 535] on td "30.3" at bounding box center [646, 562] width 88 height 55
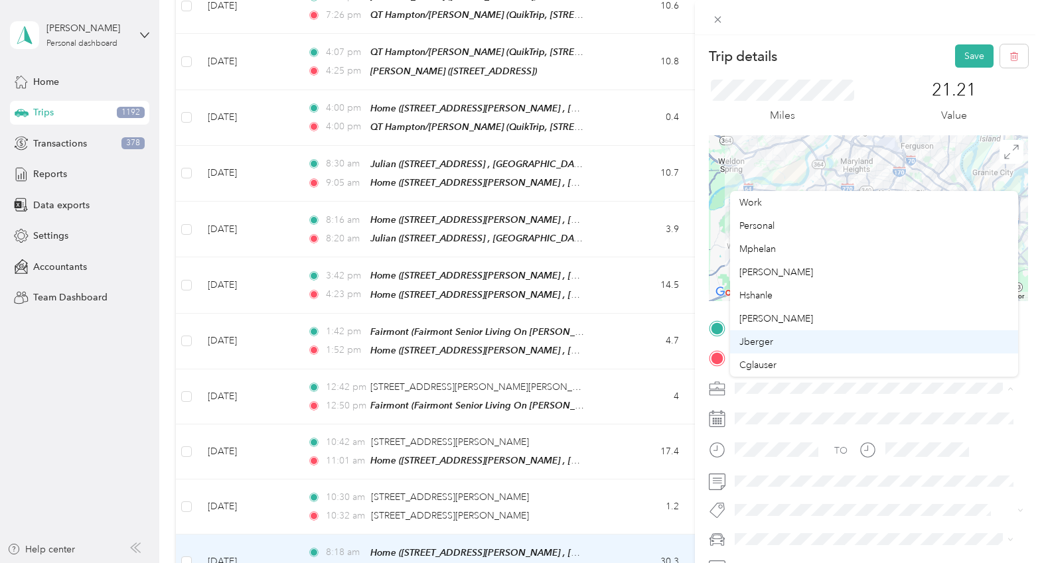
scroll to position [66, 0]
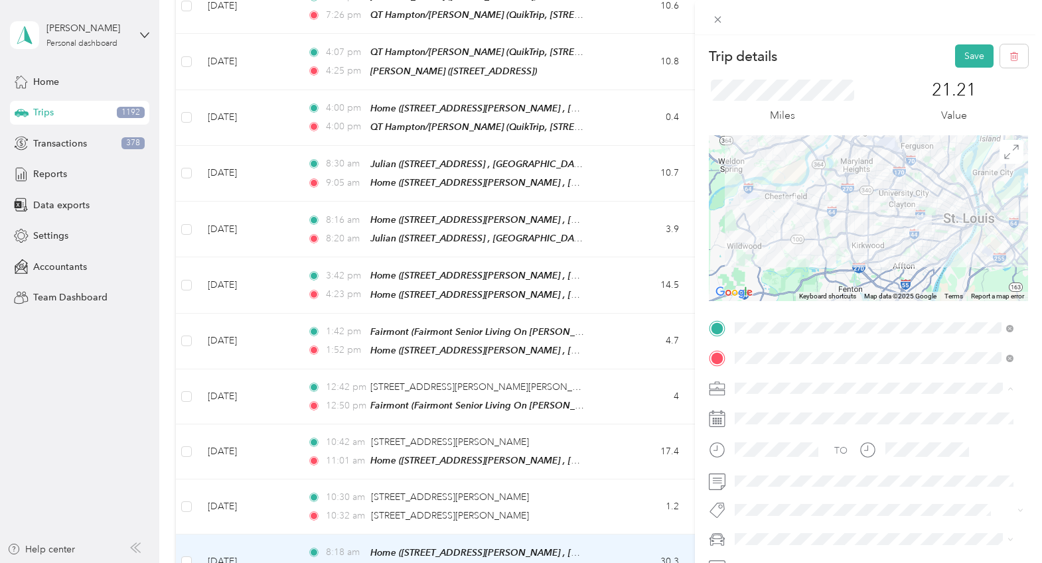
click at [764, 368] on div "Other" at bounding box center [873, 369] width 269 height 14
click at [897, 49] on button "Save" at bounding box center [974, 55] width 38 height 23
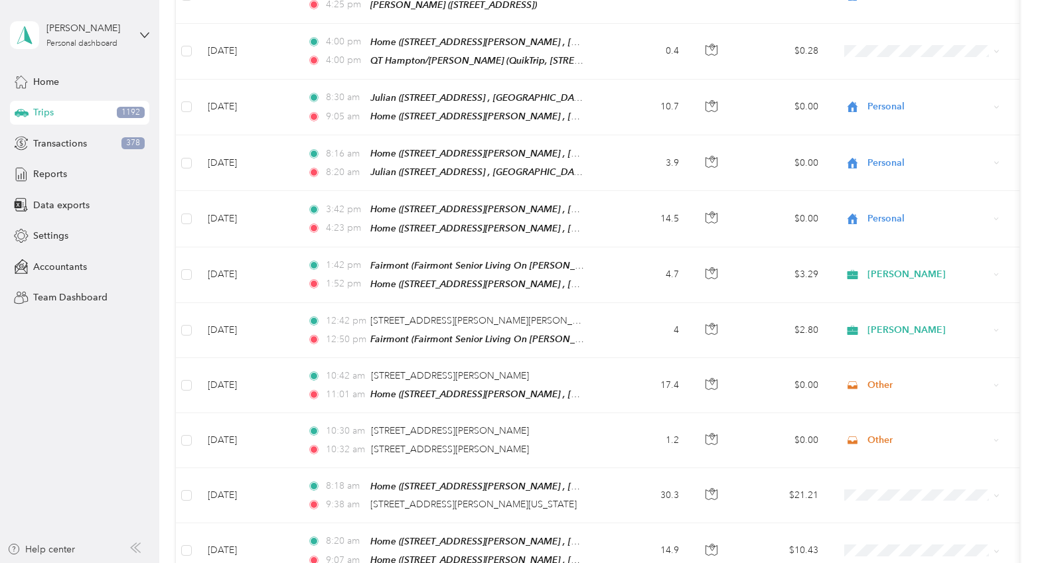
scroll to position [7912, 0]
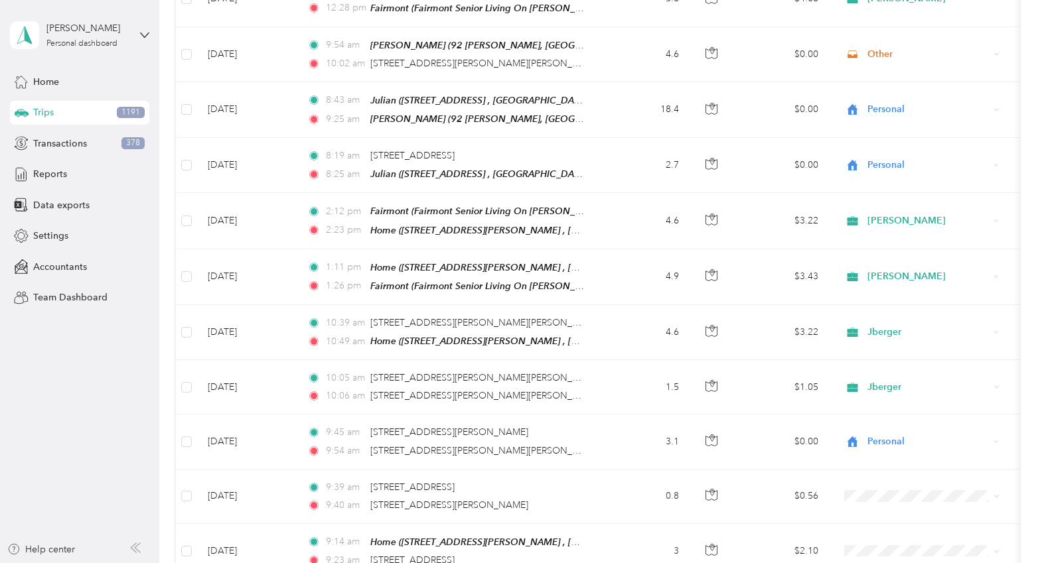
scroll to position [8575, 0]
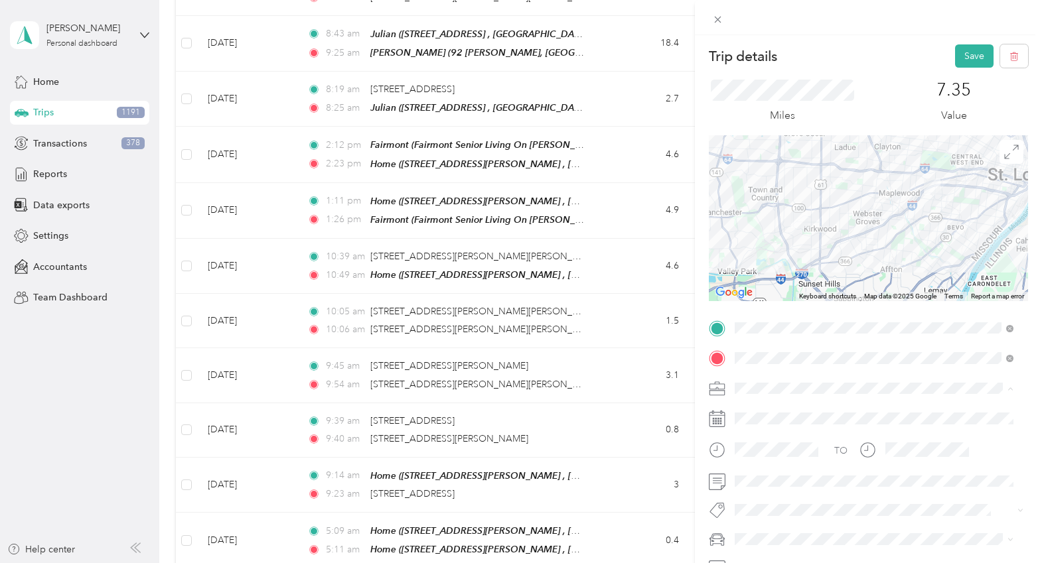
click at [763, 363] on span "Cglauser" at bounding box center [757, 365] width 37 height 11
click at [897, 47] on button "Save" at bounding box center [974, 55] width 38 height 23
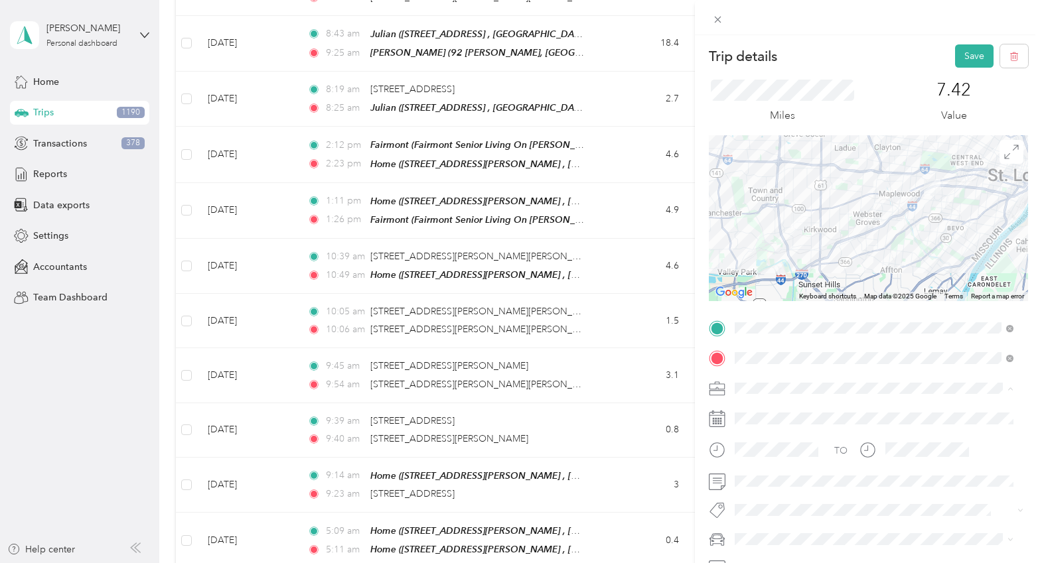
click at [781, 369] on div "Cglauser" at bounding box center [873, 365] width 269 height 14
click at [897, 52] on button "Save" at bounding box center [974, 55] width 38 height 23
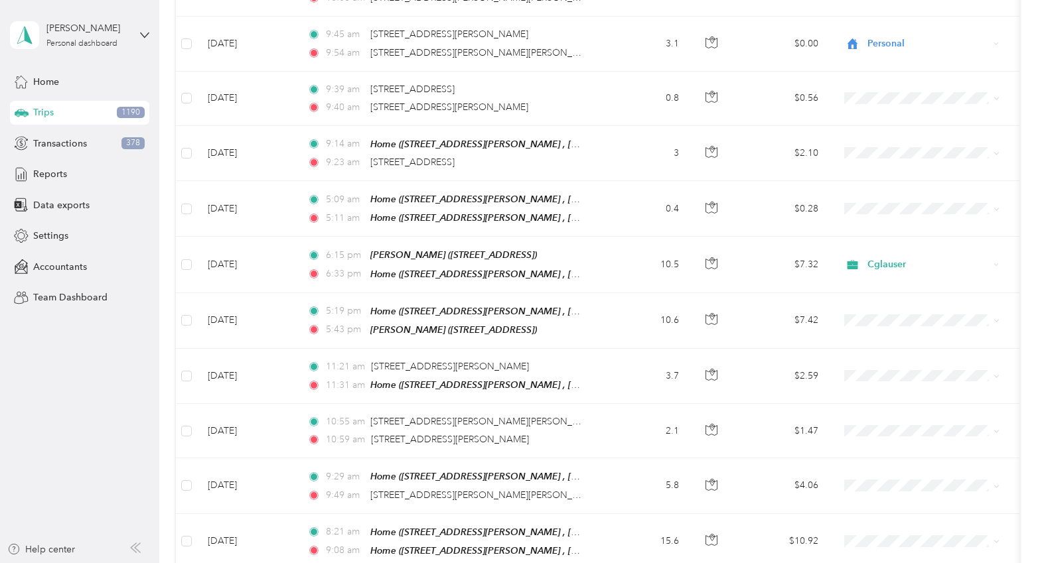
scroll to position [8973, 0]
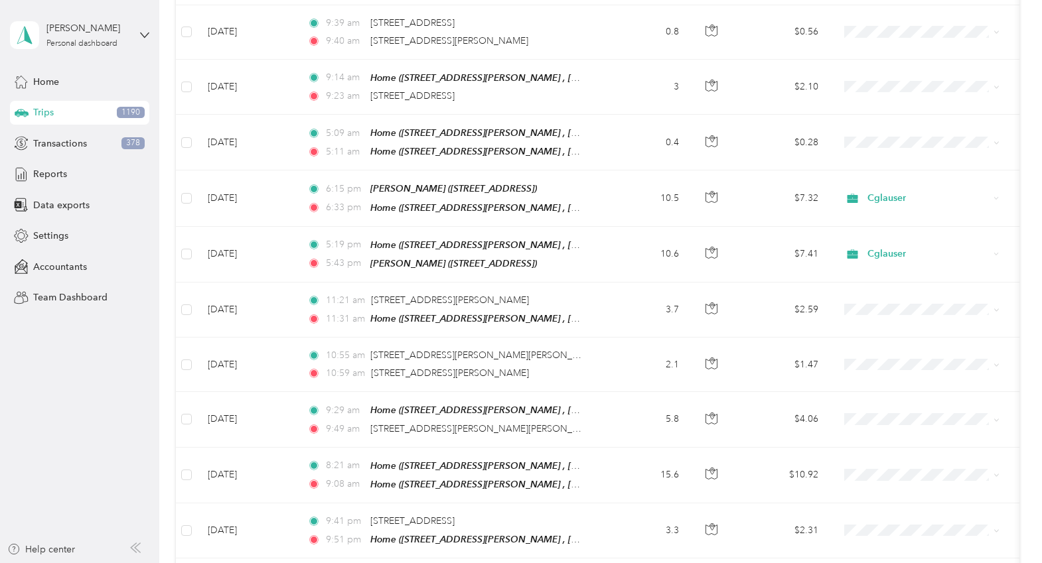
drag, startPoint x: 144, startPoint y: 414, endPoint x: 554, endPoint y: 443, distance: 411.0
click at [144, 414] on aside "[PERSON_NAME] Personal dashboard Home Trips 1190 Transactions 378 Reports Data …" at bounding box center [79, 281] width 159 height 563
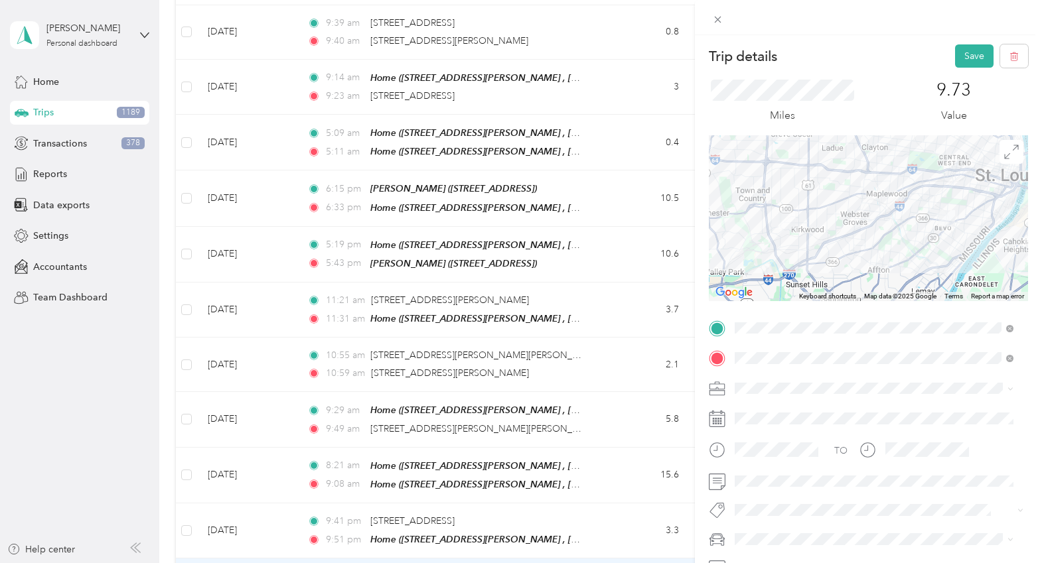
click at [755, 363] on span "Cglauser" at bounding box center [757, 364] width 37 height 11
click at [897, 56] on button "Save" at bounding box center [974, 55] width 38 height 23
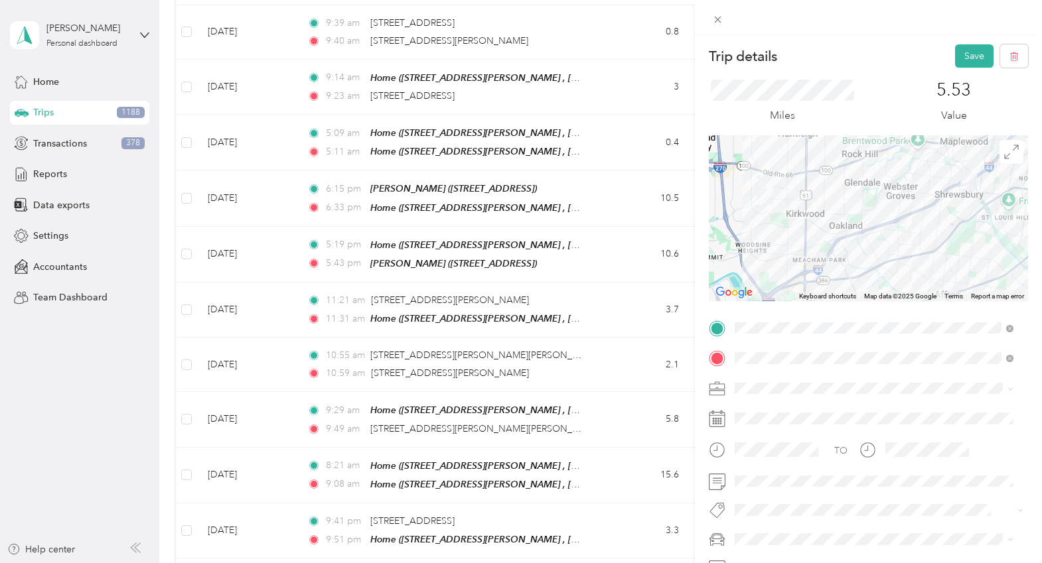
click at [748, 381] on span at bounding box center [879, 388] width 298 height 21
click at [752, 367] on span "Cglauser" at bounding box center [757, 365] width 37 height 11
click at [897, 48] on button "Save" at bounding box center [974, 55] width 38 height 23
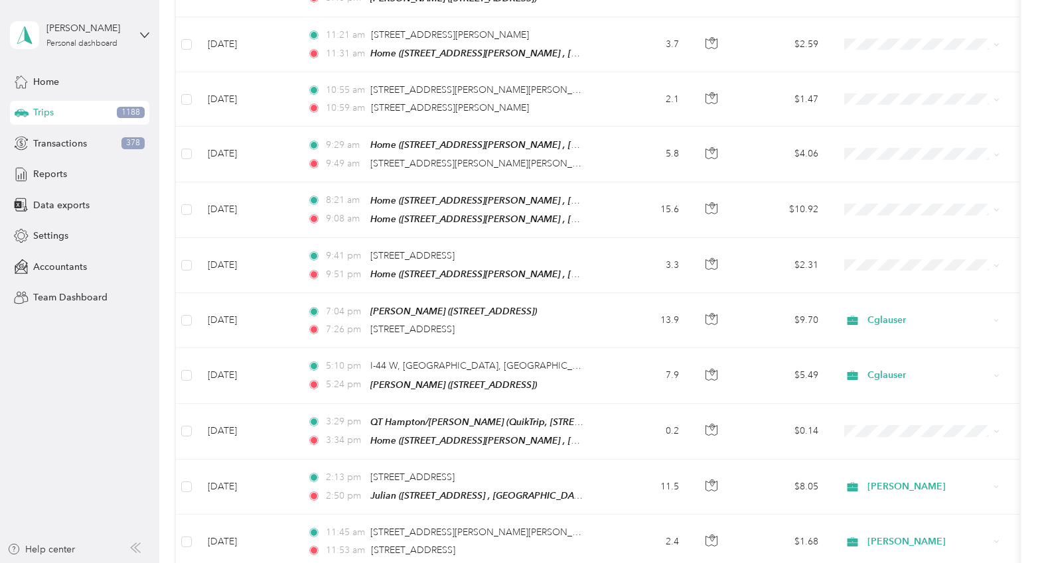
scroll to position [9305, 0]
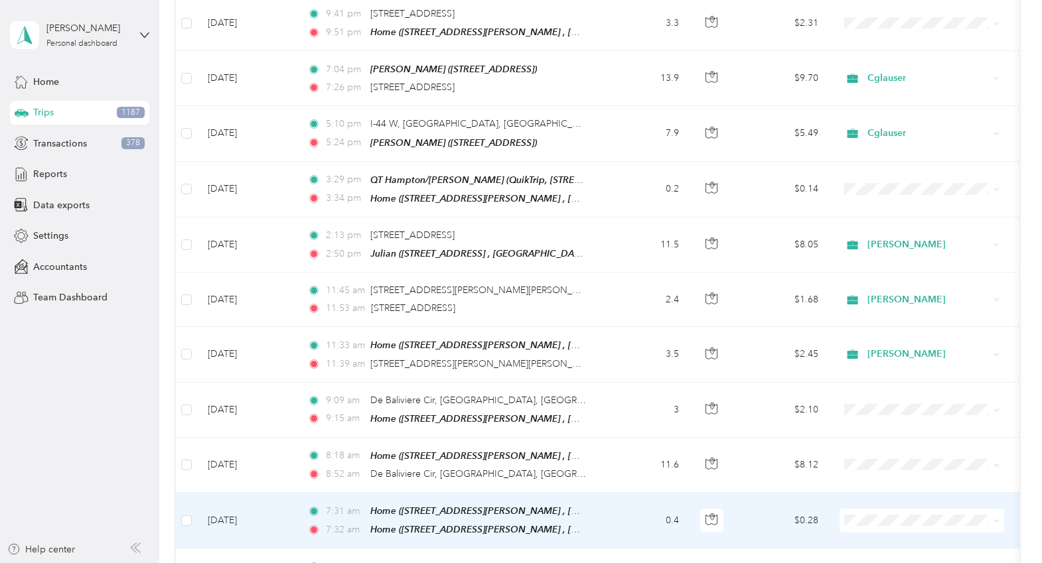
scroll to position [9504, 0]
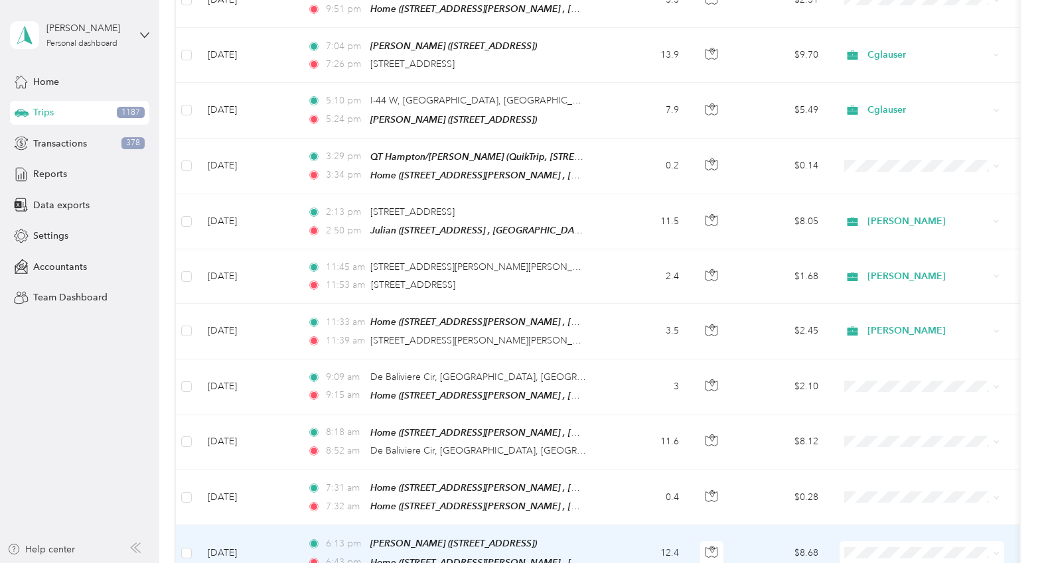
click td "12.4"
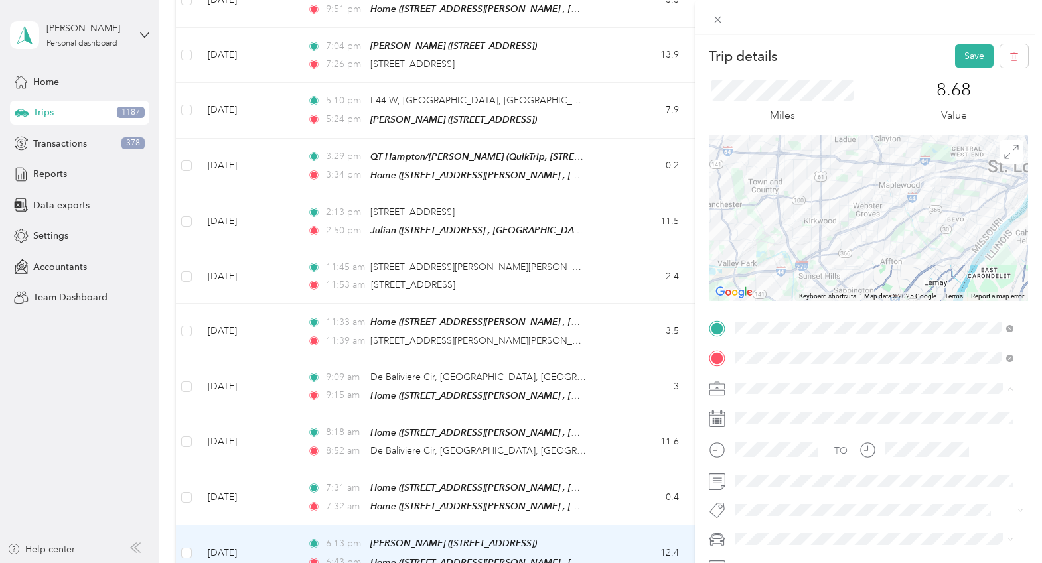
click span "Cglauser"
click button "Save"
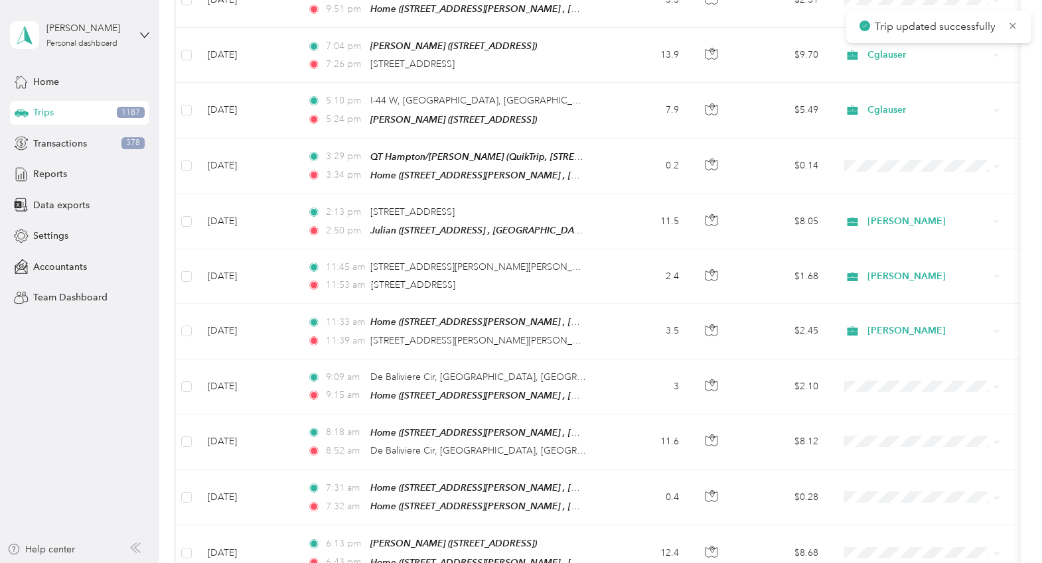
click td "10.6"
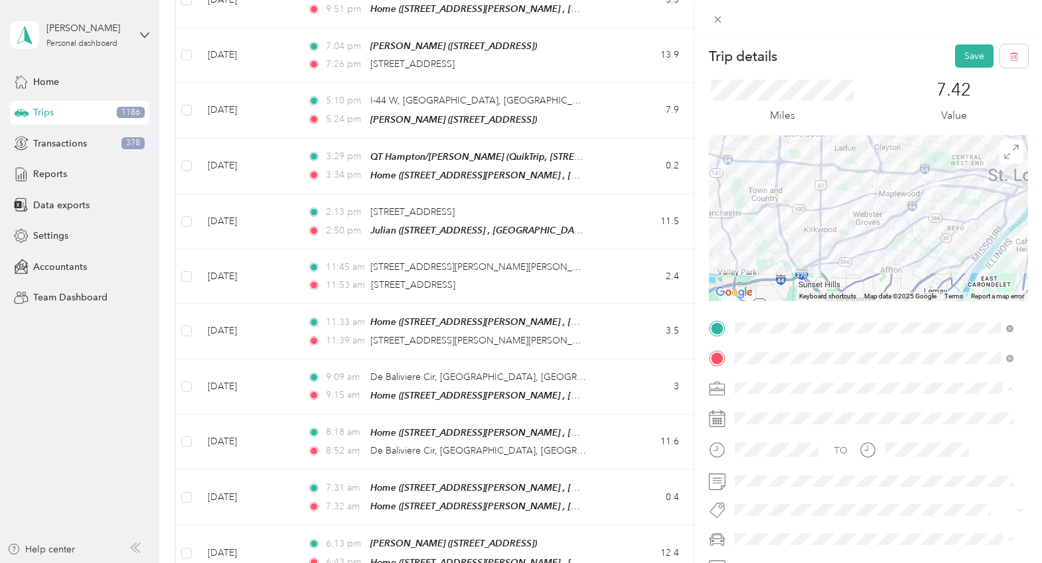
click span "Cglauser"
click button "Save"
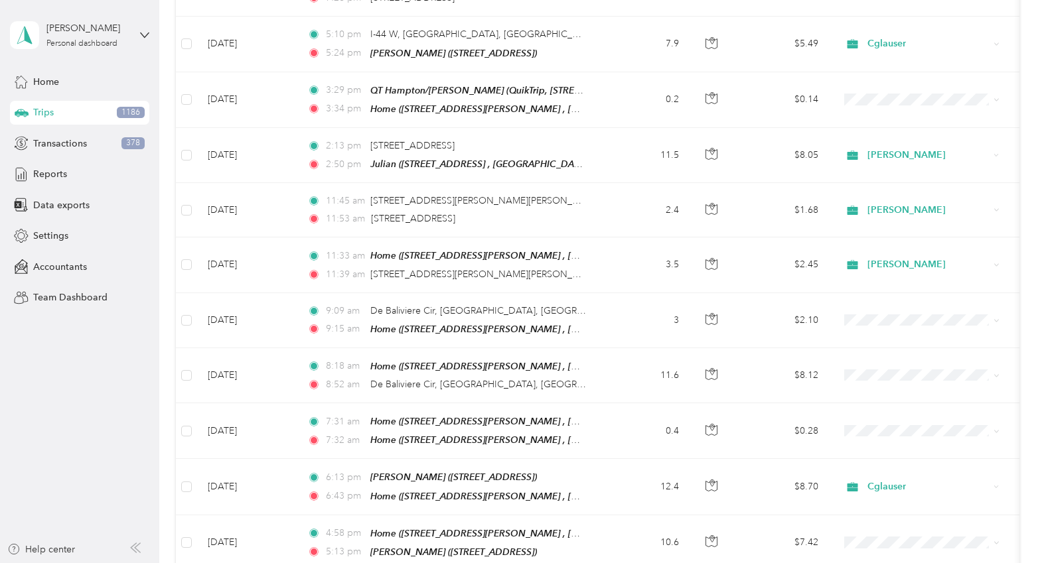
scroll to position [9637, 0]
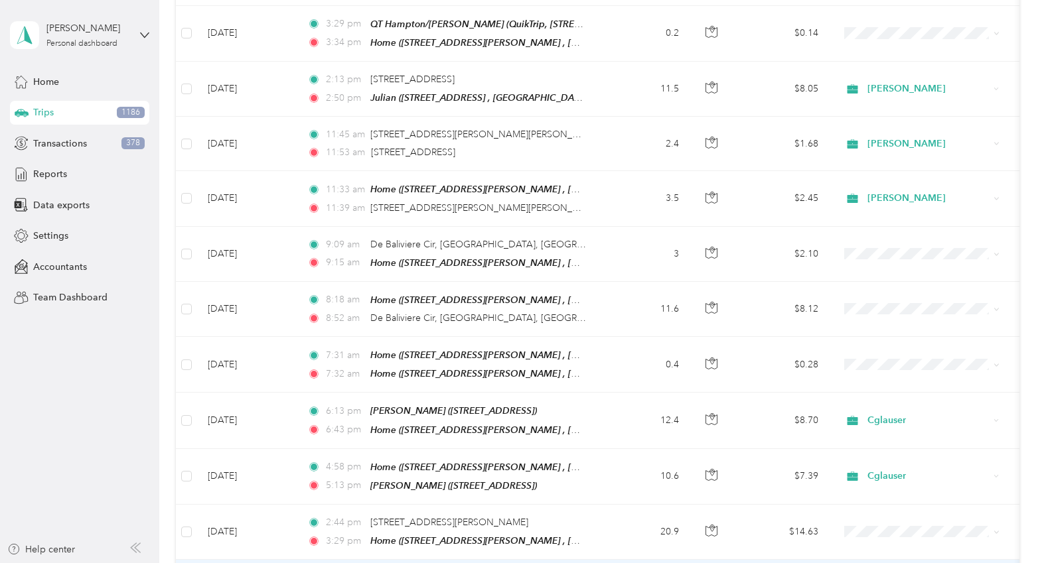
click icon "button"
click td "15.4"
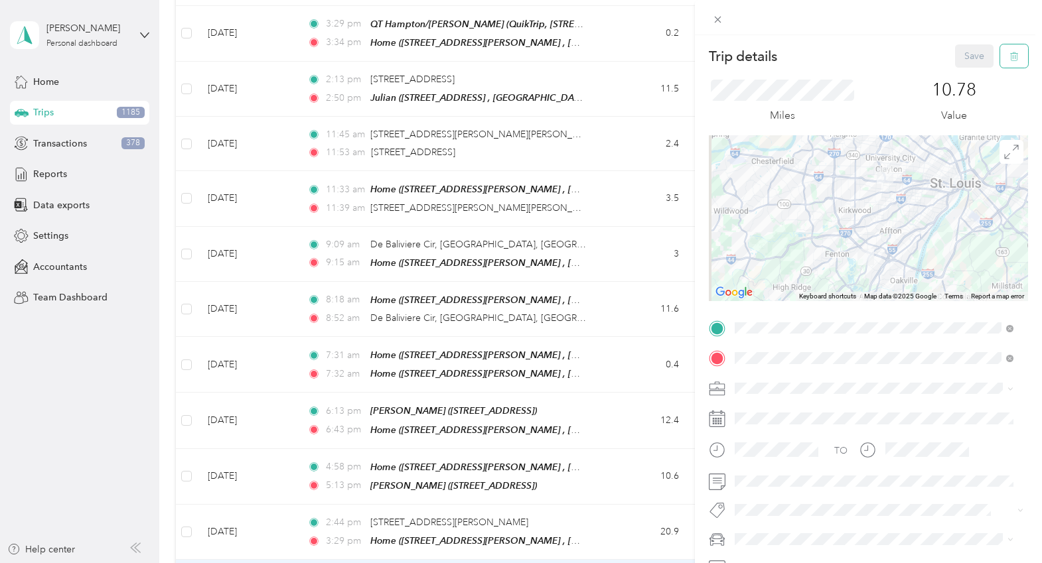
click icon "button"
click button "Yes"
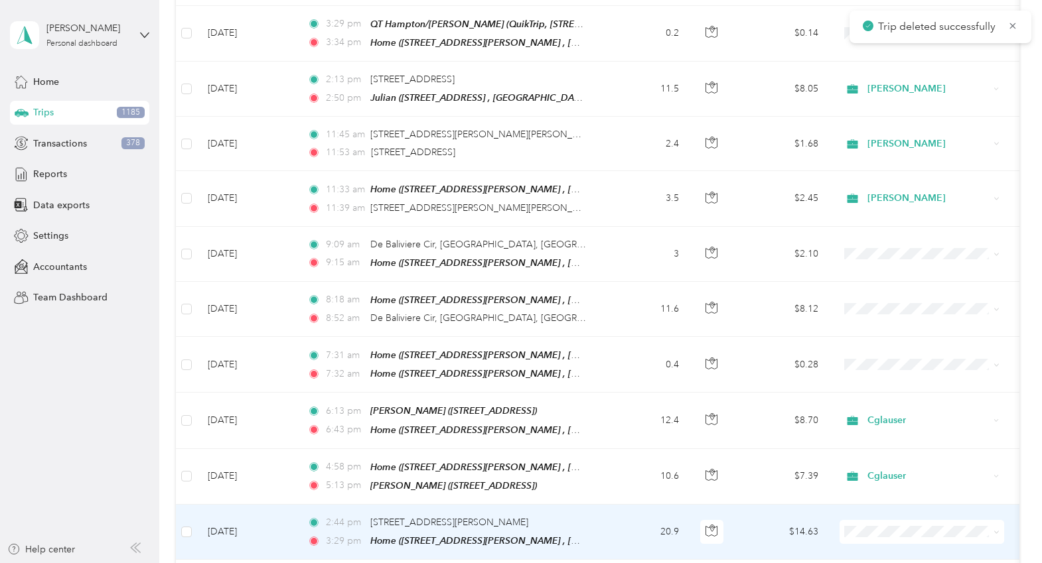
click td "20.9"
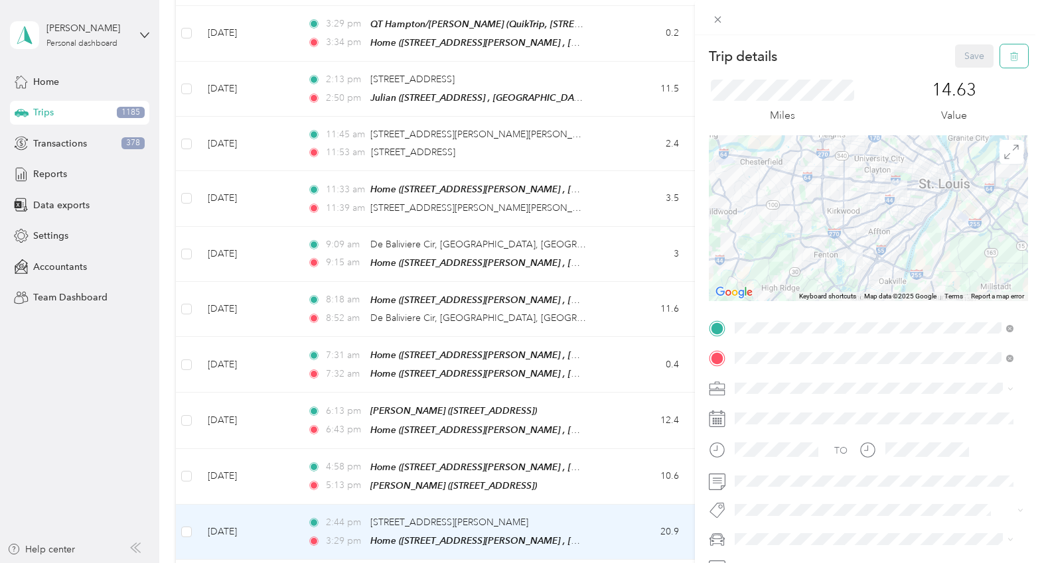
click icon "button"
click button "Yes"
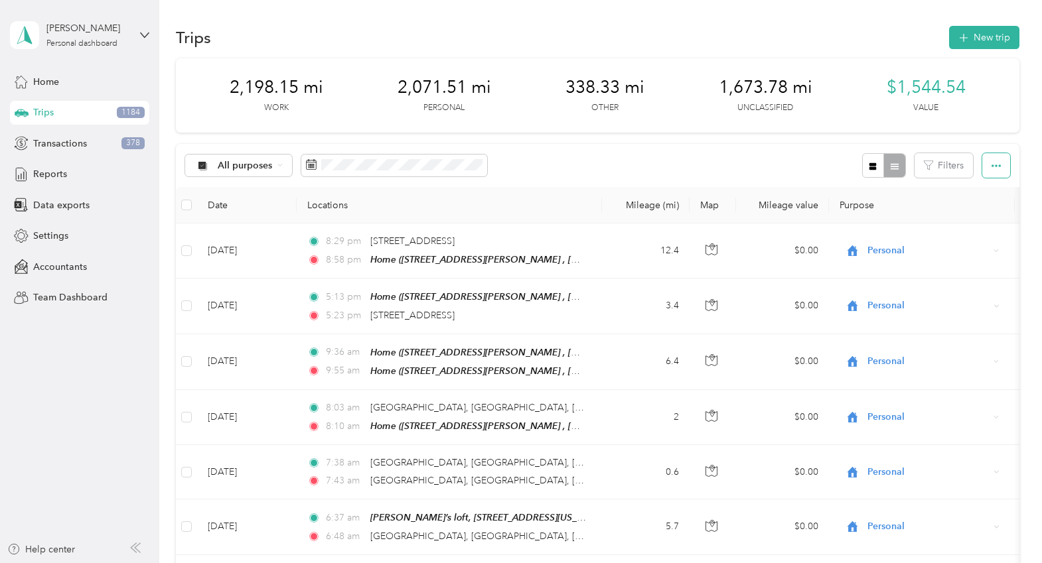
click icon "button"
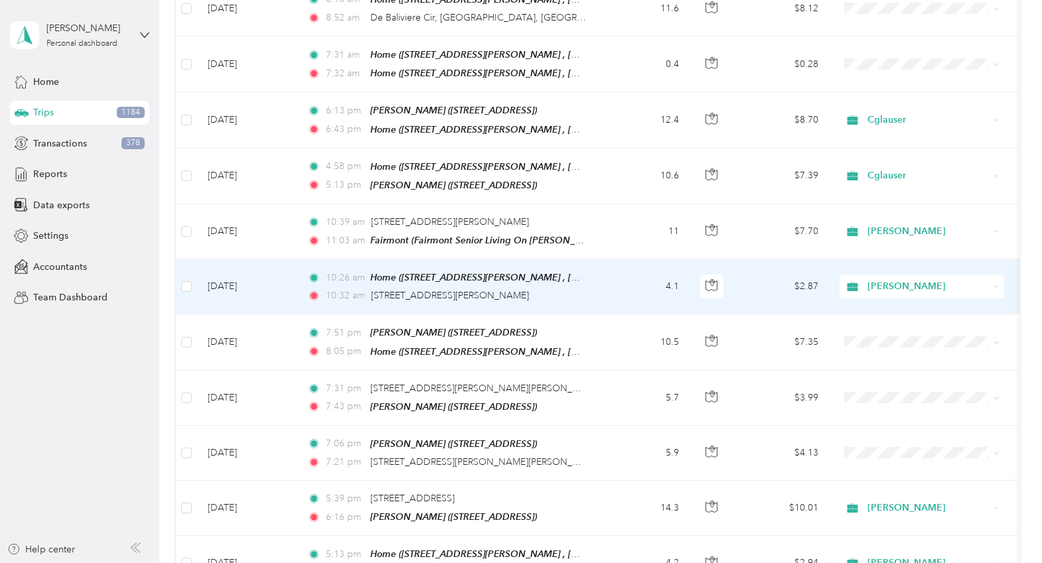
scroll to position [9871, 0]
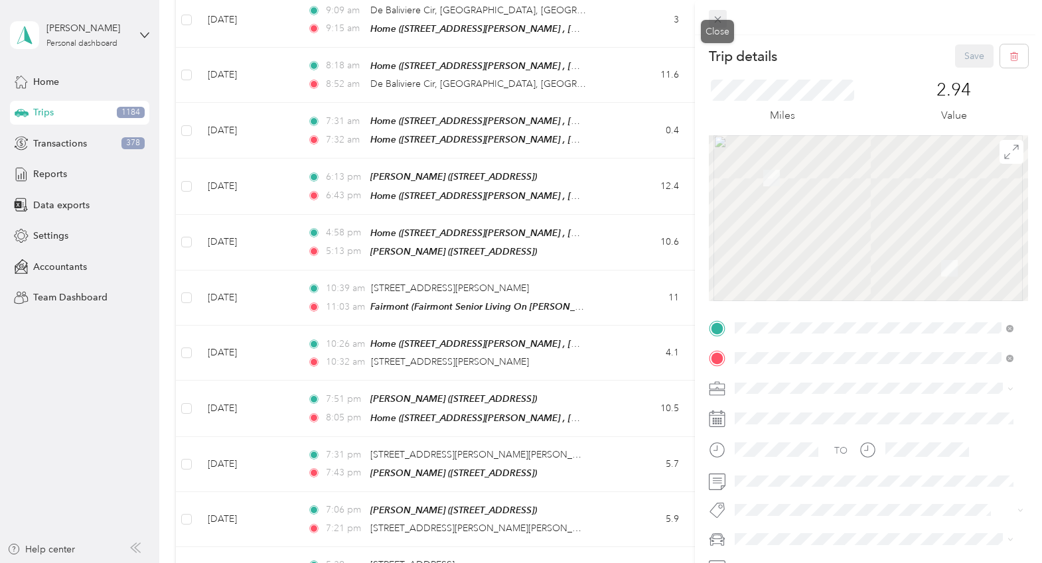
click at [716, 19] on icon at bounding box center [717, 19] width 11 height 11
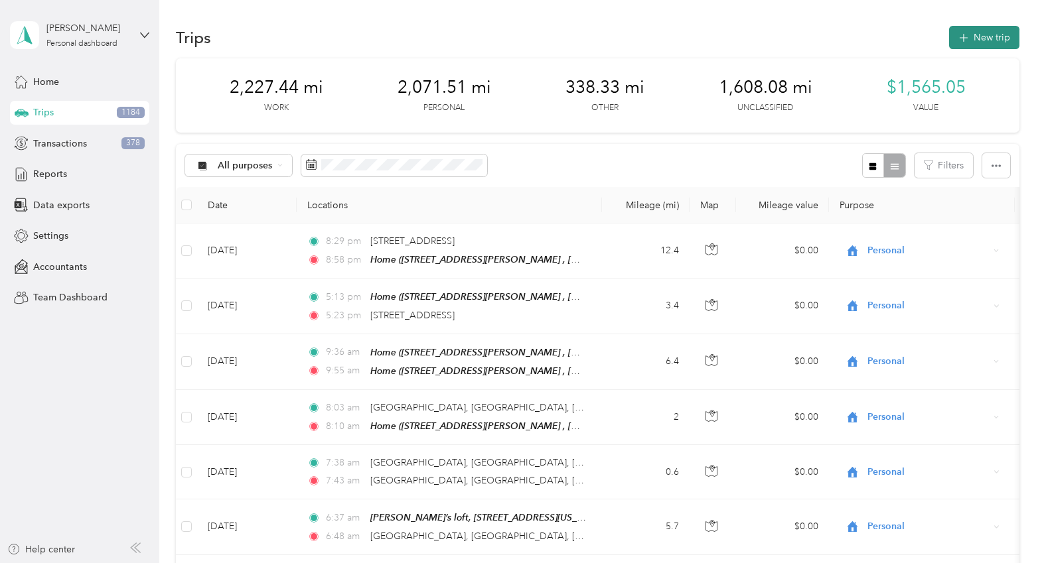
click at [986, 35] on button "New trip" at bounding box center [984, 37] width 70 height 23
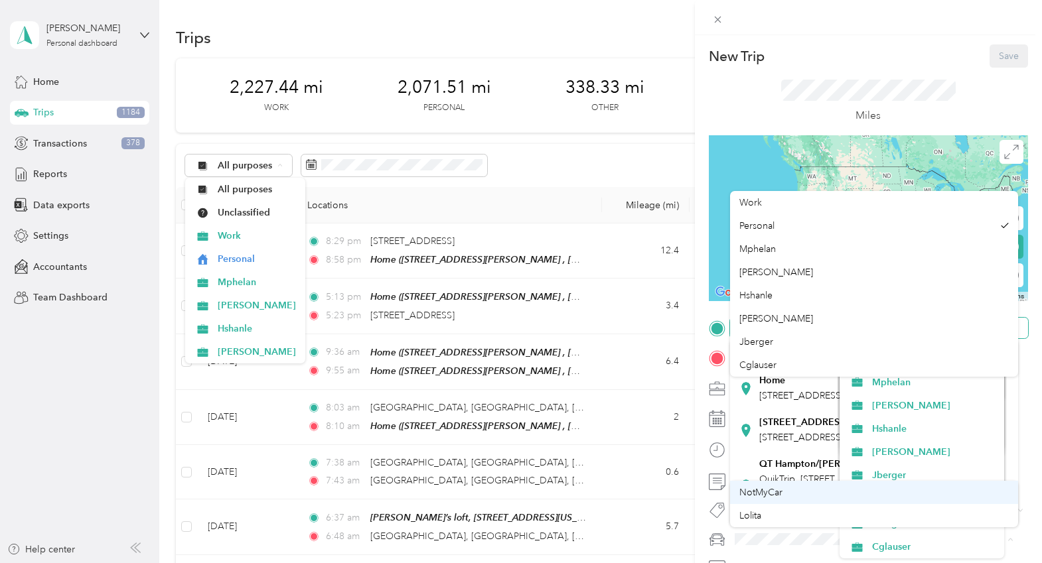
scroll to position [44, 0]
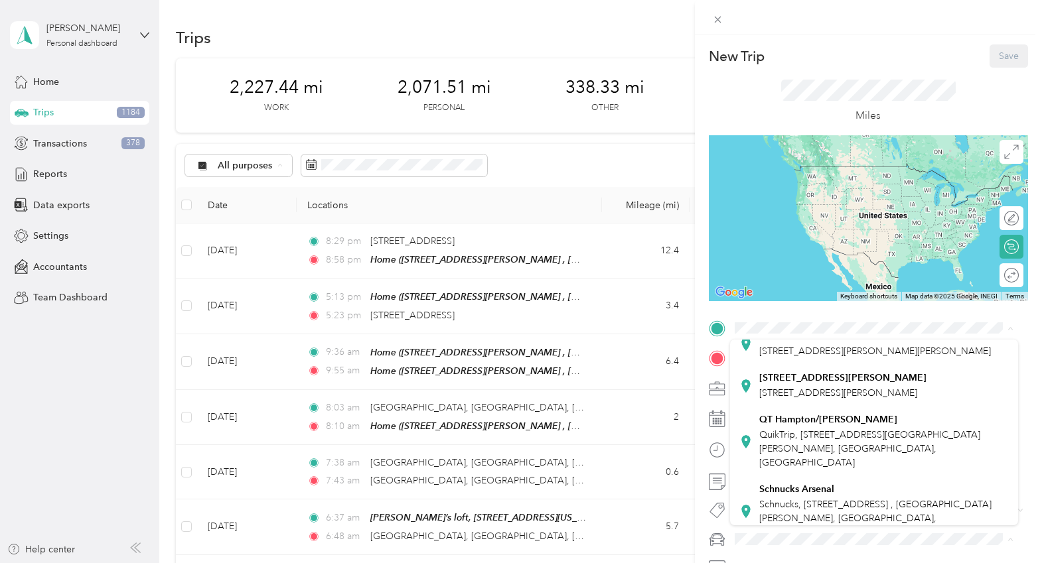
click at [773, 102] on div "Miles" at bounding box center [868, 102] width 319 height 68
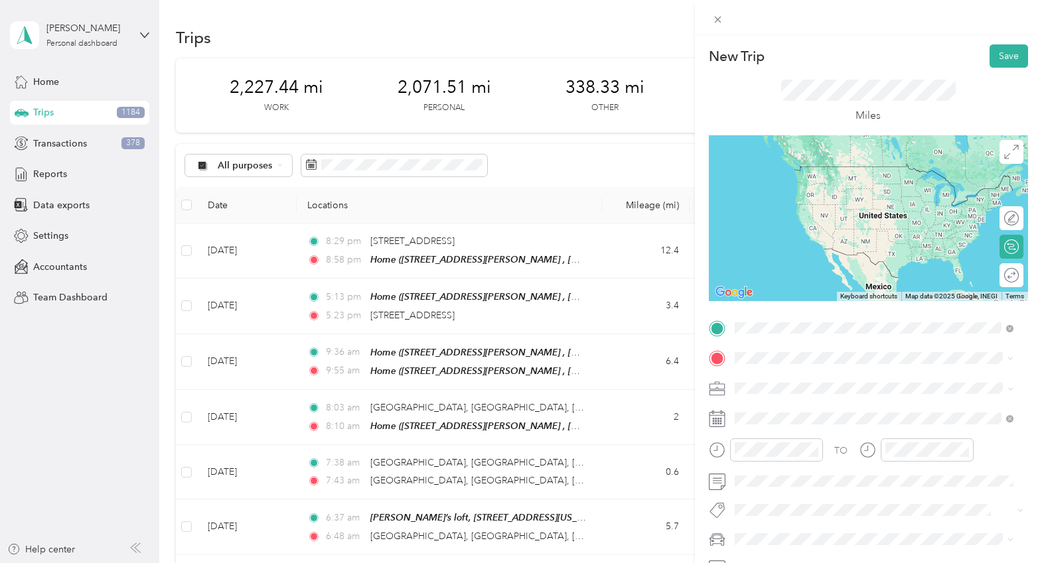
click at [809, 399] on span "Fairmont Senior Living On Clayton, 7920 Clayton Rd, Saint Louis, MO 63117, Unit…" at bounding box center [853, 416] width 188 height 53
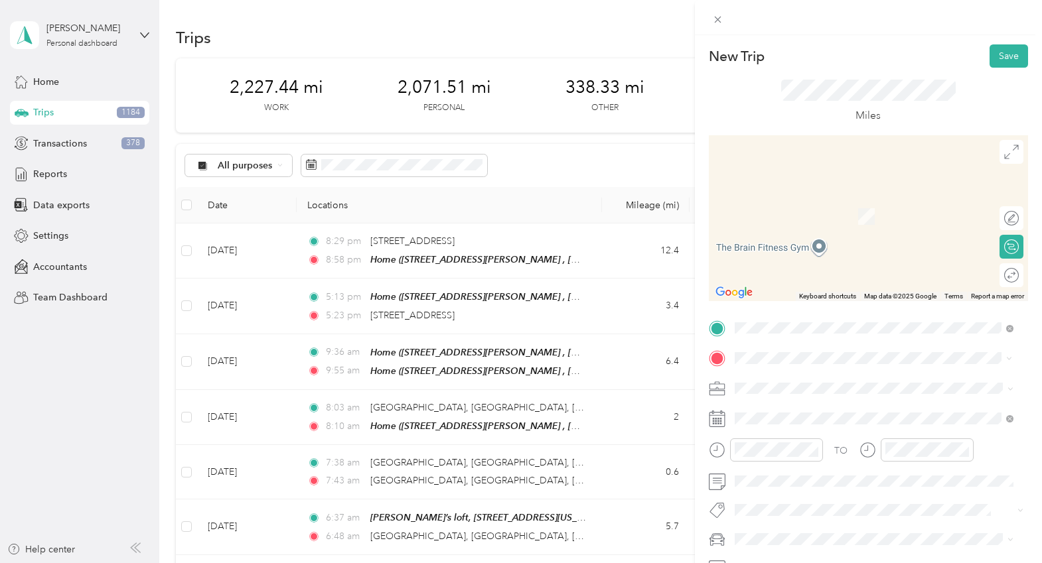
click at [813, 425] on span "2142 Esther Ave, Saint Louis, MO, United States , 63139, St. Louis, MO, United …" at bounding box center [875, 424] width 232 height 11
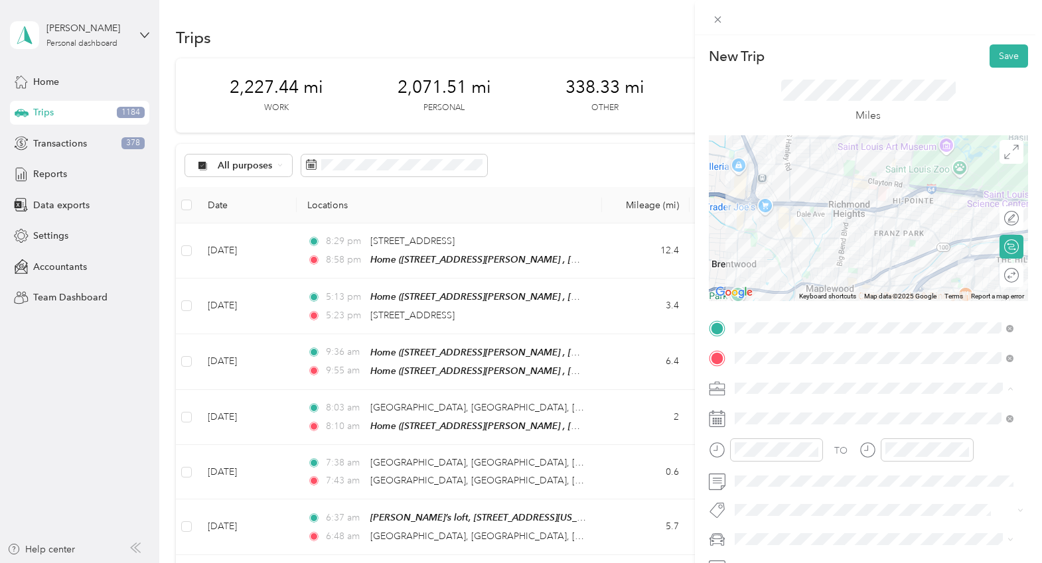
click at [762, 276] on li "[PERSON_NAME]" at bounding box center [874, 272] width 288 height 23
click at [823, 291] on div "PM" at bounding box center [823, 291] width 32 height 19
click at [971, 291] on div "PM" at bounding box center [973, 291] width 32 height 19
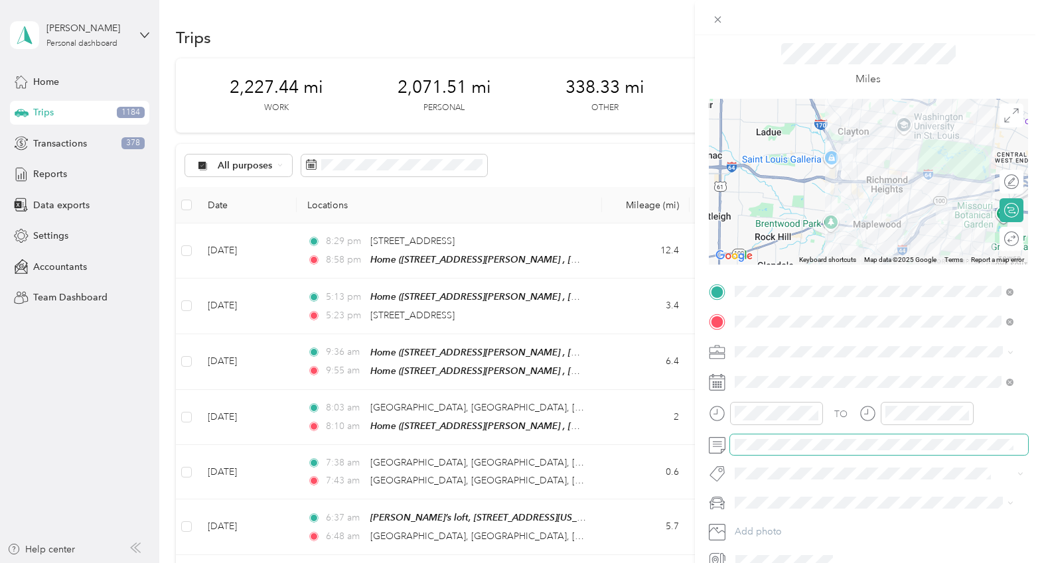
scroll to position [0, 0]
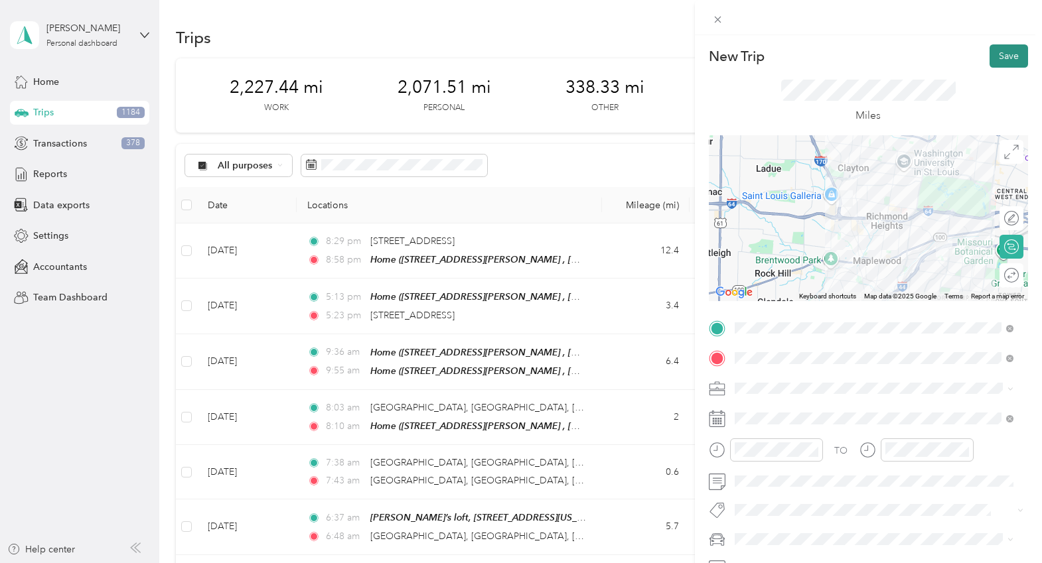
click at [1002, 54] on button "Save" at bounding box center [1008, 55] width 38 height 23
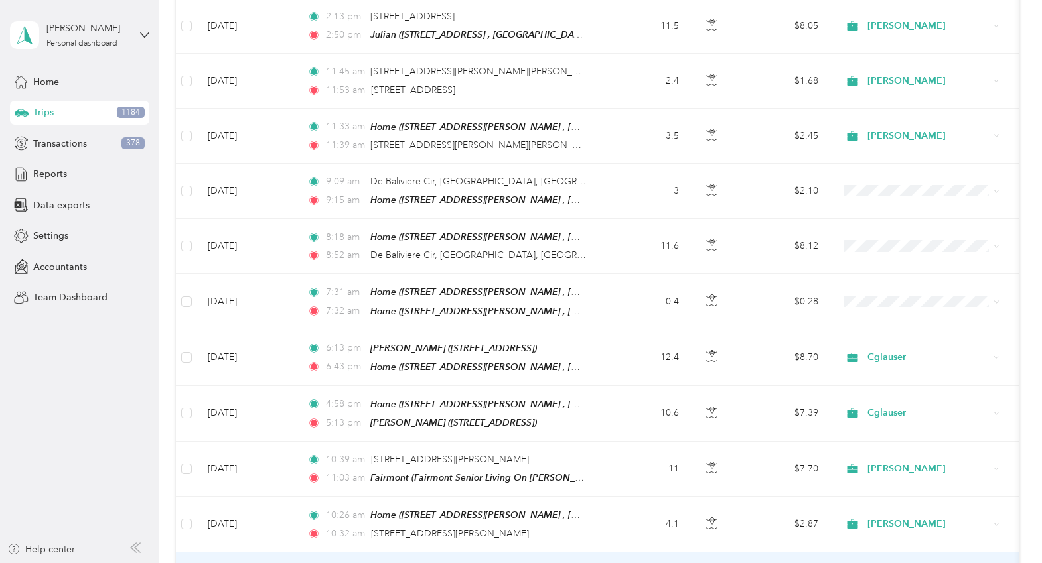
scroll to position [9755, 0]
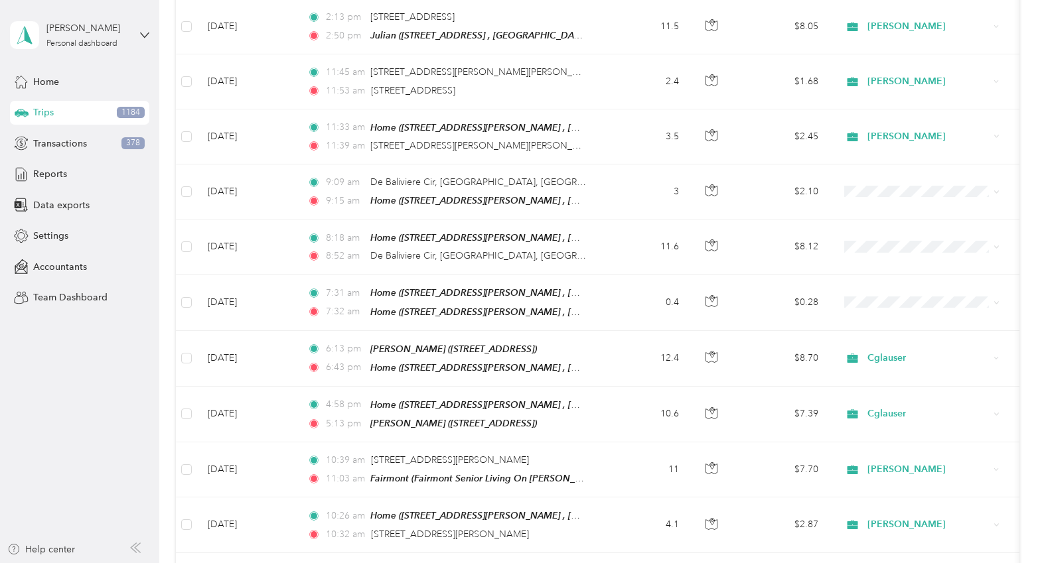
drag, startPoint x: 135, startPoint y: 389, endPoint x: 518, endPoint y: 354, distance: 384.5
click at [135, 389] on aside "Laura Faulkingham Personal dashboard Home Trips 1184 Transactions 378 Reports D…" at bounding box center [79, 281] width 159 height 563
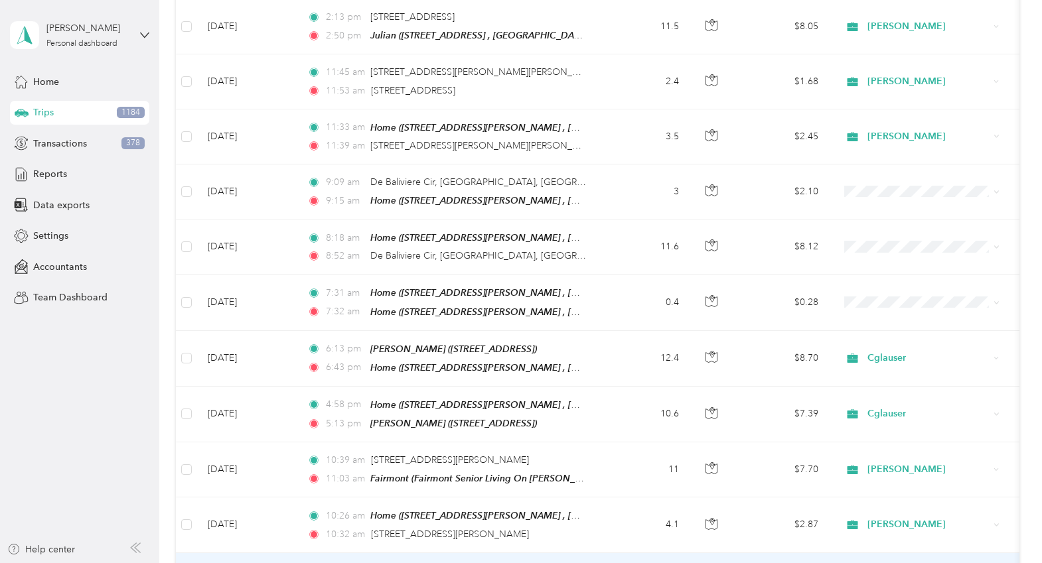
click at [904, 401] on span "Cglauser" at bounding box center [933, 402] width 123 height 14
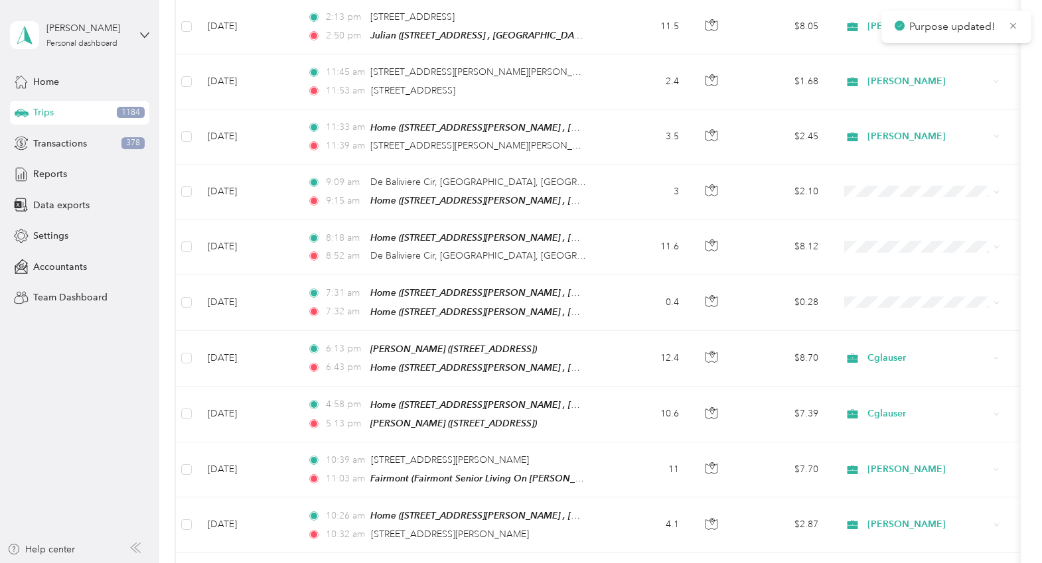
click at [909, 456] on span "Cglauser" at bounding box center [933, 457] width 123 height 14
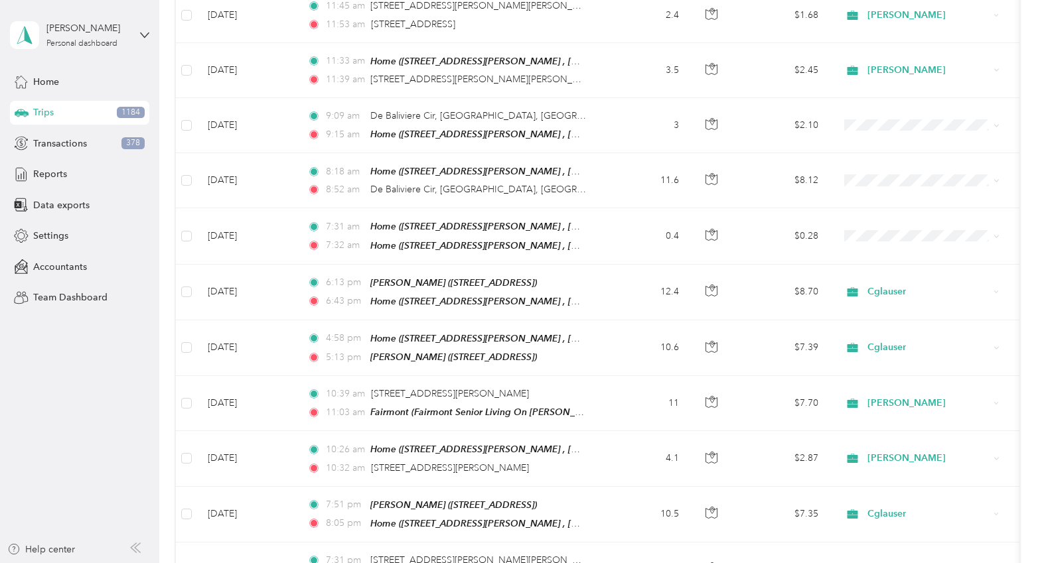
click at [911, 445] on span "Cglauser" at bounding box center [933, 446] width 123 height 14
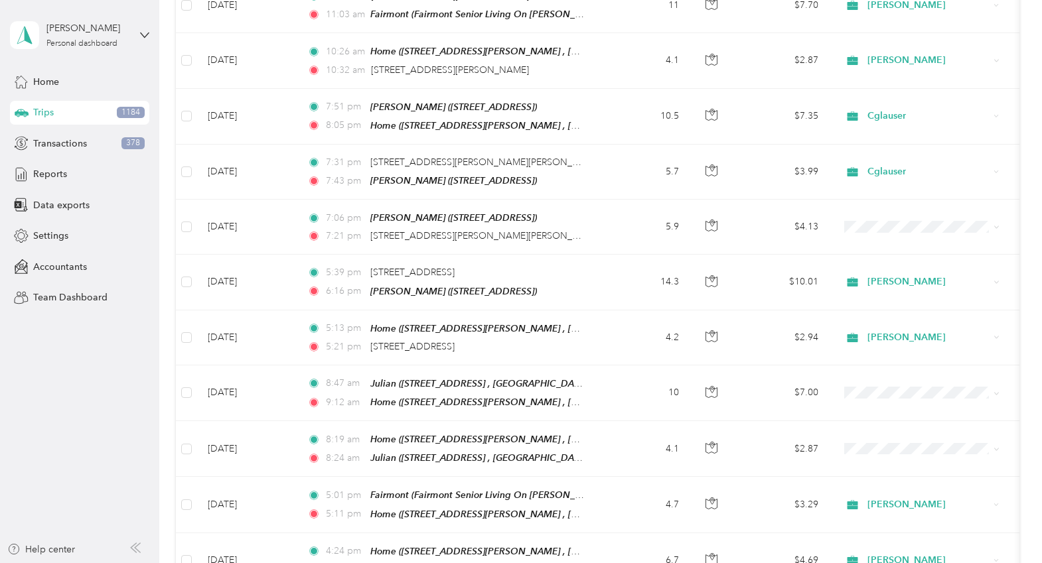
scroll to position [10286, 0]
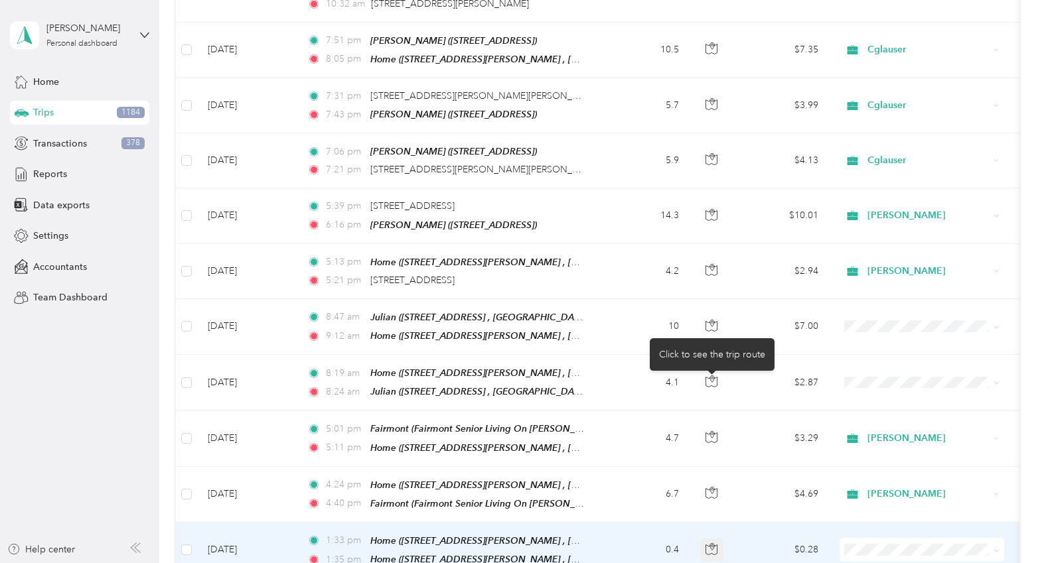
click at [713, 543] on icon "button" at bounding box center [712, 546] width 4 height 7
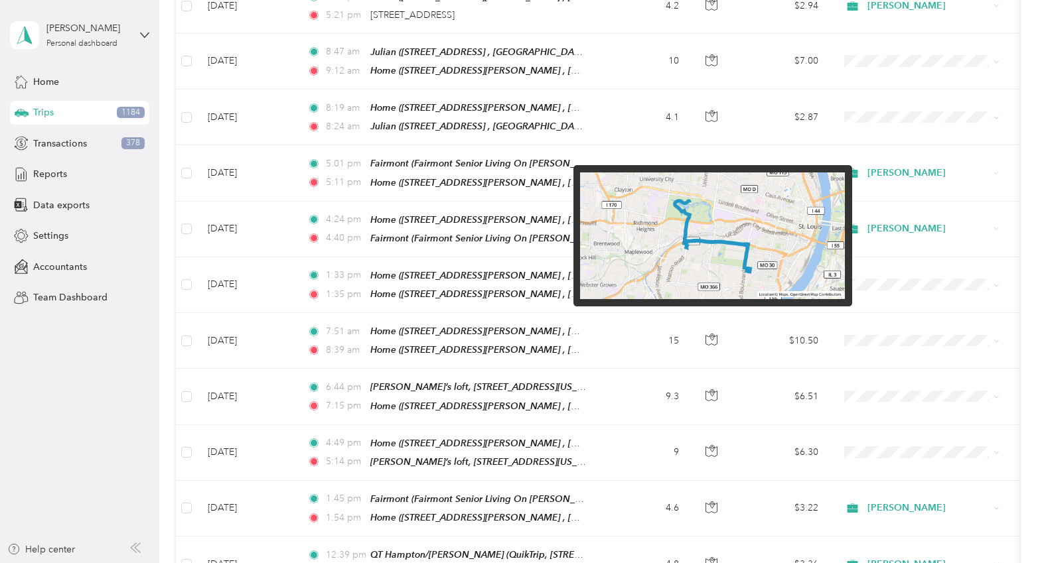
scroll to position [10617, 0]
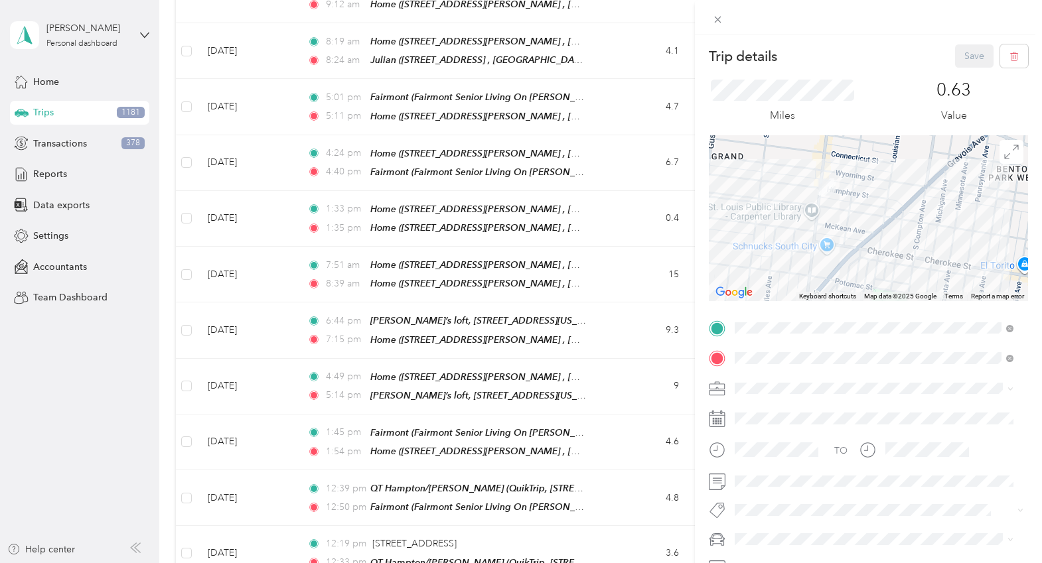
click at [604, 437] on div "Trip details Save This trip cannot be edited because it is either under review,…" at bounding box center [521, 281] width 1042 height 563
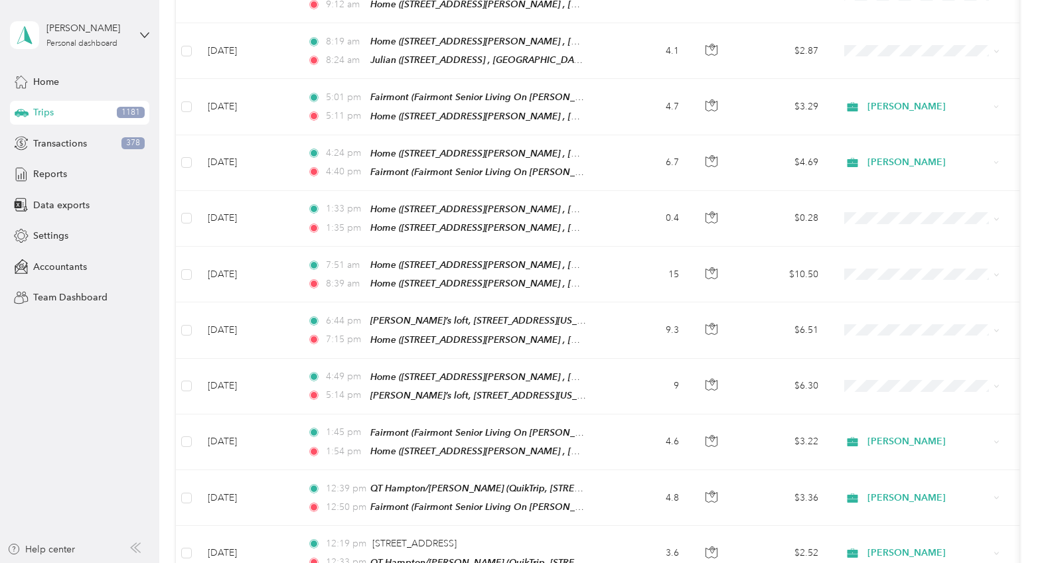
click at [888, 274] on span "Personal" at bounding box center [933, 274] width 123 height 14
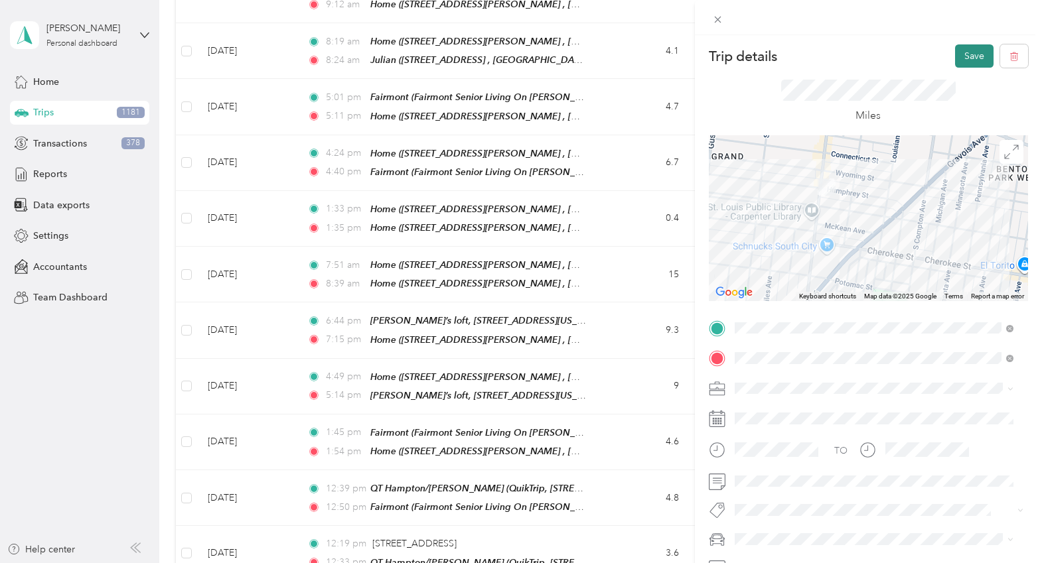
click at [967, 48] on button "Save" at bounding box center [974, 55] width 38 height 23
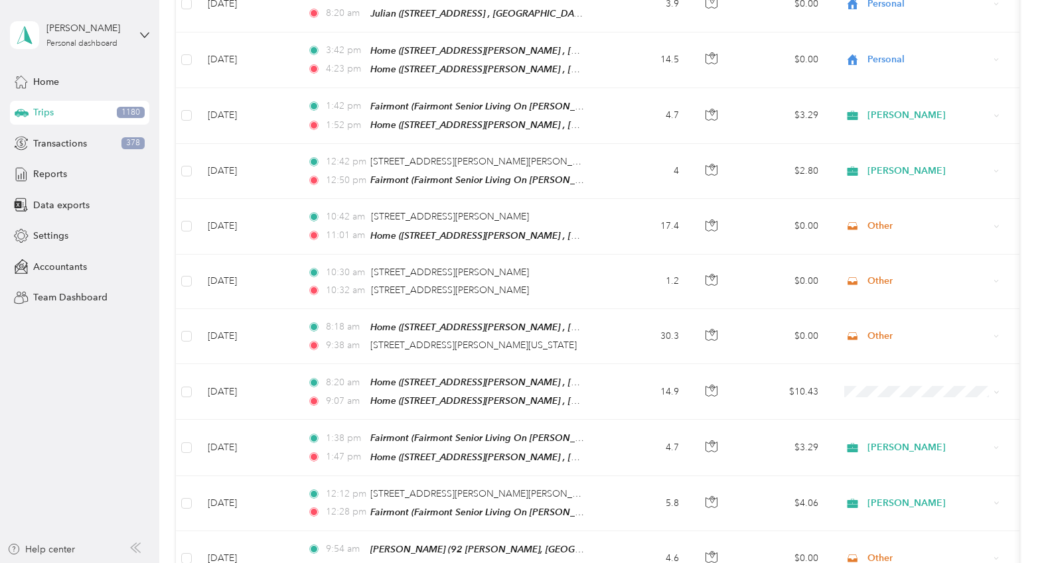
scroll to position [8060, 0]
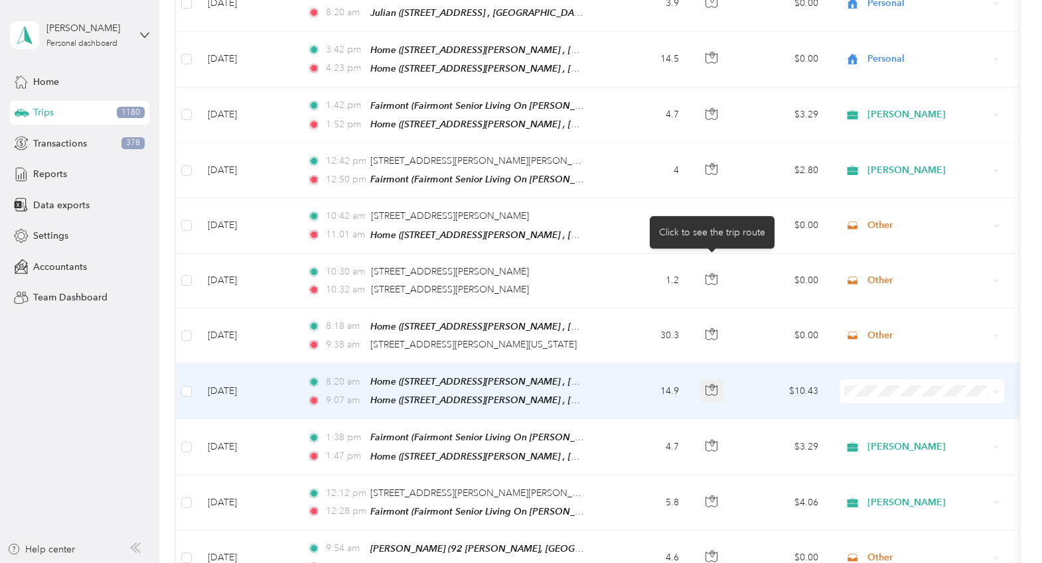
click at [714, 384] on icon "button" at bounding box center [711, 390] width 12 height 12
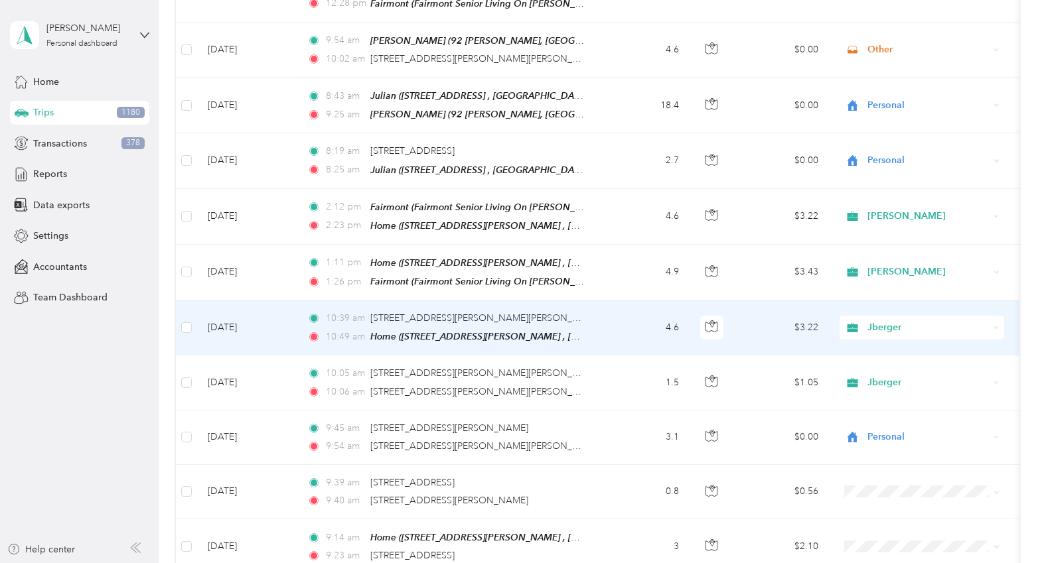
scroll to position [8591, 0]
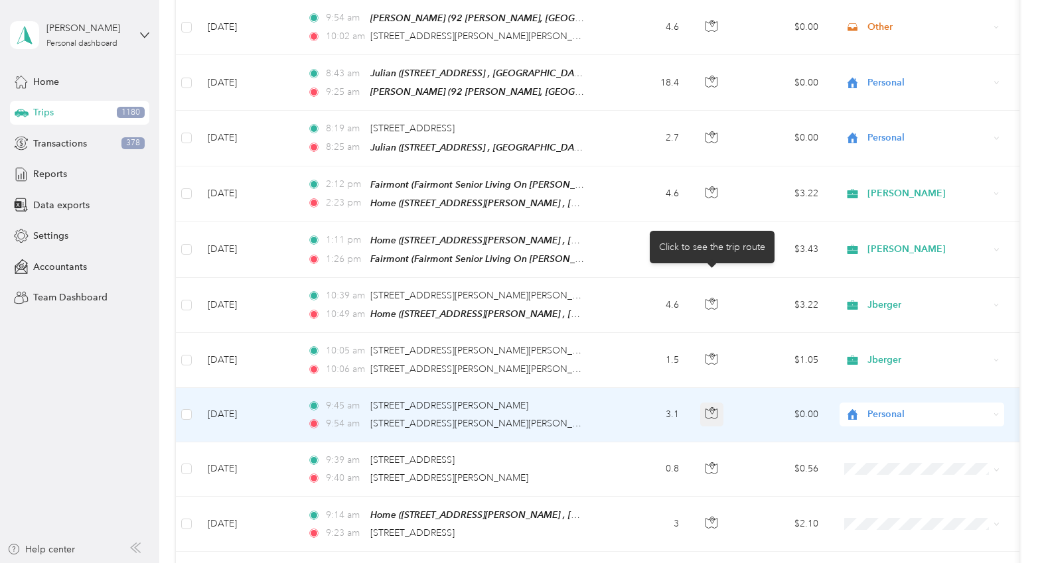
click at [709, 407] on icon "button" at bounding box center [711, 413] width 12 height 12
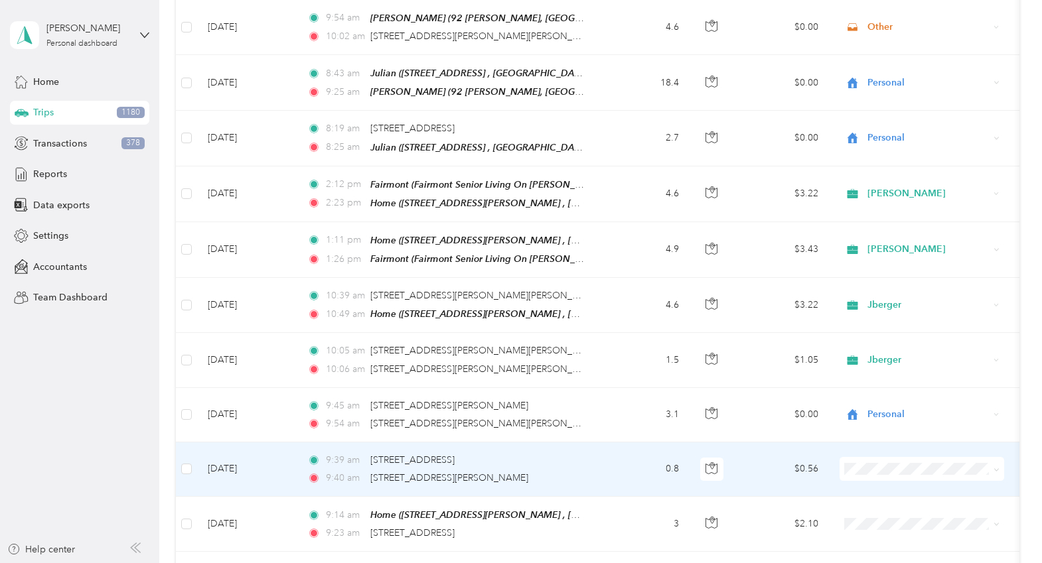
click at [635, 443] on td "0.8" at bounding box center [646, 470] width 88 height 54
click at [712, 462] on icon "button" at bounding box center [711, 468] width 12 height 12
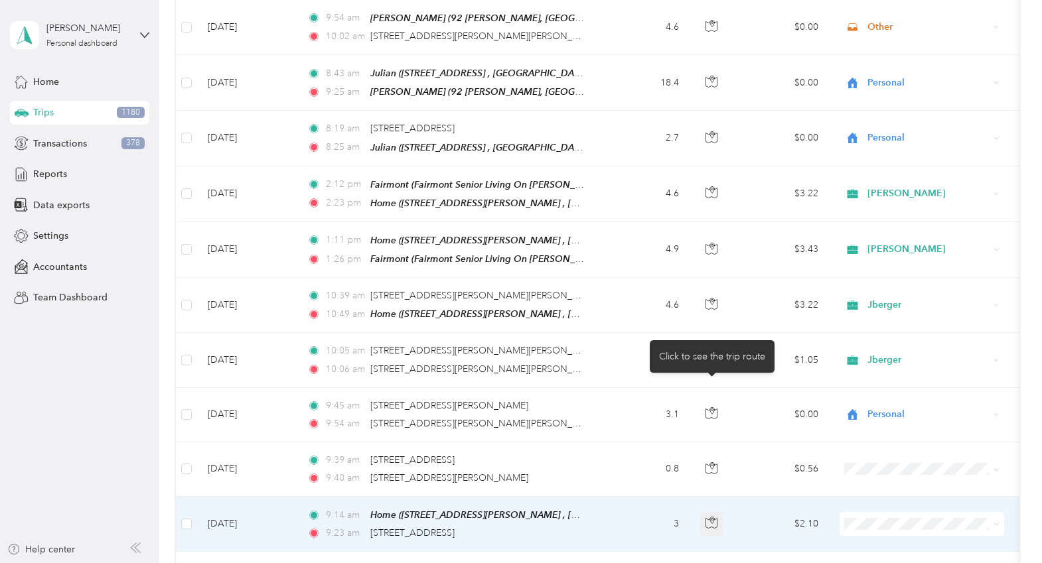
click at [716, 517] on icon "button" at bounding box center [711, 523] width 12 height 12
click at [993, 521] on icon at bounding box center [996, 524] width 6 height 6
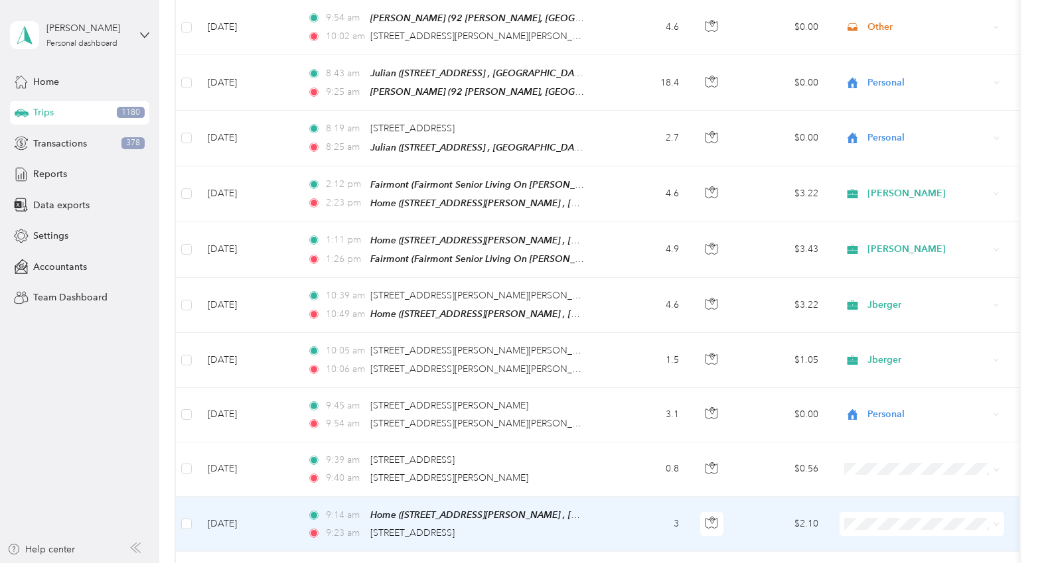
click at [994, 521] on icon at bounding box center [996, 524] width 6 height 6
click at [908, 346] on span "Jberger" at bounding box center [933, 342] width 123 height 14
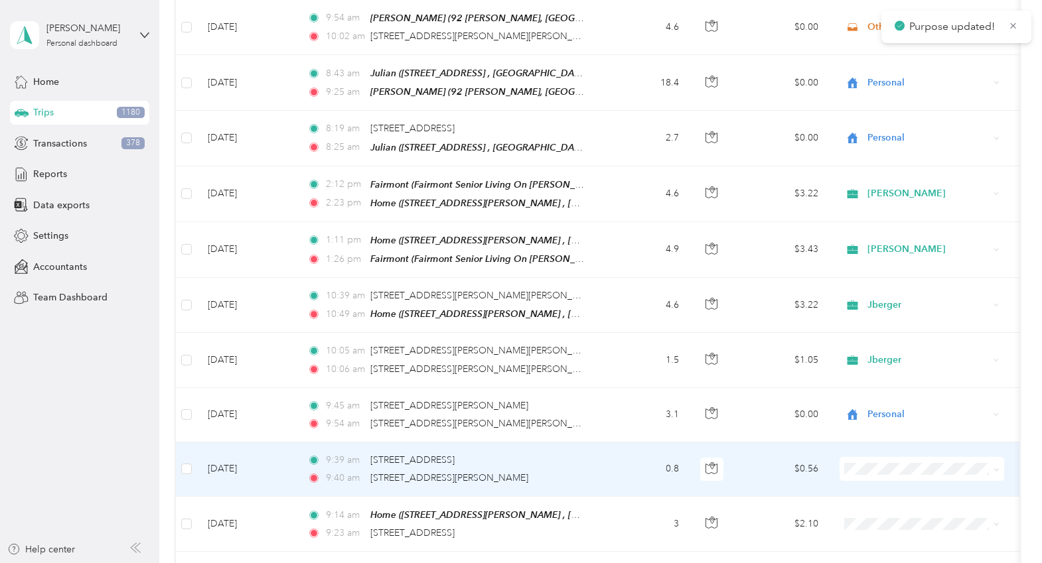
click at [994, 467] on icon at bounding box center [996, 470] width 6 height 6
click at [882, 496] on span "Jberger" at bounding box center [933, 499] width 123 height 14
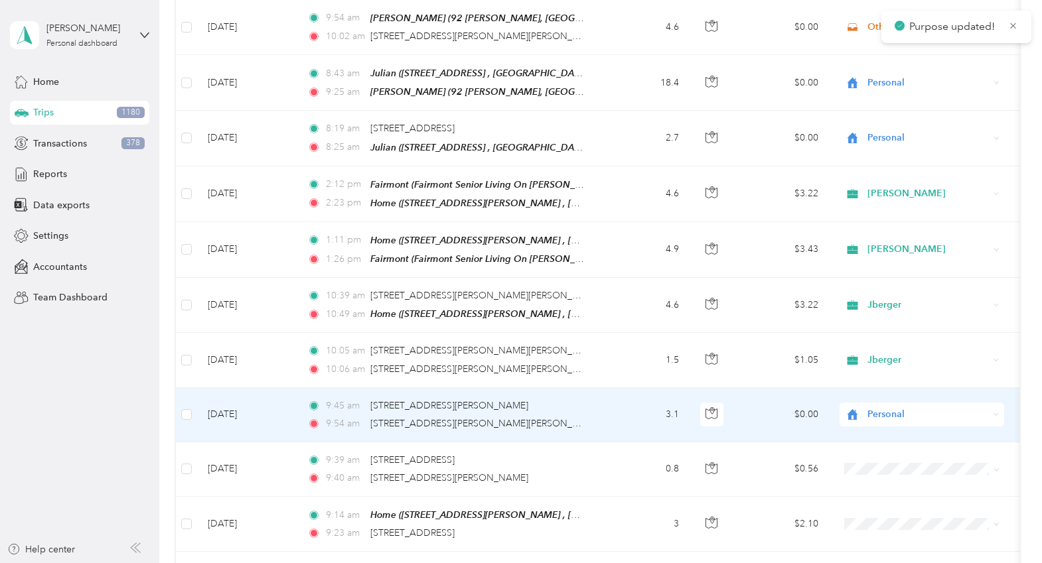
click at [997, 412] on icon at bounding box center [996, 415] width 6 height 6
click at [882, 445] on span "Jberger" at bounding box center [933, 442] width 123 height 14
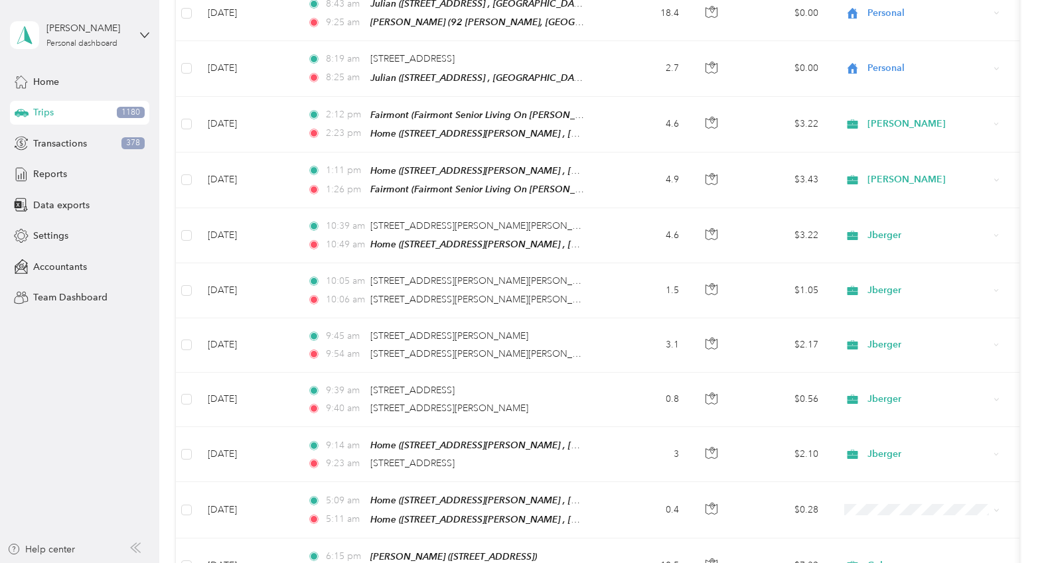
scroll to position [8674, 0]
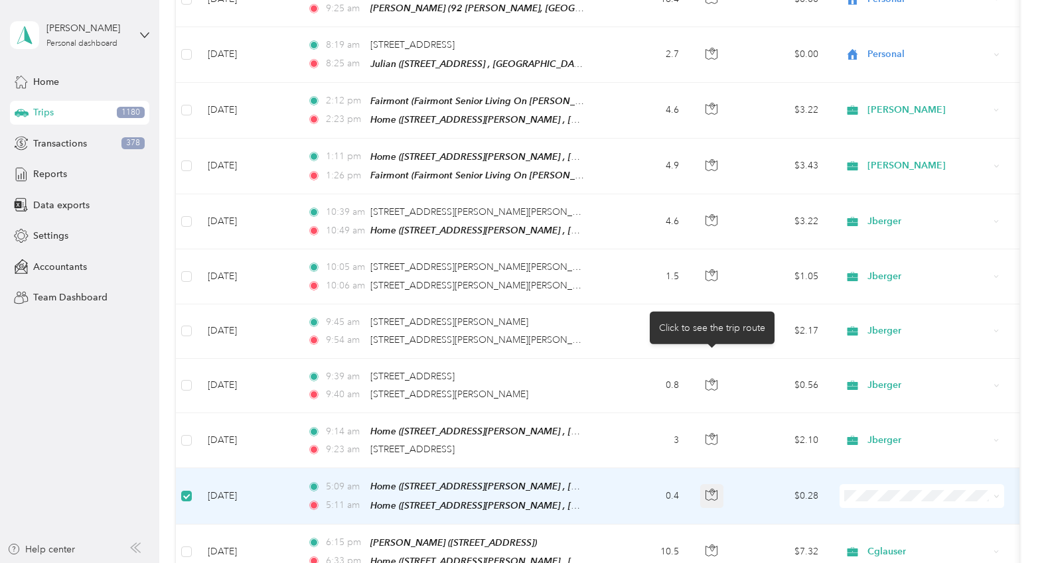
click at [715, 489] on icon "button" at bounding box center [711, 495] width 12 height 12
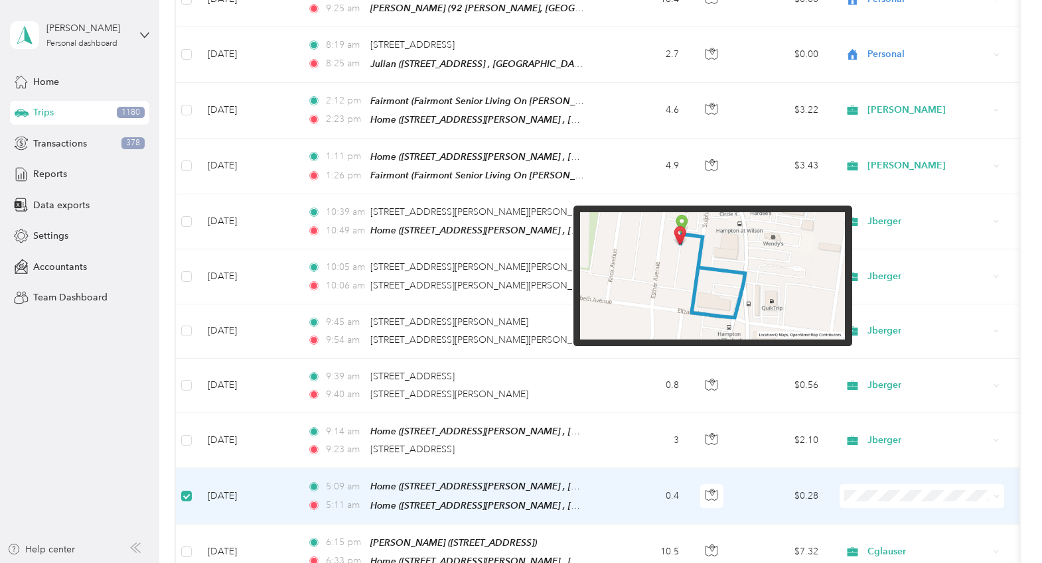
scroll to position [8740, 0]
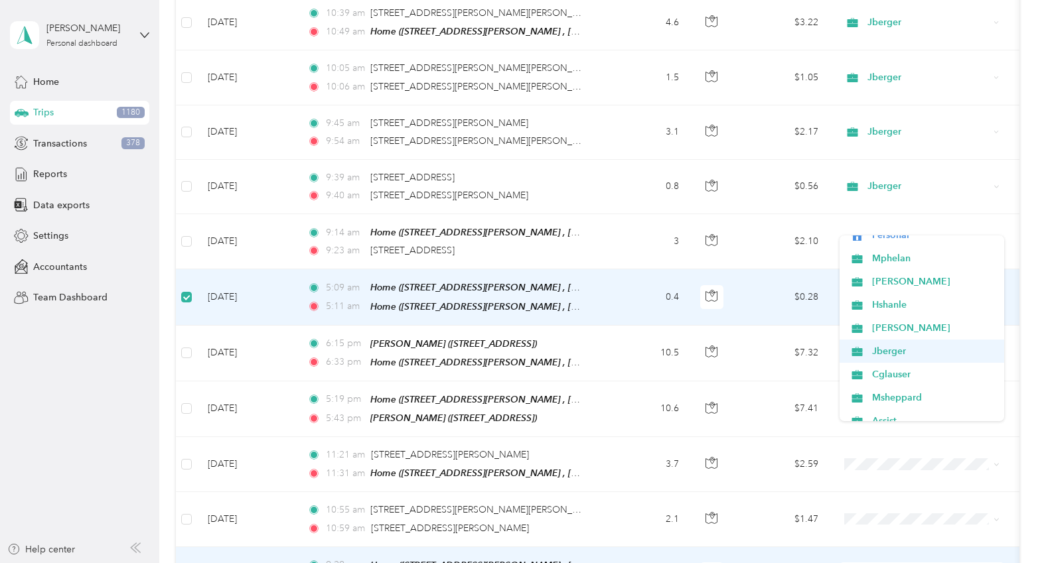
scroll to position [66, 0]
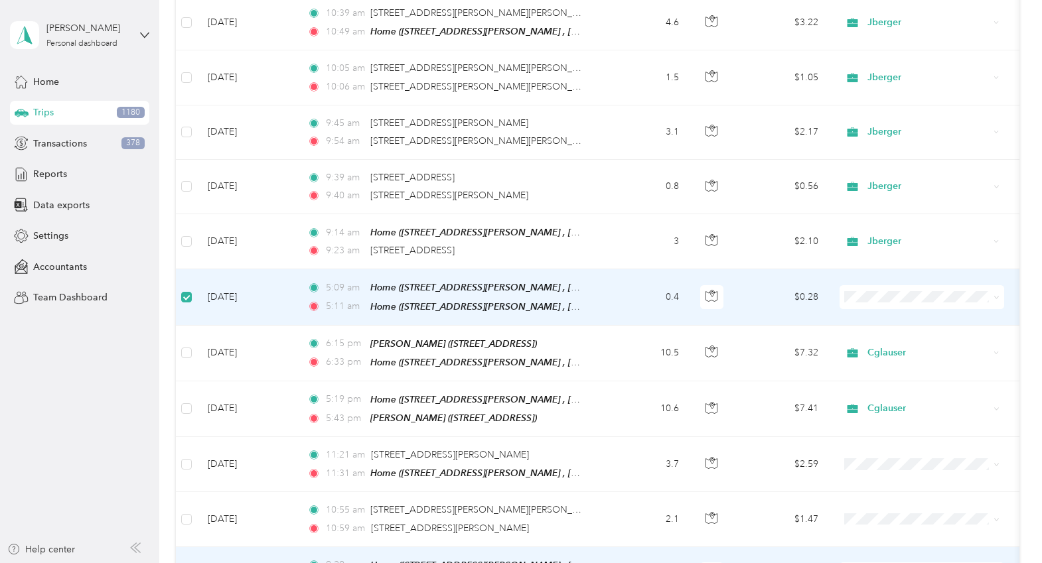
click at [881, 409] on span "Other" at bounding box center [933, 413] width 123 height 14
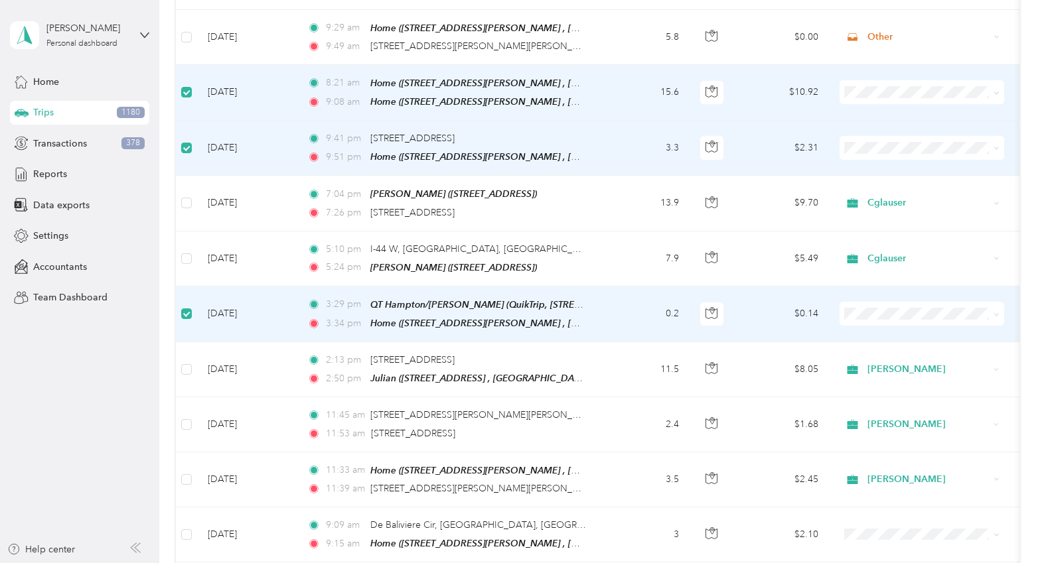
scroll to position [9470, 0]
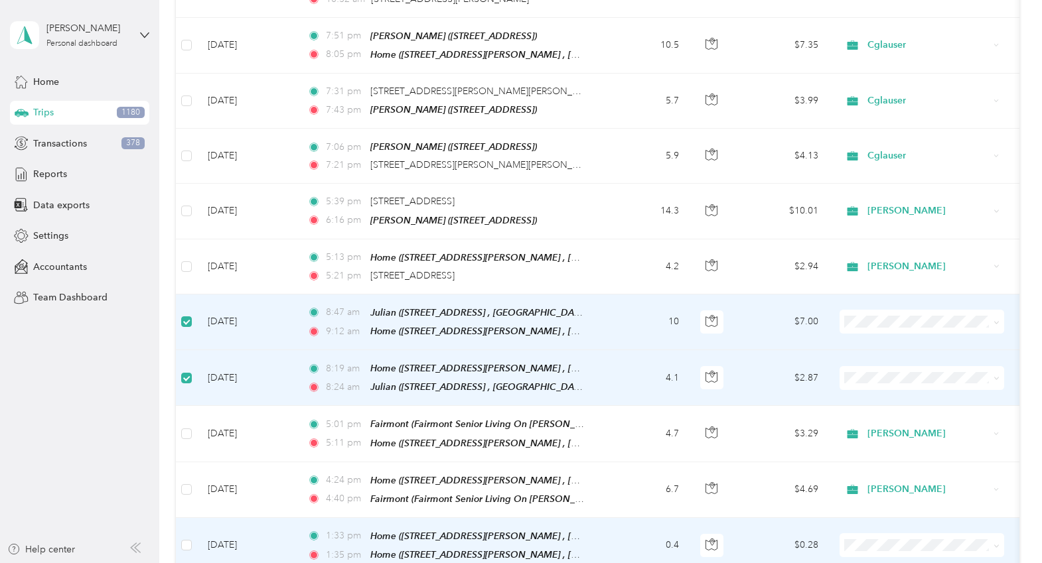
scroll to position [10333, 0]
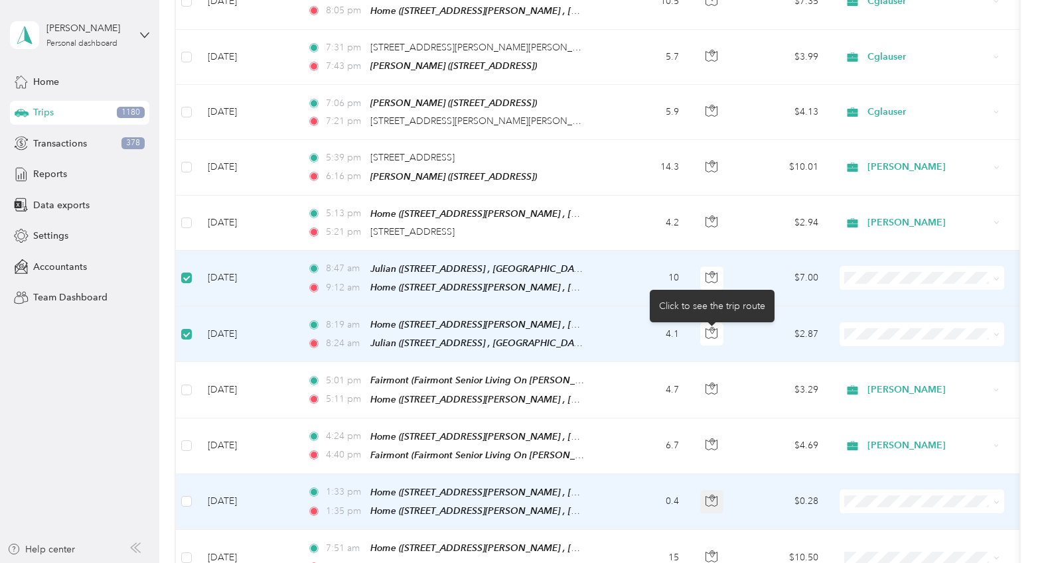
click at [715, 495] on icon "button" at bounding box center [711, 501] width 12 height 12
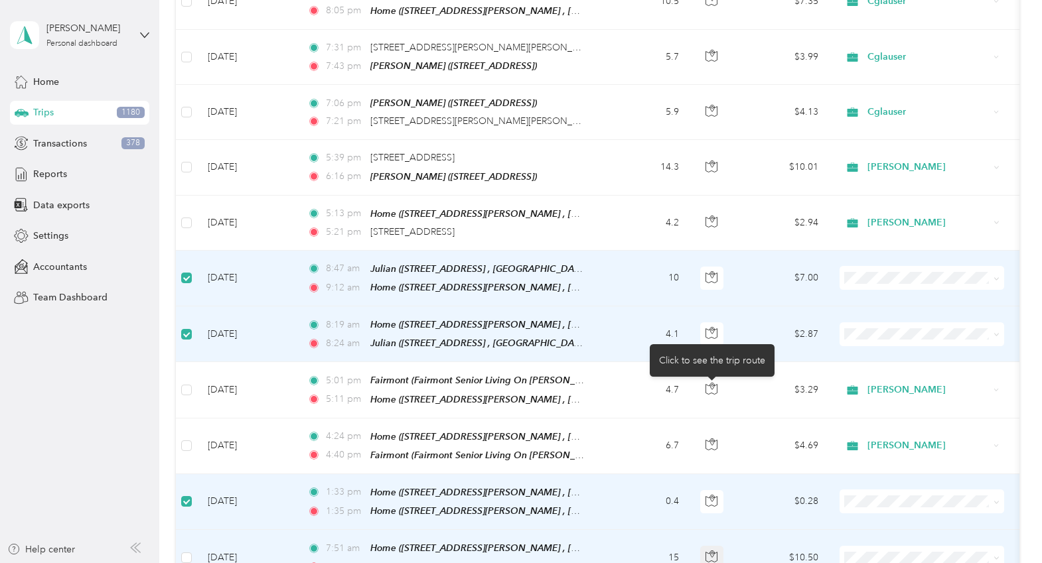
click at [711, 551] on icon "button" at bounding box center [711, 557] width 12 height 12
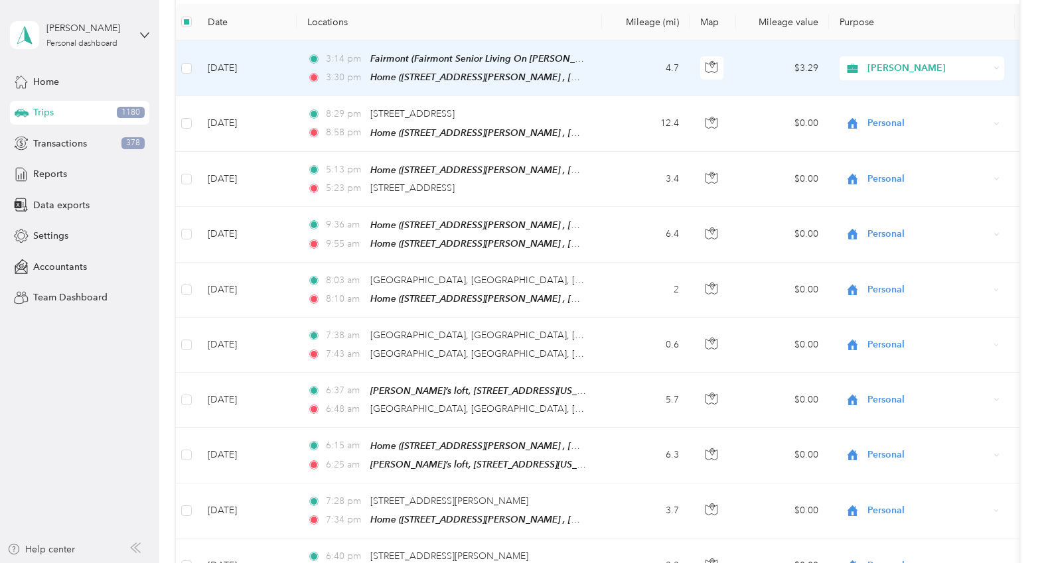
scroll to position [0, 0]
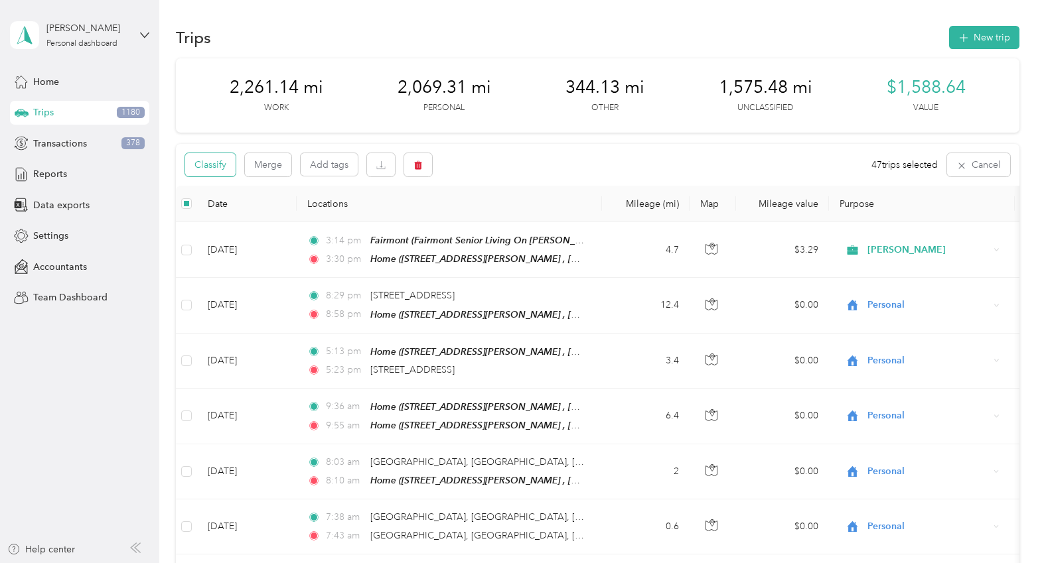
click at [206, 161] on button "Classify" at bounding box center [210, 164] width 50 height 23
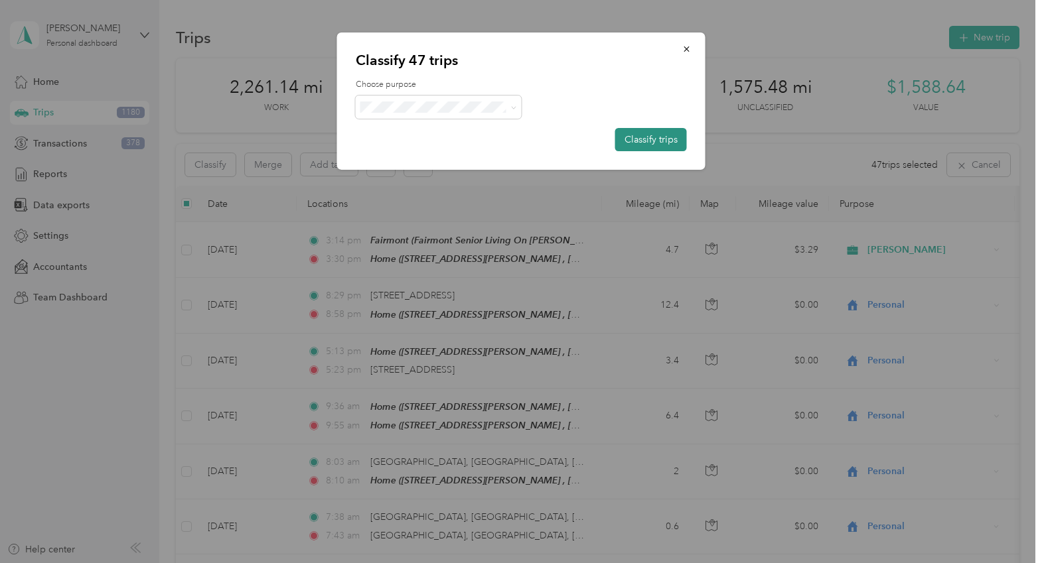
click at [648, 141] on button "Classify trips" at bounding box center [651, 139] width 72 height 23
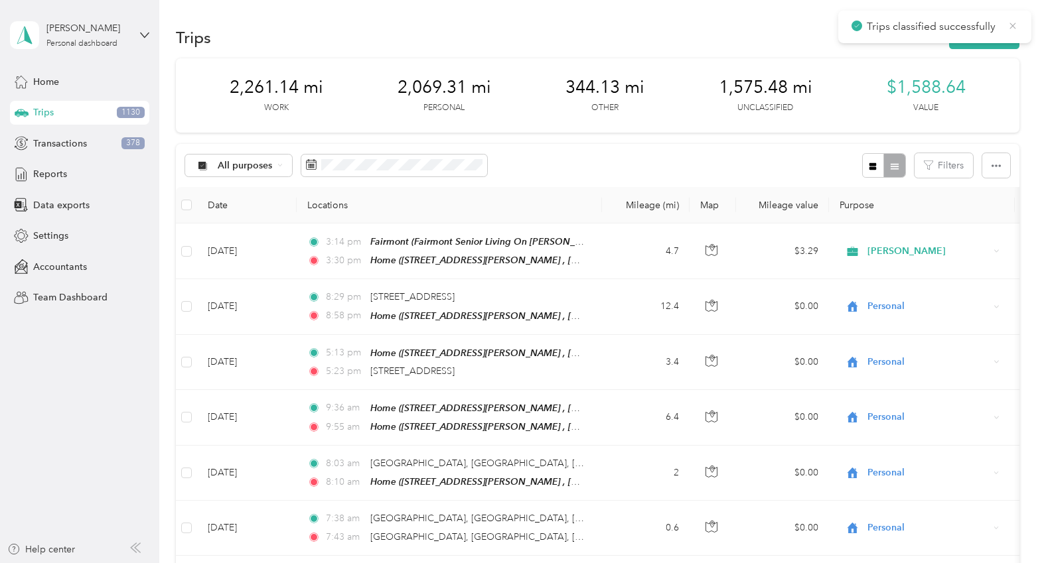
click at [1014, 24] on icon at bounding box center [1012, 26] width 11 height 12
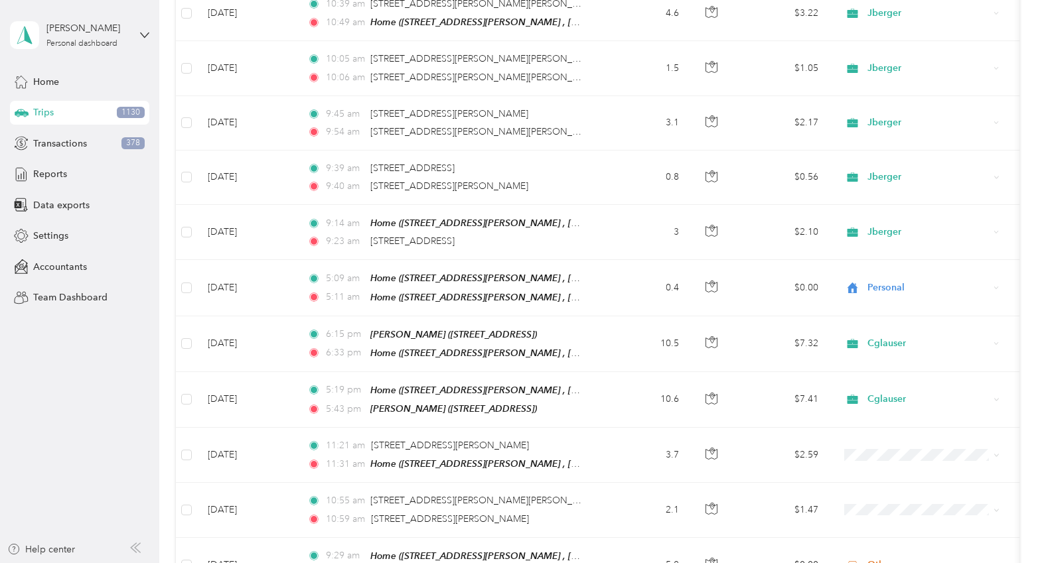
scroll to position [8898, 0]
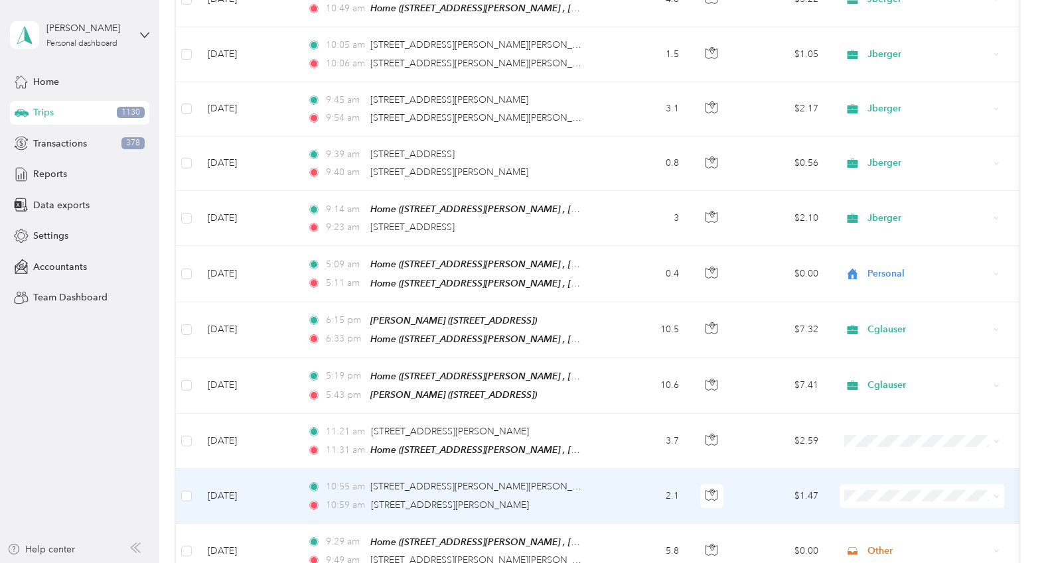
click at [748, 469] on td "$1.47" at bounding box center [782, 496] width 93 height 54
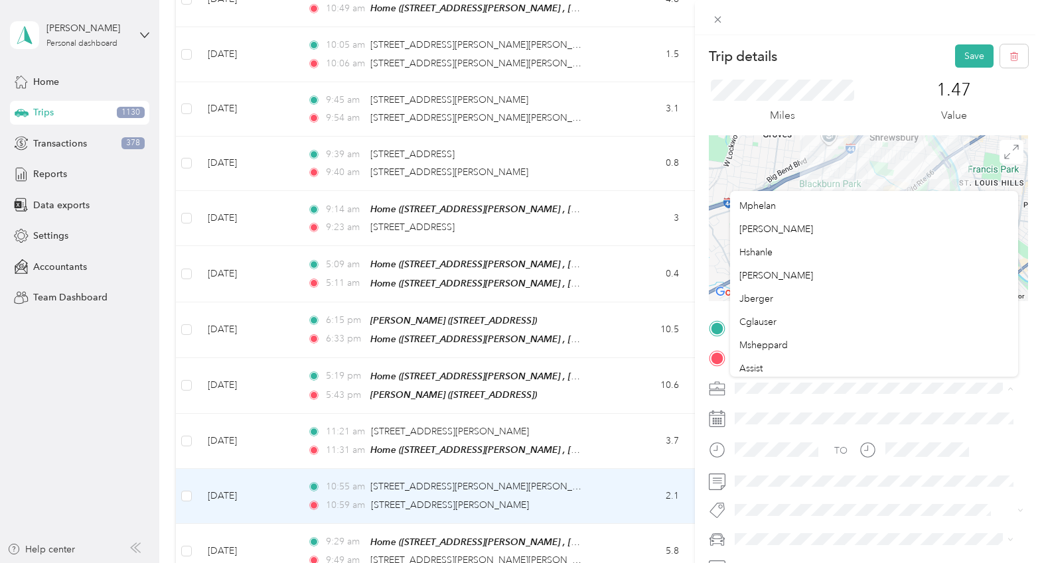
scroll to position [133, 0]
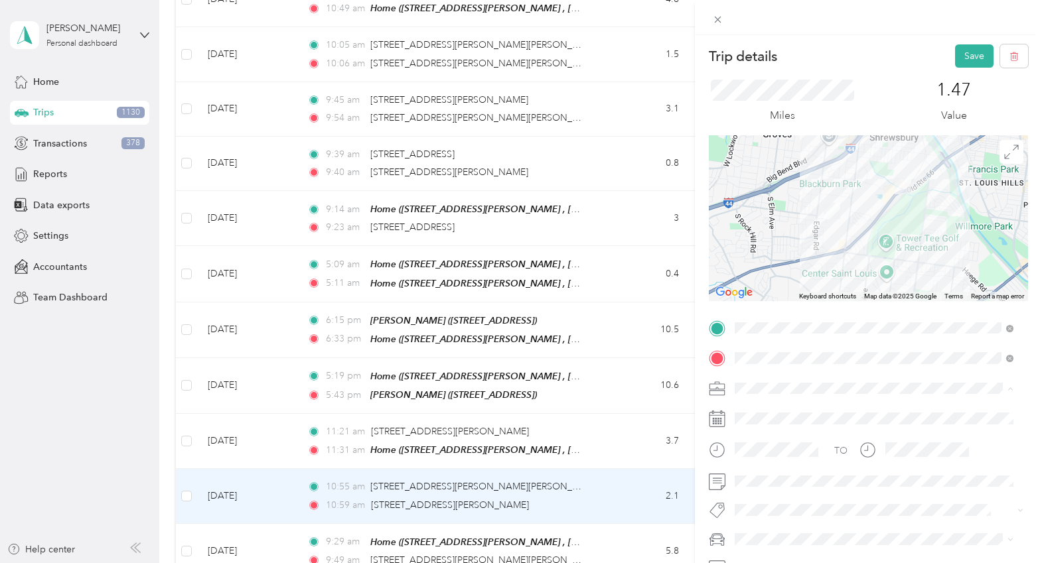
click at [756, 299] on span "Other" at bounding box center [751, 302] width 25 height 11
click at [959, 46] on button "Save" at bounding box center [974, 55] width 38 height 23
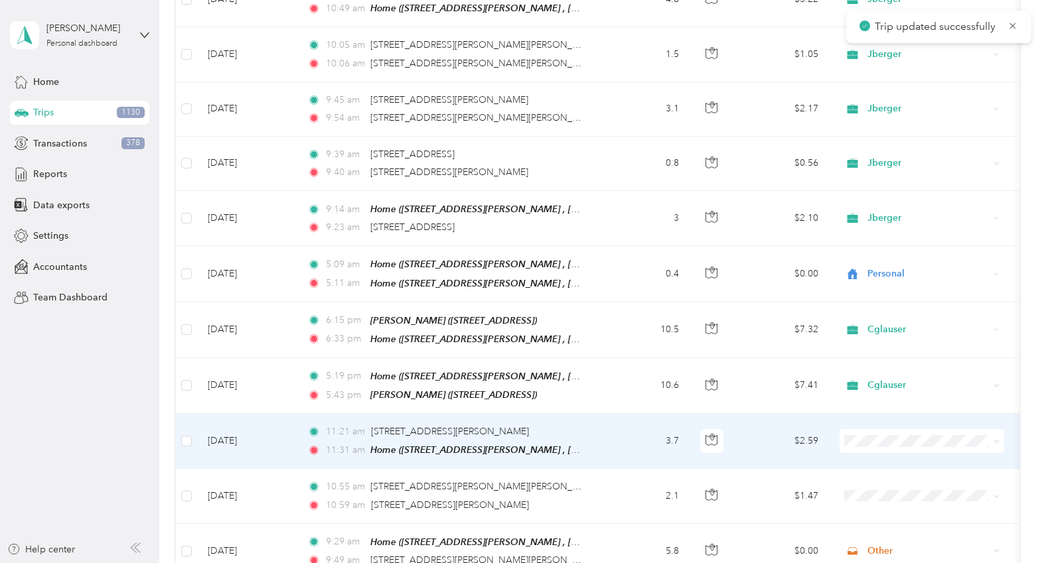
click at [753, 414] on td "$2.59" at bounding box center [782, 441] width 93 height 55
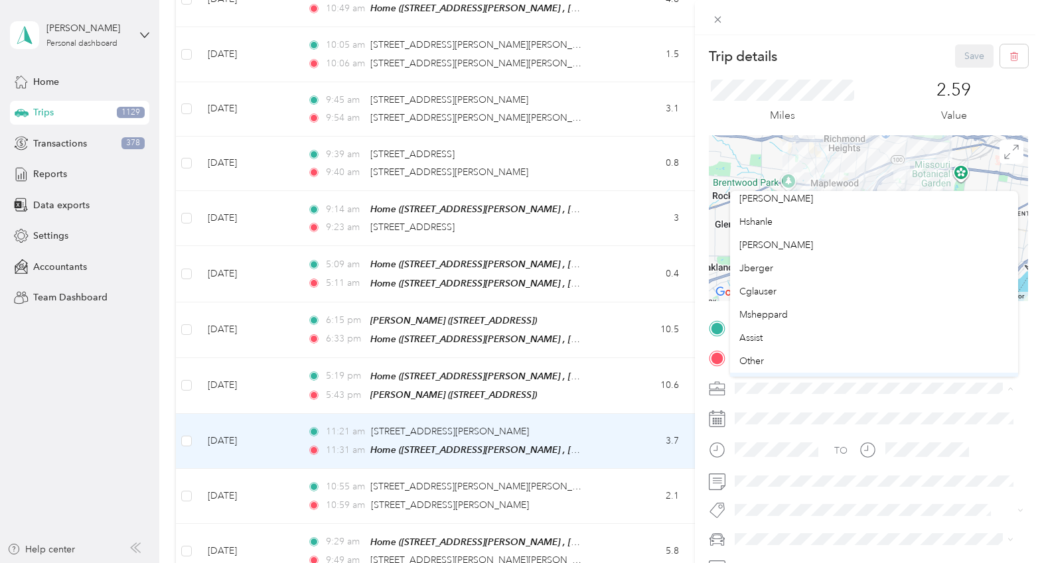
scroll to position [133, 0]
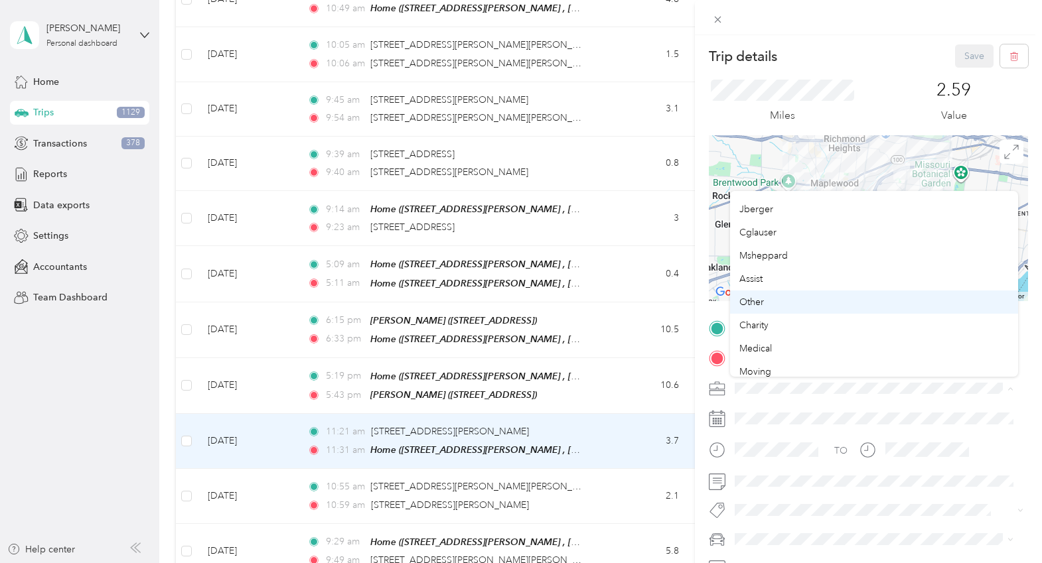
click at [762, 303] on span "Other" at bounding box center [751, 302] width 25 height 11
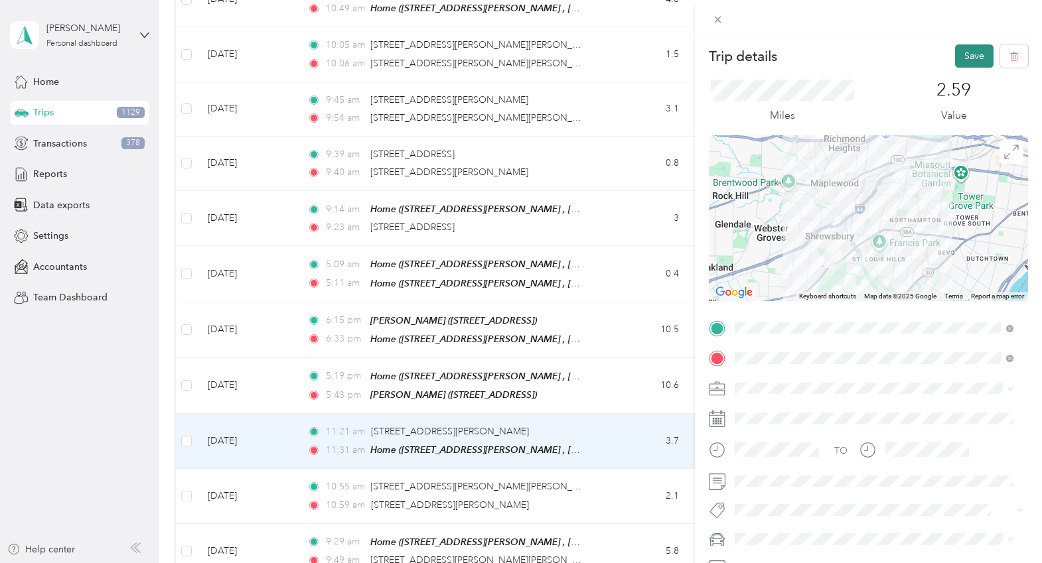
click at [960, 60] on button "Save" at bounding box center [974, 55] width 38 height 23
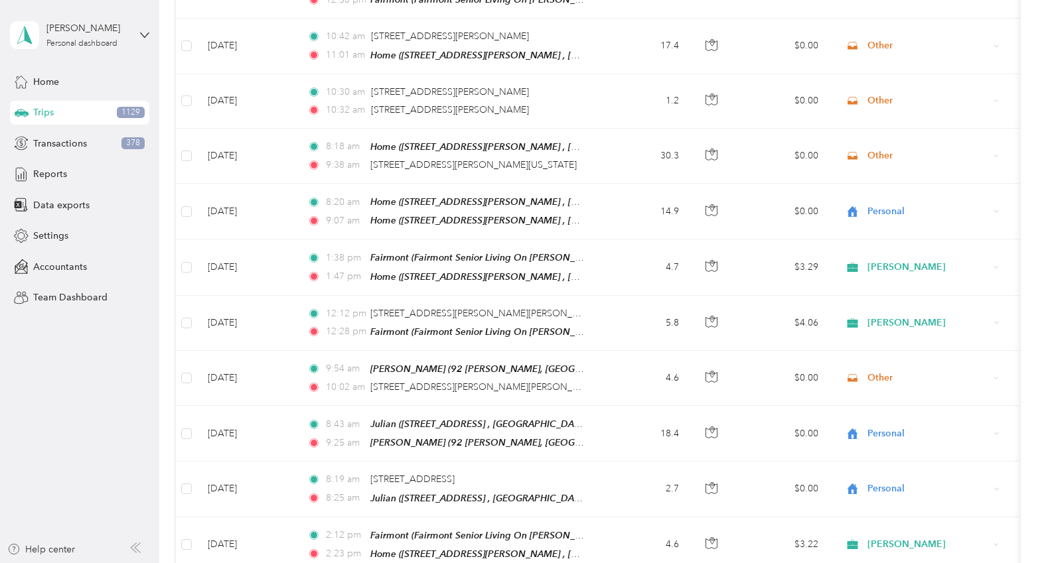
scroll to position [7749, 0]
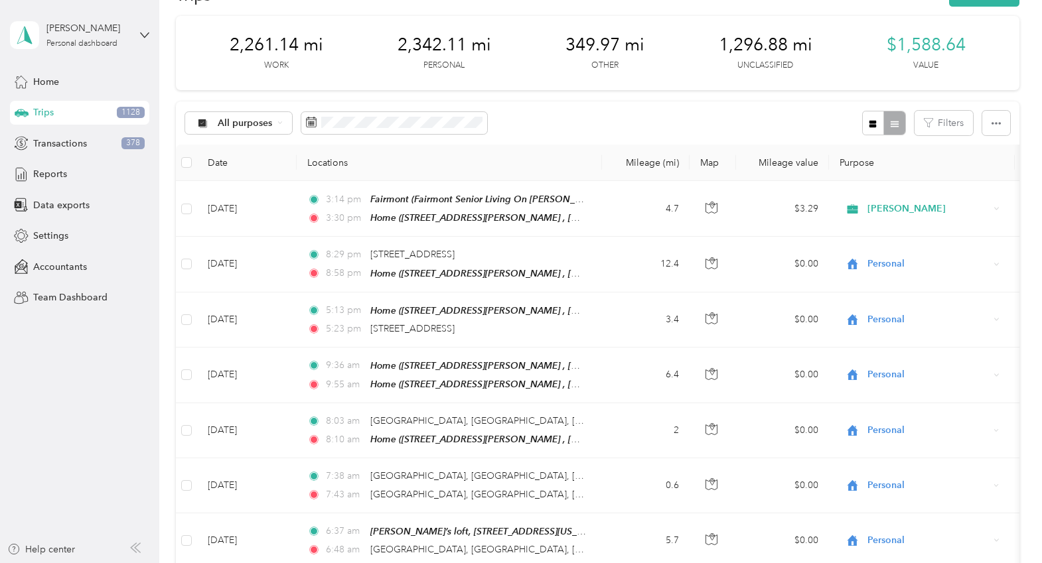
scroll to position [0, 0]
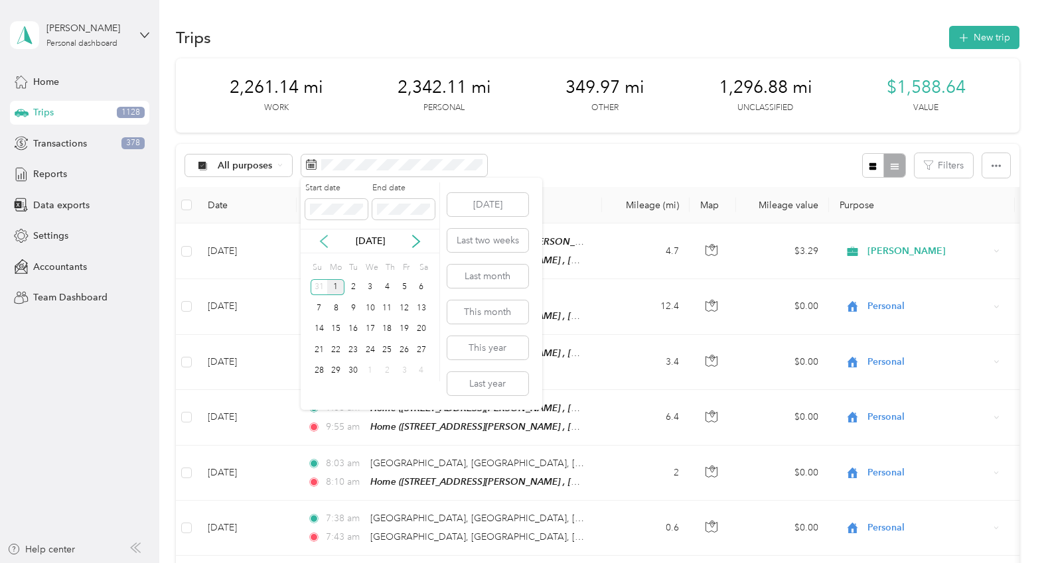
click at [322, 240] on icon at bounding box center [323, 242] width 7 height 12
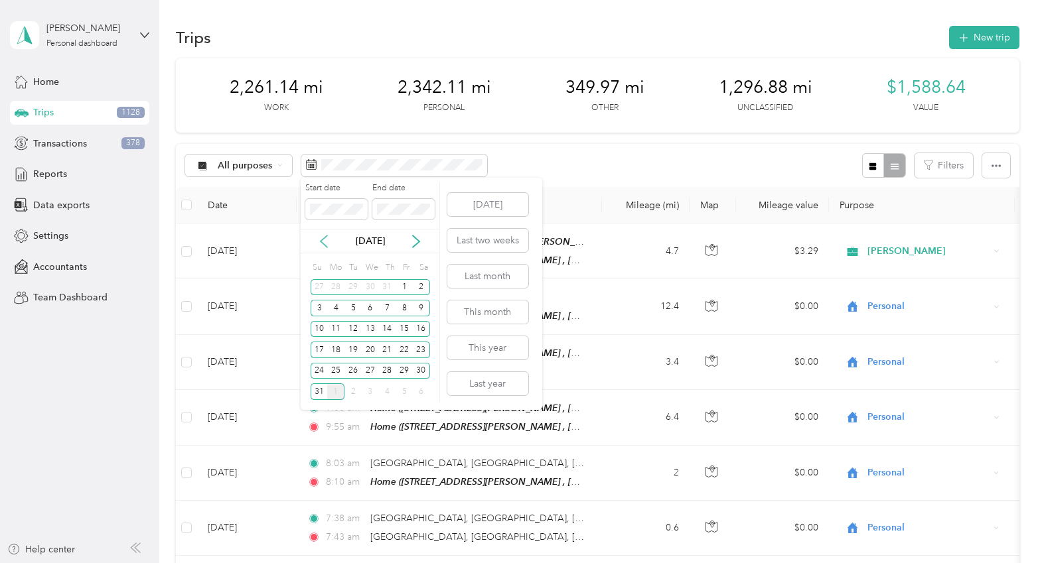
click at [322, 240] on icon at bounding box center [323, 242] width 7 height 12
click at [314, 286] on div "1" at bounding box center [319, 287] width 17 height 17
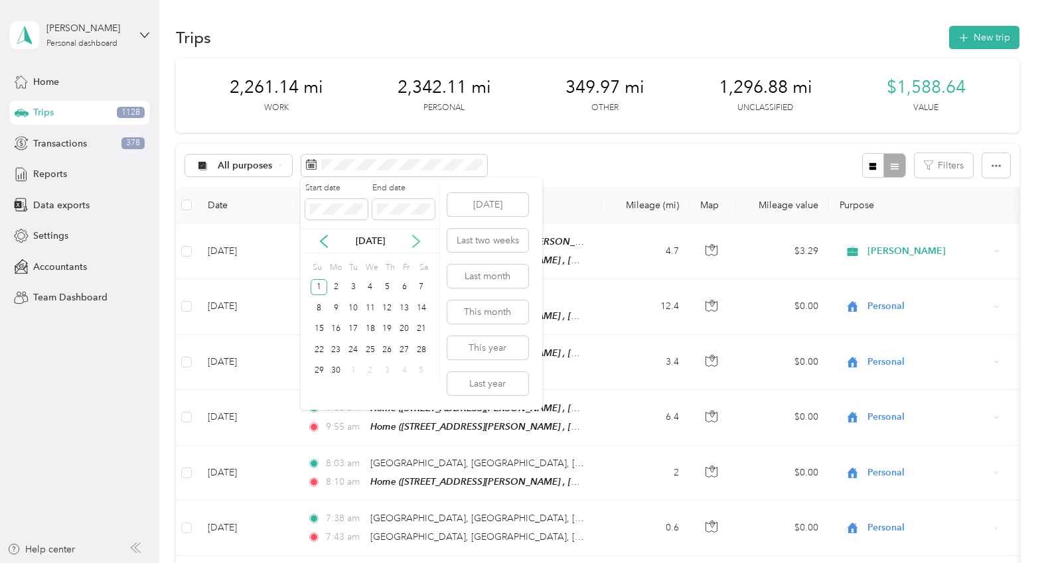
click at [416, 242] on icon at bounding box center [415, 241] width 13 height 13
click at [320, 350] on div "20" at bounding box center [319, 350] width 17 height 17
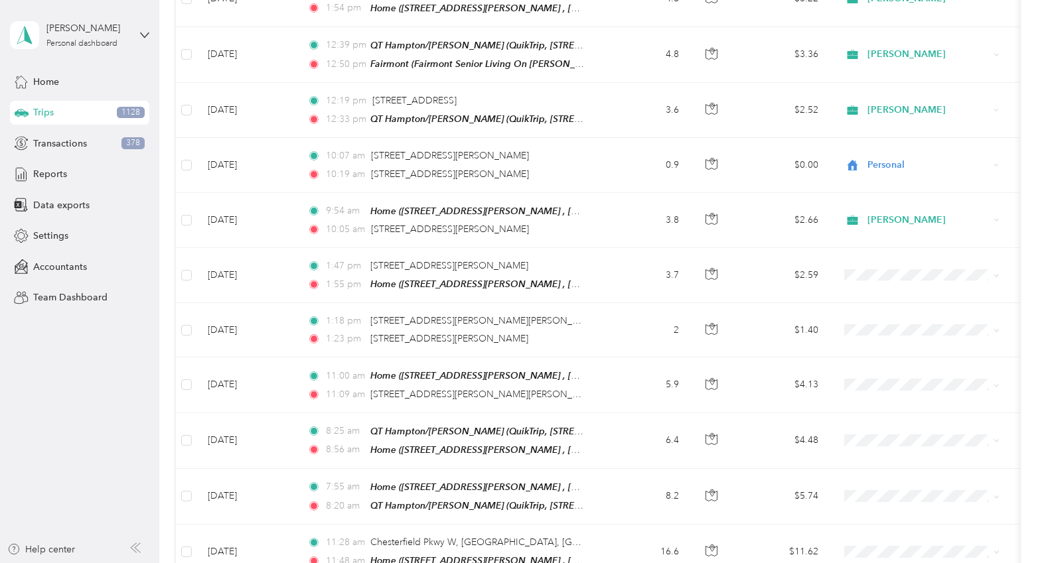
scroll to position [353, 0]
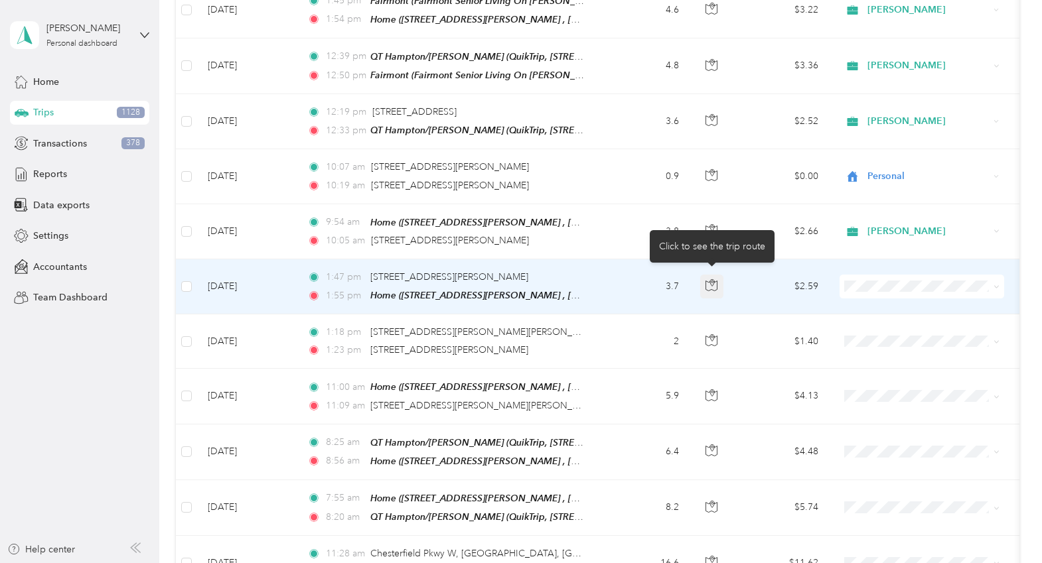
click at [713, 280] on icon "button" at bounding box center [712, 283] width 4 height 7
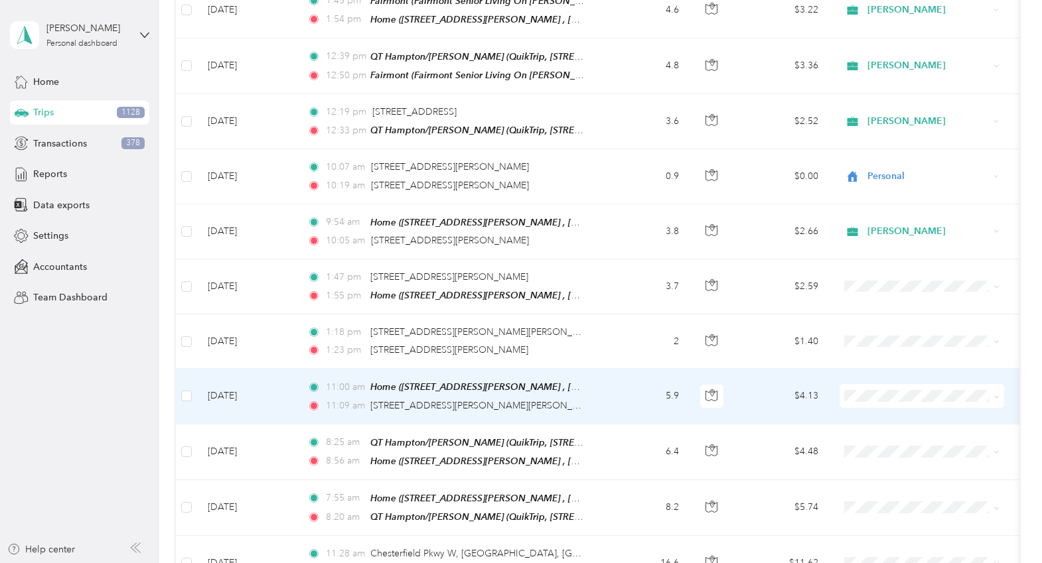
click at [762, 386] on td "$4.13" at bounding box center [782, 396] width 93 height 55
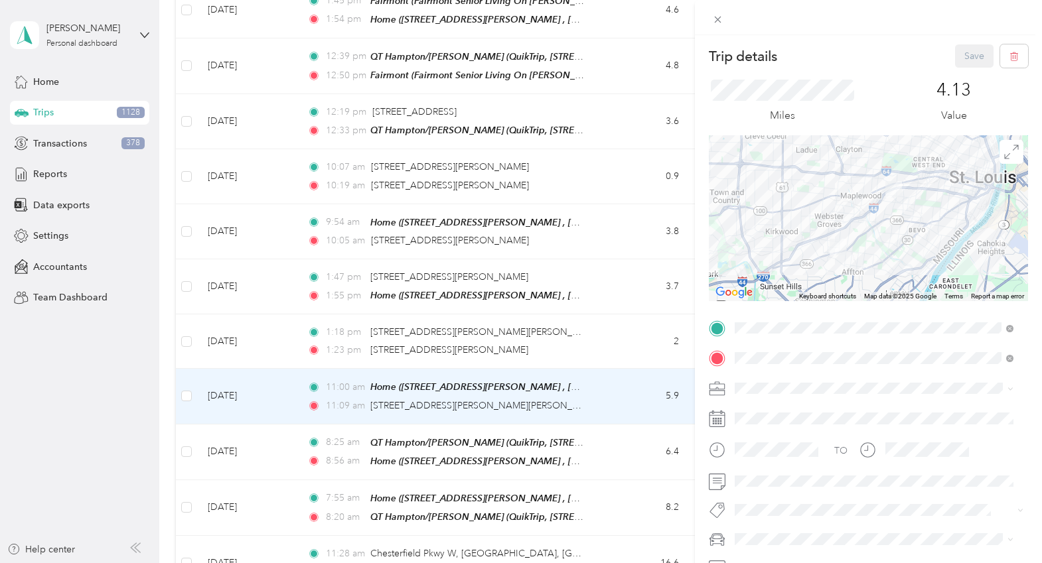
click at [773, 380] on span at bounding box center [879, 388] width 298 height 21
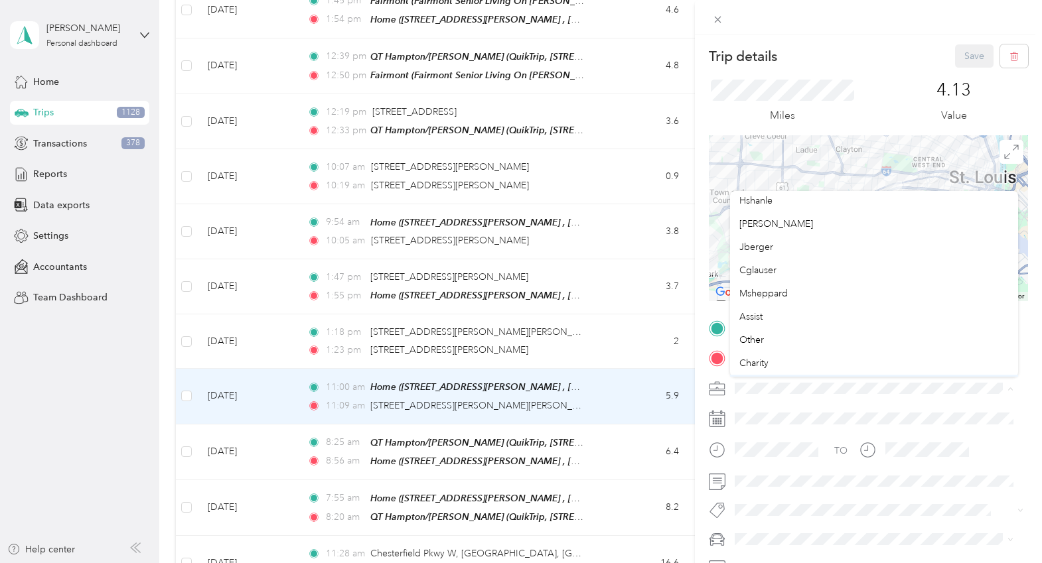
scroll to position [133, 0]
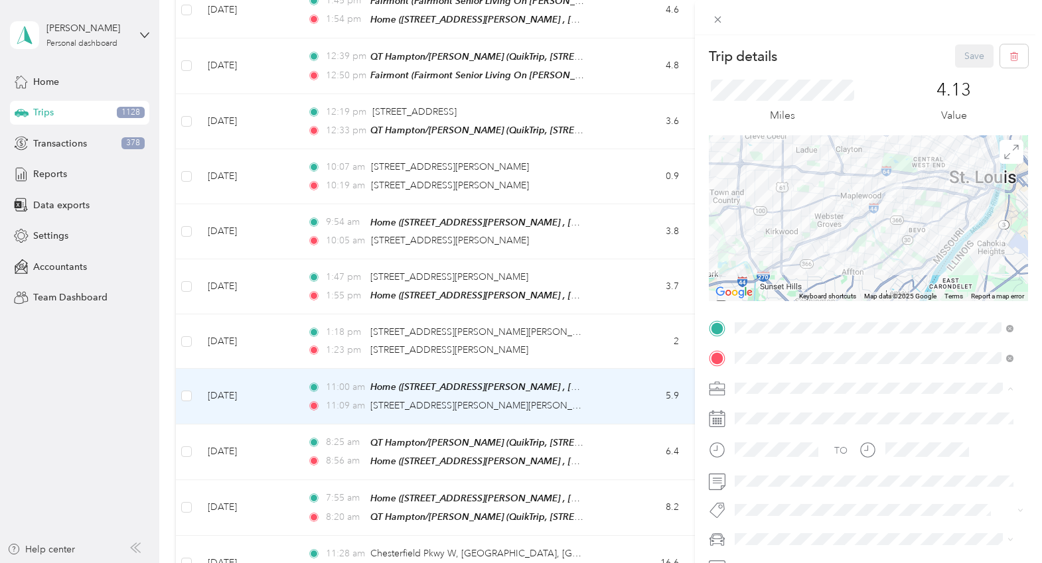
click at [764, 305] on div "Other" at bounding box center [873, 302] width 269 height 14
click at [957, 50] on button "Save" at bounding box center [974, 55] width 38 height 23
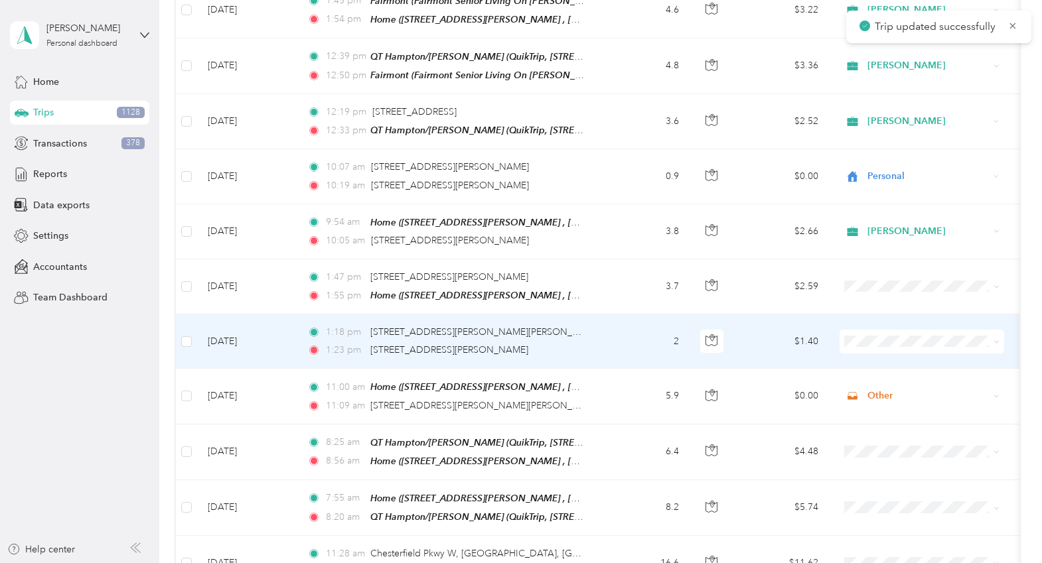
click at [626, 326] on td "2" at bounding box center [646, 341] width 88 height 54
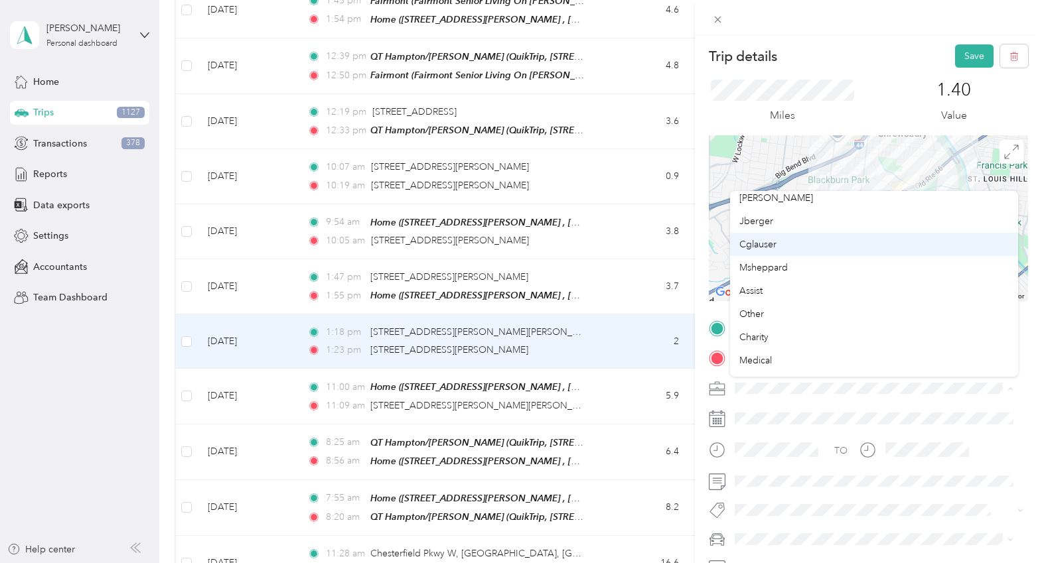
scroll to position [133, 0]
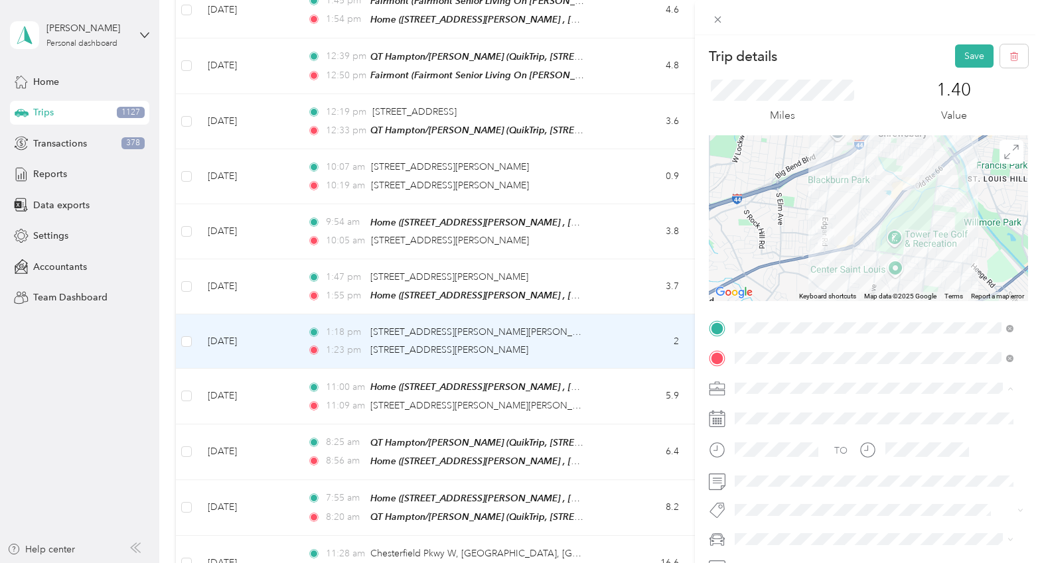
click at [757, 304] on span "Other" at bounding box center [751, 302] width 25 height 11
click at [956, 51] on button "Save" at bounding box center [974, 55] width 38 height 23
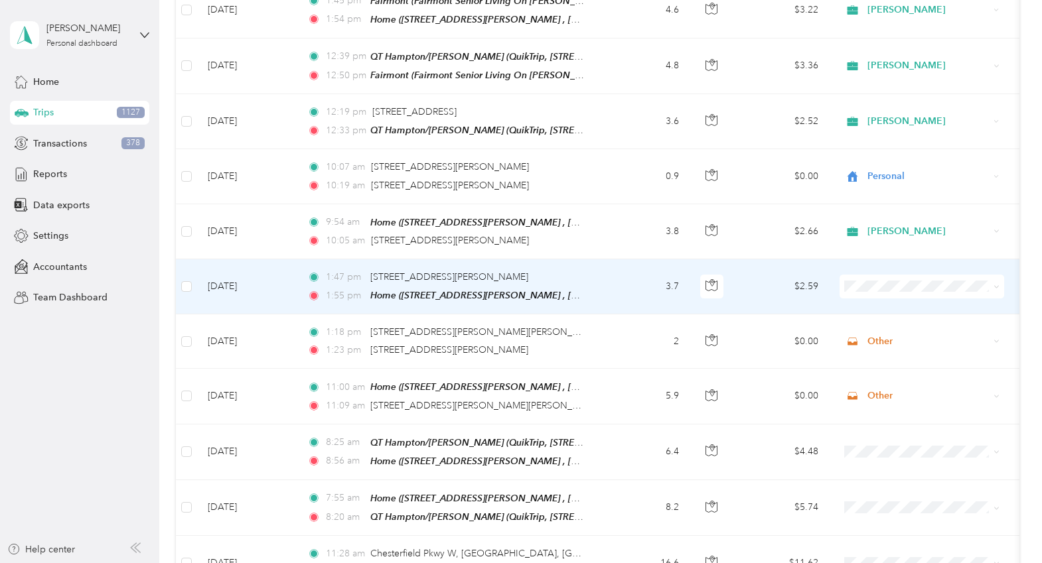
click at [998, 284] on icon at bounding box center [996, 287] width 6 height 6
click at [930, 326] on span "Personal" at bounding box center [933, 327] width 123 height 14
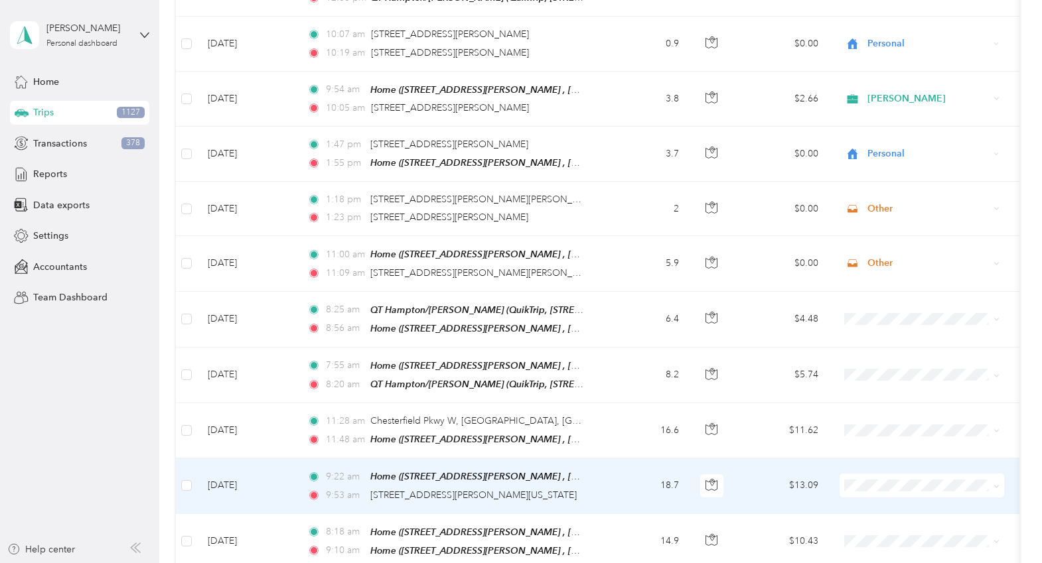
scroll to position [552, 0]
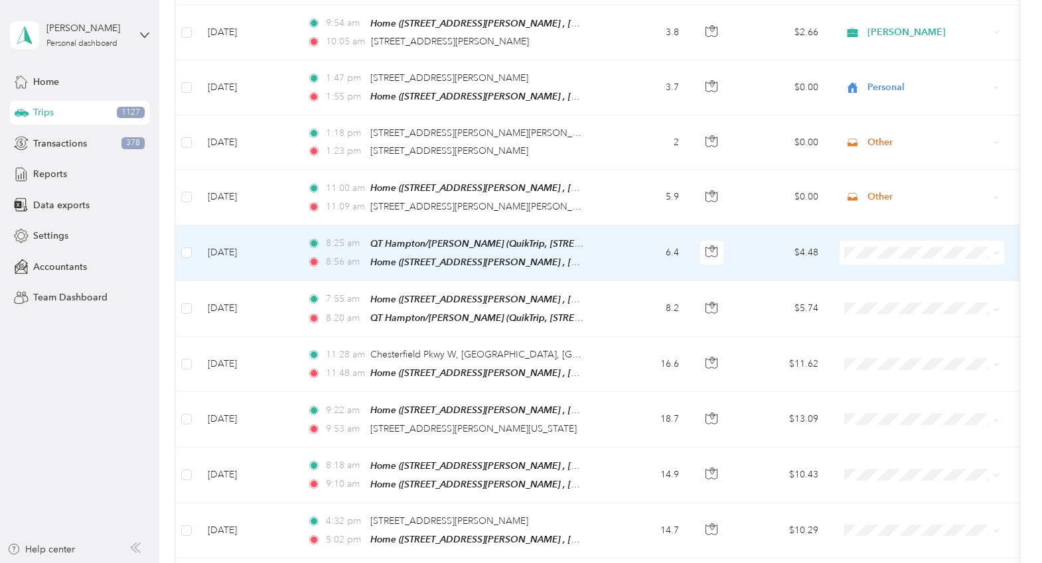
click at [995, 250] on icon at bounding box center [996, 253] width 6 height 6
click at [908, 287] on span "Personal" at bounding box center [933, 292] width 123 height 14
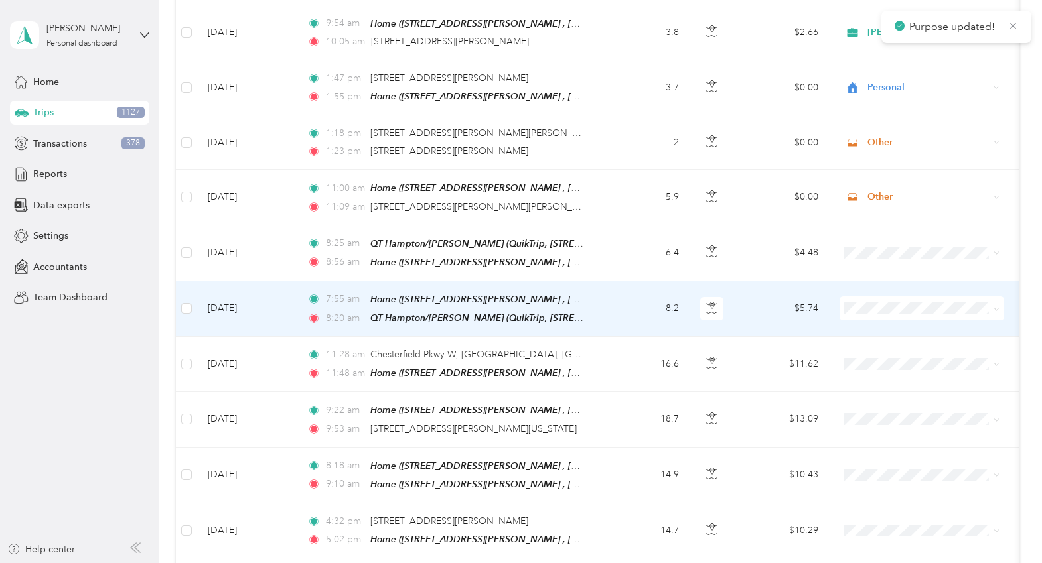
click at [993, 307] on icon at bounding box center [996, 310] width 6 height 6
click at [918, 341] on span "Personal" at bounding box center [933, 347] width 123 height 14
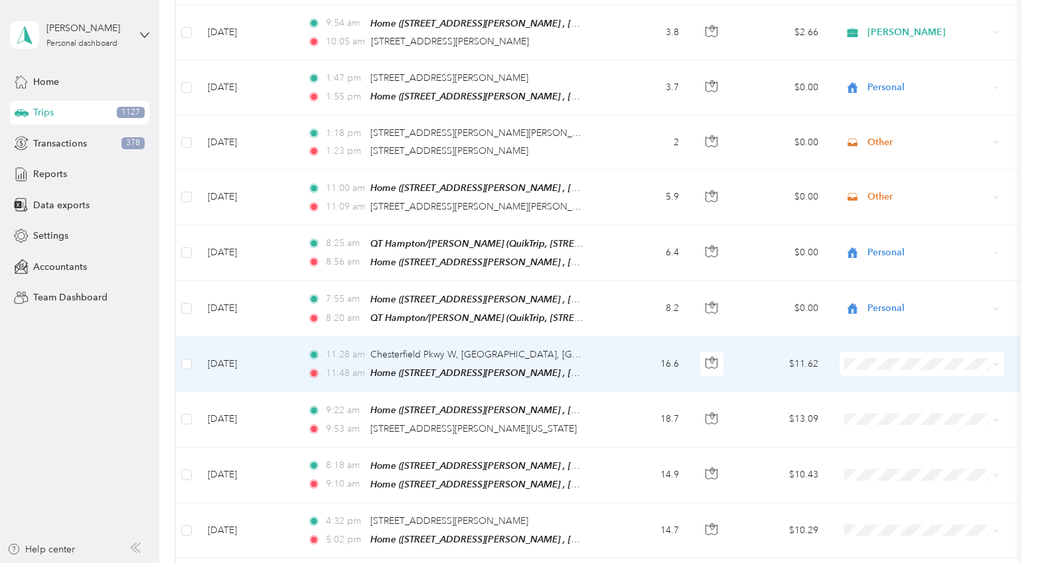
click at [616, 356] on td "16.6" at bounding box center [646, 364] width 88 height 55
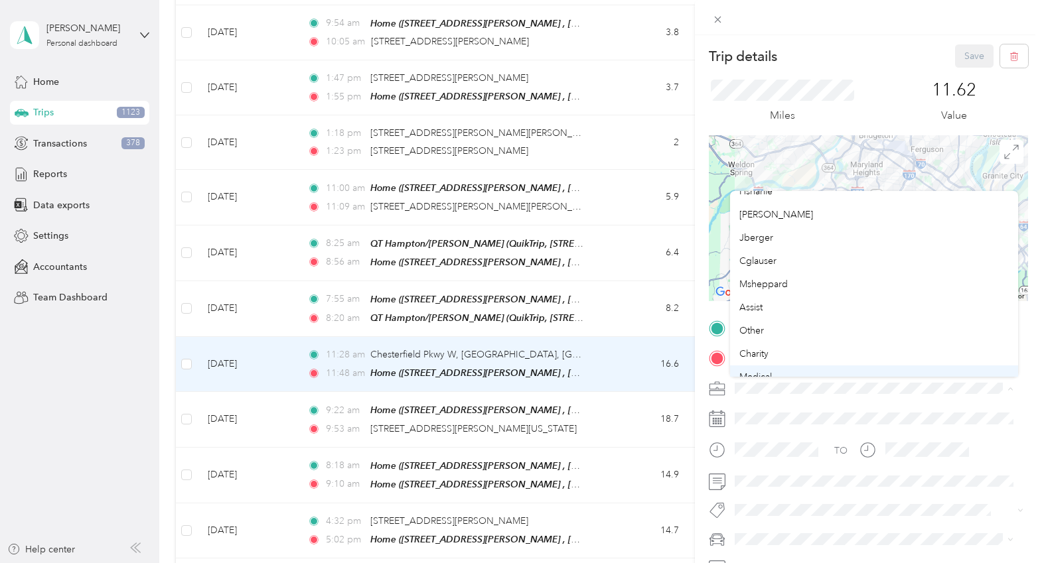
scroll to position [133, 0]
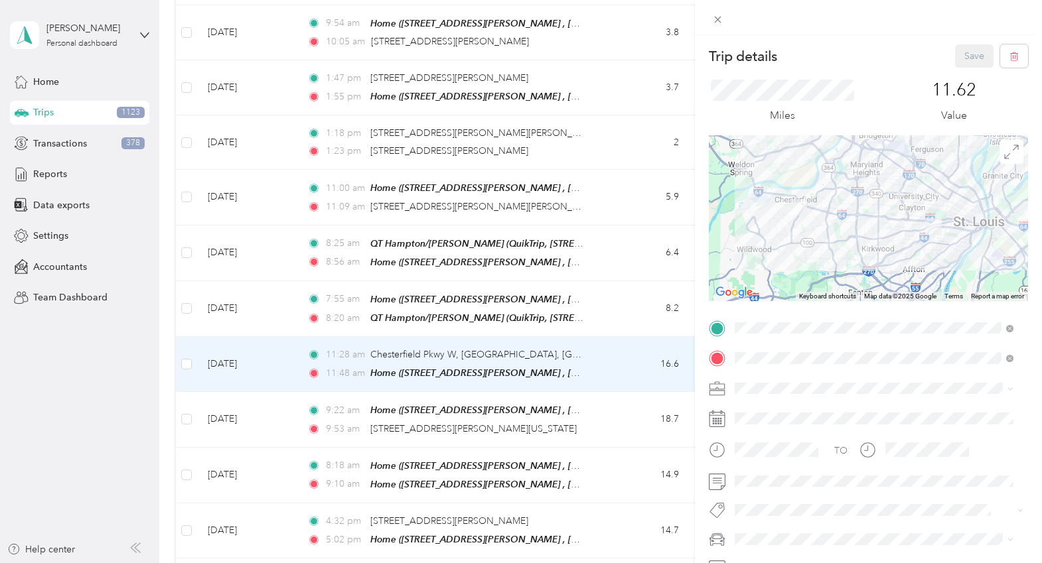
click at [777, 297] on div "Other" at bounding box center [873, 302] width 269 height 14
click at [963, 52] on button "Save" at bounding box center [974, 55] width 38 height 23
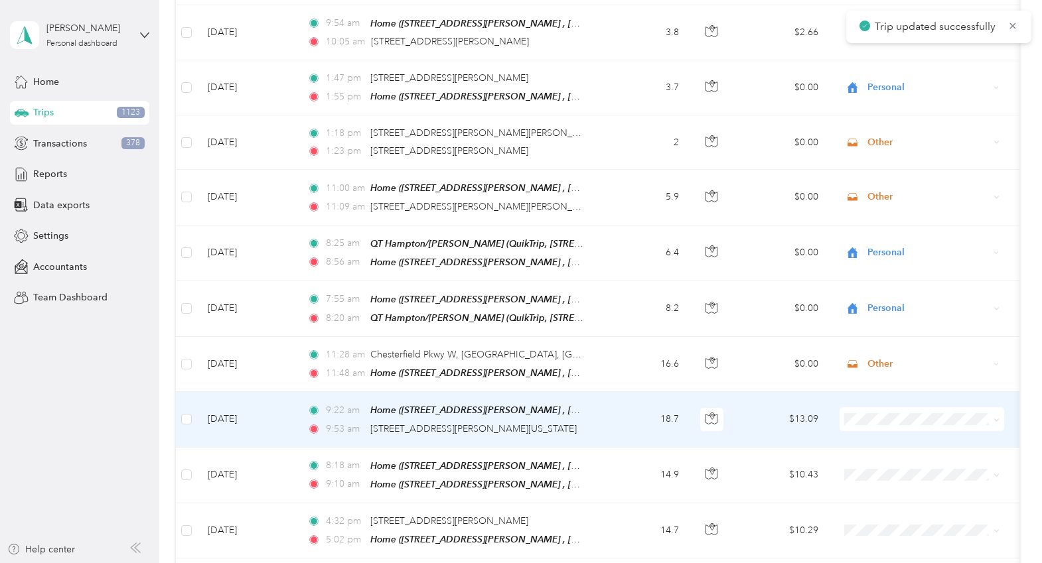
click at [631, 407] on td "18.7" at bounding box center [646, 419] width 88 height 55
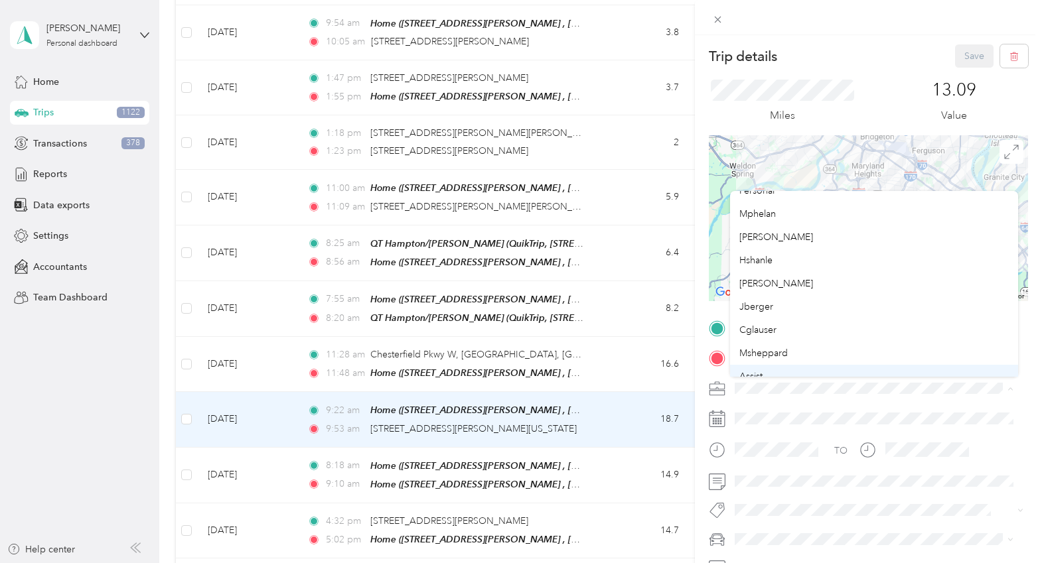
scroll to position [66, 0]
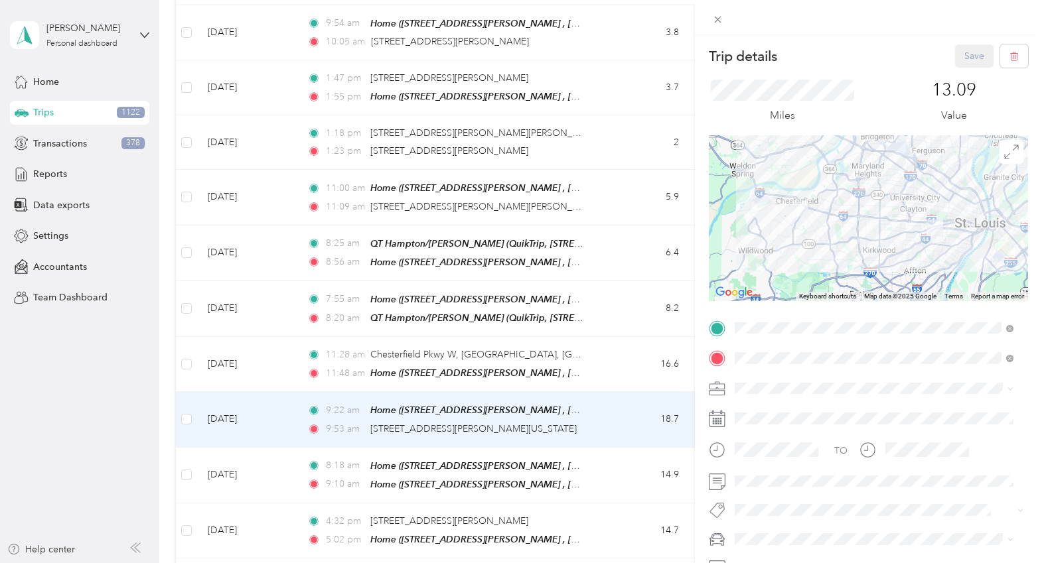
click at [760, 366] on span "Other" at bounding box center [751, 368] width 25 height 11
click at [965, 56] on button "Save" at bounding box center [974, 55] width 38 height 23
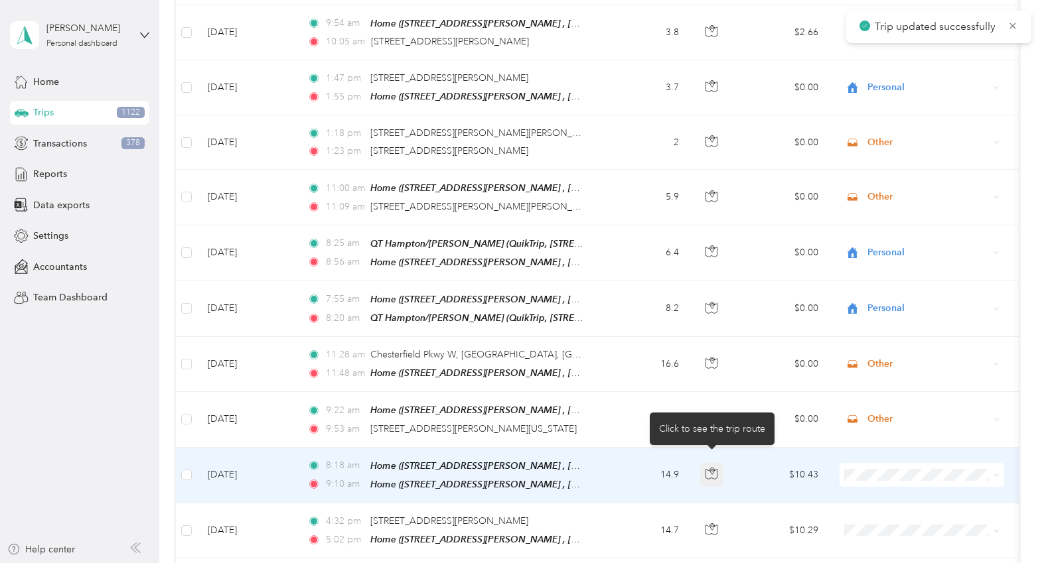
click at [710, 468] on icon "button" at bounding box center [711, 474] width 12 height 12
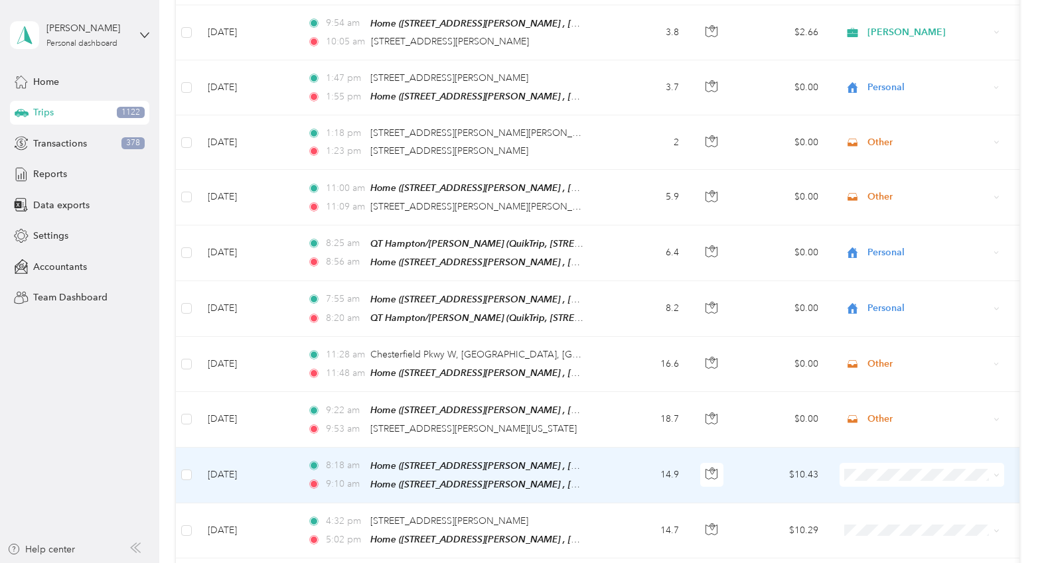
click at [628, 476] on td "14.9" at bounding box center [646, 476] width 88 height 56
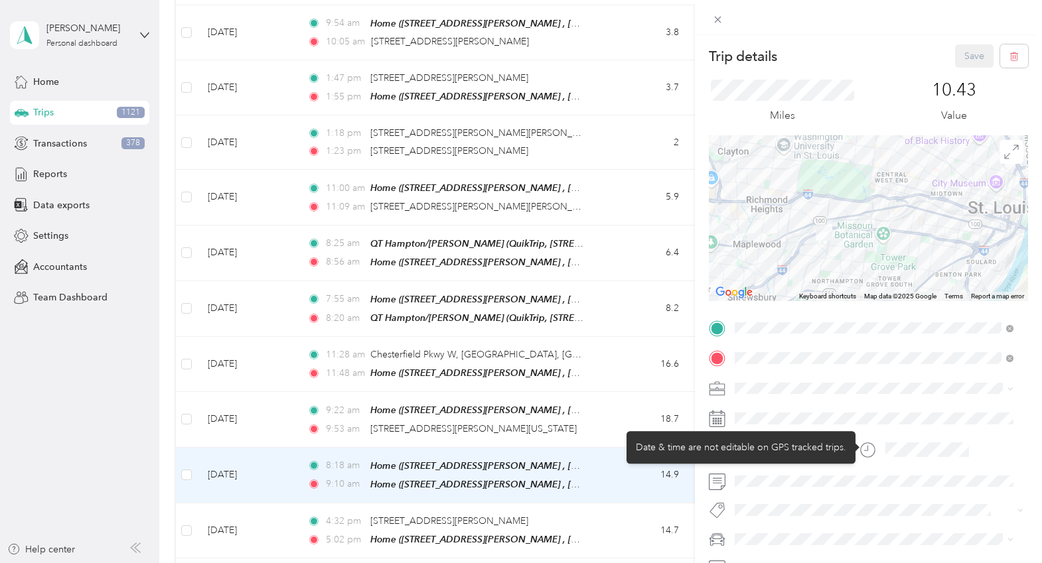
click at [588, 467] on div "Trip details Save This trip cannot be edited because it is either under review,…" at bounding box center [521, 281] width 1042 height 563
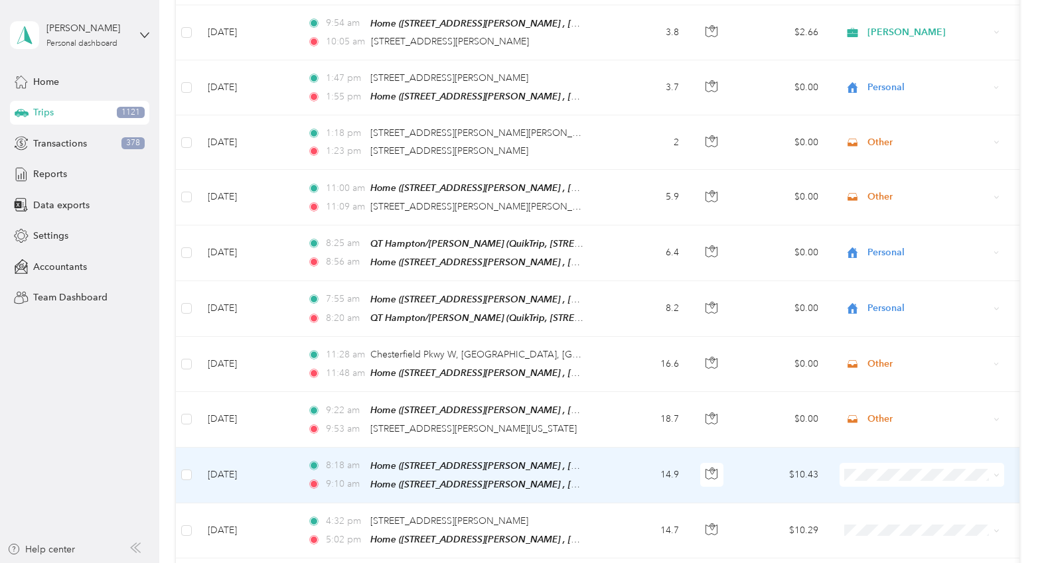
click at [997, 472] on icon at bounding box center [996, 475] width 6 height 6
click at [941, 298] on span "Personal" at bounding box center [933, 298] width 123 height 14
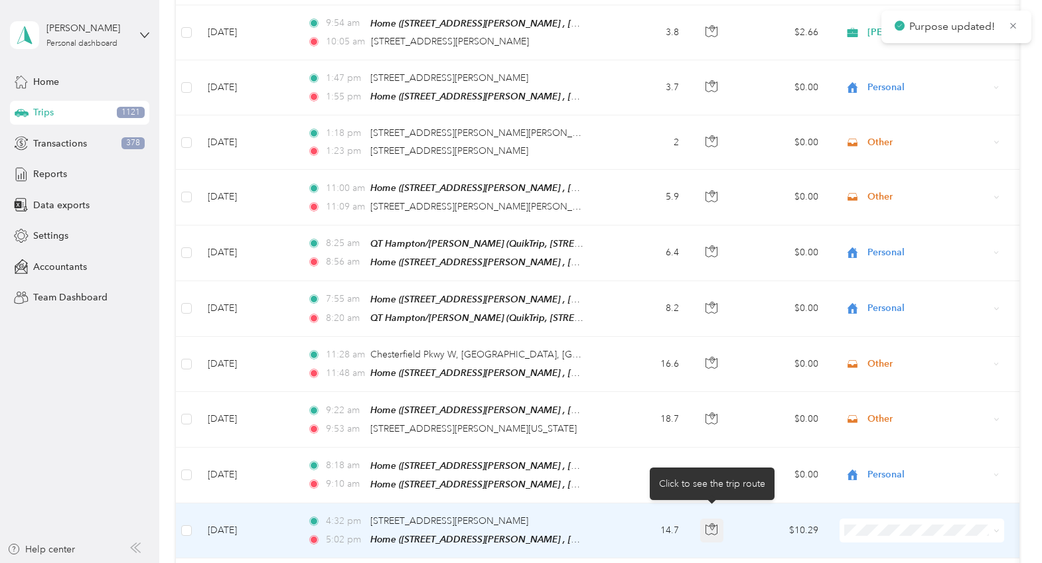
click at [717, 523] on icon "button" at bounding box center [711, 529] width 12 height 12
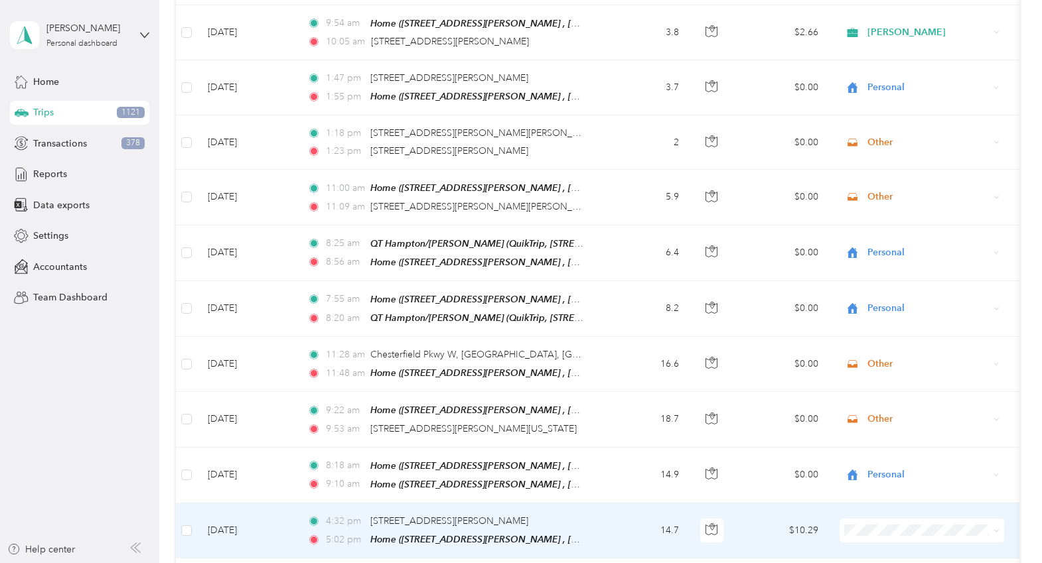
click at [640, 525] on td "14.7" at bounding box center [646, 531] width 88 height 55
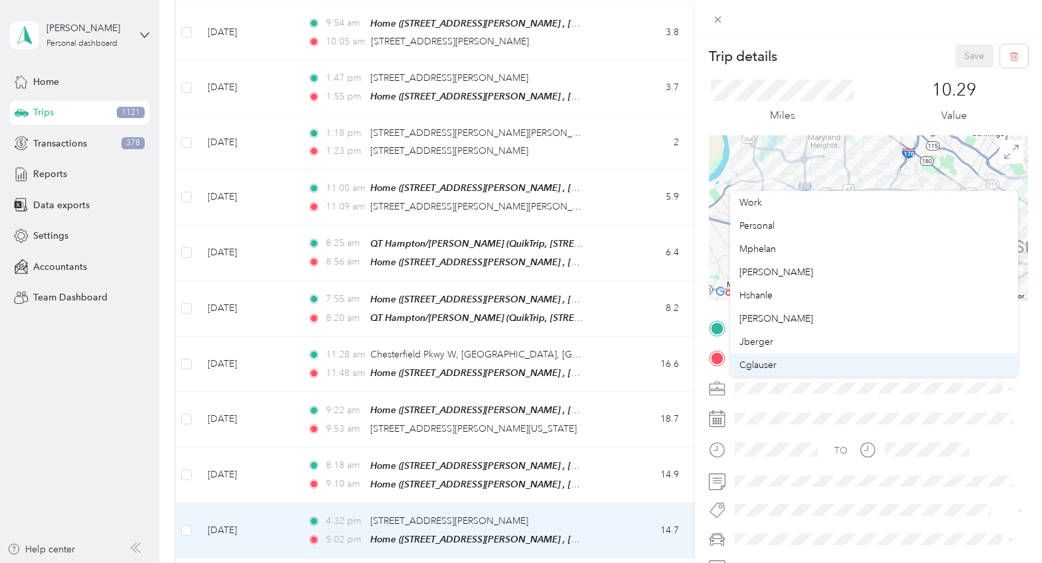
scroll to position [66, 0]
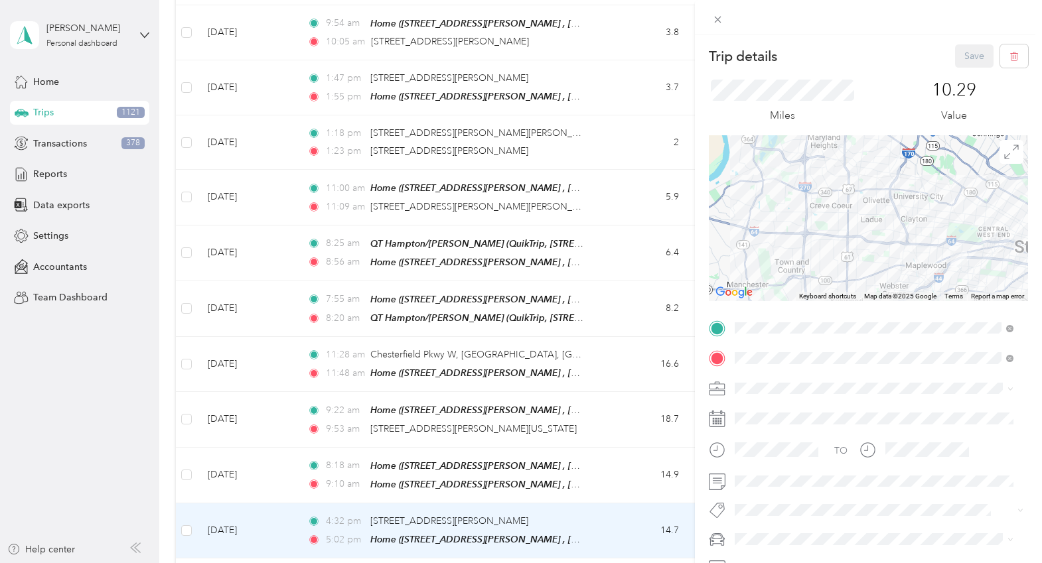
click at [761, 365] on span "Other" at bounding box center [751, 366] width 25 height 11
click at [955, 56] on button "Save" at bounding box center [974, 55] width 38 height 23
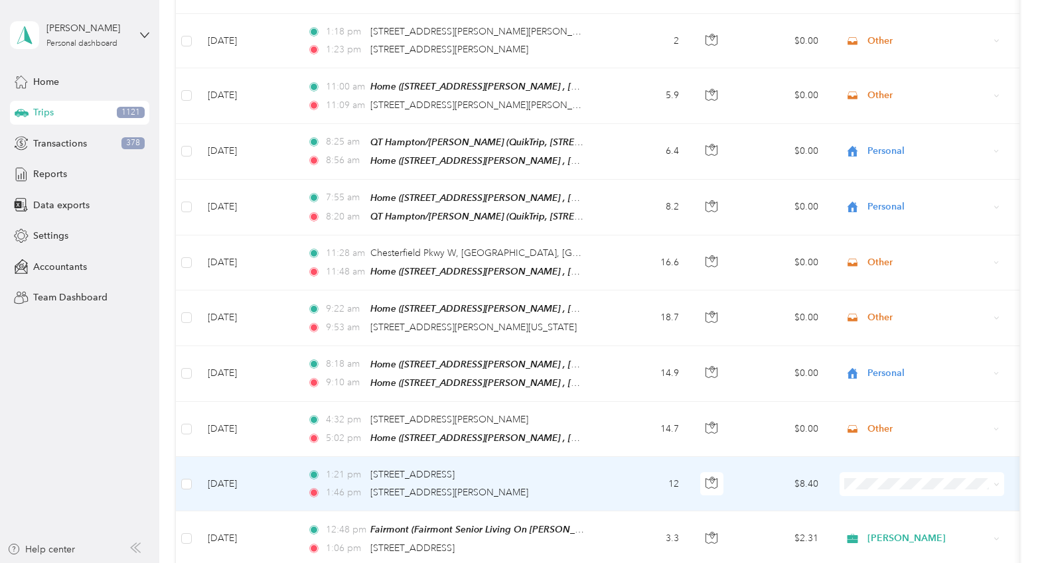
scroll to position [685, 0]
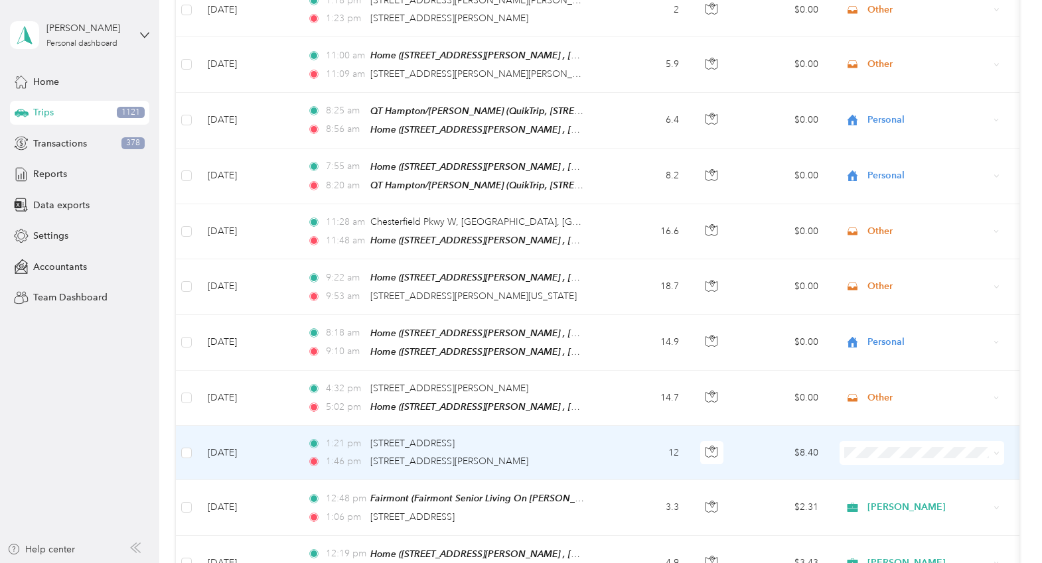
click at [632, 433] on td "12" at bounding box center [646, 453] width 88 height 54
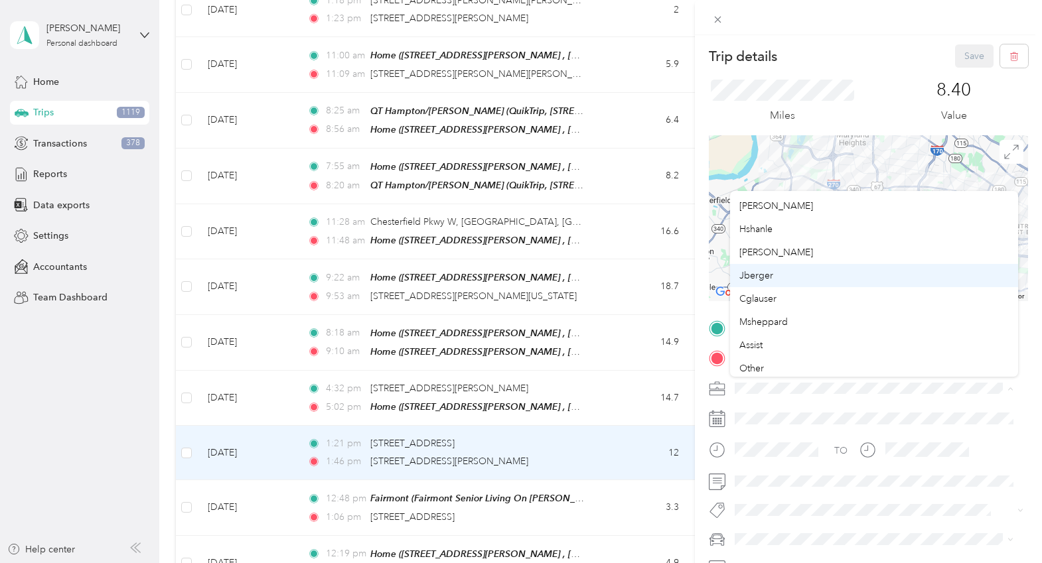
scroll to position [133, 0]
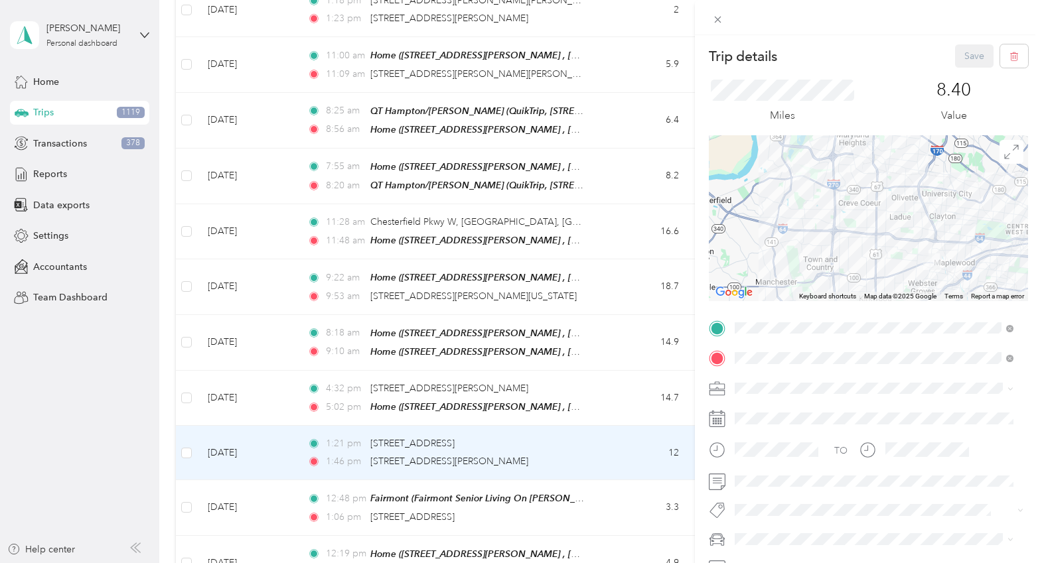
click at [759, 301] on span "Other" at bounding box center [751, 302] width 25 height 11
click at [961, 45] on button "Save" at bounding box center [974, 55] width 38 height 23
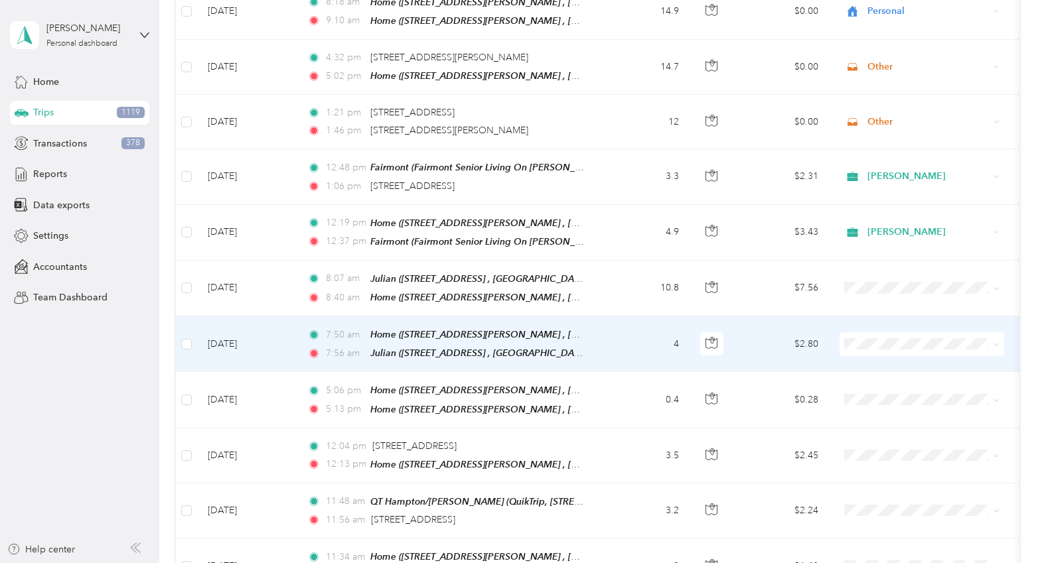
scroll to position [1016, 0]
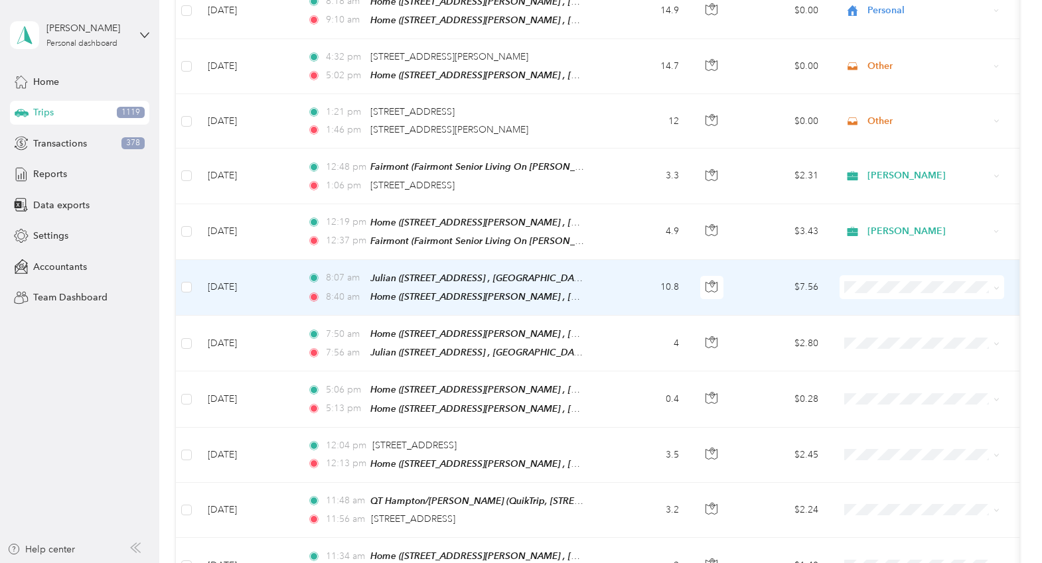
click at [992, 280] on span at bounding box center [994, 287] width 11 height 15
click at [900, 314] on span "Personal" at bounding box center [933, 319] width 123 height 14
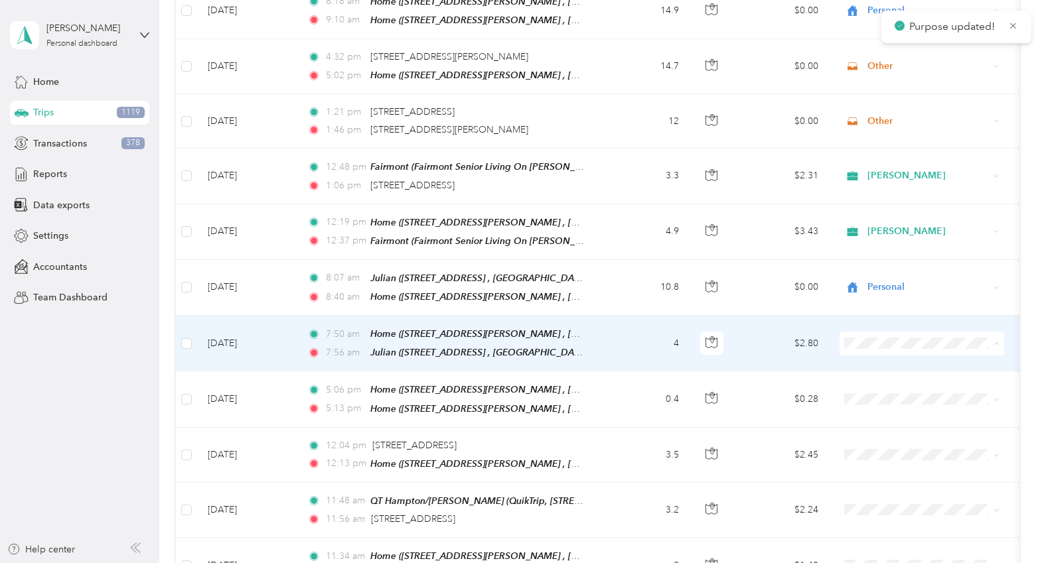
click at [906, 371] on span "Personal" at bounding box center [933, 374] width 123 height 14
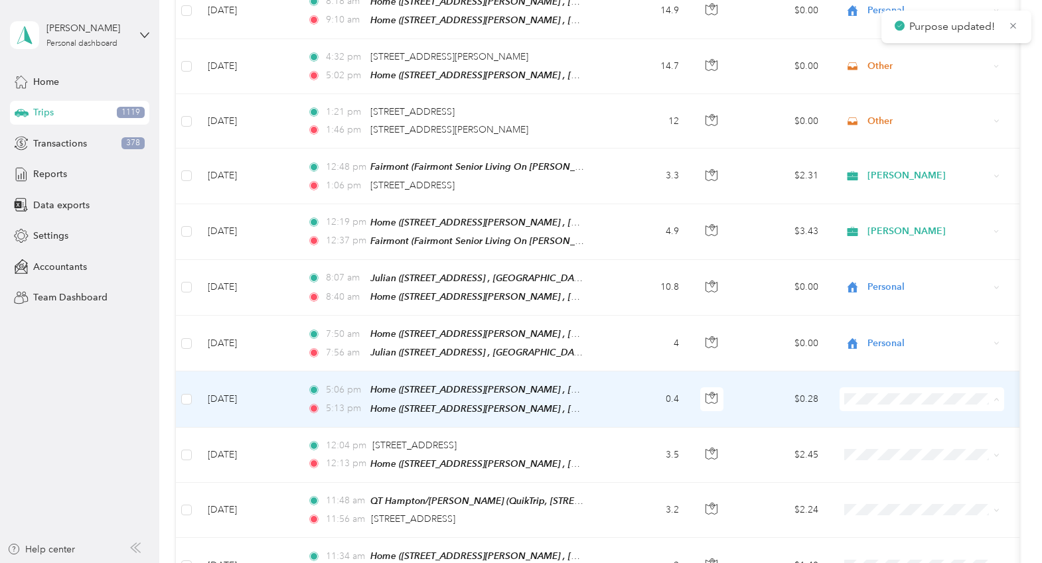
click at [907, 211] on span "Personal" at bounding box center [933, 216] width 123 height 14
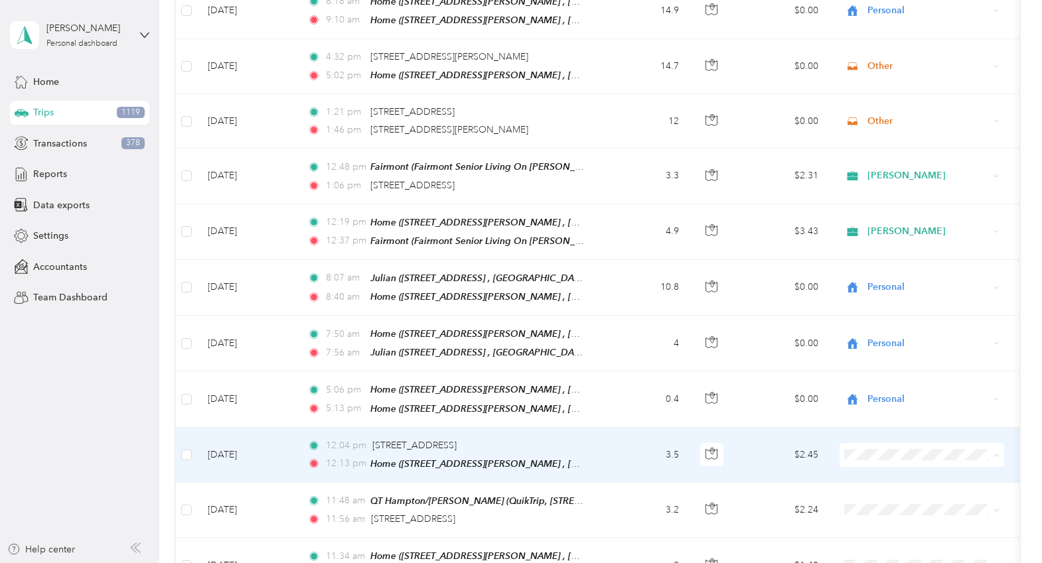
click at [889, 268] on span "Personal" at bounding box center [933, 270] width 123 height 14
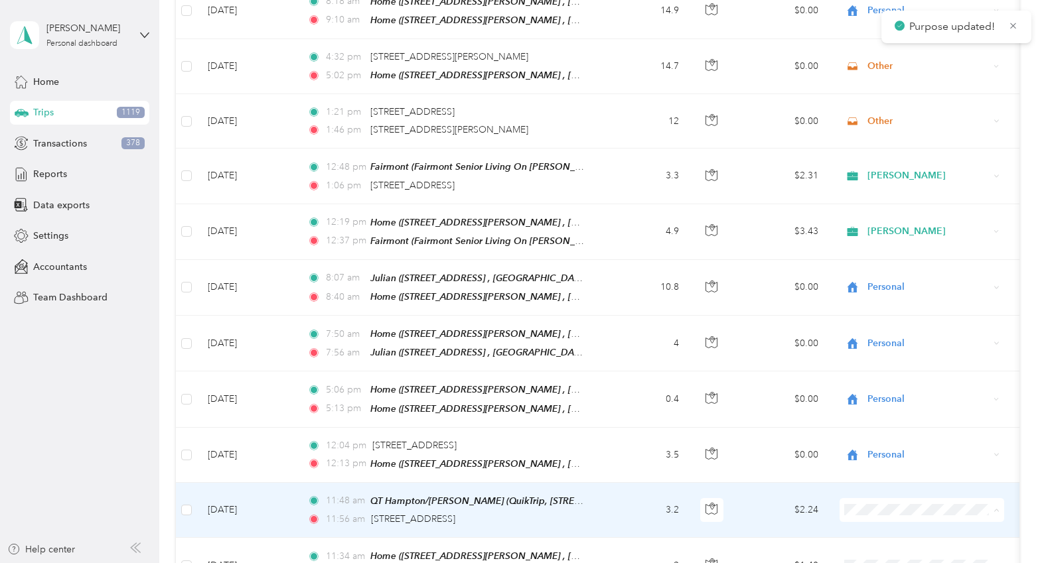
click at [888, 321] on span "Personal" at bounding box center [933, 325] width 123 height 14
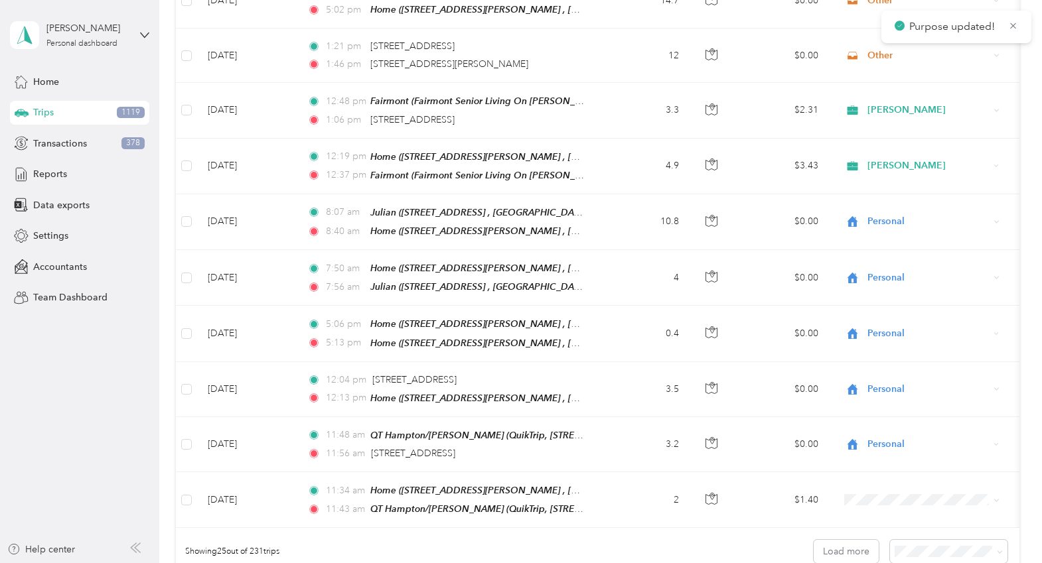
scroll to position [1083, 0]
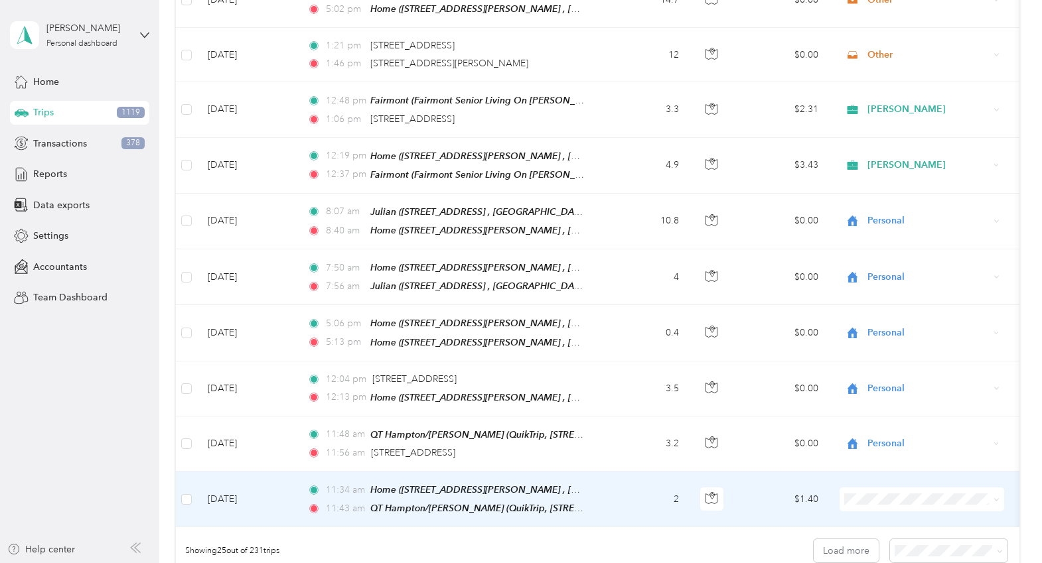
click at [903, 314] on span "Personal" at bounding box center [933, 310] width 123 height 14
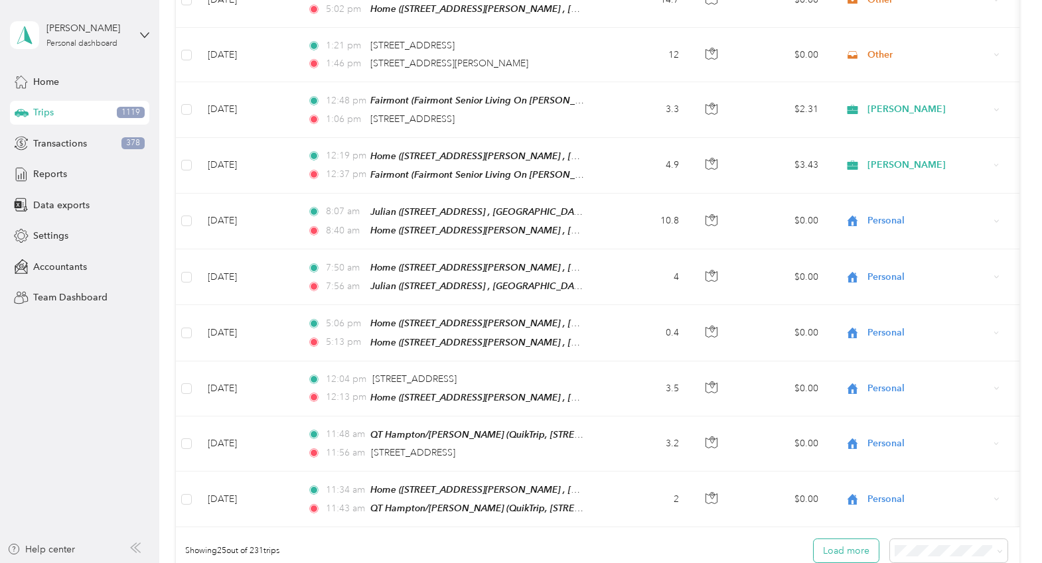
click at [849, 543] on button "Load more" at bounding box center [845, 550] width 65 height 23
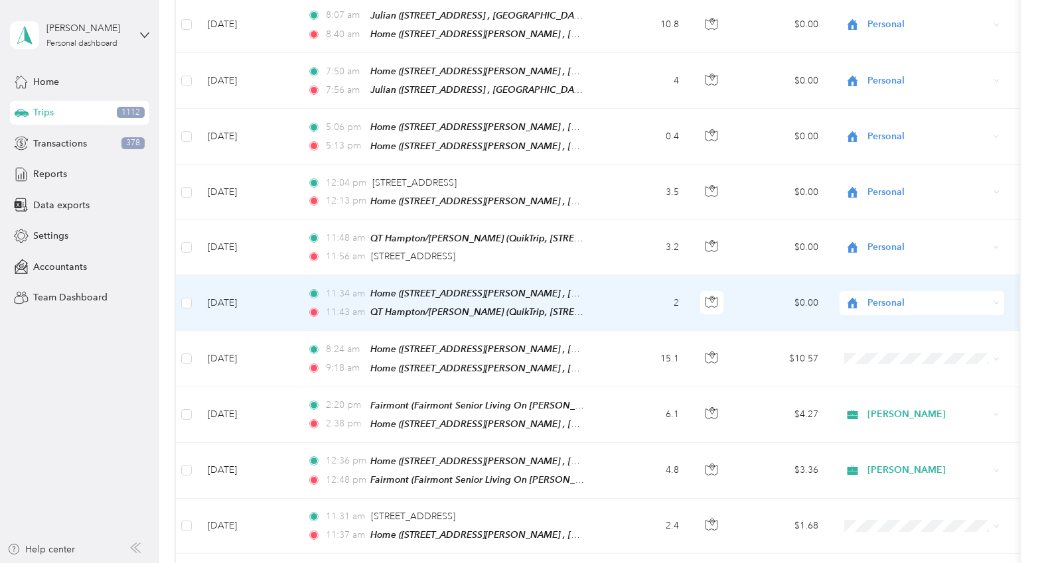
scroll to position [1282, 0]
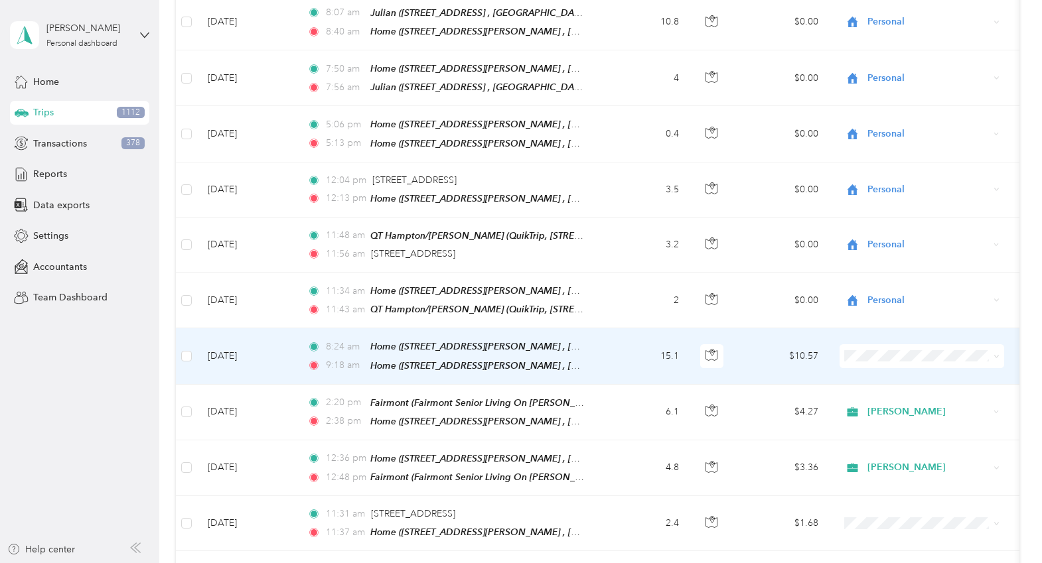
click at [750, 338] on td "$10.57" at bounding box center [782, 356] width 93 height 56
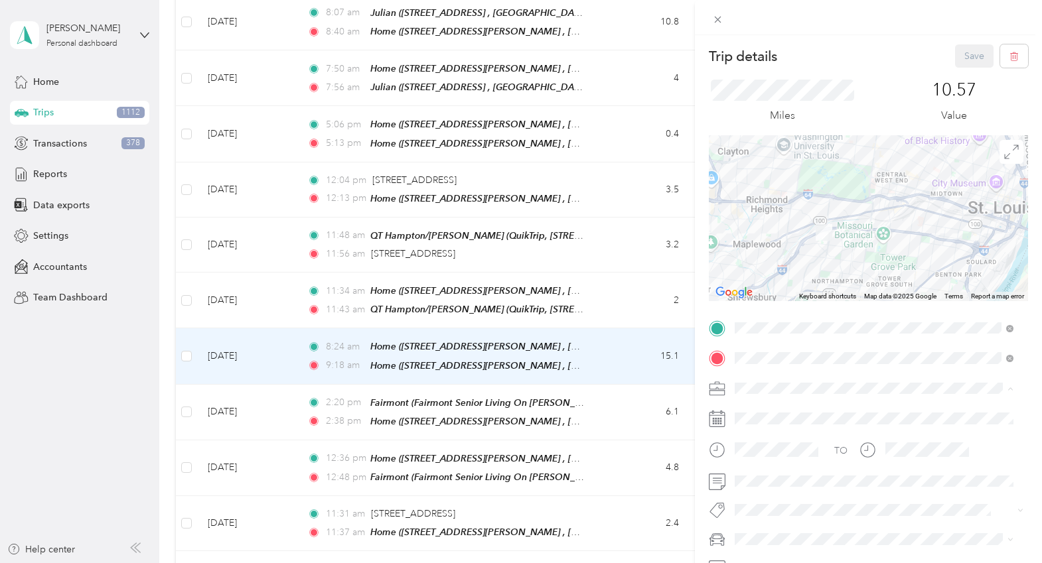
click at [801, 223] on div "Personal" at bounding box center [873, 226] width 269 height 14
click at [957, 56] on button "Save" at bounding box center [974, 55] width 38 height 23
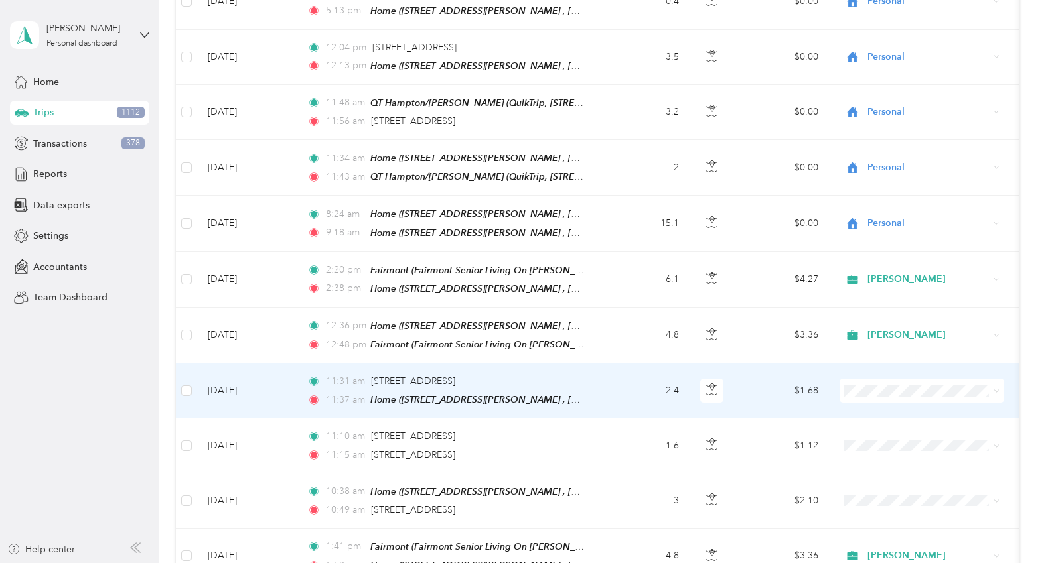
scroll to position [1481, 0]
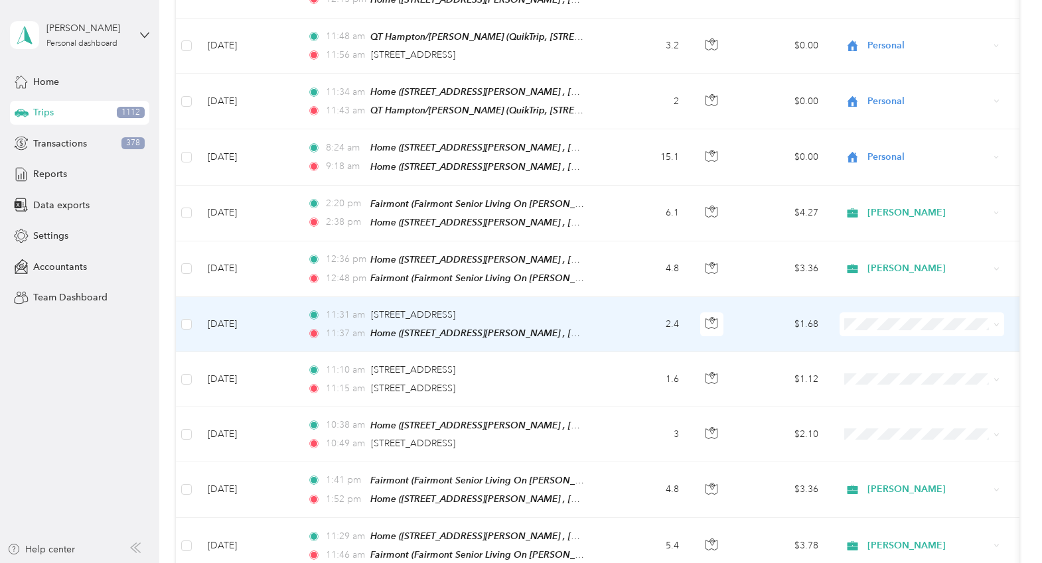
click at [749, 297] on td "$1.68" at bounding box center [782, 324] width 93 height 55
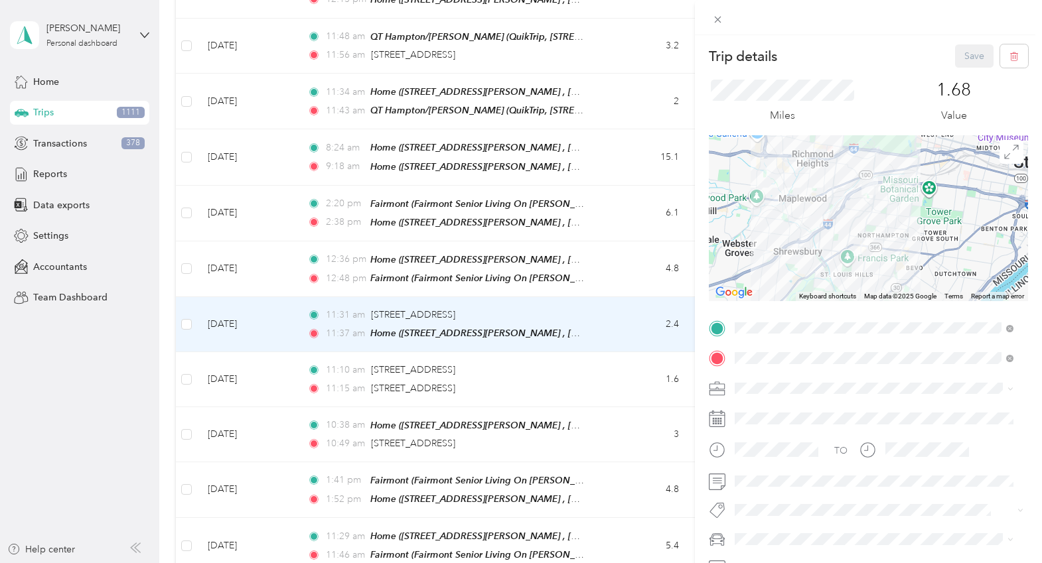
click at [642, 356] on div "Trip details Save This trip cannot be edited because it is either under review,…" at bounding box center [521, 281] width 1042 height 563
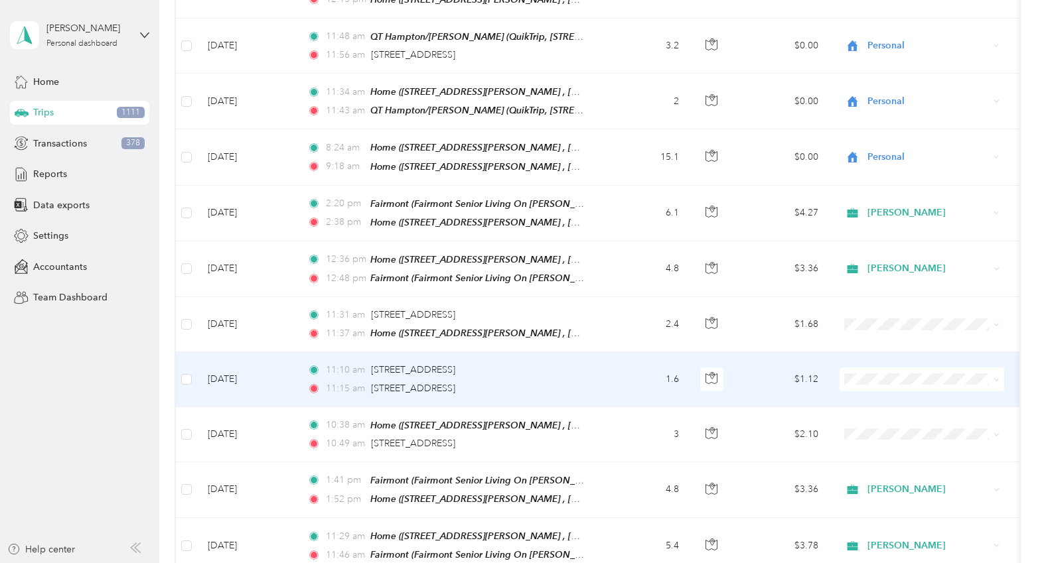
click at [642, 356] on td "1.6" at bounding box center [646, 379] width 88 height 54
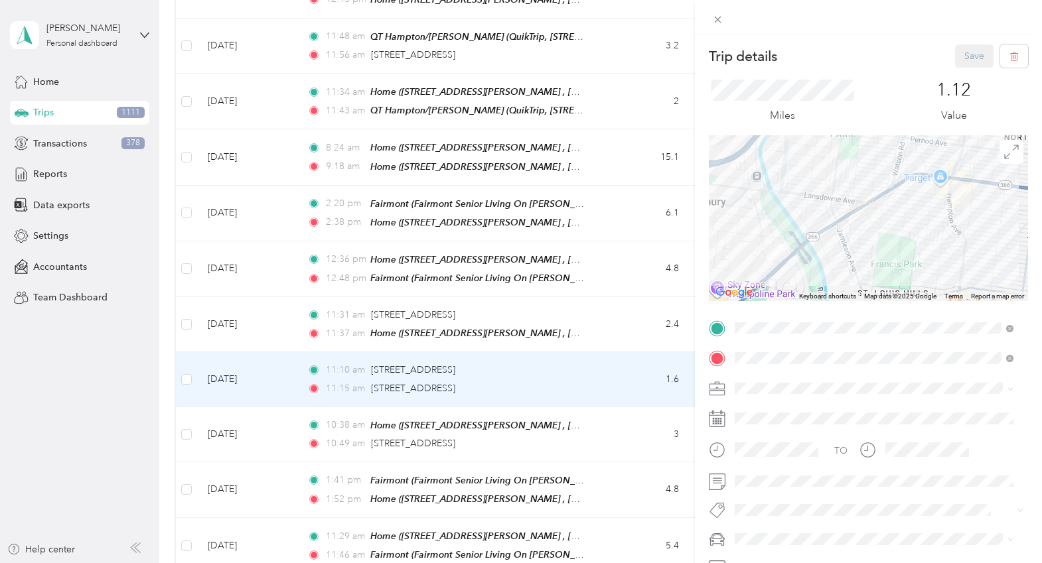
click at [630, 397] on div "Trip details Save This trip cannot be edited because it is either under review,…" at bounding box center [521, 281] width 1042 height 563
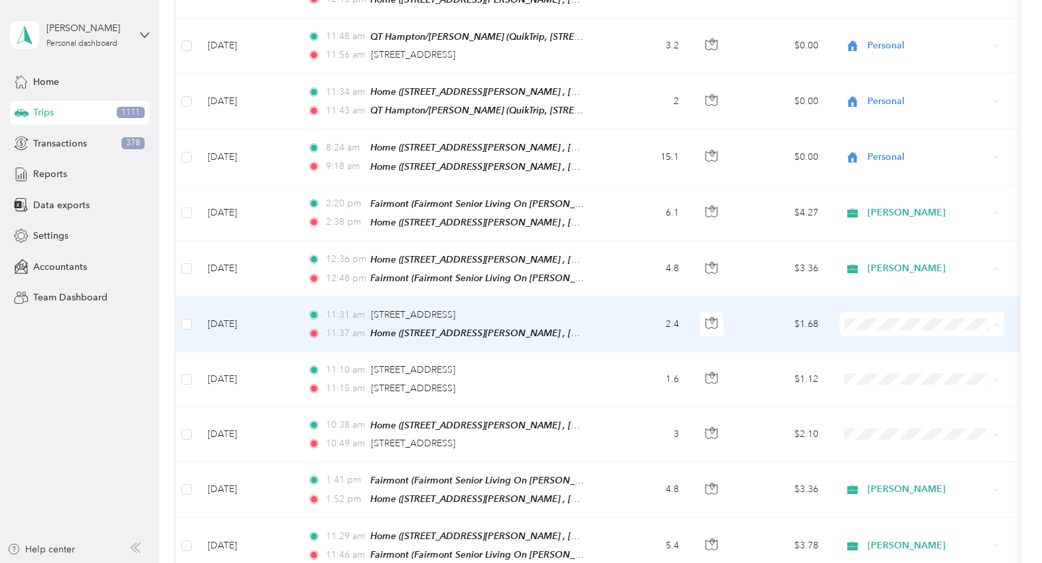
click at [885, 346] on span "Personal" at bounding box center [933, 346] width 123 height 14
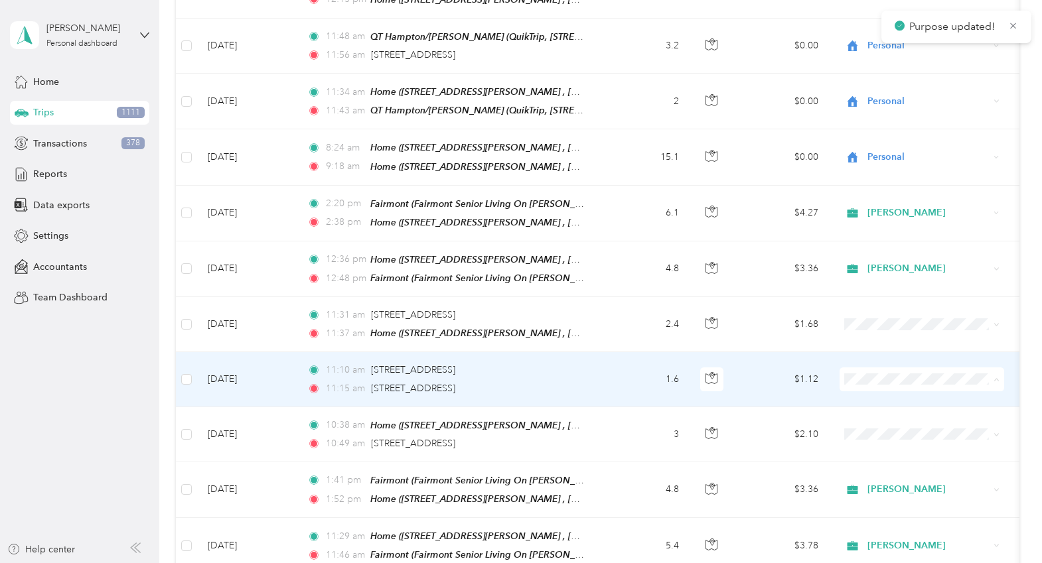
click at [886, 398] on span "Personal" at bounding box center [933, 400] width 123 height 14
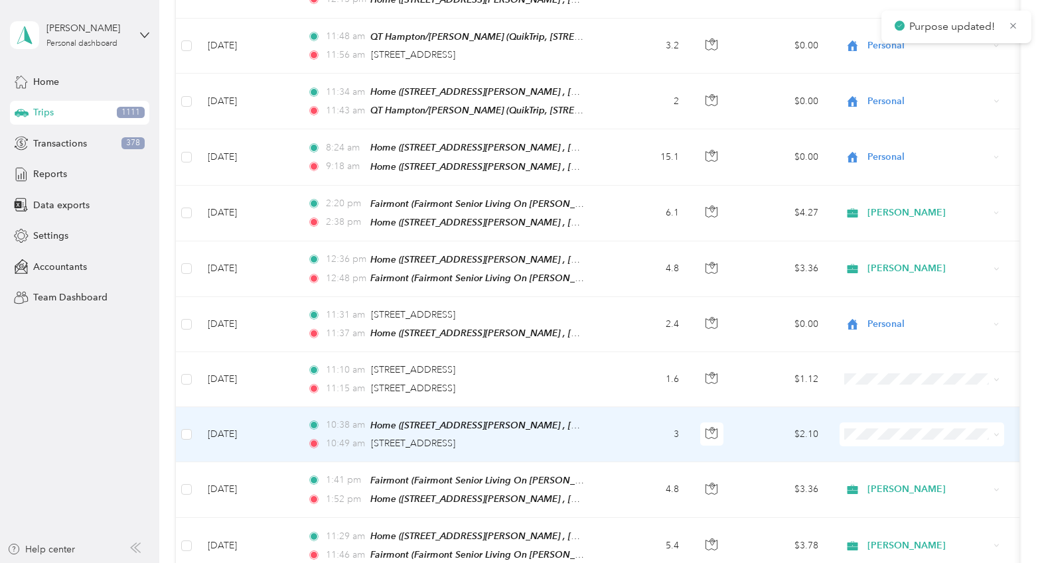
click at [891, 238] on span "Personal" at bounding box center [933, 243] width 123 height 14
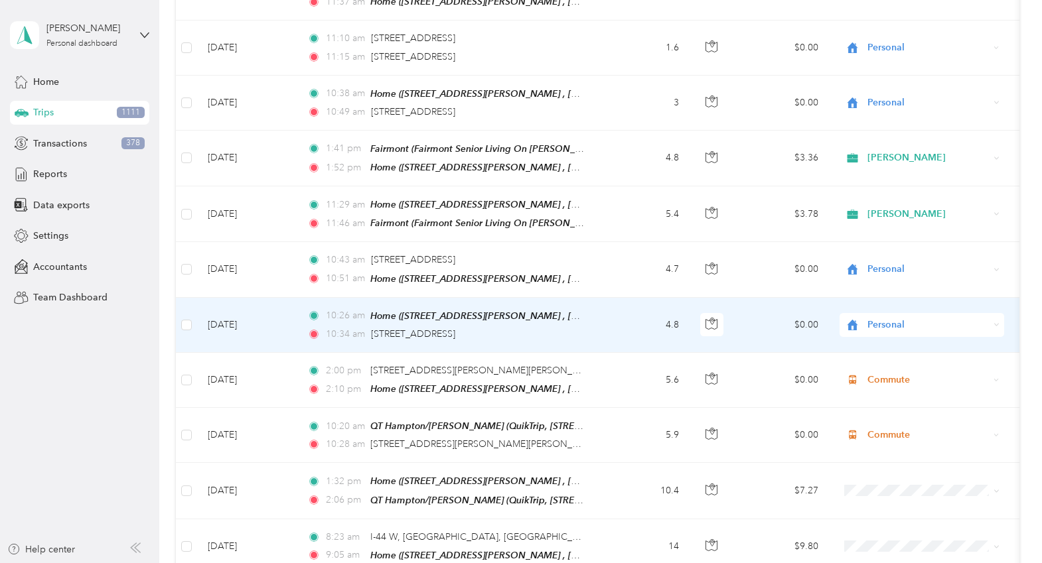
scroll to position [1879, 0]
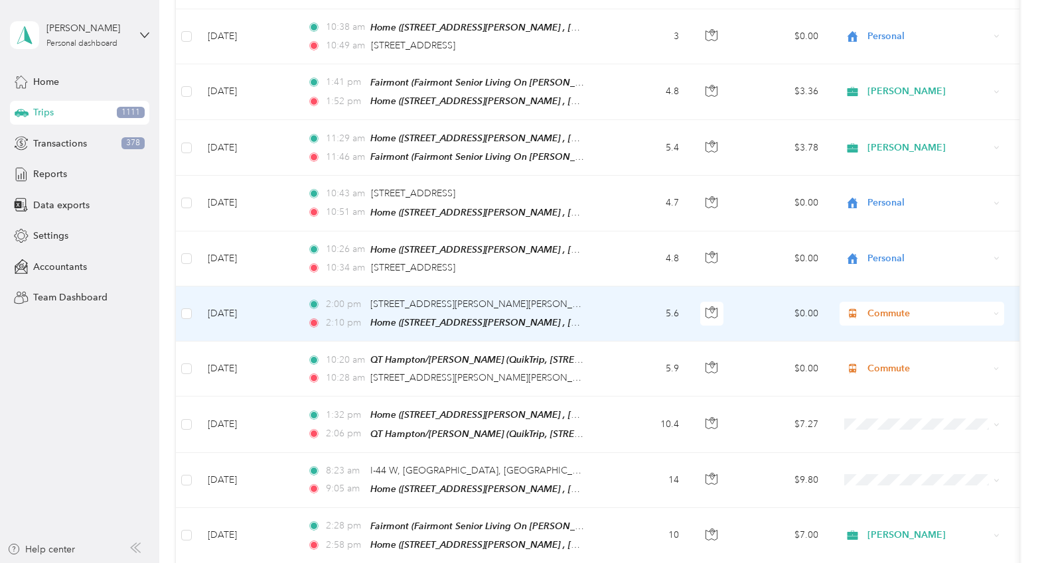
click at [883, 307] on span "Commute" at bounding box center [927, 314] width 121 height 15
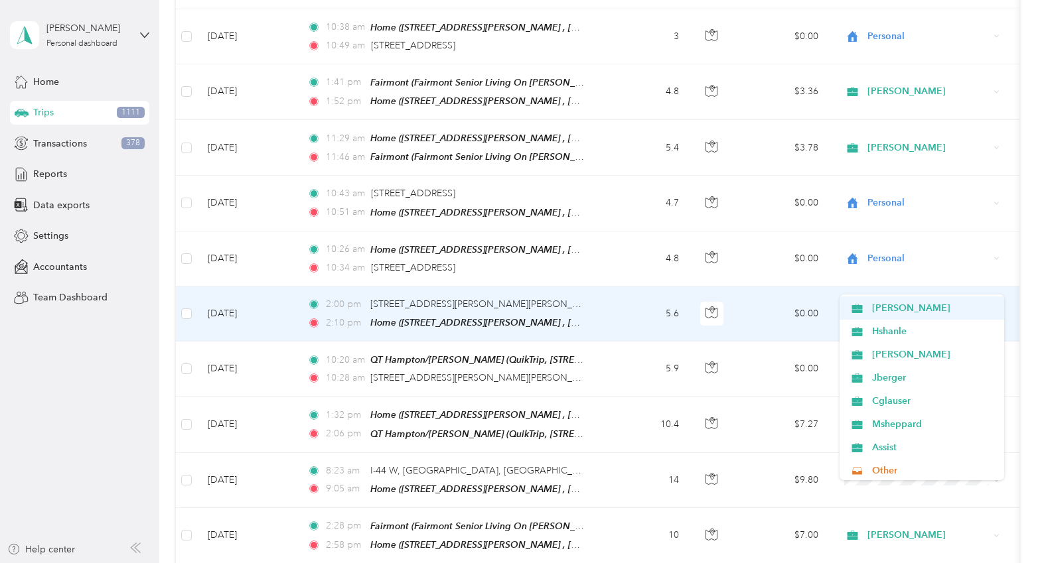
scroll to position [133, 0]
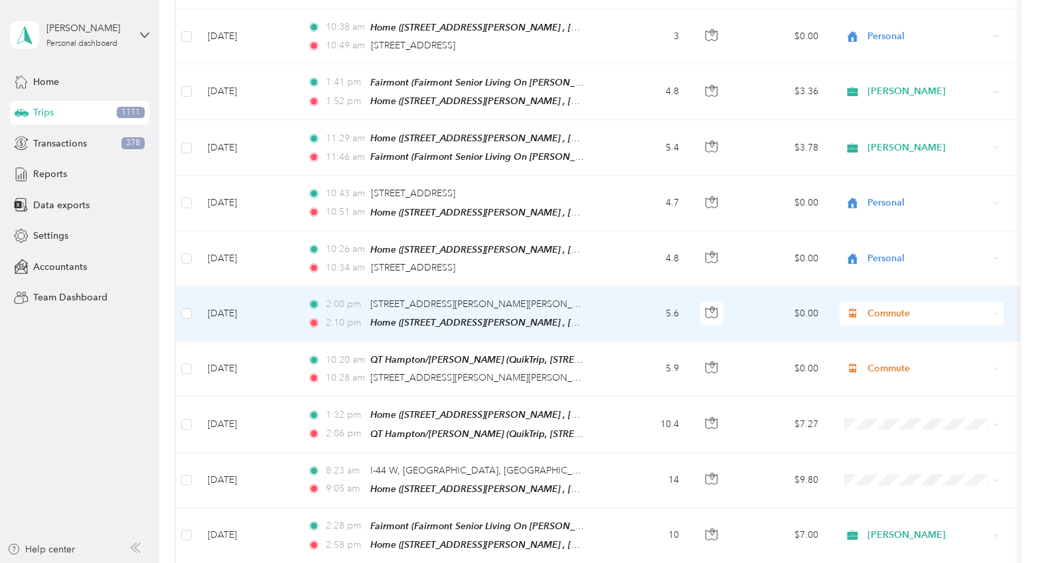
click at [877, 405] on span "Other" at bounding box center [933, 406] width 123 height 14
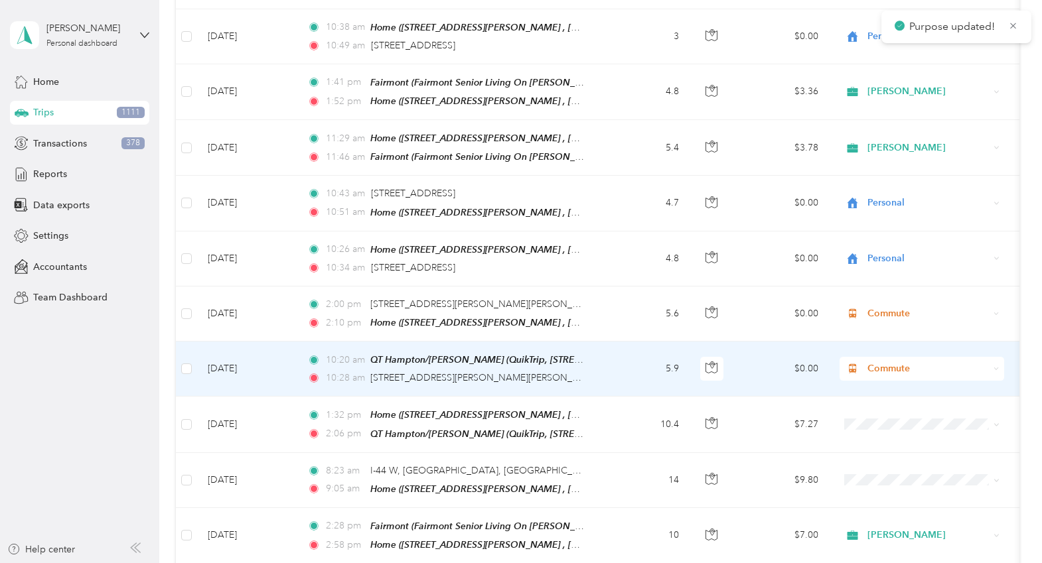
click at [888, 362] on span "Commute" at bounding box center [927, 369] width 121 height 15
click at [879, 462] on li "Other" at bounding box center [921, 460] width 165 height 23
click at [747, 342] on td "$0.00" at bounding box center [782, 369] width 93 height 55
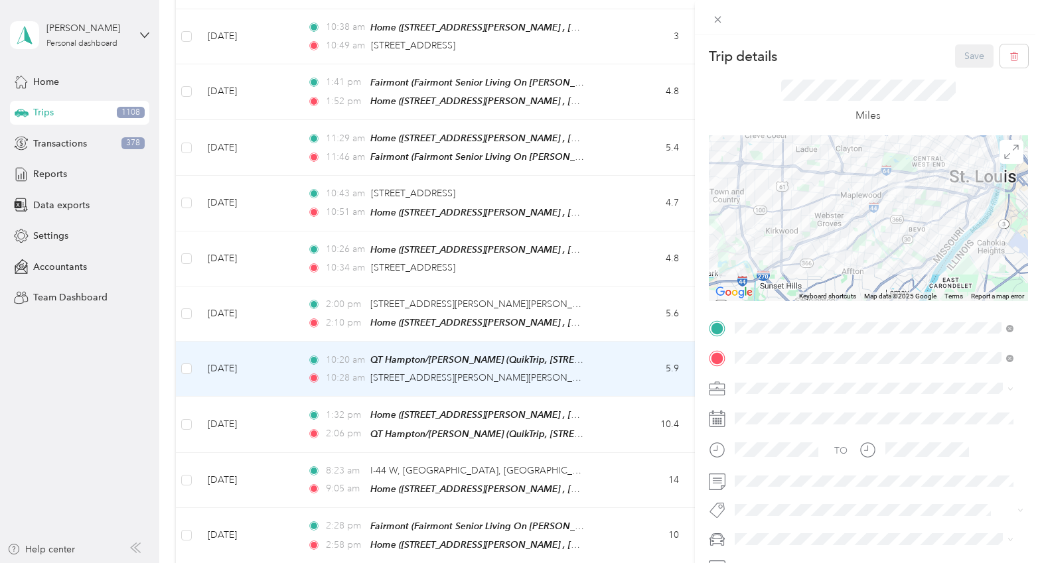
click at [622, 405] on div "Trip details Save This trip cannot be edited because it is either under review,…" at bounding box center [521, 281] width 1042 height 563
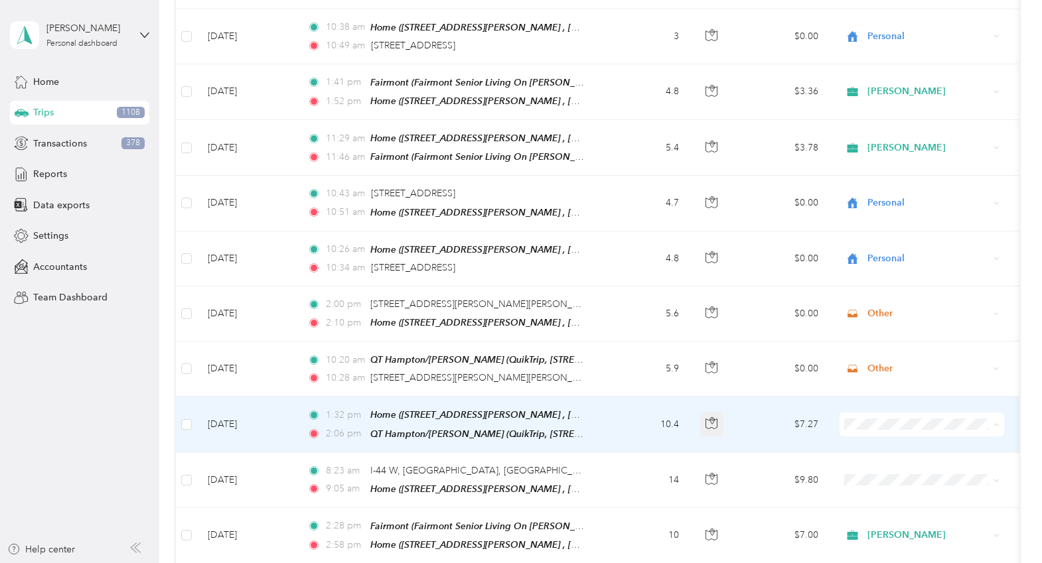
click at [709, 417] on icon "button" at bounding box center [711, 423] width 12 height 12
click at [632, 397] on td "10.4" at bounding box center [646, 425] width 88 height 56
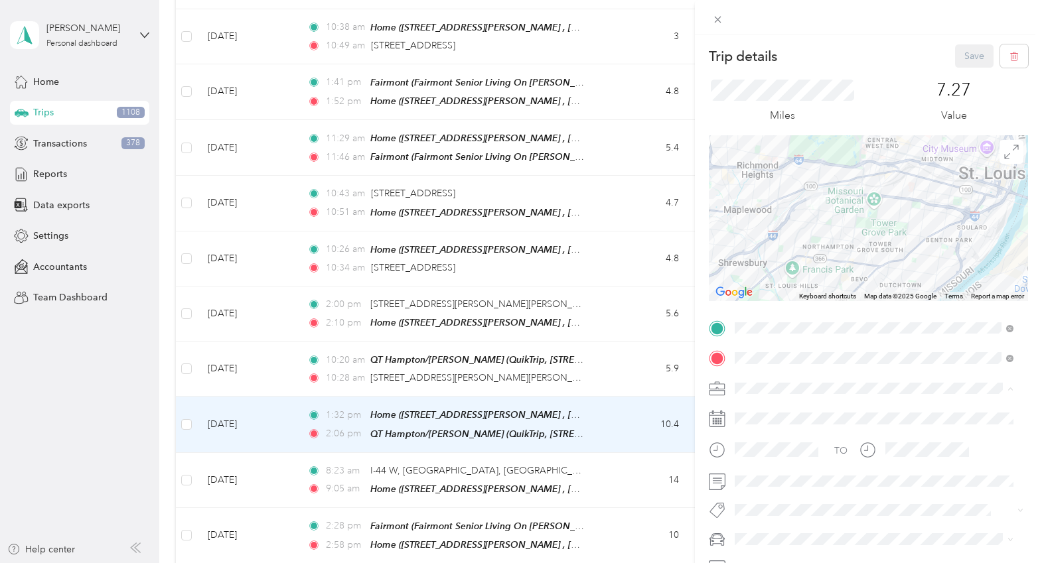
click at [778, 225] on div "Personal" at bounding box center [873, 226] width 269 height 14
click at [965, 54] on button "Save" at bounding box center [974, 55] width 38 height 23
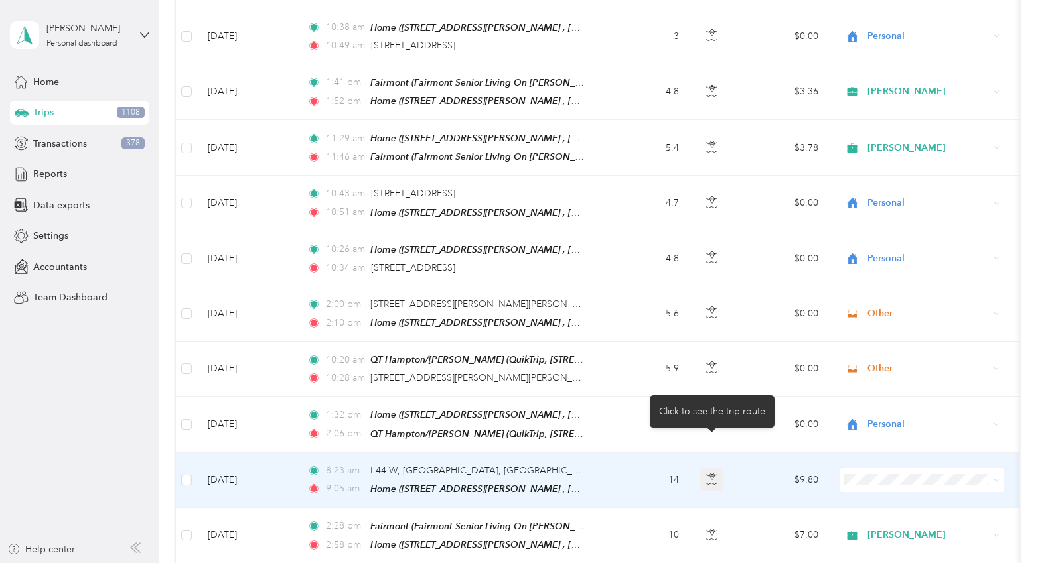
click at [712, 473] on icon "button" at bounding box center [711, 479] width 12 height 12
click at [652, 453] on td "14" at bounding box center [646, 480] width 88 height 55
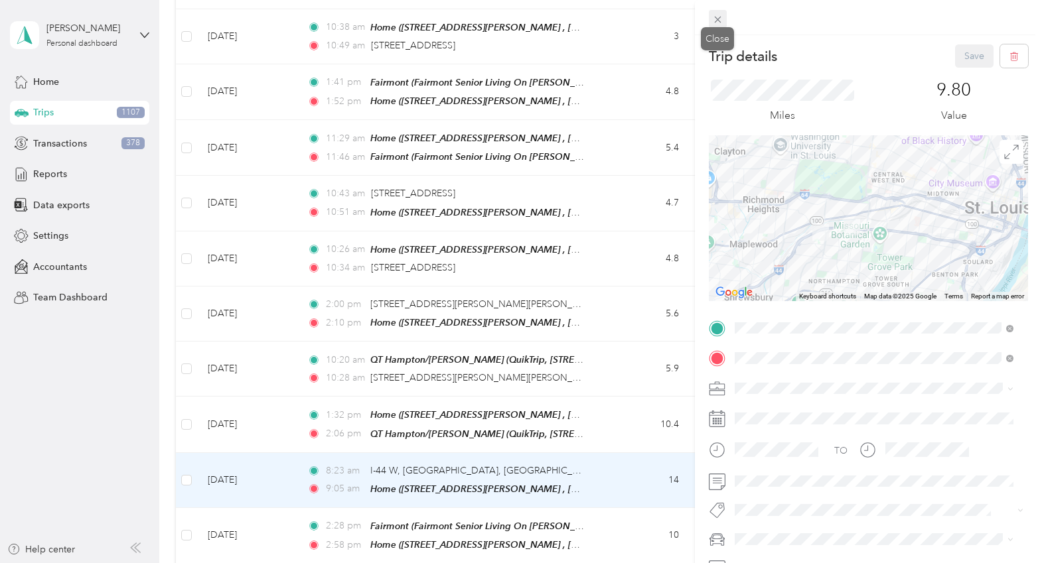
click at [723, 16] on icon at bounding box center [717, 19] width 11 height 11
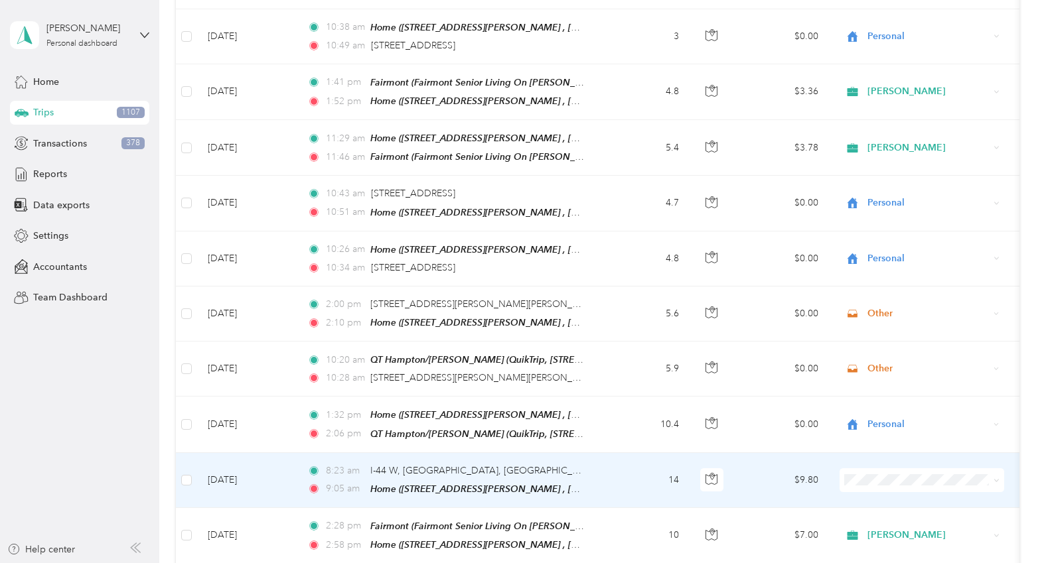
click at [997, 480] on icon at bounding box center [996, 481] width 4 height 3
click at [918, 282] on span "Personal" at bounding box center [933, 281] width 123 height 14
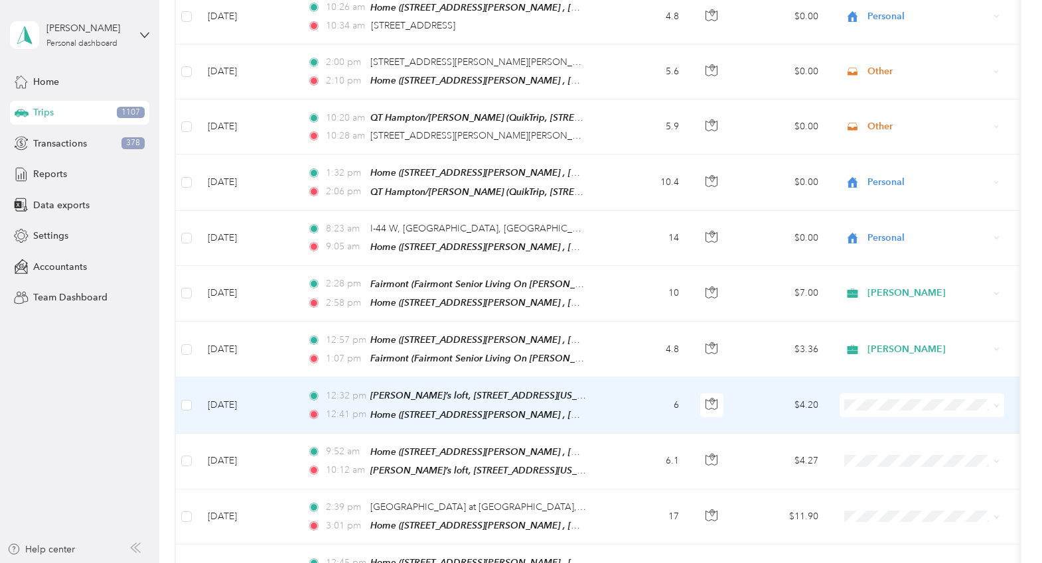
scroll to position [2144, 0]
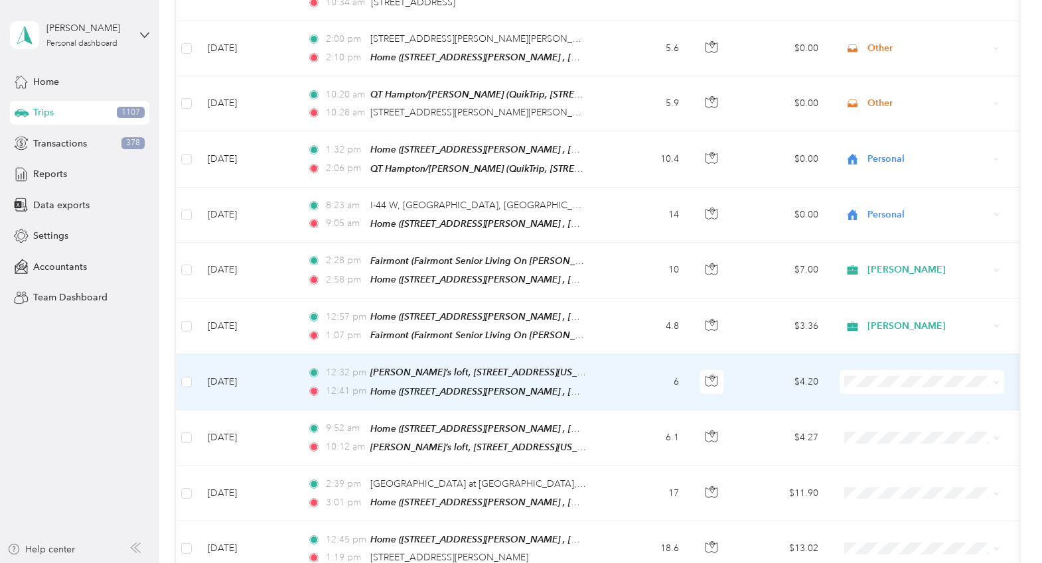
click at [997, 380] on icon at bounding box center [996, 383] width 6 height 6
click at [915, 388] on span "Personal" at bounding box center [933, 392] width 123 height 14
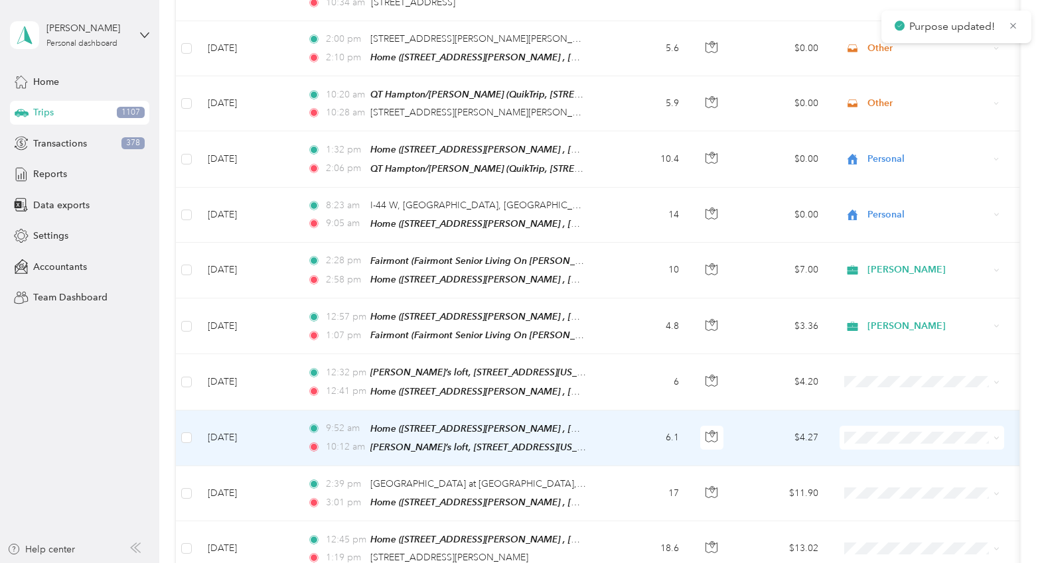
click at [1001, 426] on span at bounding box center [921, 438] width 165 height 24
click at [997, 435] on icon at bounding box center [996, 438] width 6 height 6
click at [910, 229] on span "Personal" at bounding box center [933, 234] width 123 height 14
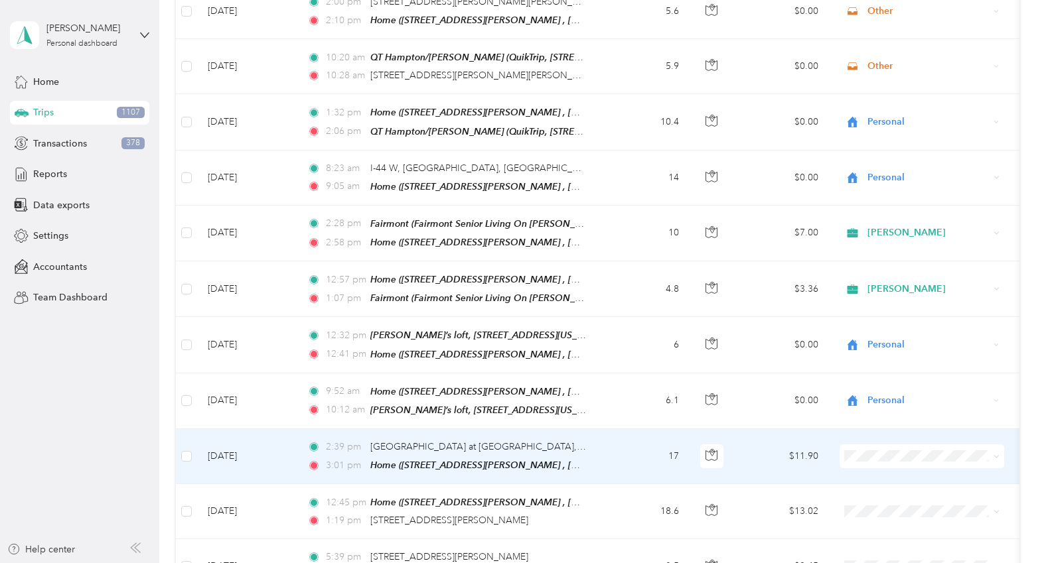
scroll to position [2211, 0]
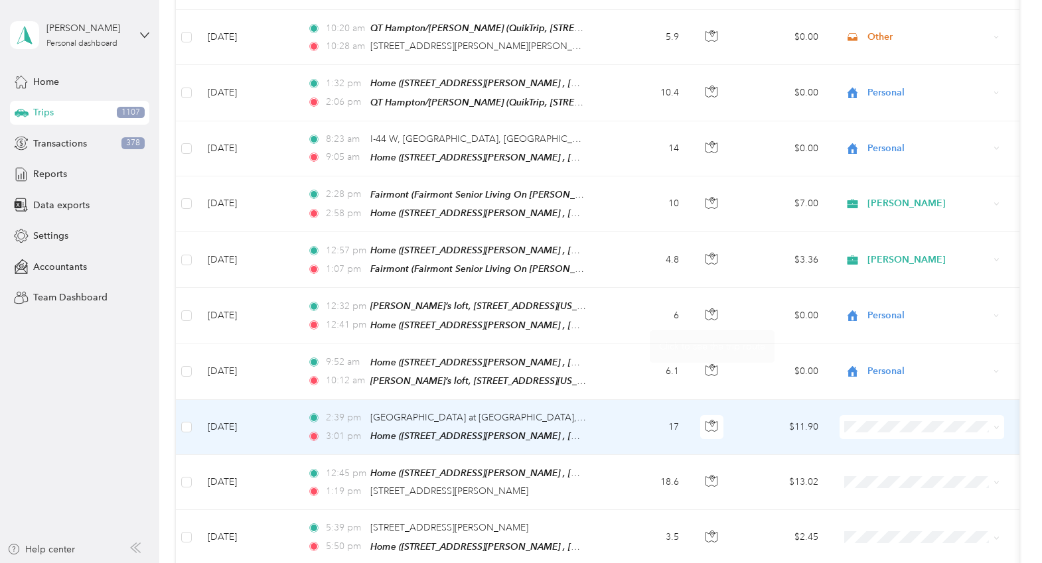
click at [624, 400] on td "17" at bounding box center [646, 427] width 88 height 55
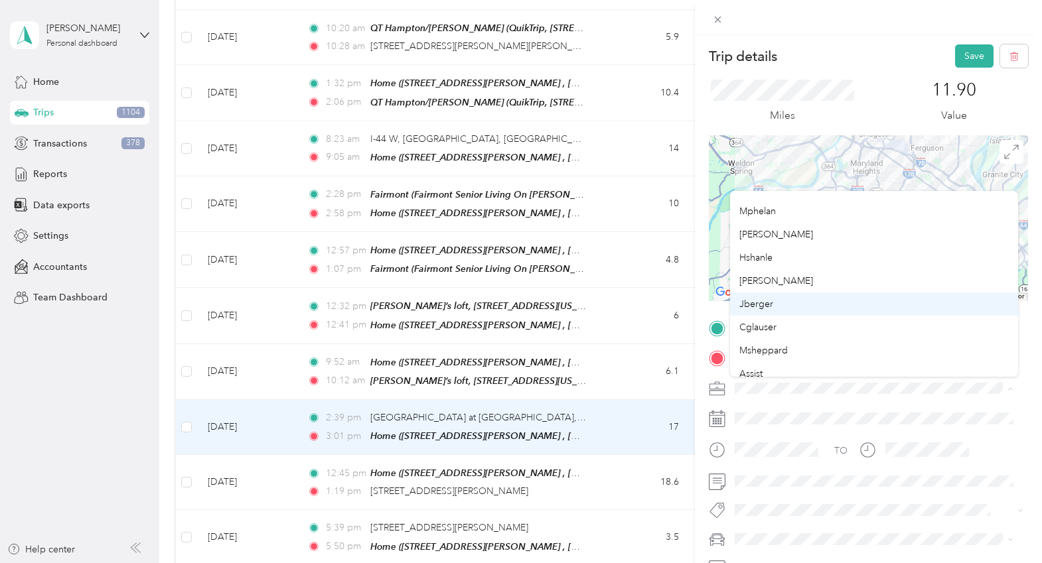
scroll to position [66, 0]
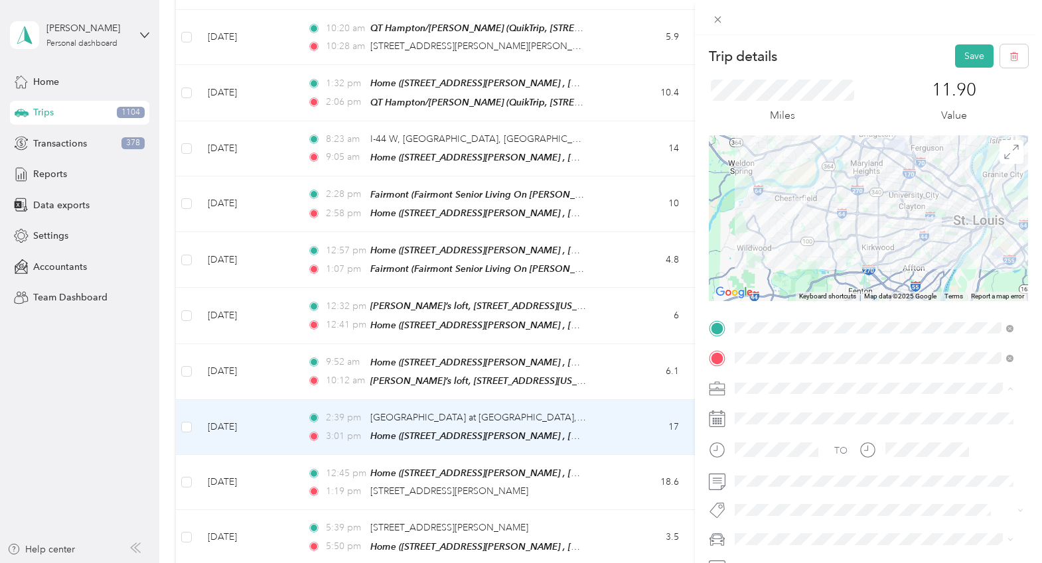
click at [760, 366] on span "Other" at bounding box center [751, 368] width 25 height 11
click at [961, 56] on button "Save" at bounding box center [974, 55] width 38 height 23
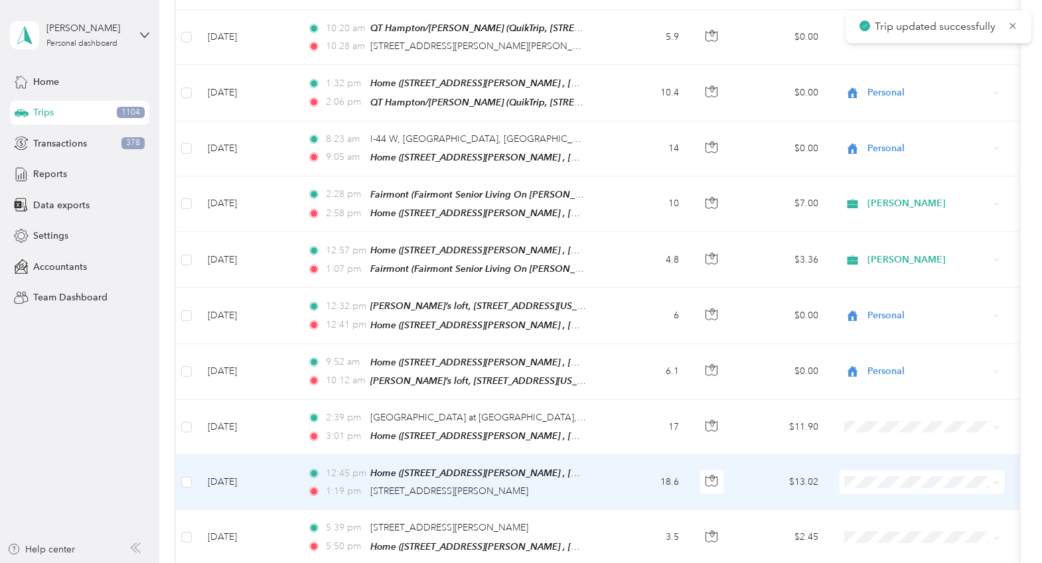
click at [626, 455] on td "18.6" at bounding box center [646, 482] width 88 height 55
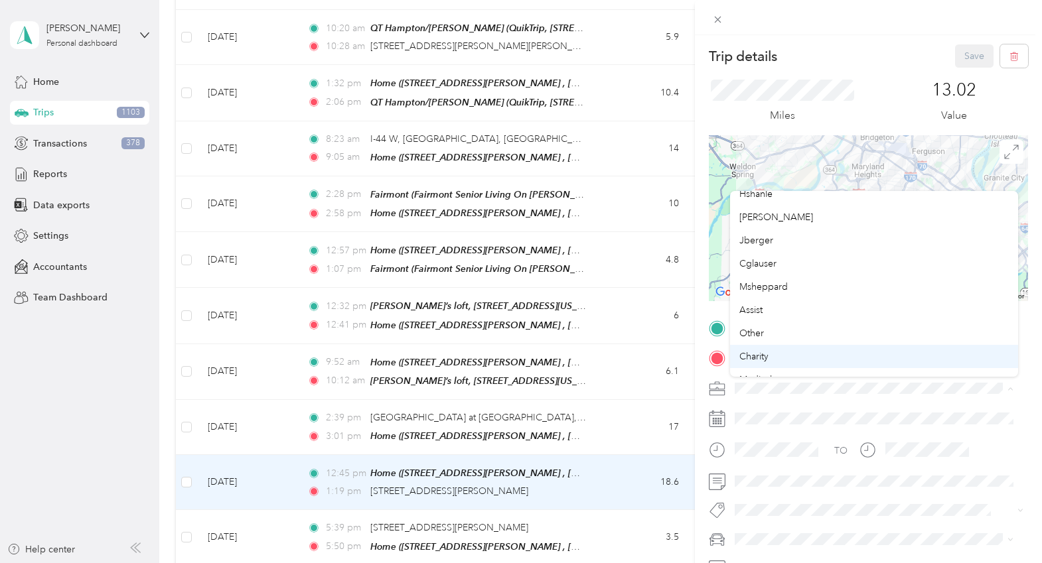
scroll to position [133, 0]
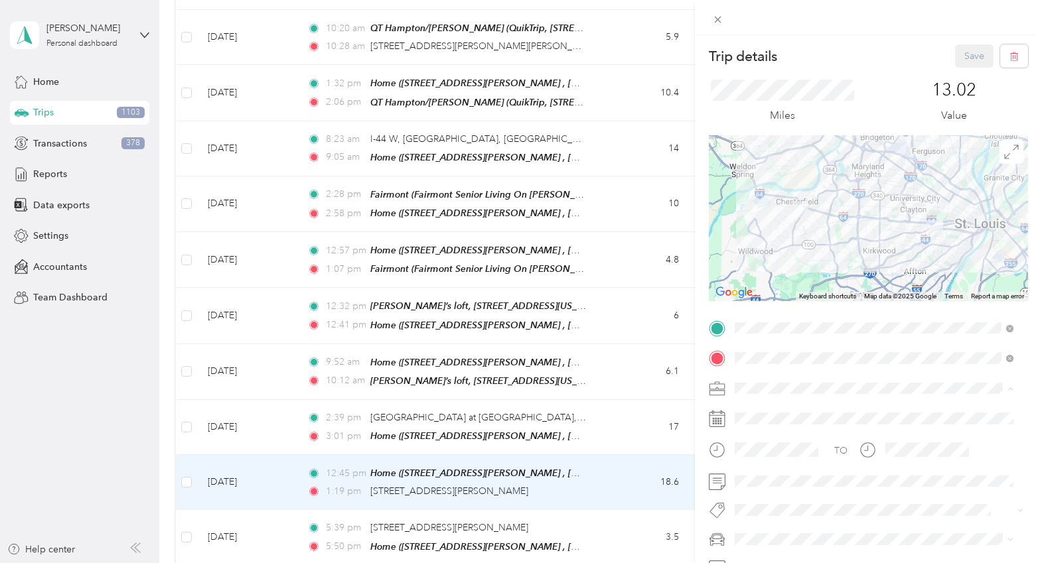
click at [766, 305] on li "Other" at bounding box center [874, 302] width 288 height 23
click at [955, 54] on button "Save" at bounding box center [974, 55] width 38 height 23
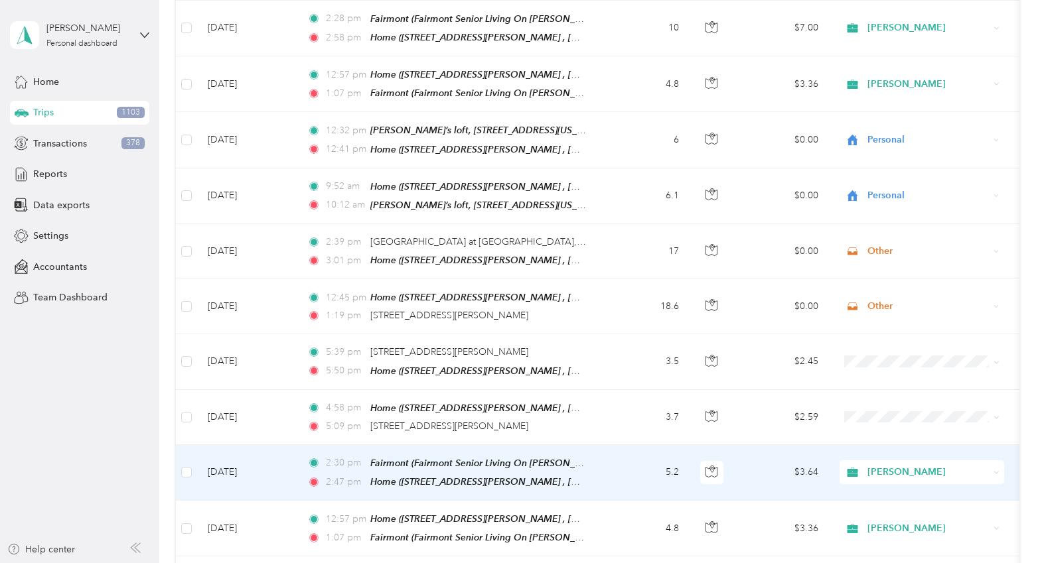
scroll to position [2410, 0]
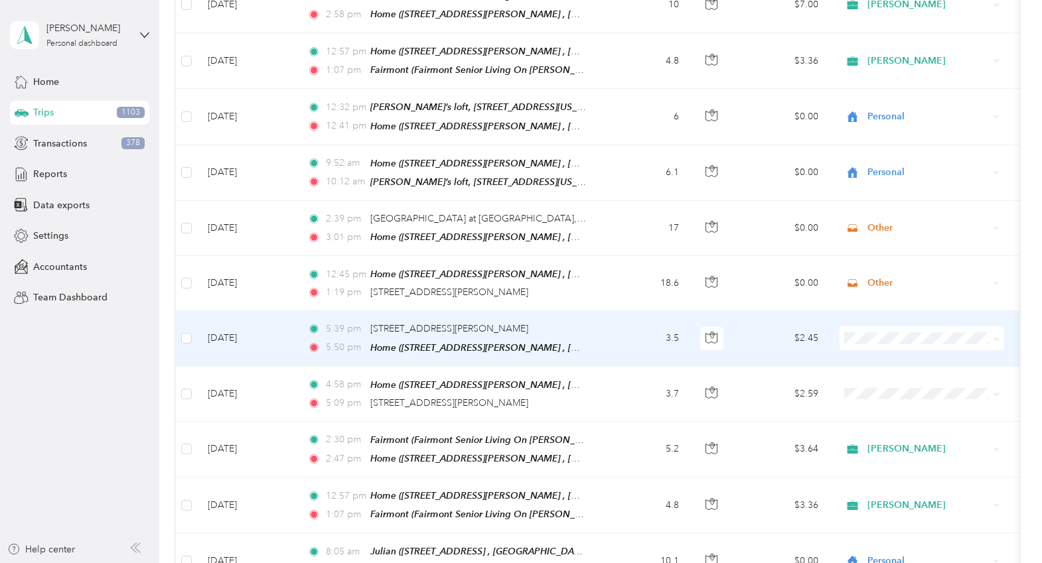
click at [898, 344] on span "Personal" at bounding box center [933, 345] width 123 height 14
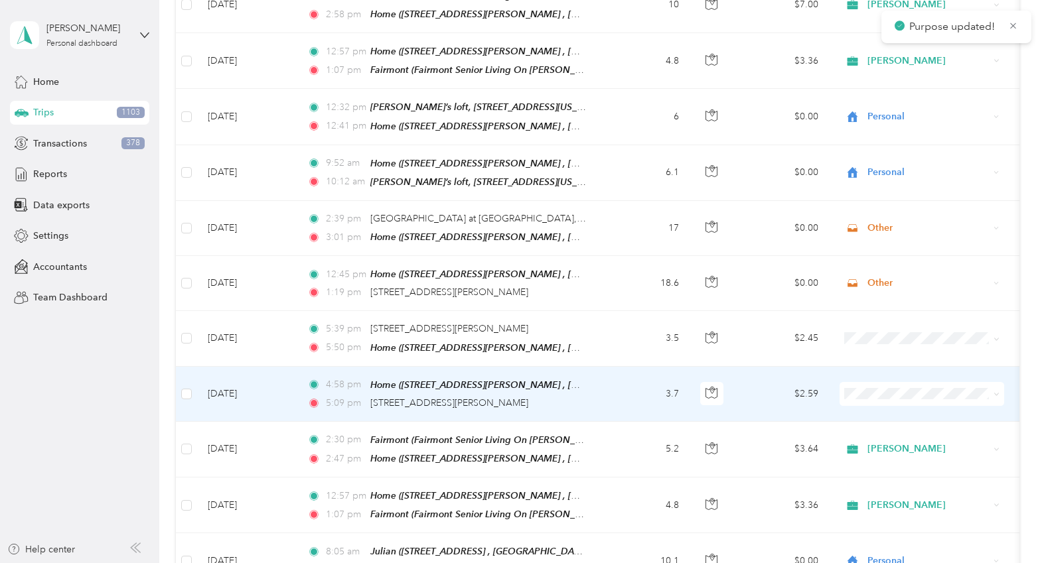
click at [889, 399] on span "Personal" at bounding box center [933, 398] width 123 height 14
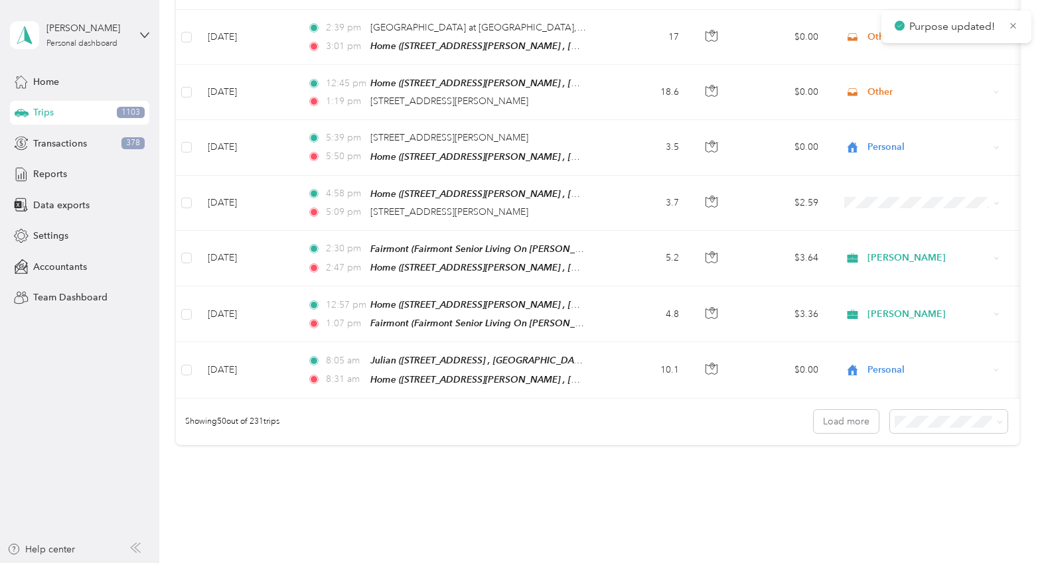
scroll to position [2609, 0]
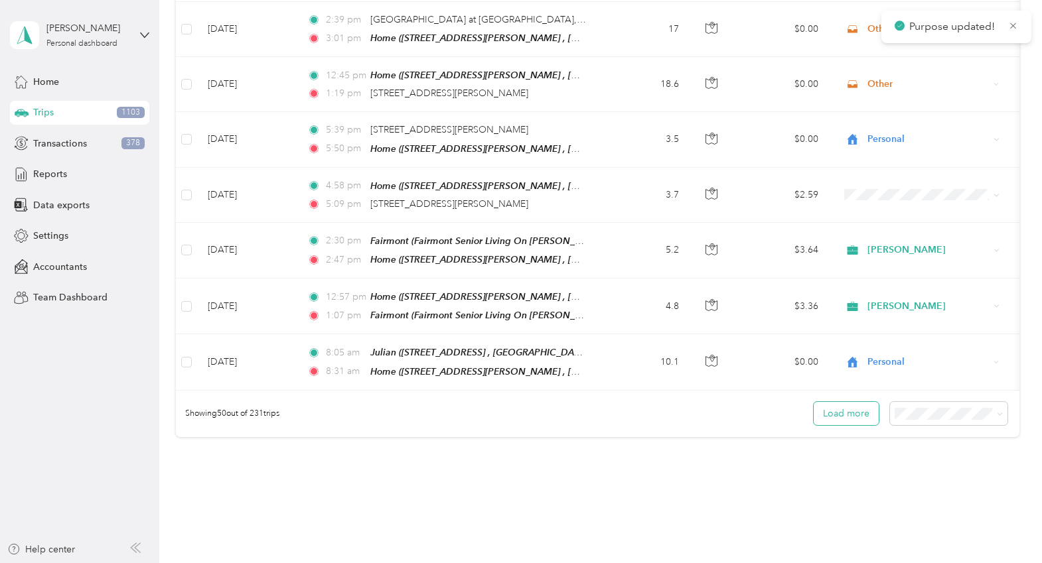
click at [837, 402] on button "Load more" at bounding box center [845, 413] width 65 height 23
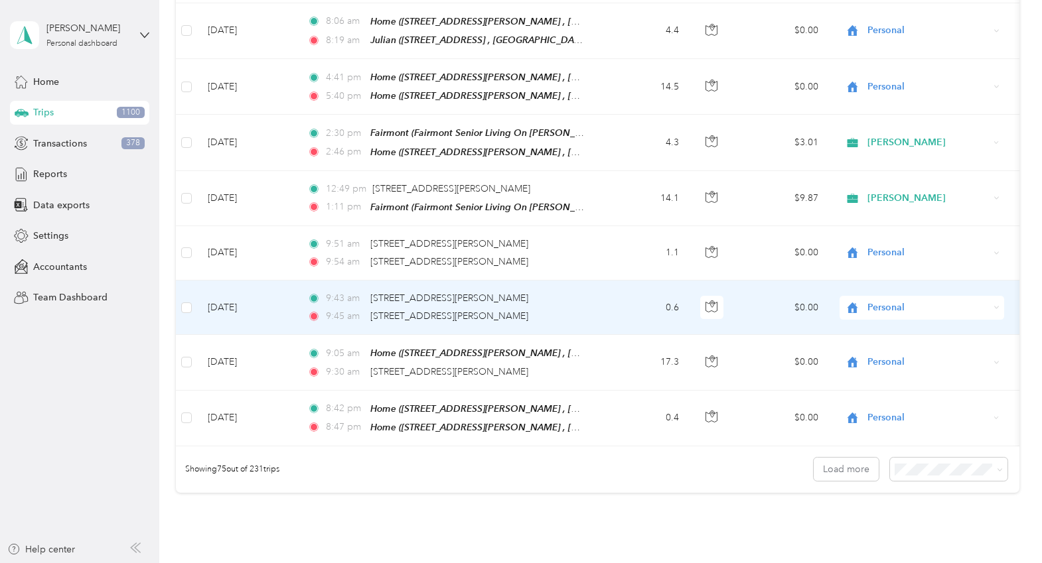
scroll to position [3993, 0]
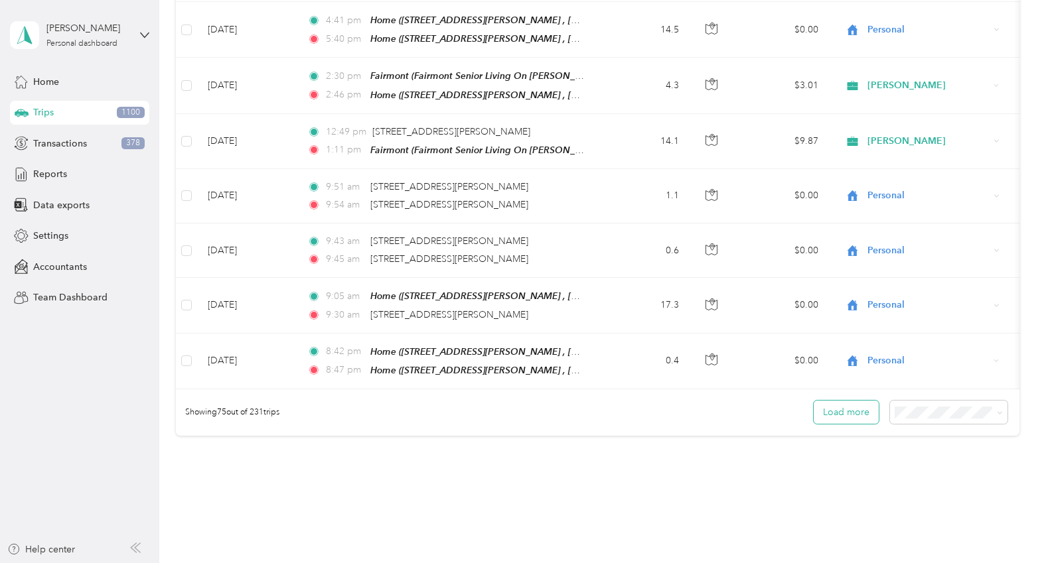
click at [847, 401] on button "Load more" at bounding box center [845, 412] width 65 height 23
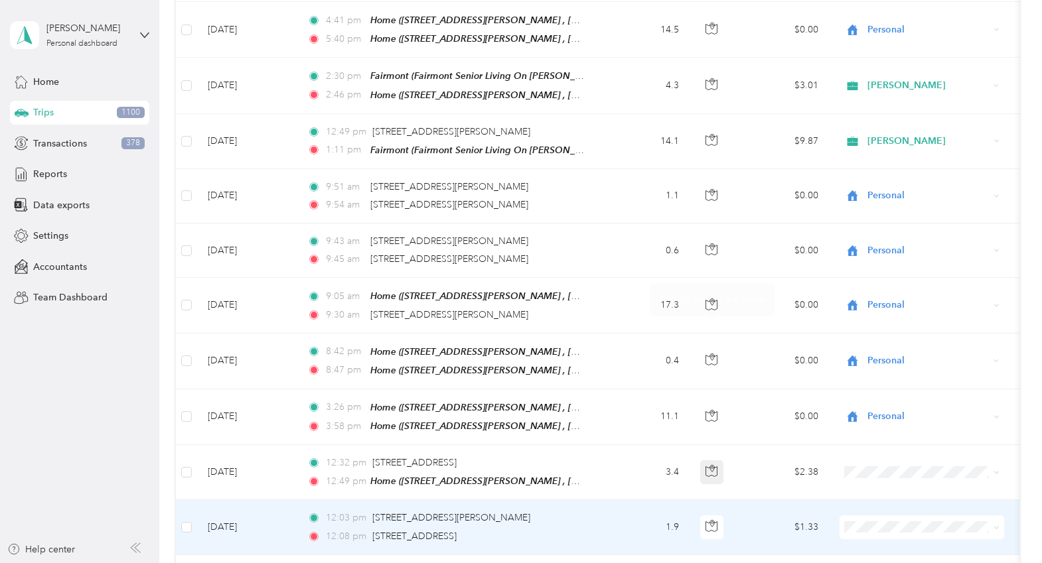
scroll to position [4059, 0]
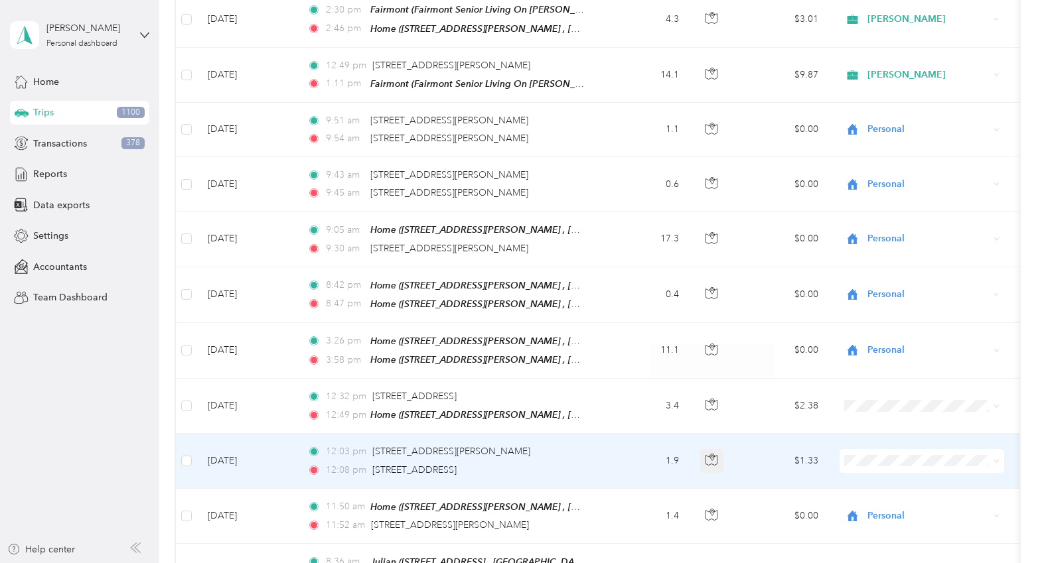
click at [711, 454] on icon "button" at bounding box center [712, 457] width 4 height 7
click at [605, 434] on td "1.9" at bounding box center [646, 461] width 88 height 54
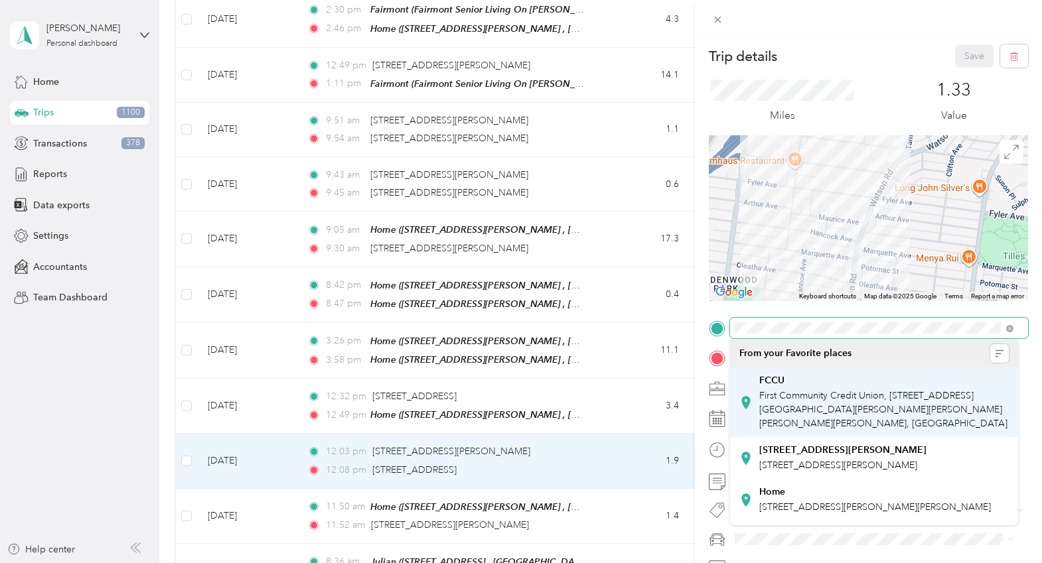
drag, startPoint x: 791, startPoint y: 168, endPoint x: 738, endPoint y: 381, distance: 220.1
click at [738, 563] on div "Trip details Save This trip cannot be edited because it is either under review,…" at bounding box center [517, 563] width 1035 height 0
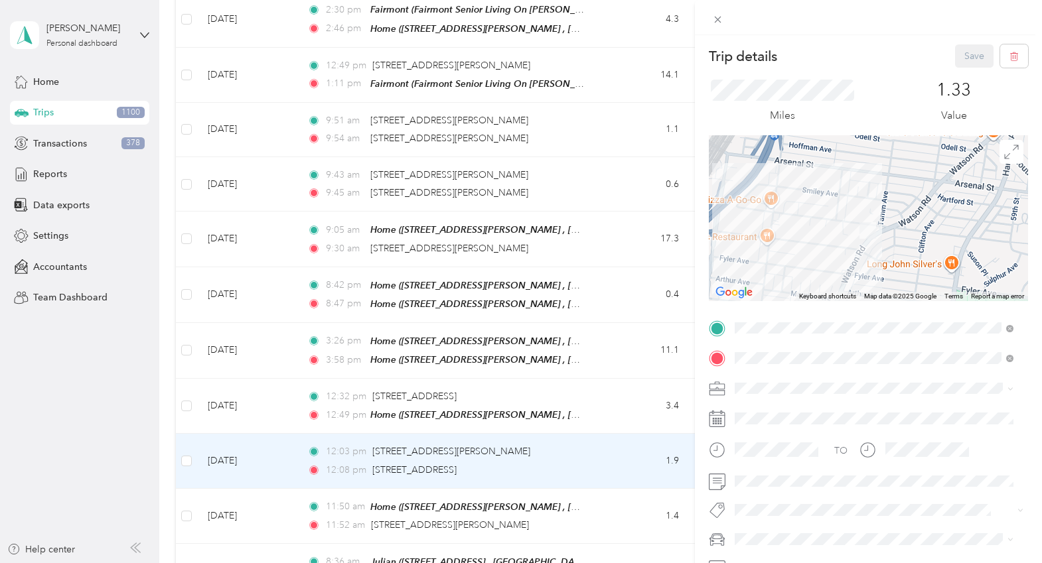
drag, startPoint x: 804, startPoint y: 192, endPoint x: 774, endPoint y: 270, distance: 83.4
click at [774, 270] on div at bounding box center [868, 218] width 319 height 166
click at [612, 342] on div "Trip details Save This trip cannot be edited because it is either under review,…" at bounding box center [521, 281] width 1042 height 563
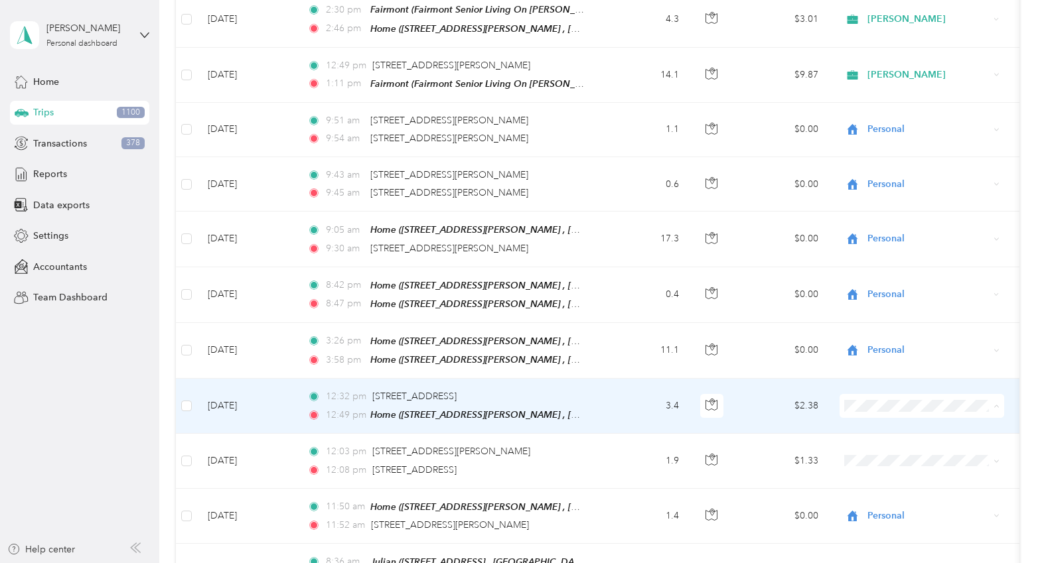
click at [886, 387] on span "Personal" at bounding box center [933, 387] width 123 height 14
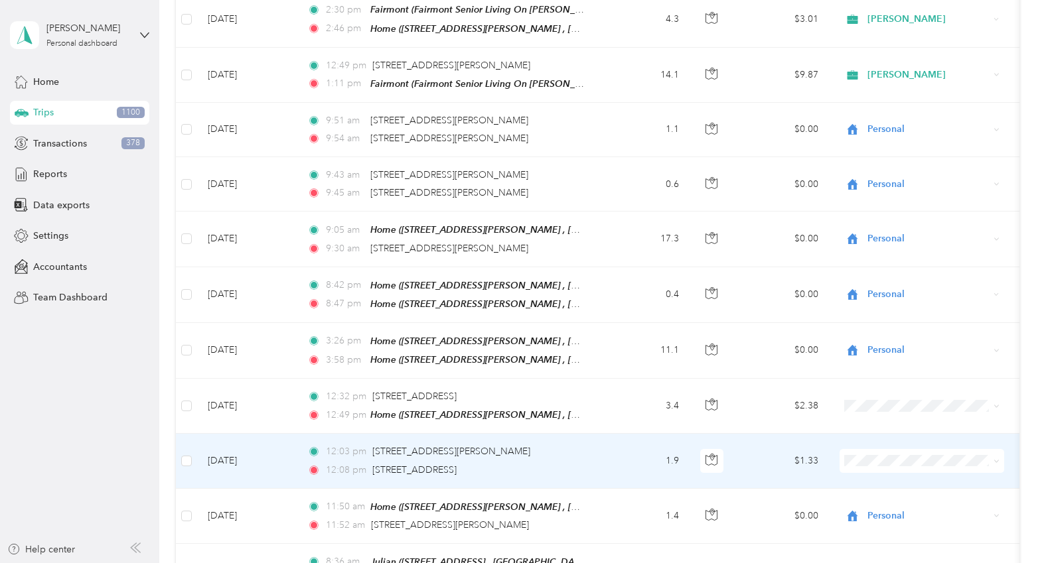
click at [888, 228] on span "Personal" at bounding box center [933, 225] width 123 height 14
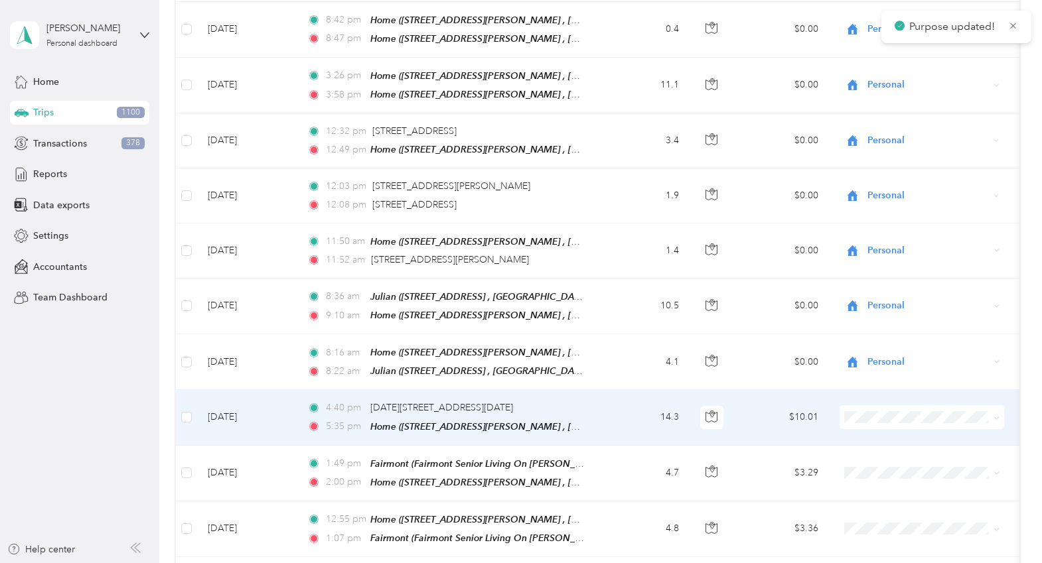
scroll to position [4391, 0]
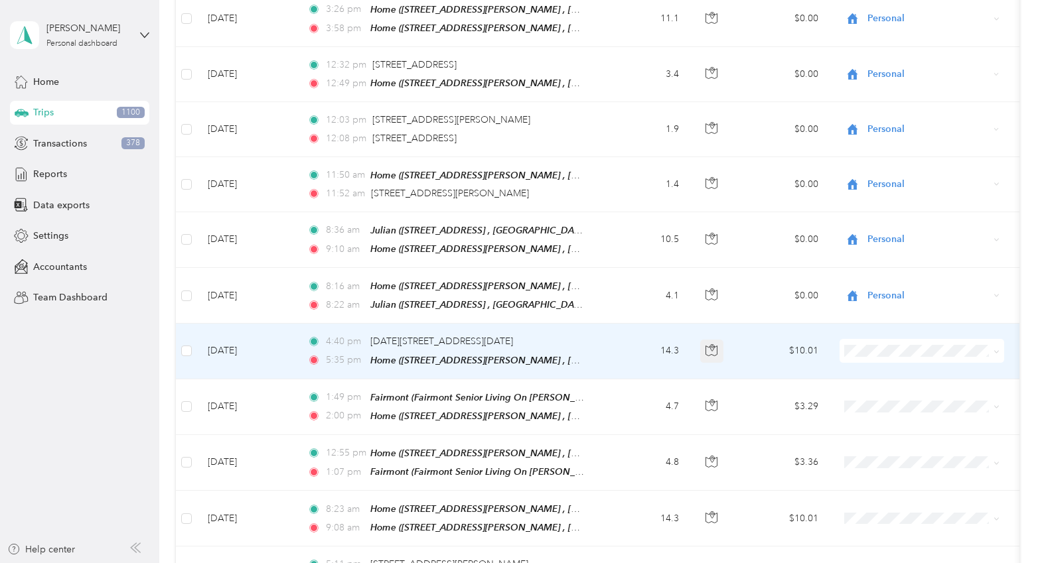
click at [707, 344] on icon "button" at bounding box center [711, 350] width 12 height 12
click at [900, 322] on span "Personal" at bounding box center [933, 328] width 123 height 14
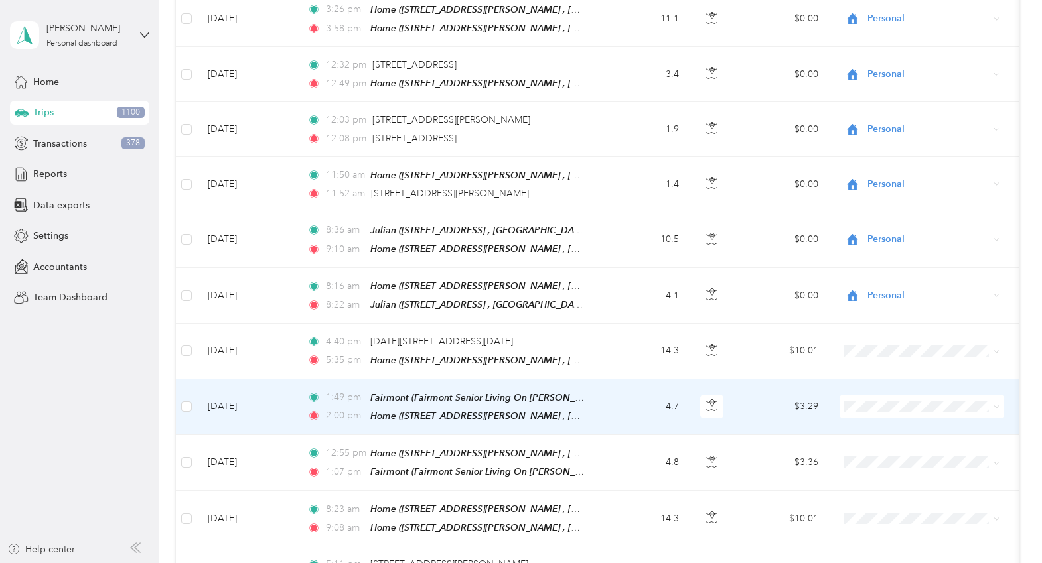
click at [895, 429] on span "[PERSON_NAME]" at bounding box center [933, 429] width 123 height 14
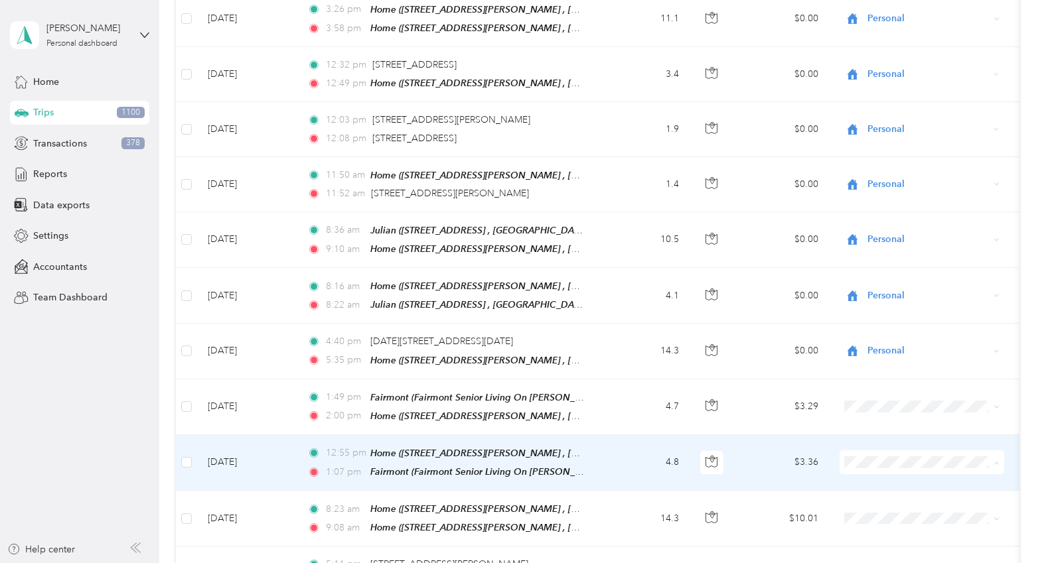
click at [903, 268] on span "[PERSON_NAME]" at bounding box center [933, 271] width 123 height 14
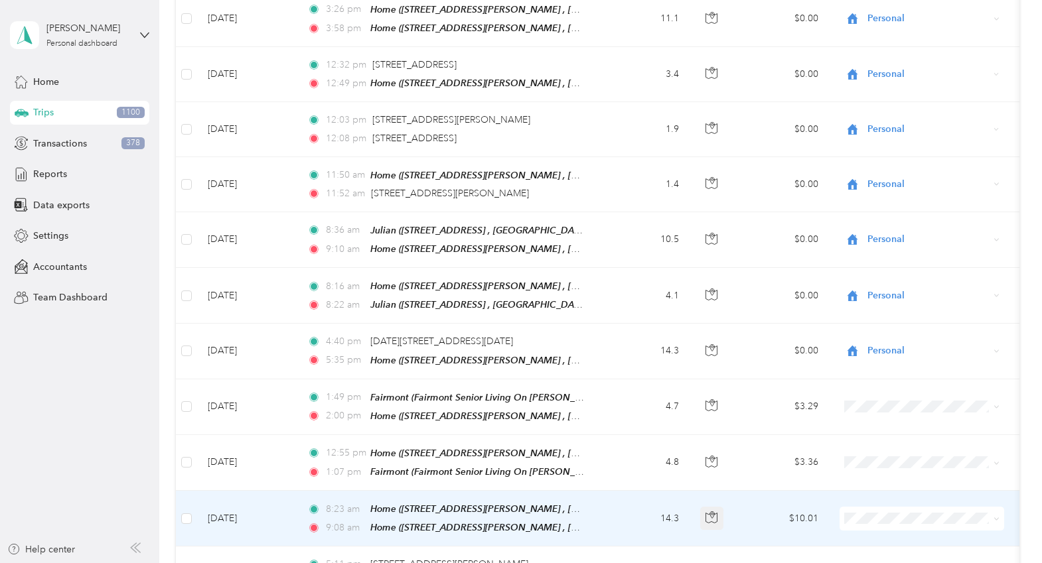
click at [713, 512] on icon "button" at bounding box center [711, 518] width 12 height 12
click at [641, 491] on td "14.3" at bounding box center [646, 519] width 88 height 56
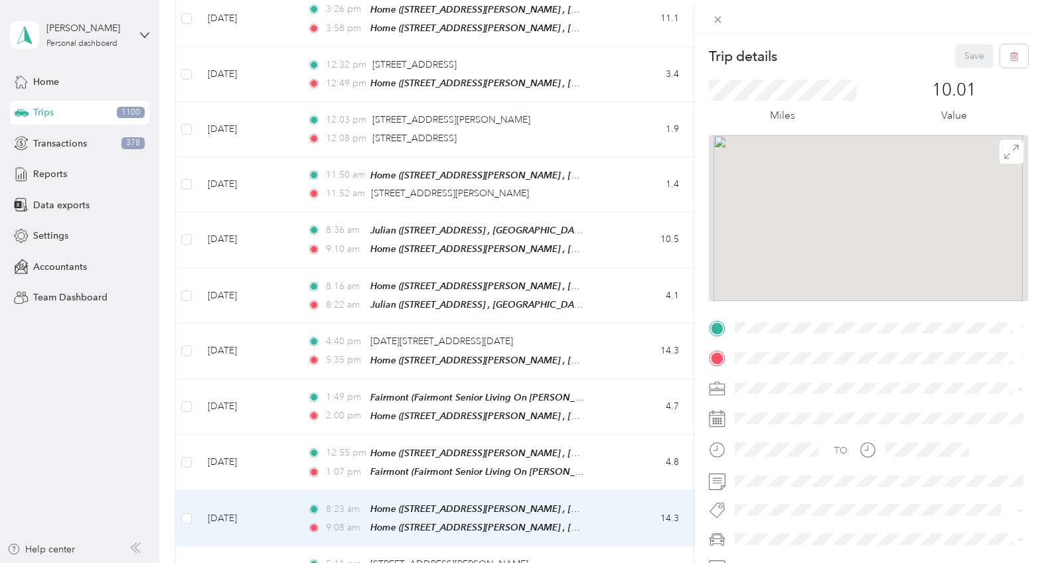
click at [904, 439] on div at bounding box center [926, 450] width 93 height 23
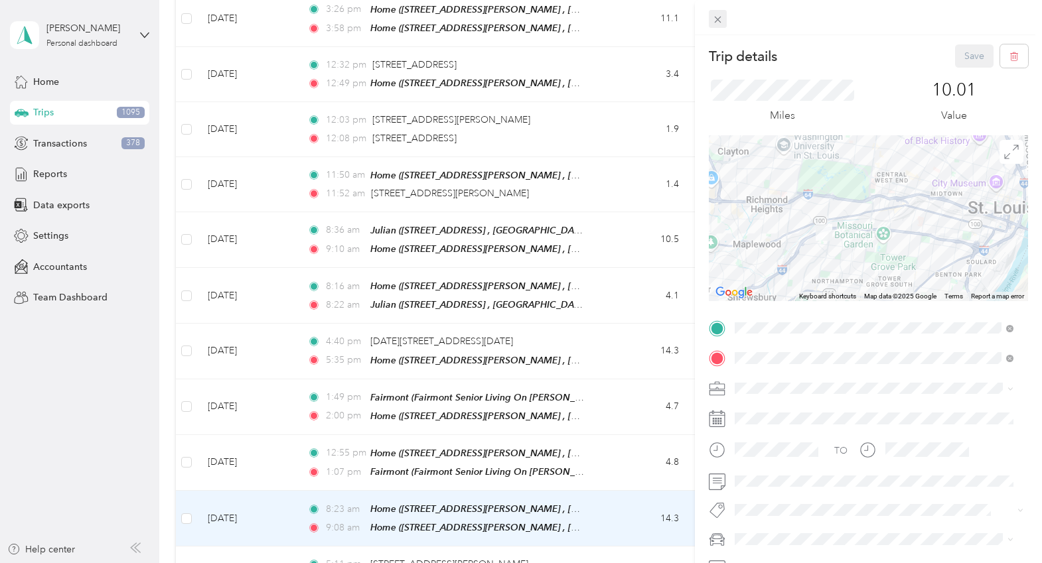
click at [719, 19] on icon at bounding box center [717, 19] width 11 height 11
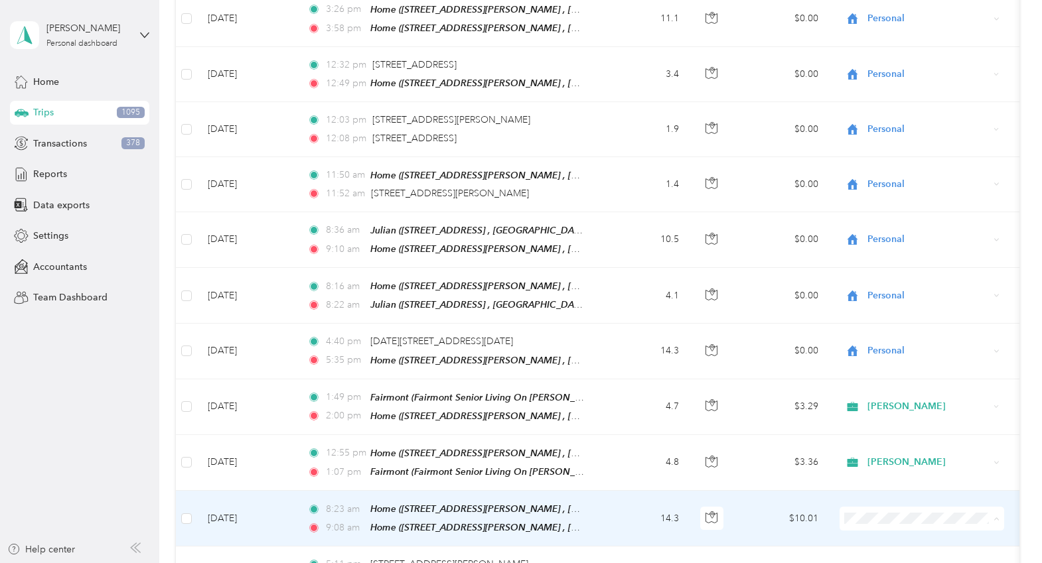
click at [908, 277] on span "Personal" at bounding box center [933, 280] width 123 height 14
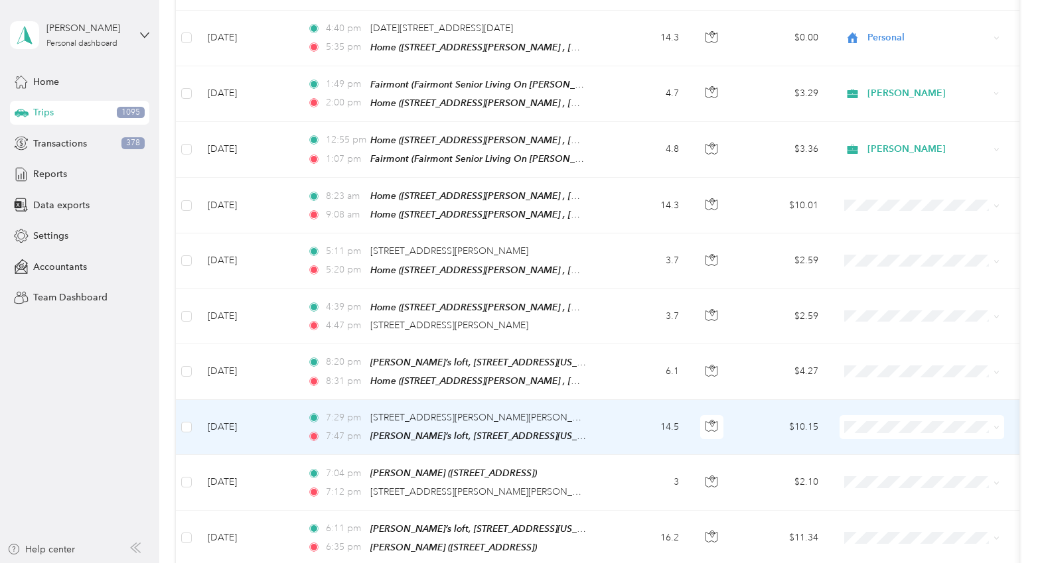
scroll to position [4723, 0]
